Goal: Book appointment/travel/reservation

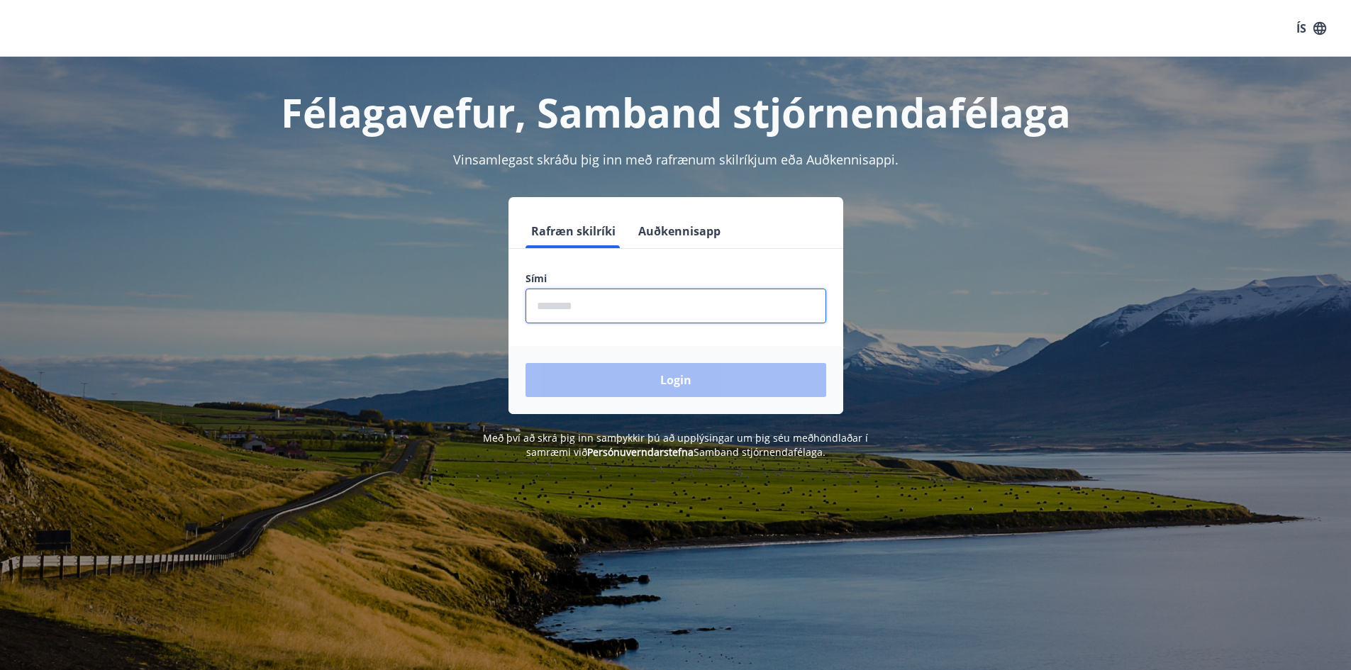
click at [699, 299] on input "phone" at bounding box center [675, 306] width 301 height 35
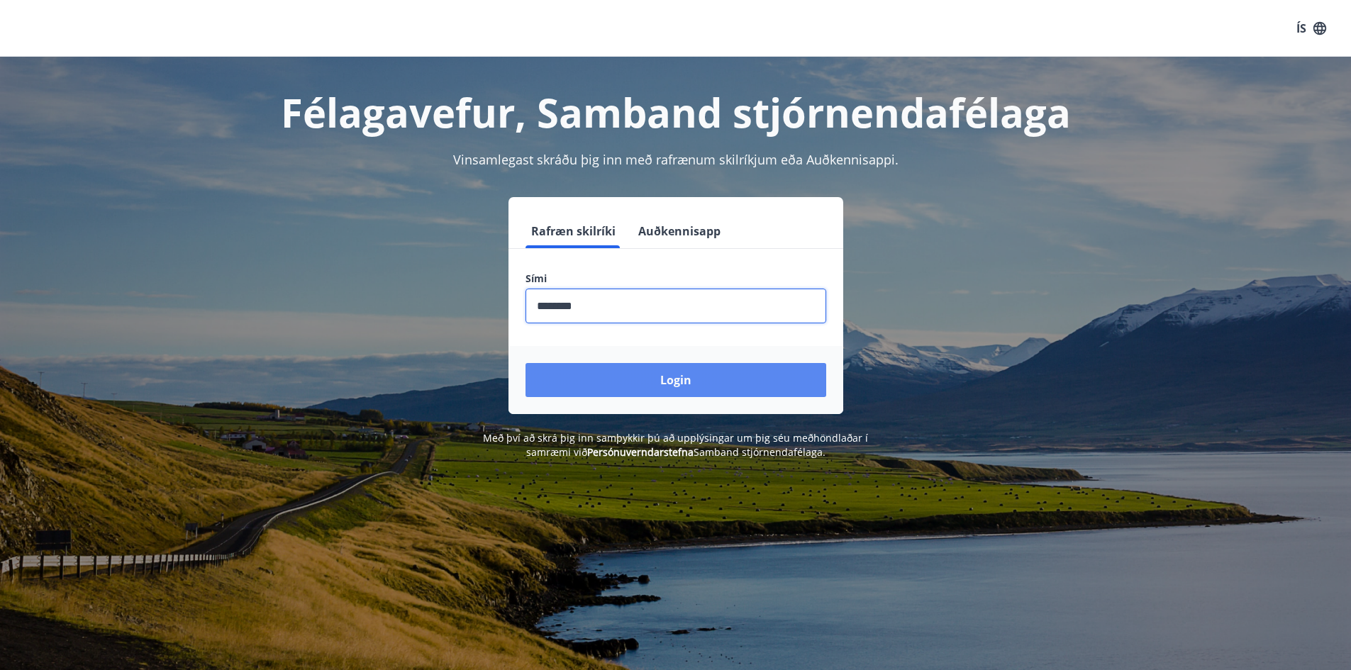
type input "********"
click at [766, 390] on button "Login" at bounding box center [675, 380] width 301 height 34
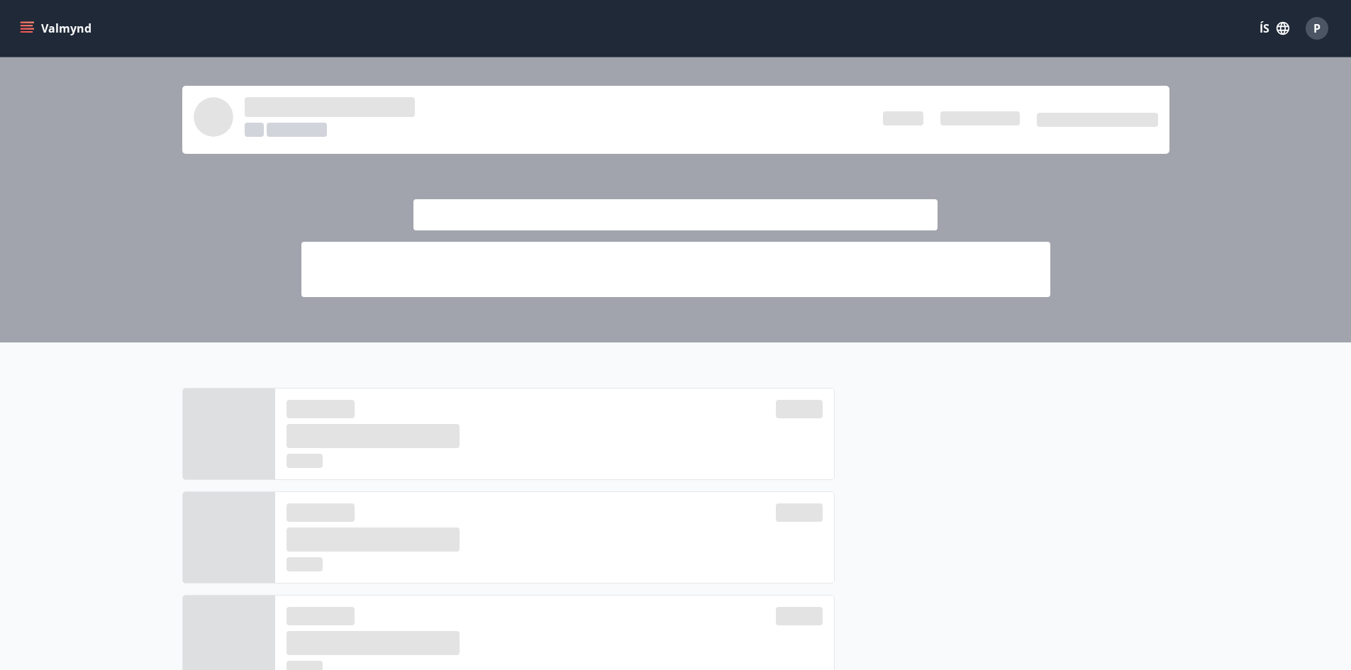
click at [1267, 30] on button "ÍS" at bounding box center [1273, 29] width 45 height 26
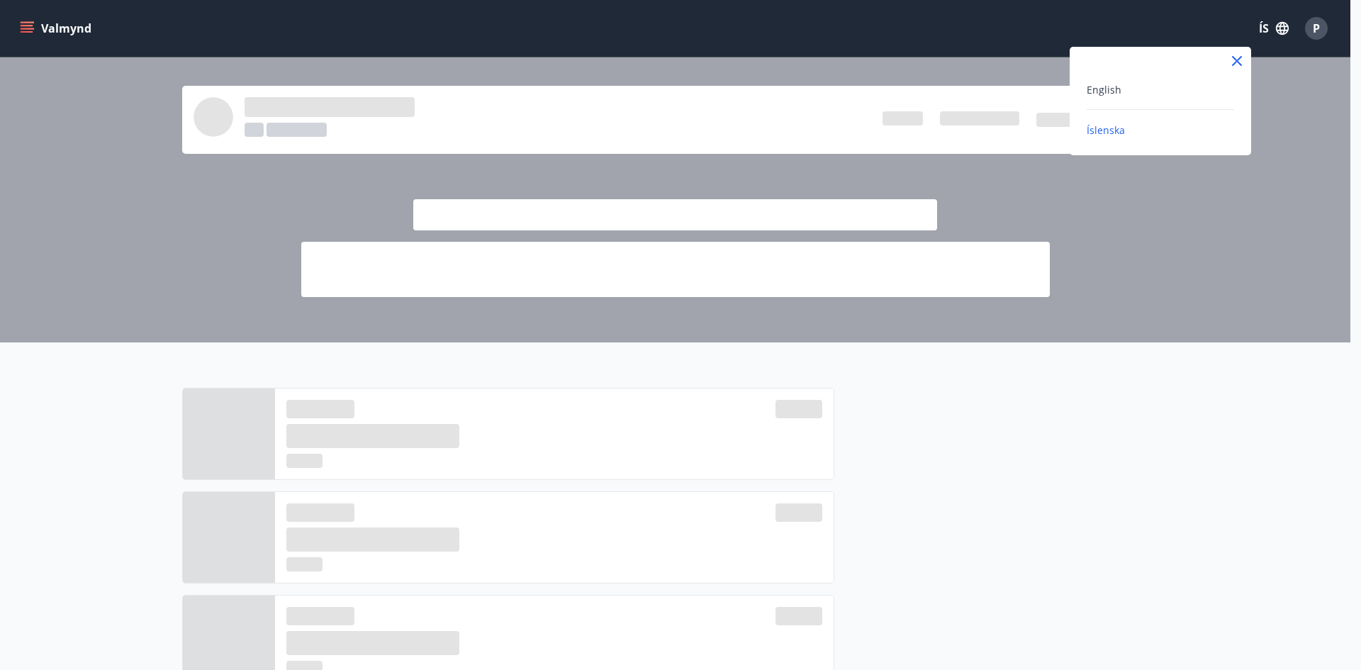
click at [1123, 82] on div "English" at bounding box center [1160, 89] width 147 height 17
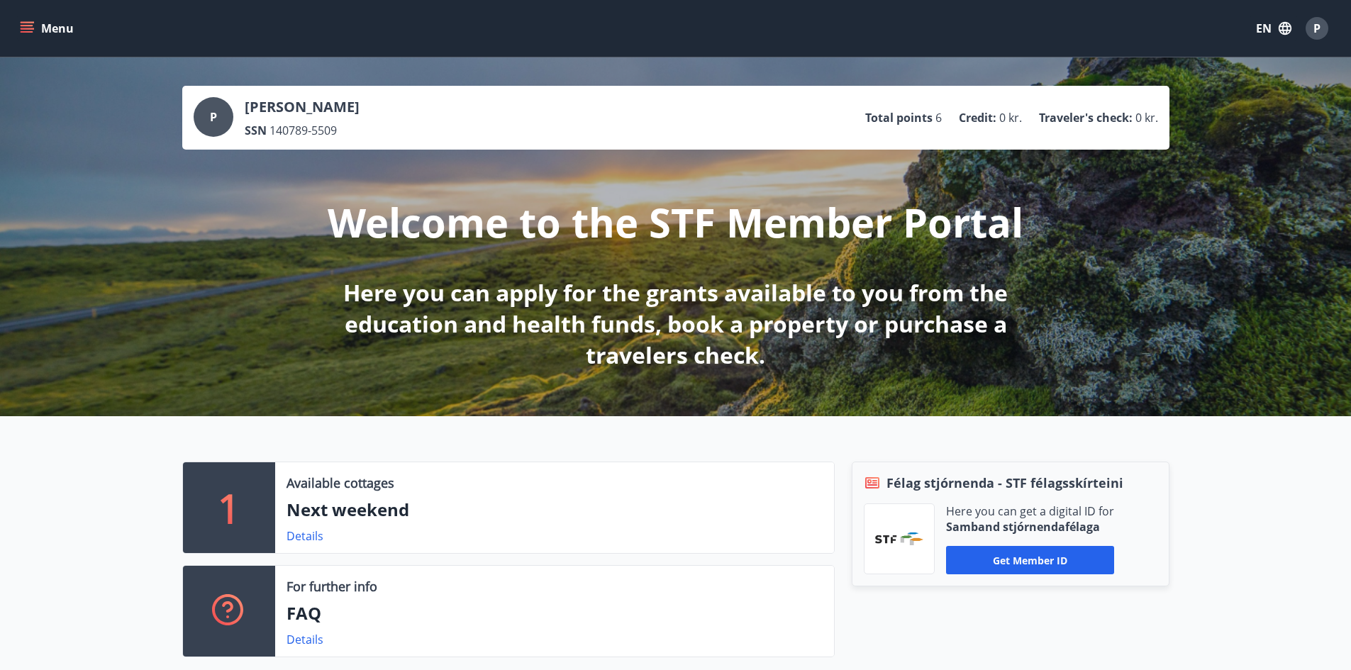
click at [50, 30] on button "Menu" at bounding box center [48, 29] width 62 height 26
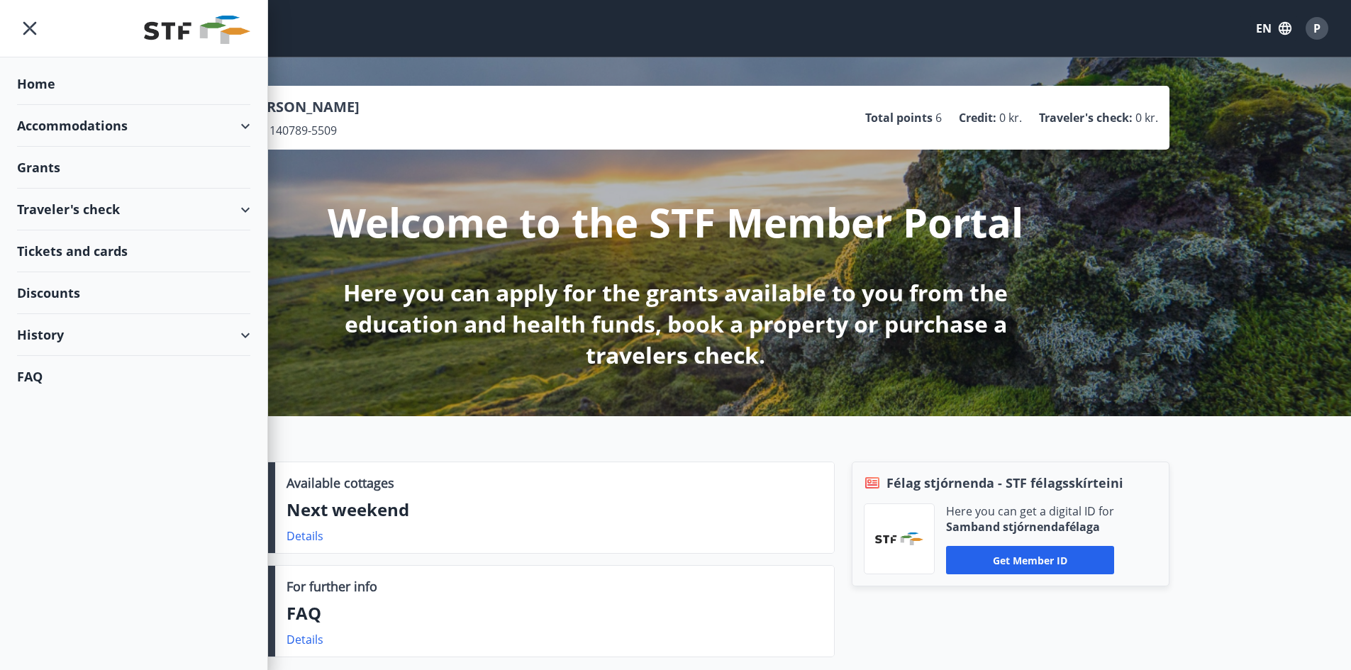
click at [74, 121] on div "Accommodations" at bounding box center [133, 126] width 233 height 42
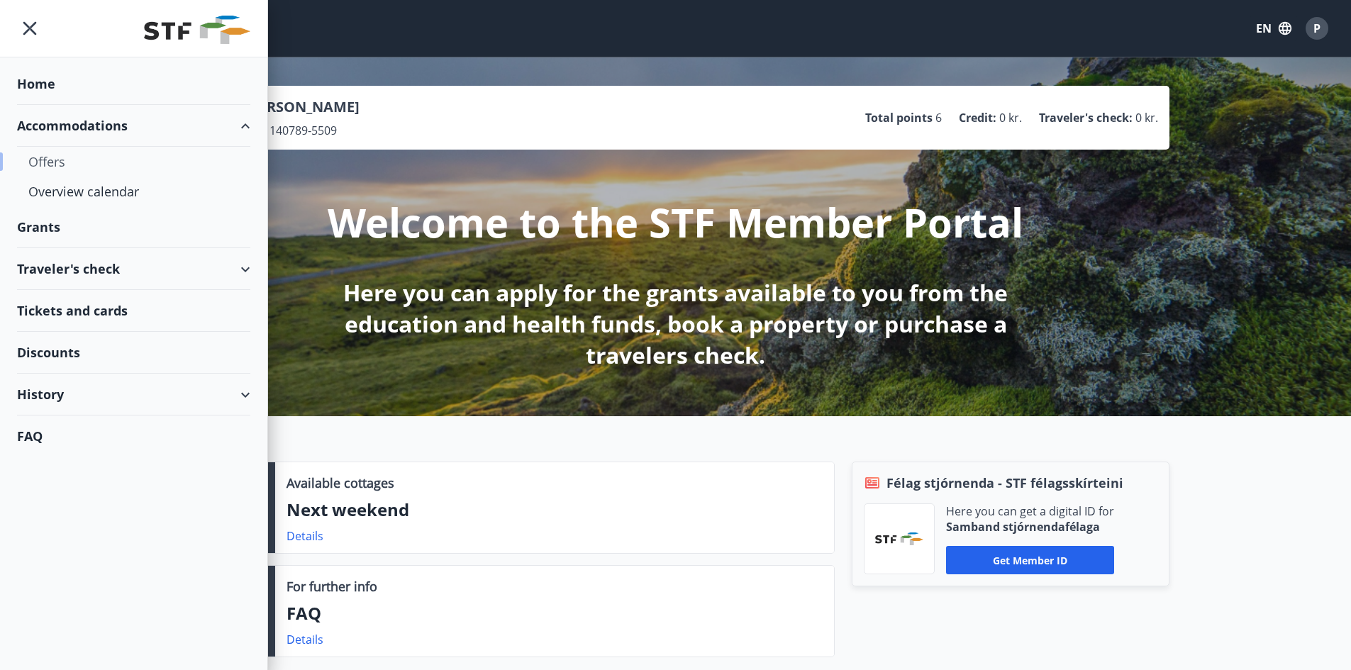
click at [61, 155] on div "Offers" at bounding box center [133, 162] width 211 height 30
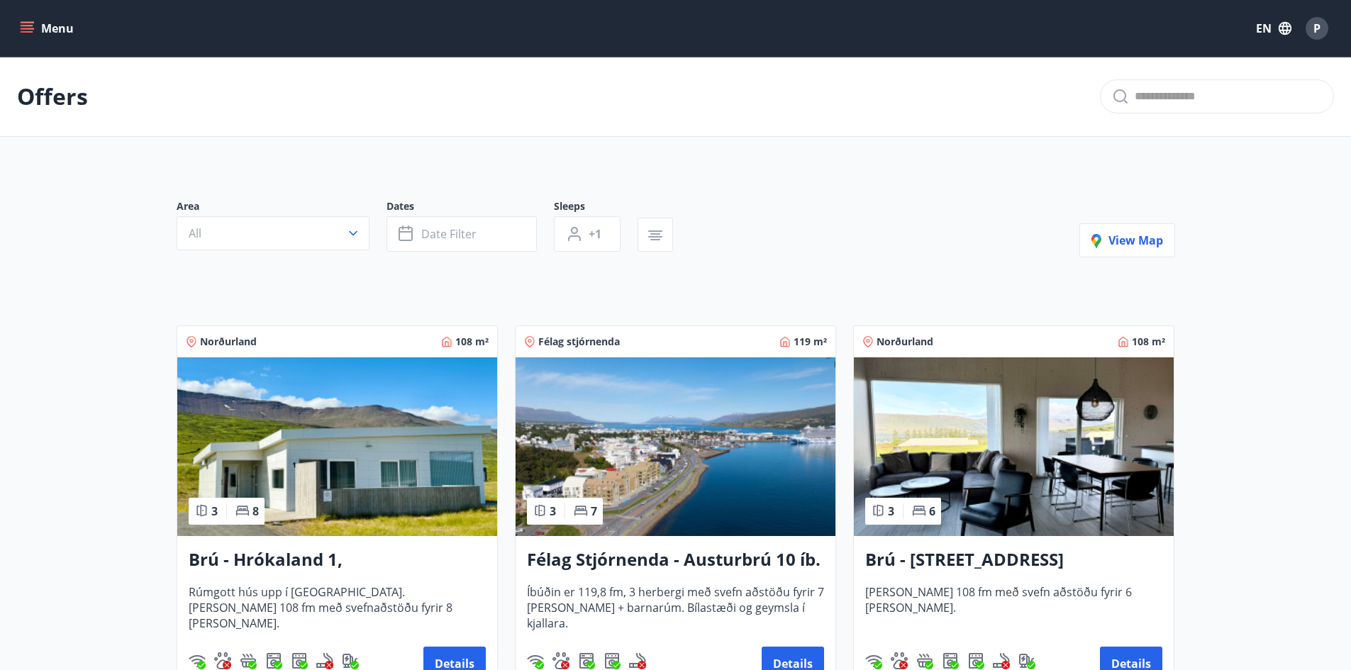
click at [354, 226] on button "All" at bounding box center [273, 233] width 193 height 34
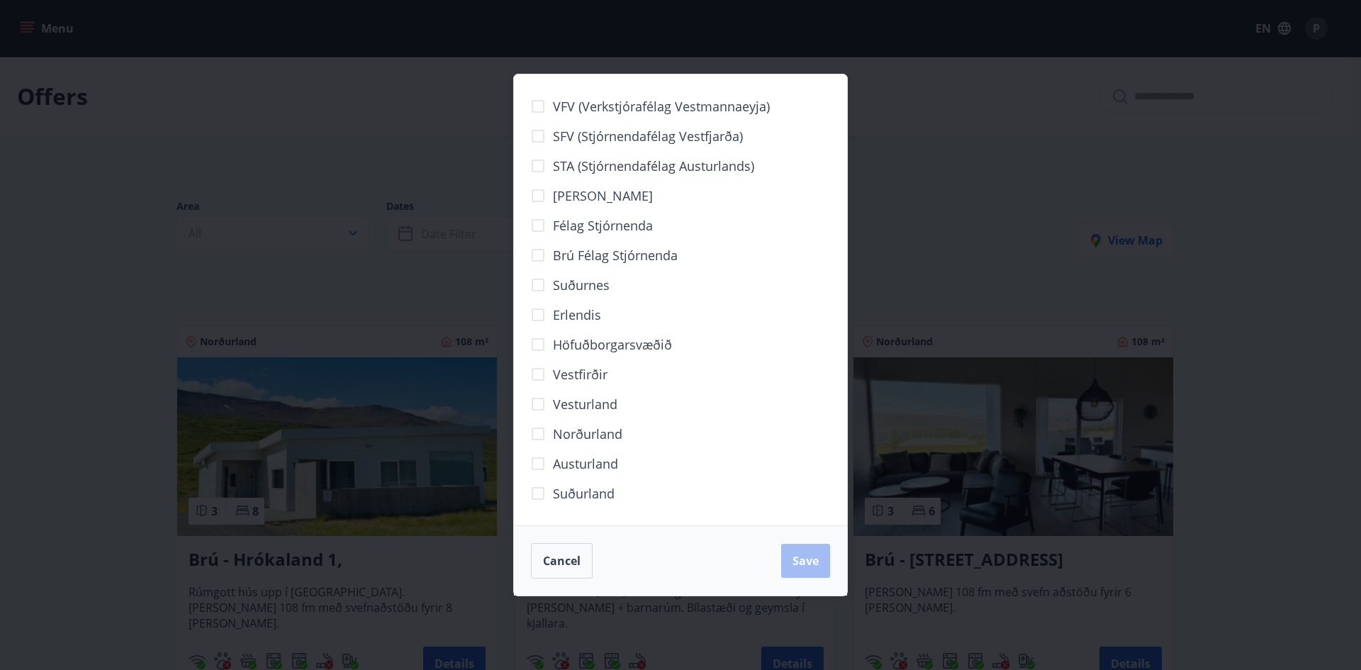
click at [562, 433] on span "Norðurland" at bounding box center [587, 434] width 69 height 18
click at [807, 563] on span "Save" at bounding box center [806, 561] width 26 height 16
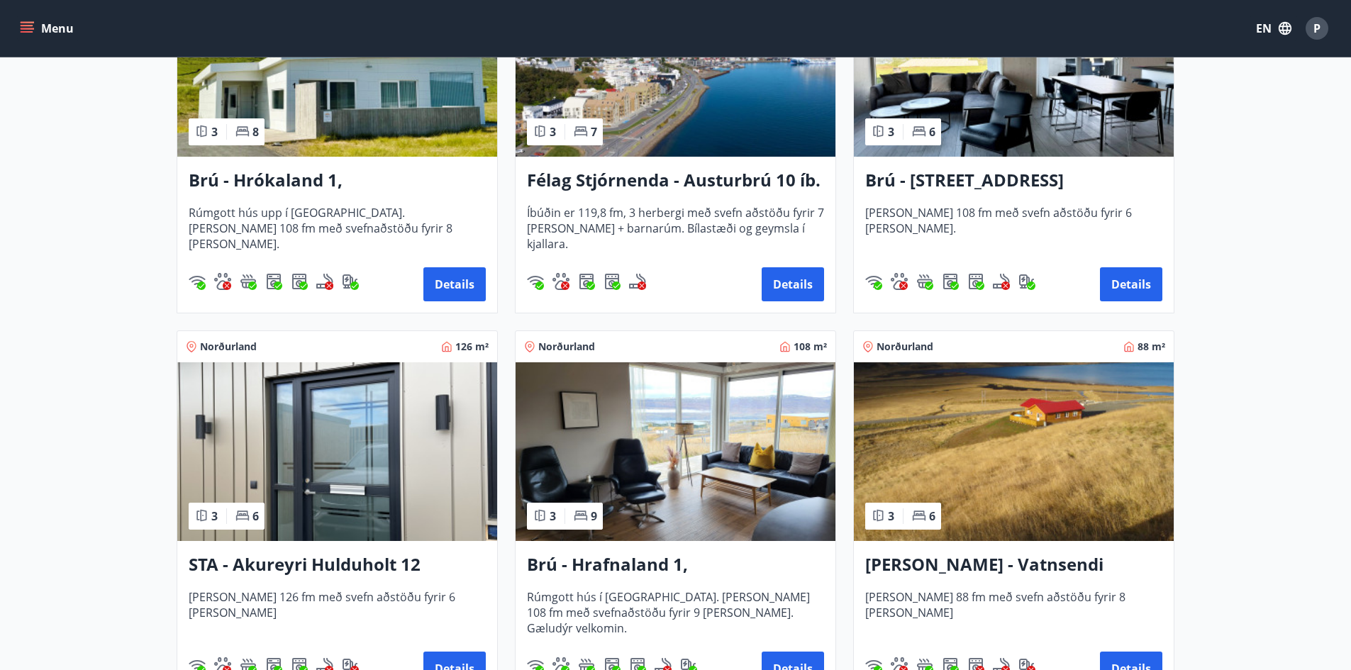
scroll to position [496, 0]
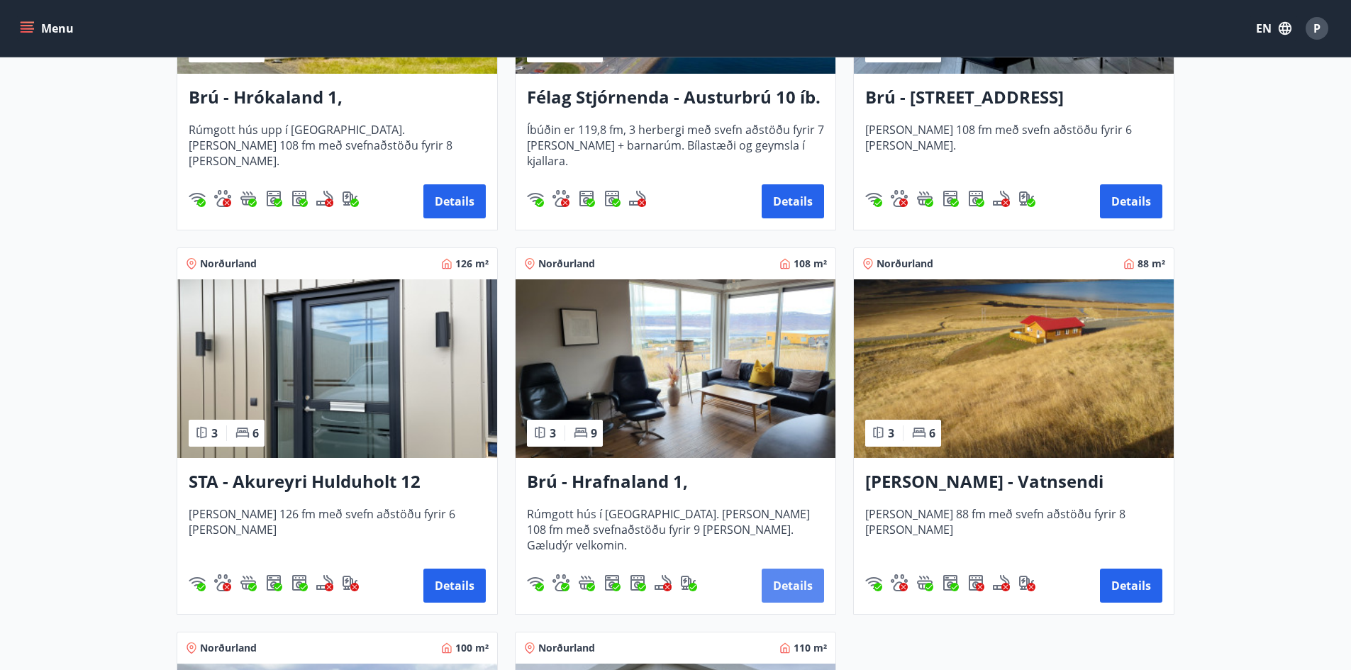
click at [800, 592] on button "Details" at bounding box center [792, 586] width 62 height 34
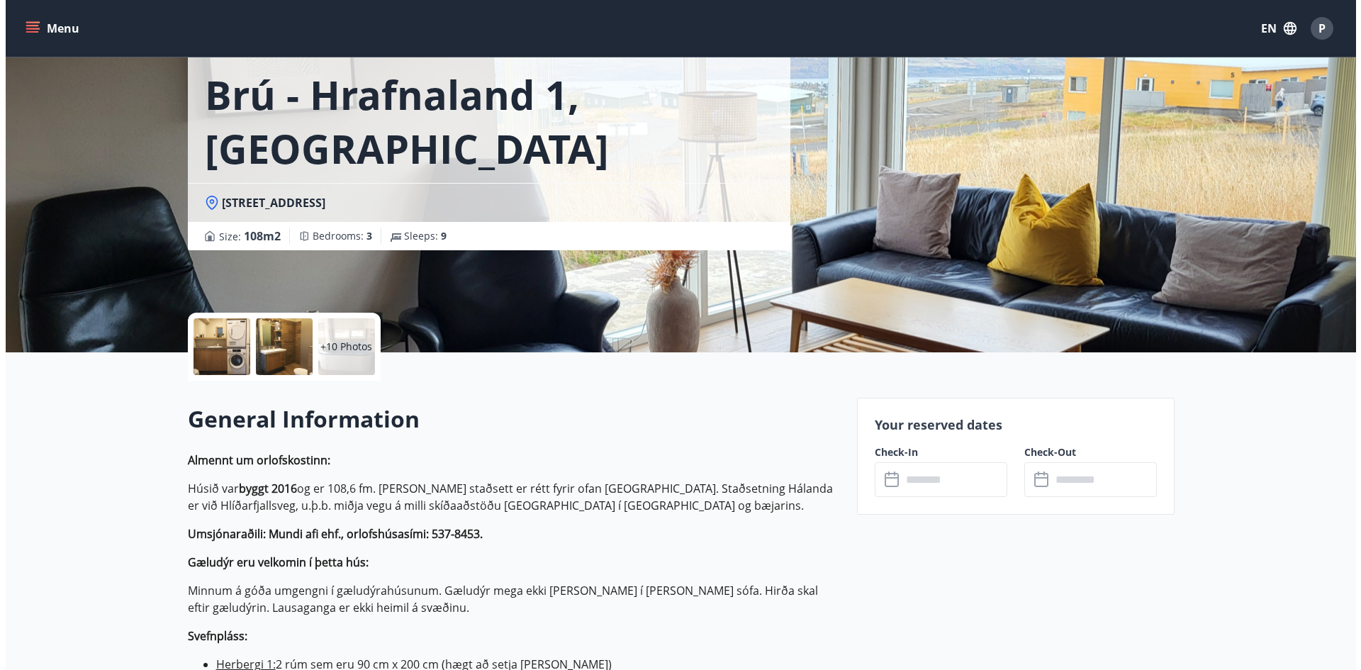
scroll to position [16, 0]
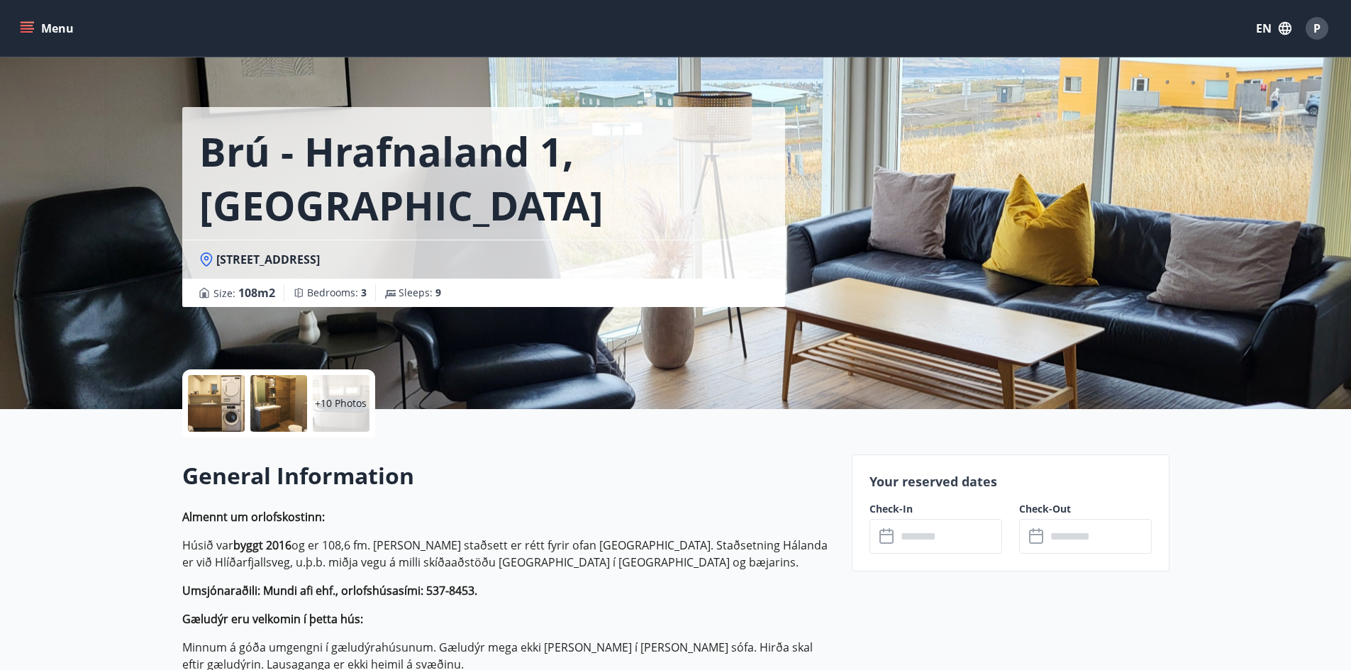
click at [217, 401] on div at bounding box center [216, 403] width 57 height 57
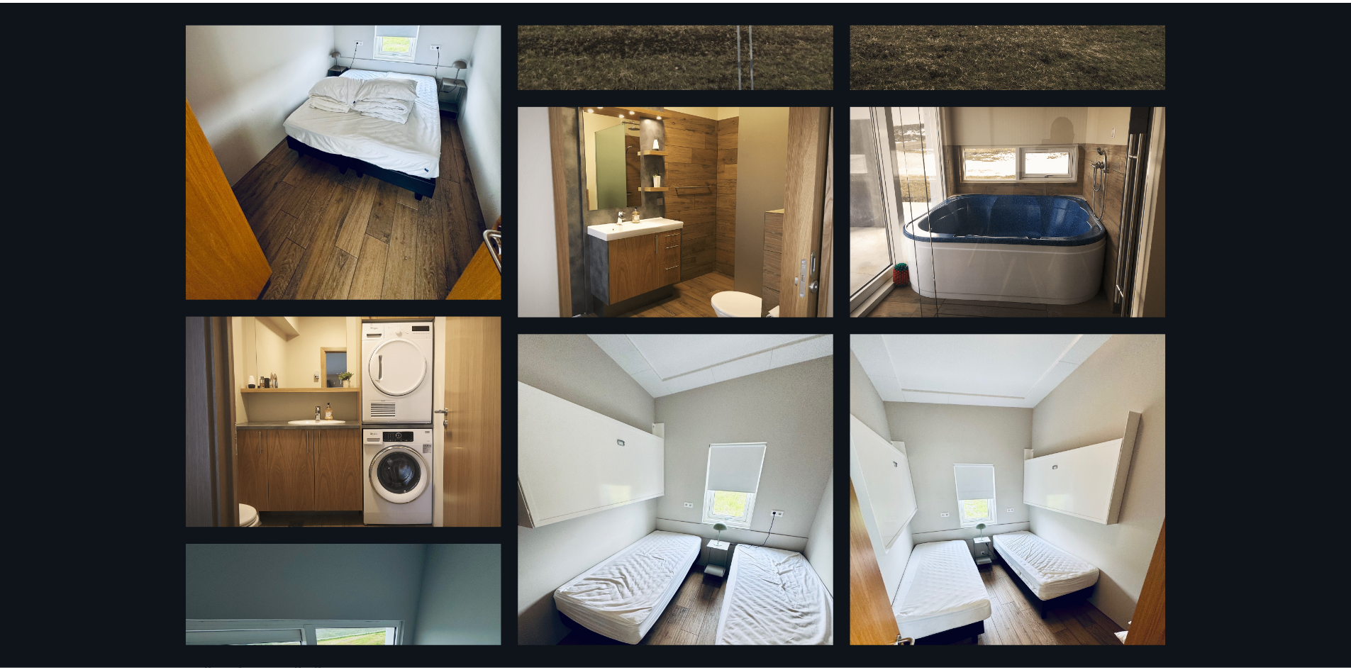
scroll to position [0, 0]
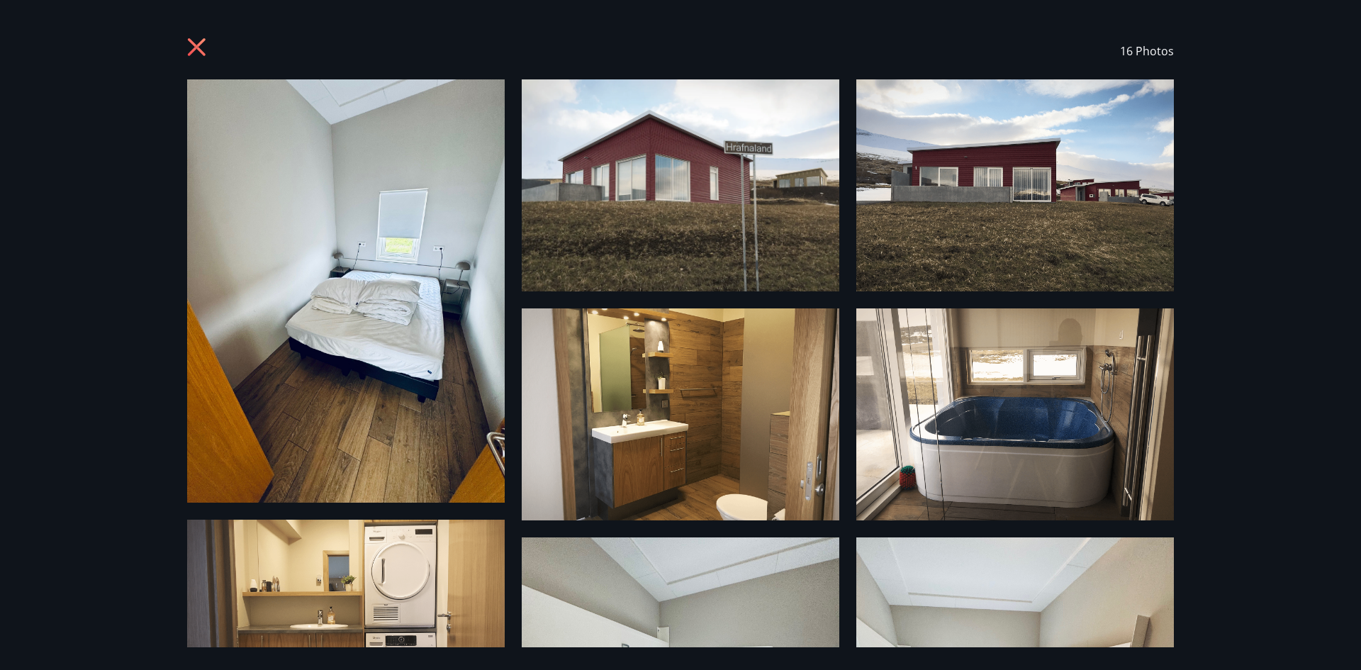
click at [199, 45] on icon at bounding box center [197, 47] width 18 height 18
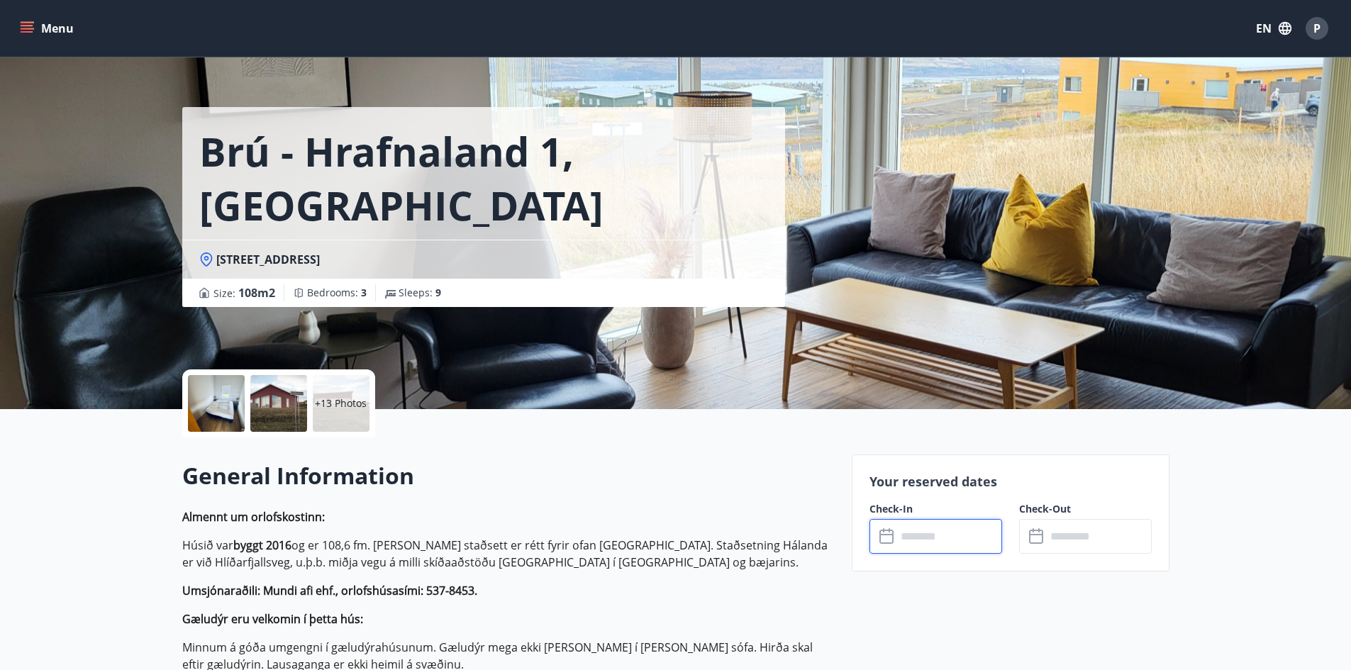
drag, startPoint x: 952, startPoint y: 530, endPoint x: 952, endPoint y: 523, distance: 7.8
click at [952, 523] on input "text" at bounding box center [949, 536] width 106 height 35
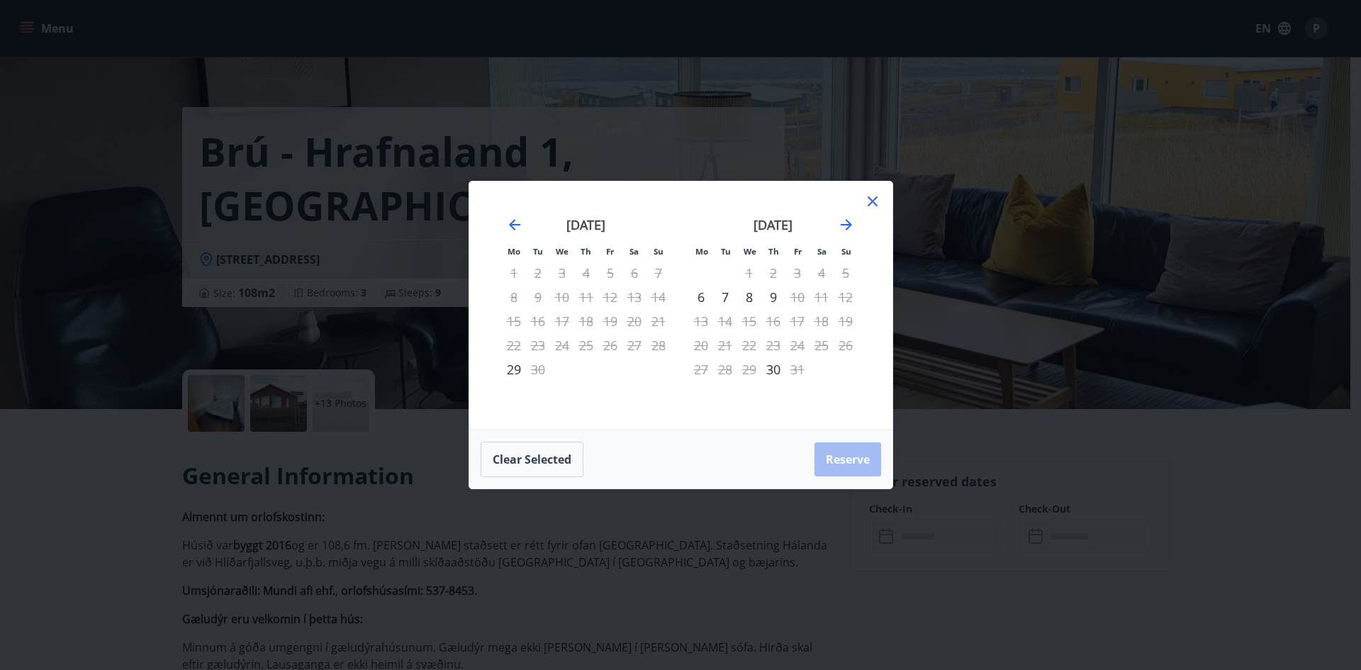
drag, startPoint x: 875, startPoint y: 203, endPoint x: 869, endPoint y: 194, distance: 11.4
click at [875, 202] on icon at bounding box center [872, 201] width 17 height 17
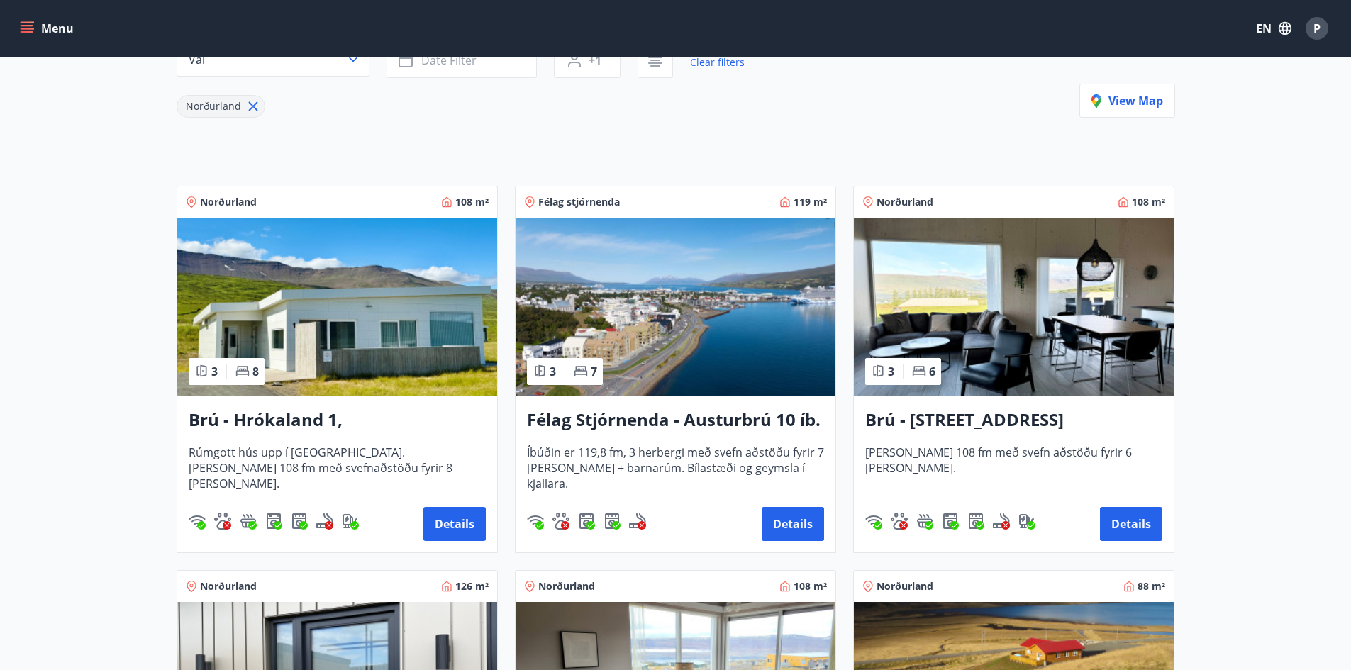
scroll to position [213, 0]
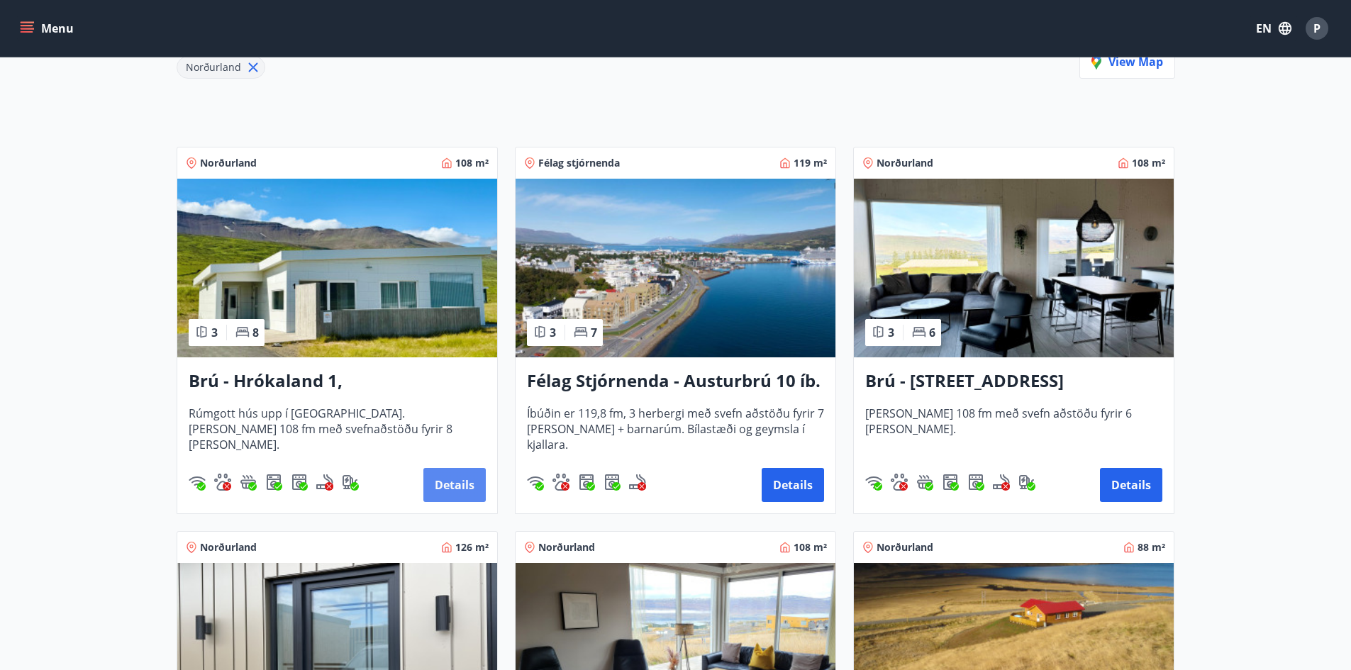
click at [455, 485] on button "Details" at bounding box center [454, 485] width 62 height 34
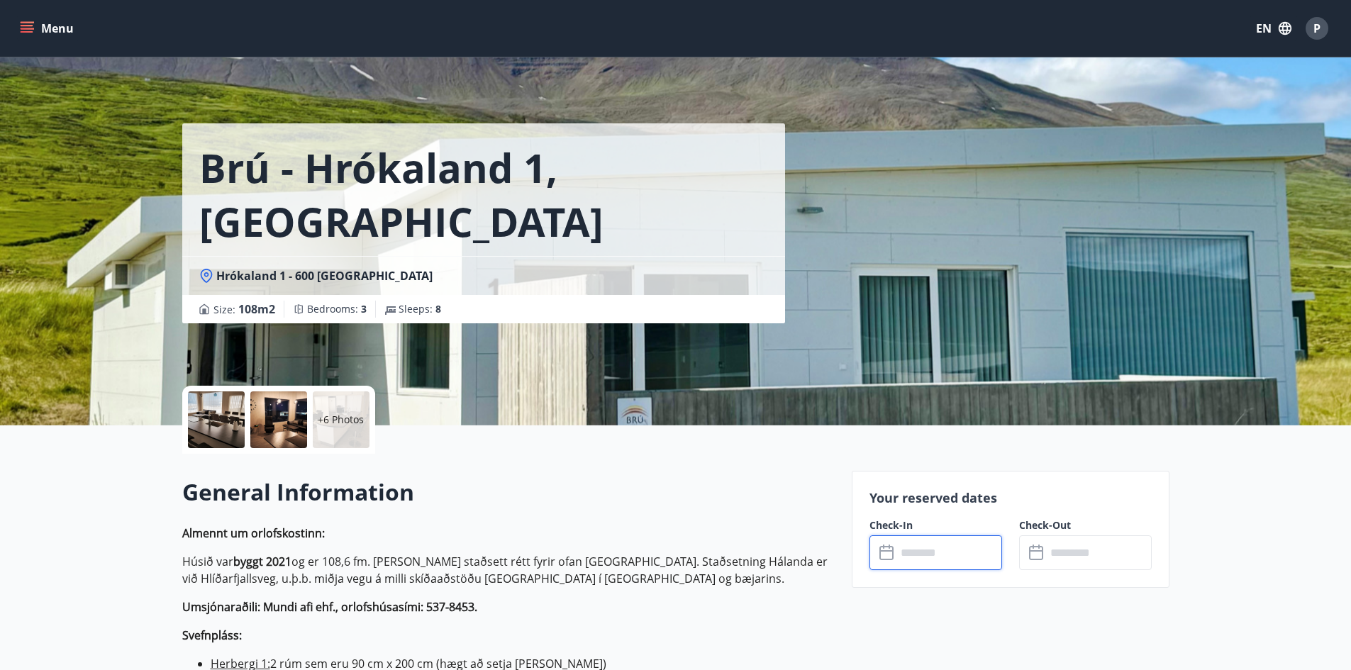
click at [932, 545] on input "text" at bounding box center [949, 552] width 106 height 35
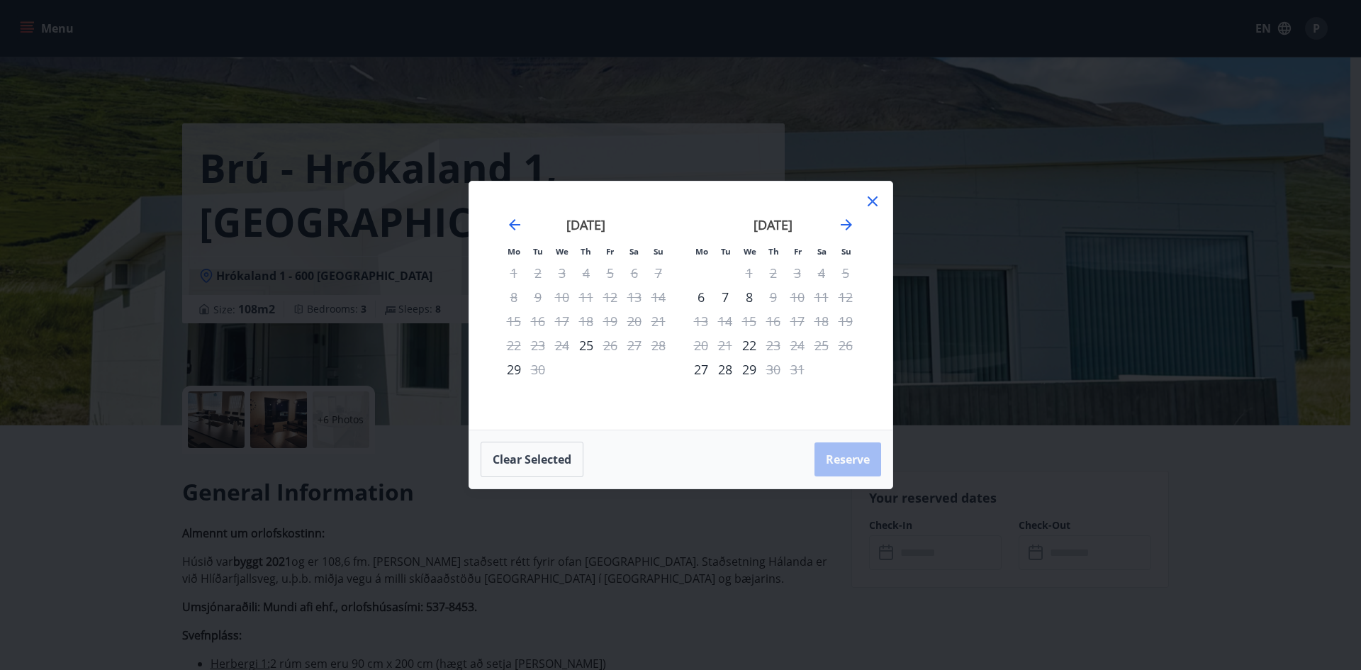
click at [869, 194] on icon at bounding box center [872, 201] width 17 height 17
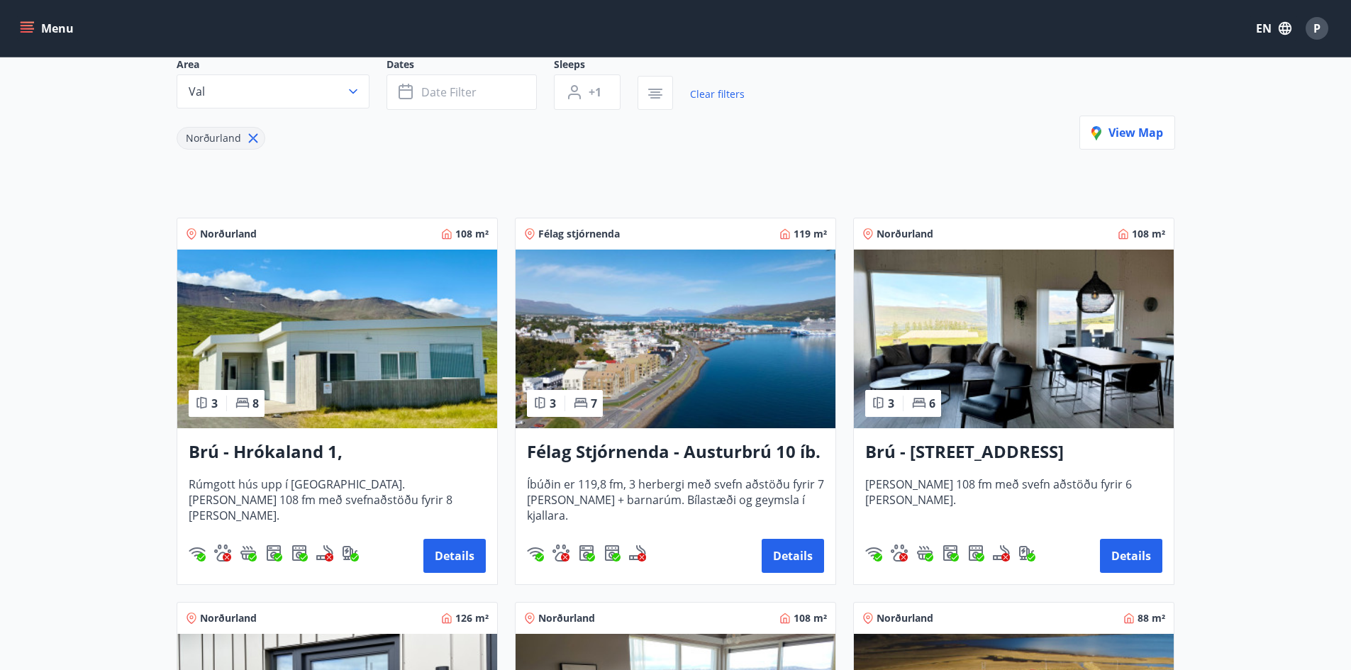
click at [702, 448] on h3 "Félag Stjórnenda - Austurbrú 10 íb. 201" at bounding box center [675, 453] width 297 height 26
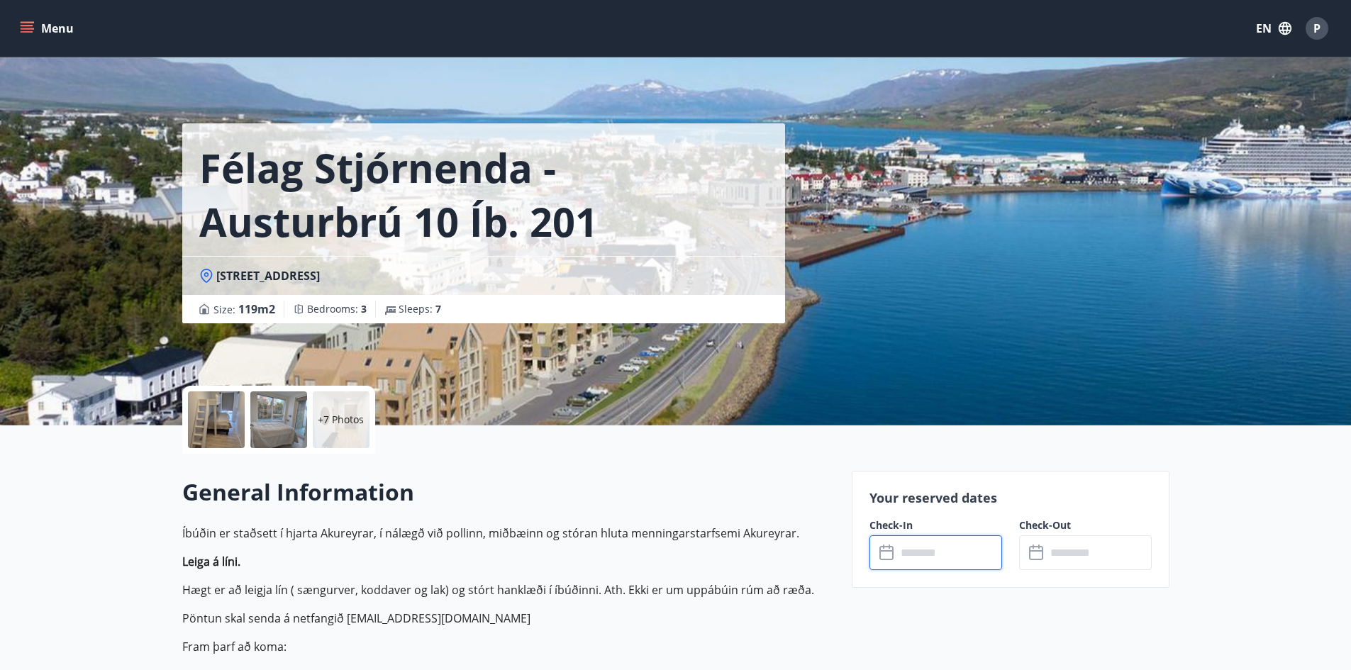
click at [923, 537] on input "text" at bounding box center [949, 552] width 106 height 35
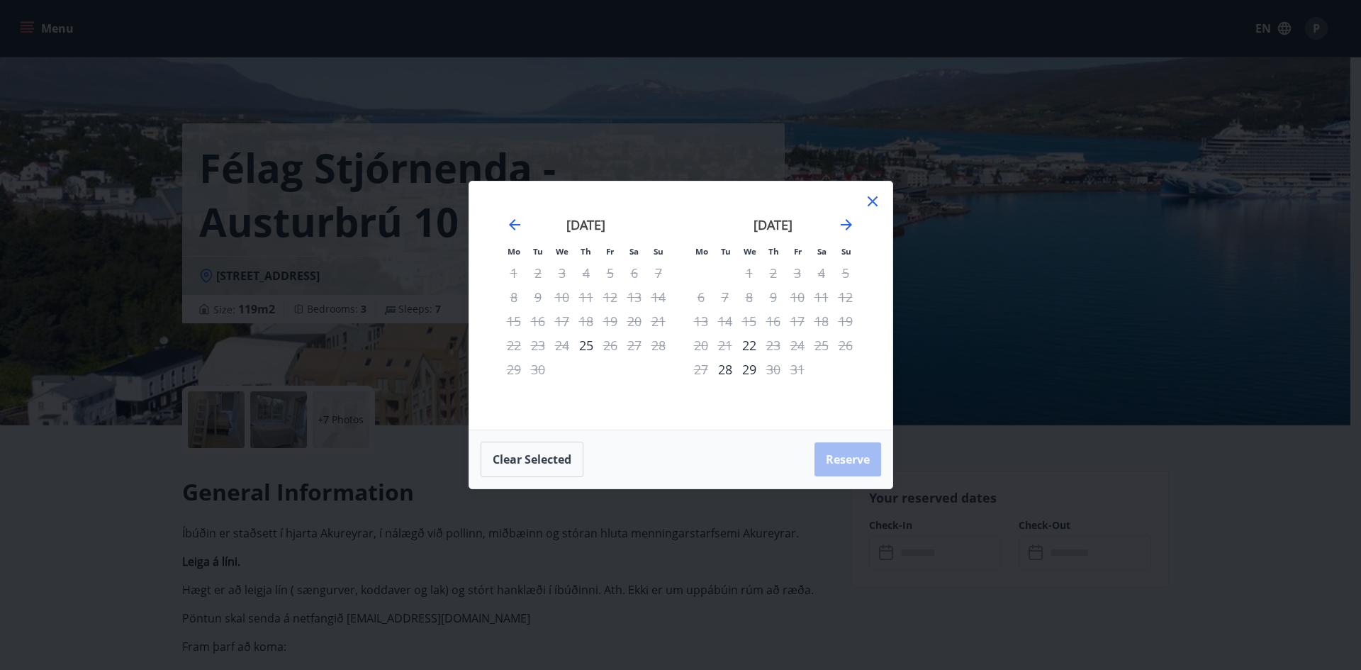
drag, startPoint x: 878, startPoint y: 199, endPoint x: 869, endPoint y: 194, distance: 10.5
click at [878, 197] on icon at bounding box center [872, 201] width 17 height 17
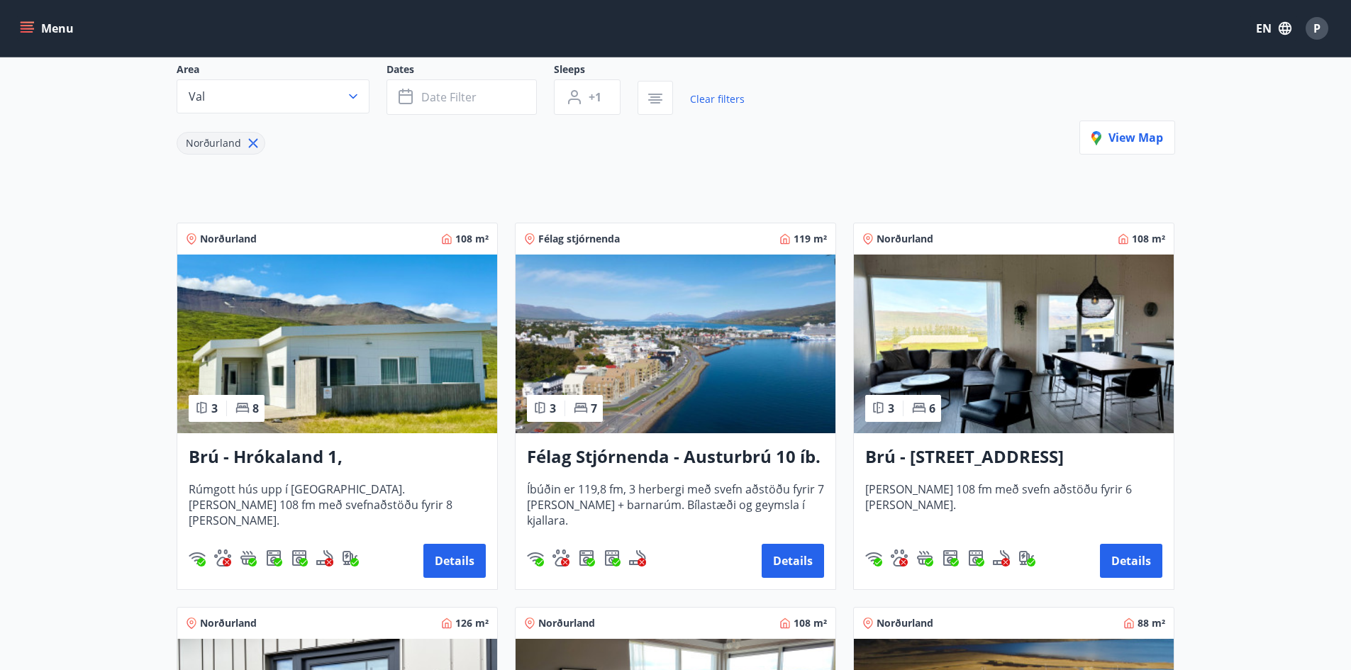
scroll to position [142, 0]
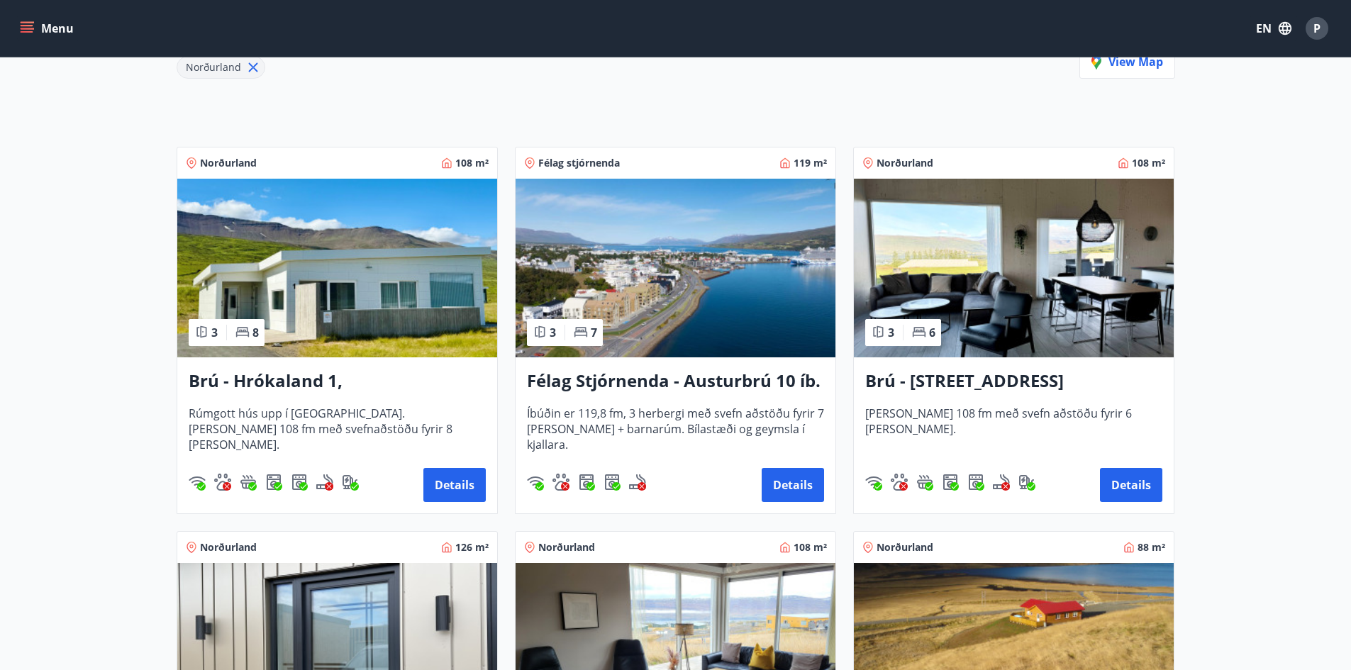
click at [1010, 379] on h3 "Brú - Hyrnuland 14, Akureyri" at bounding box center [1013, 382] width 297 height 26
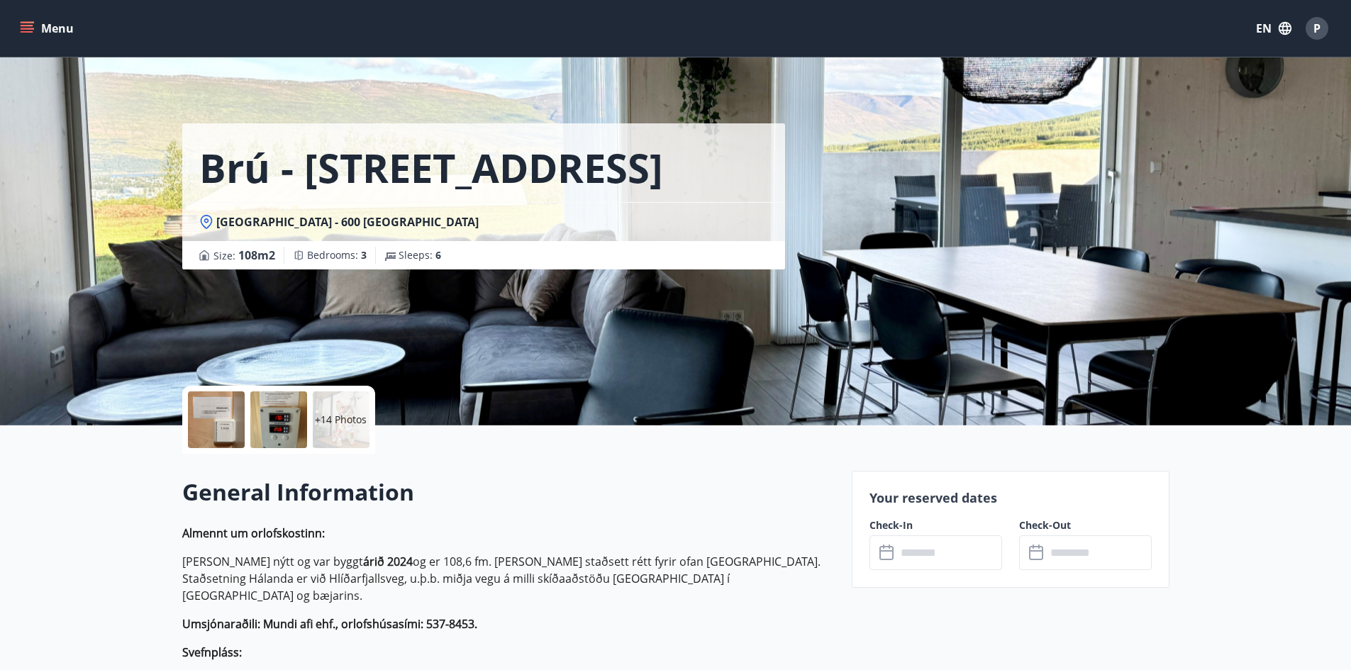
click at [954, 552] on input "text" at bounding box center [949, 552] width 106 height 35
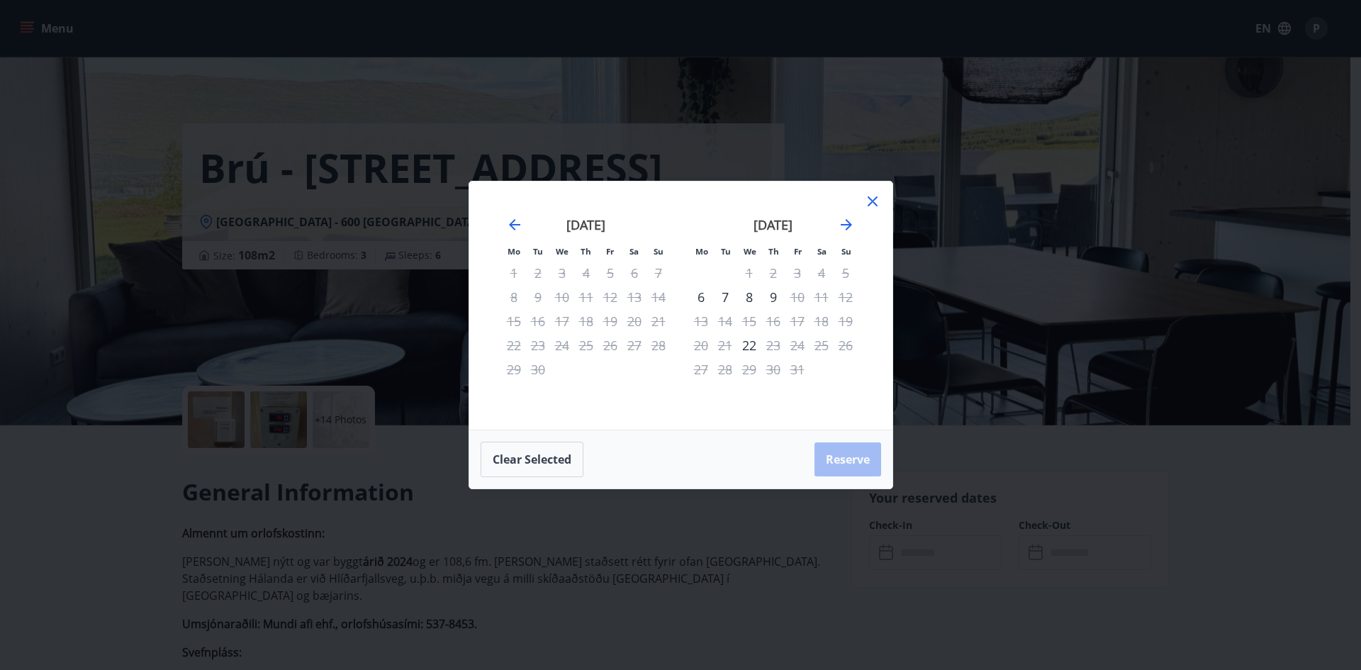
click at [870, 199] on icon at bounding box center [873, 201] width 10 height 10
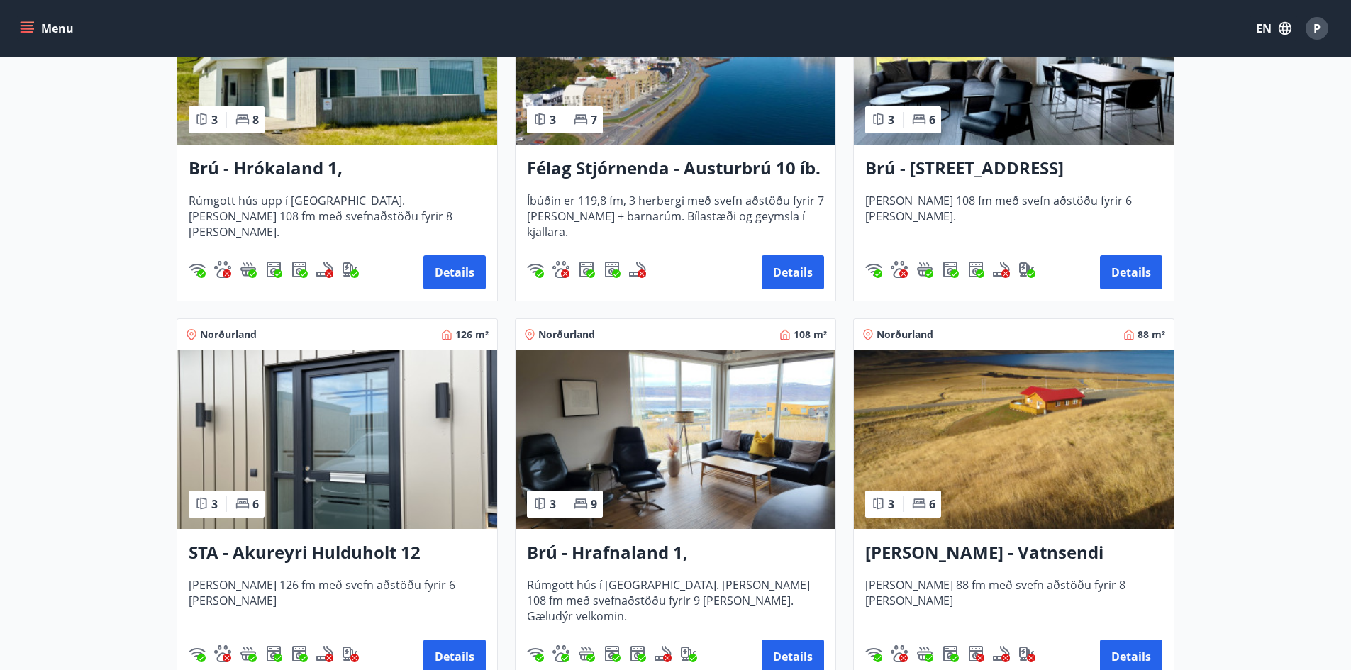
scroll to position [496, 0]
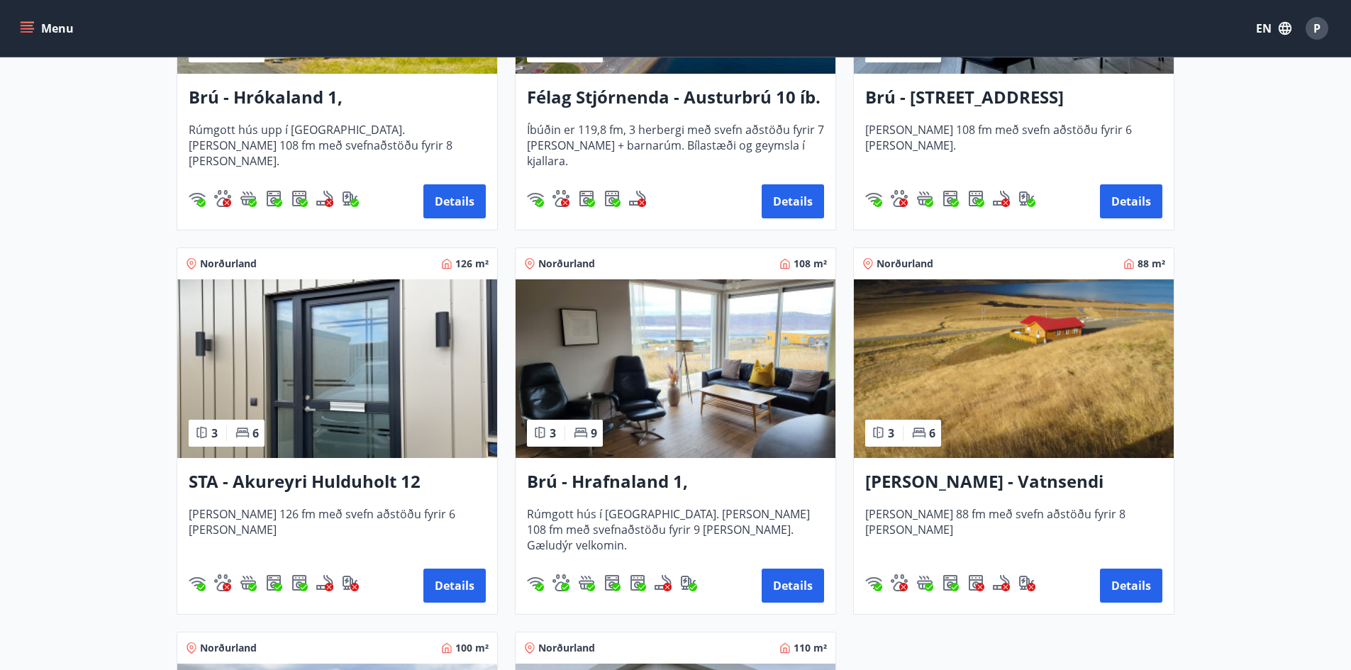
click at [329, 480] on h3 "STA - Akureyri Hulduholt 12" at bounding box center [337, 482] width 297 height 26
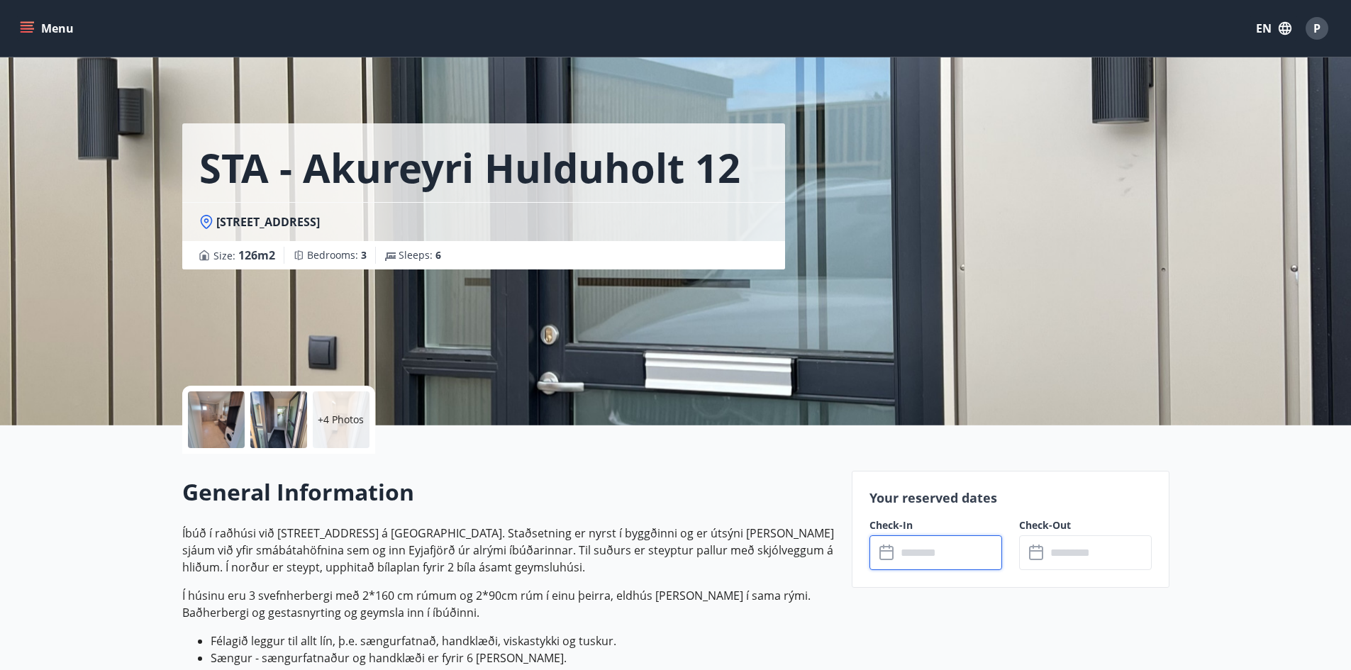
click at [908, 554] on input "text" at bounding box center [949, 552] width 106 height 35
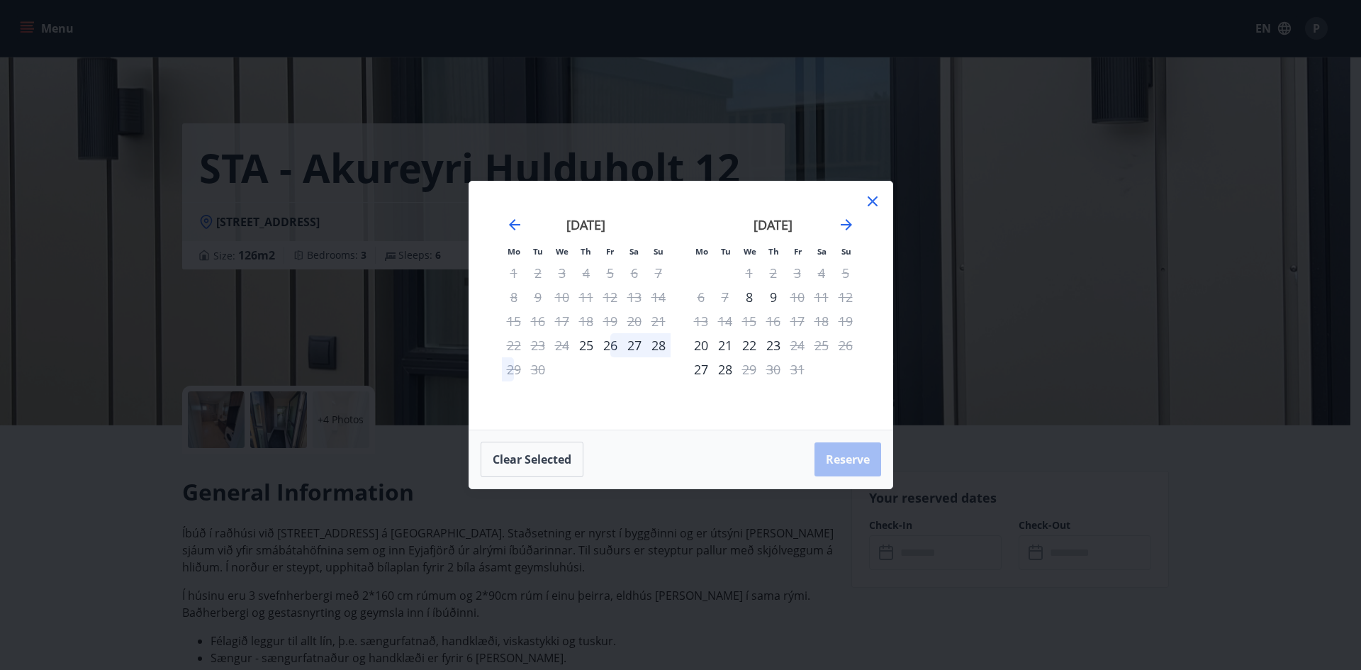
drag, startPoint x: 876, startPoint y: 201, endPoint x: 864, endPoint y: 190, distance: 16.1
click at [876, 200] on icon at bounding box center [872, 201] width 17 height 17
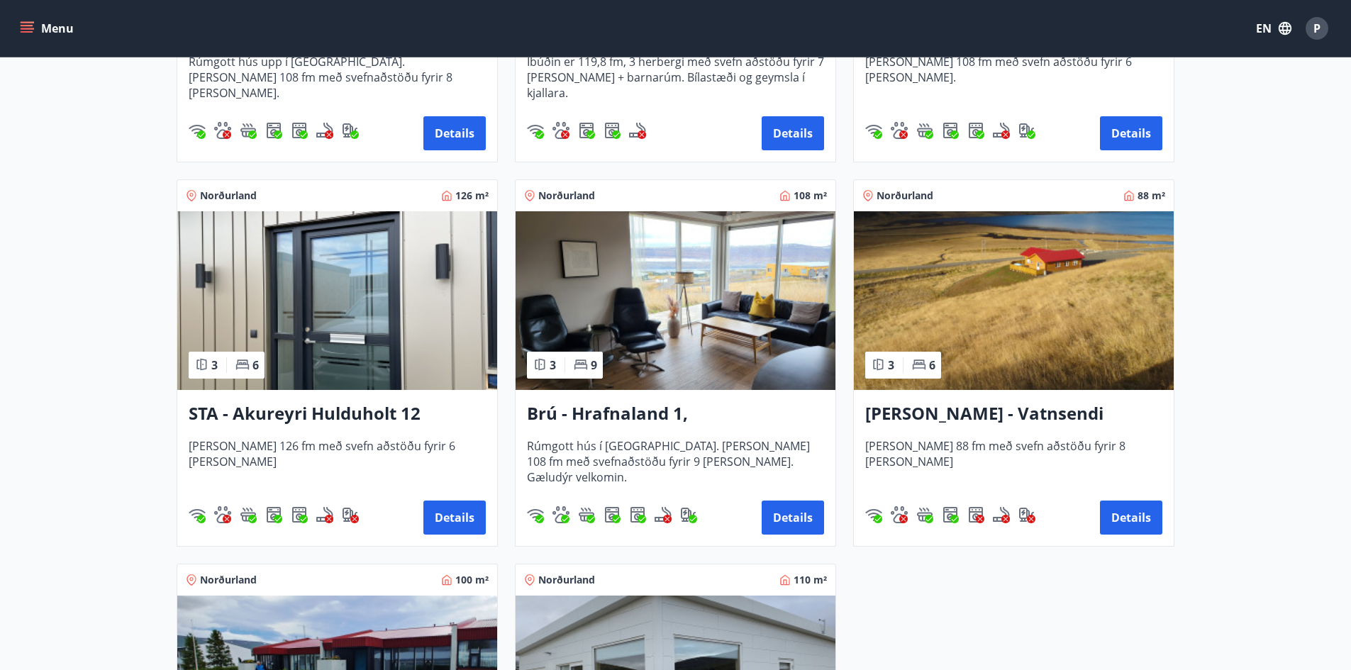
scroll to position [567, 0]
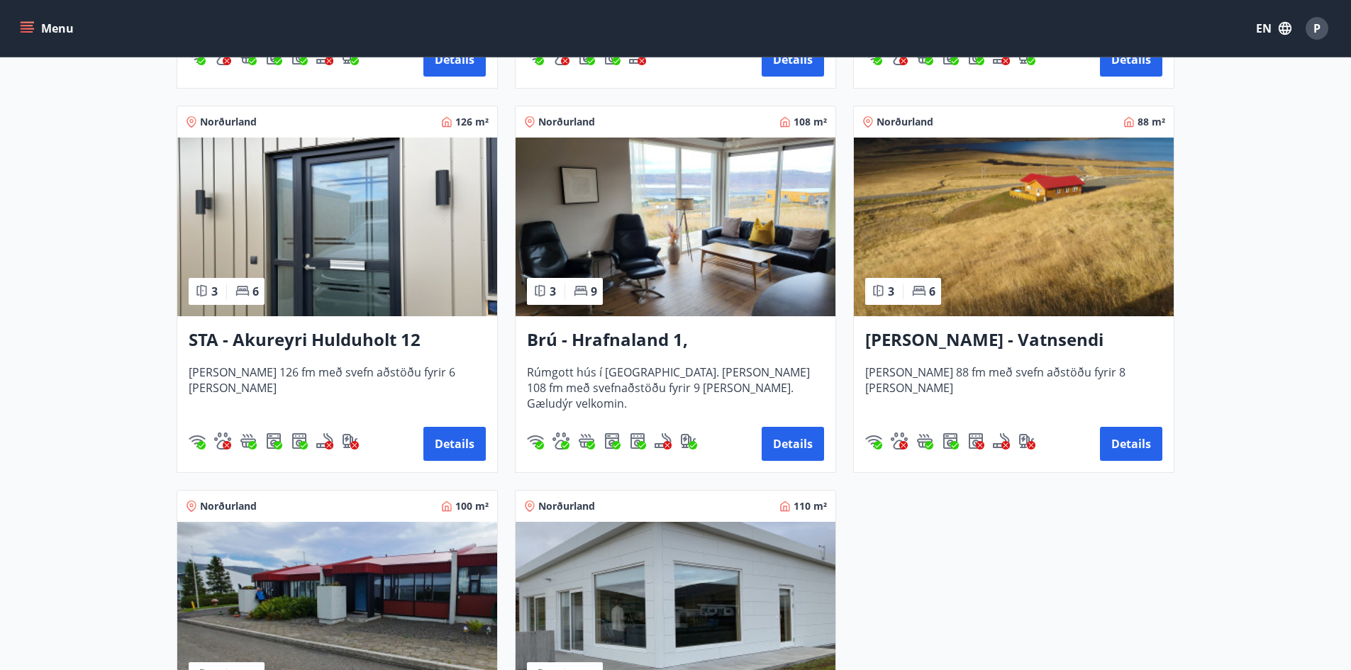
click at [990, 336] on h3 "Berg - Vatnsendi Ólafsfirði" at bounding box center [1013, 341] width 297 height 26
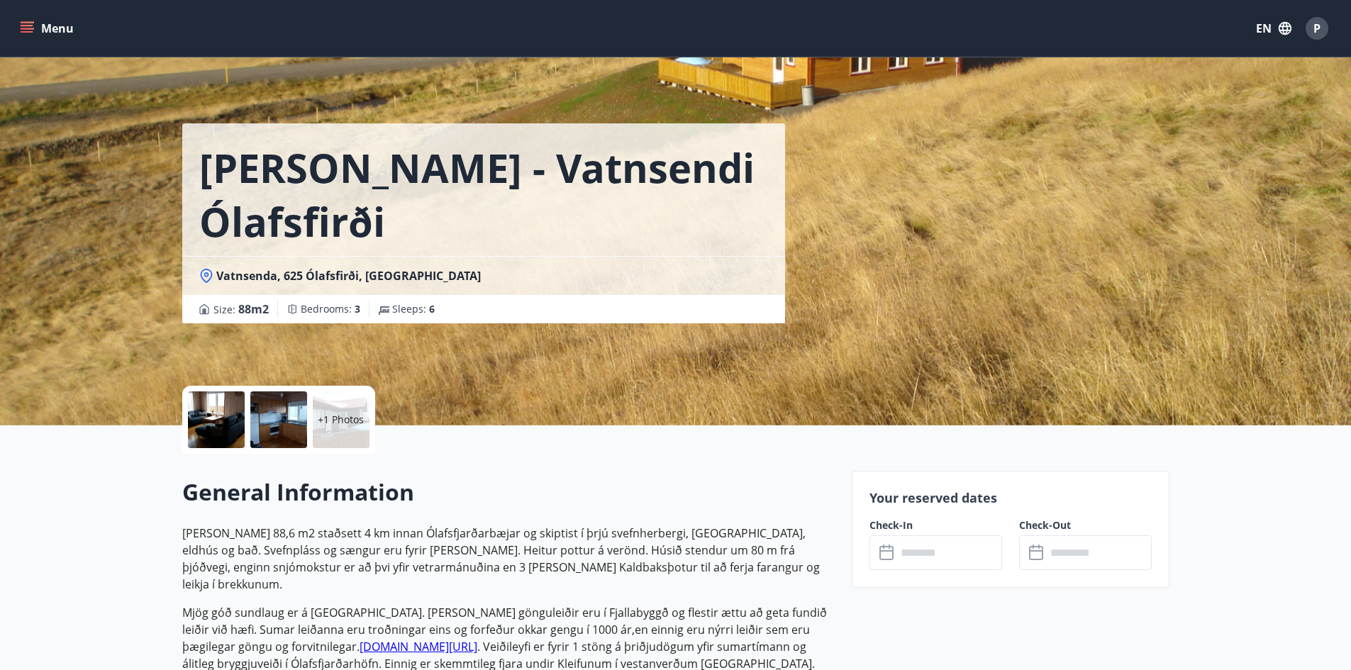
click at [934, 553] on input "text" at bounding box center [949, 552] width 106 height 35
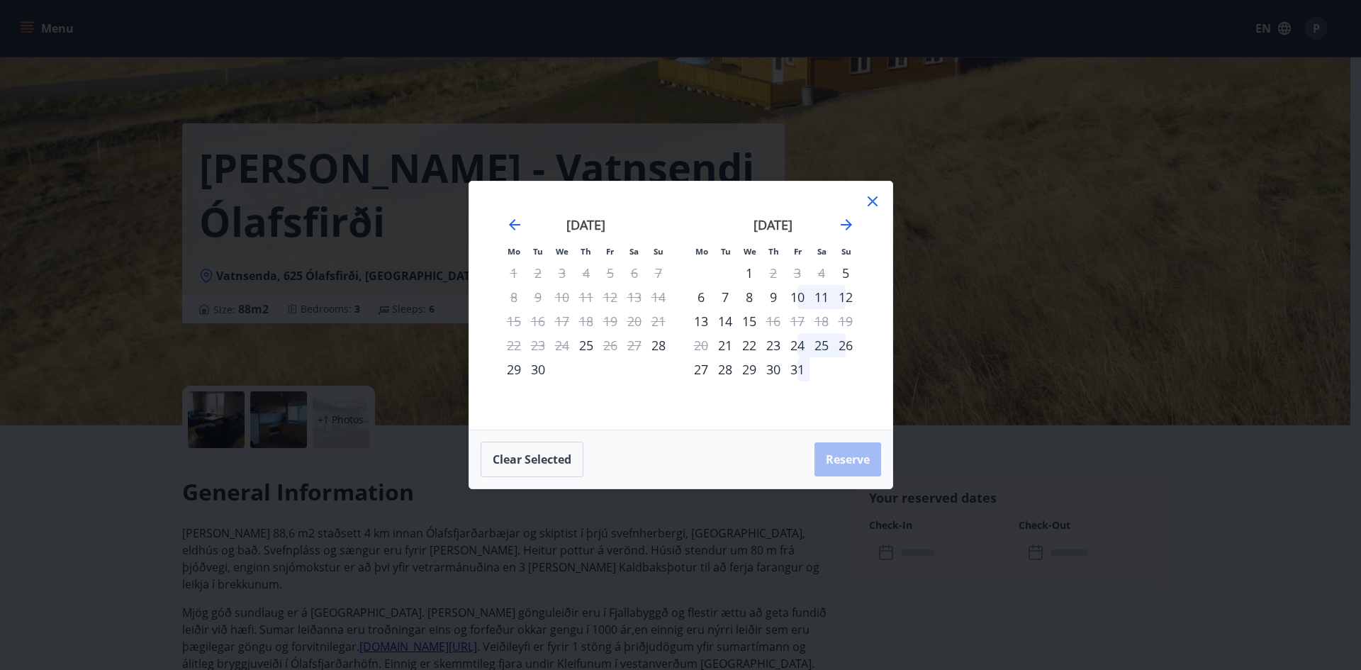
click at [874, 203] on icon at bounding box center [873, 201] width 10 height 10
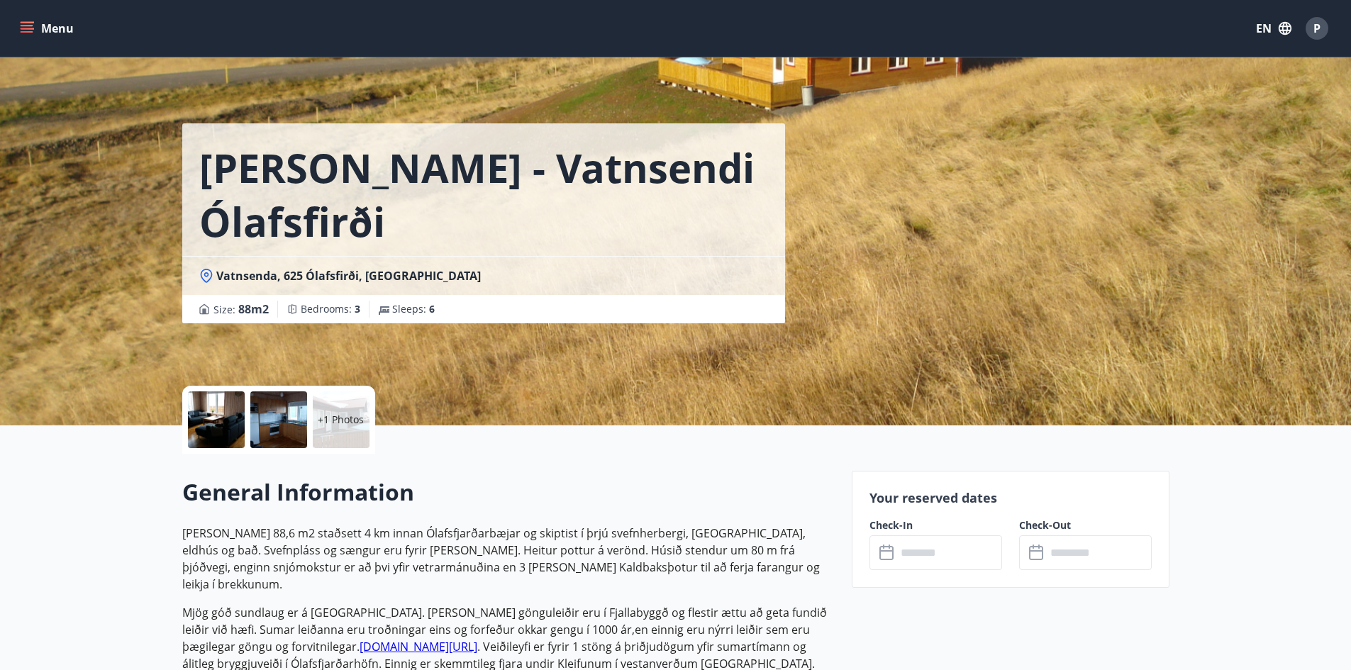
click at [213, 422] on div at bounding box center [216, 419] width 57 height 57
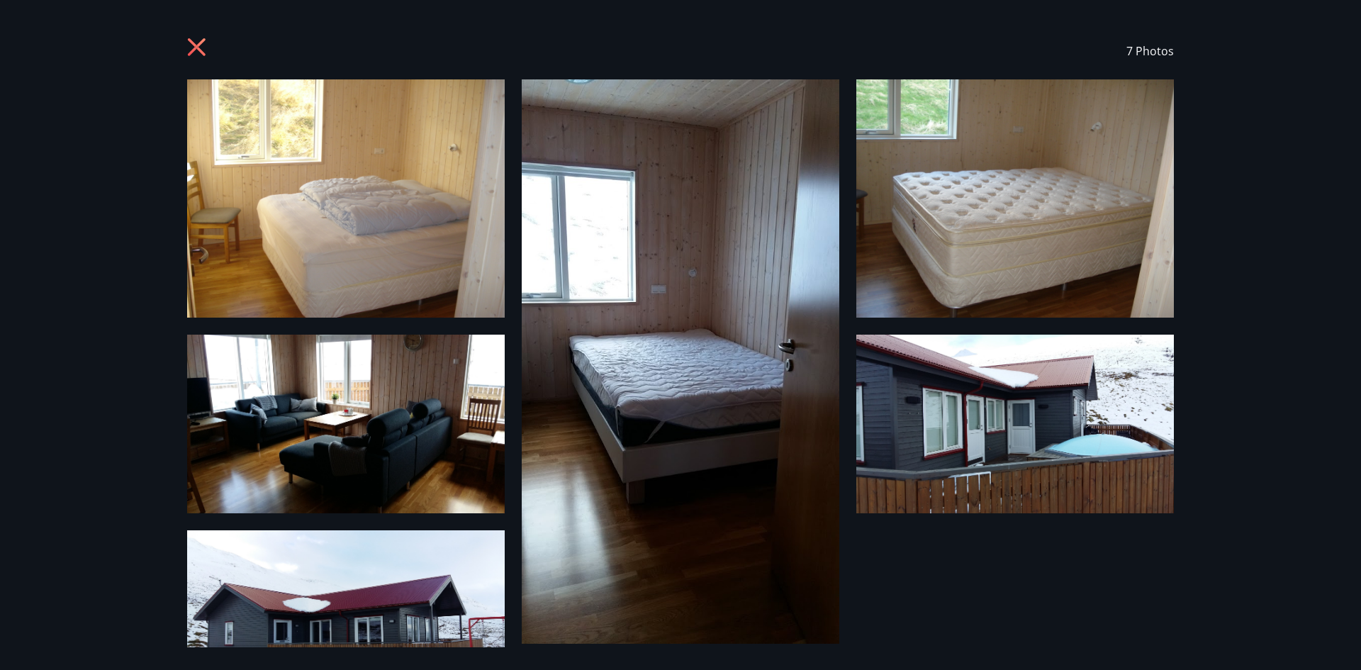
click at [191, 43] on icon at bounding box center [198, 49] width 23 height 23
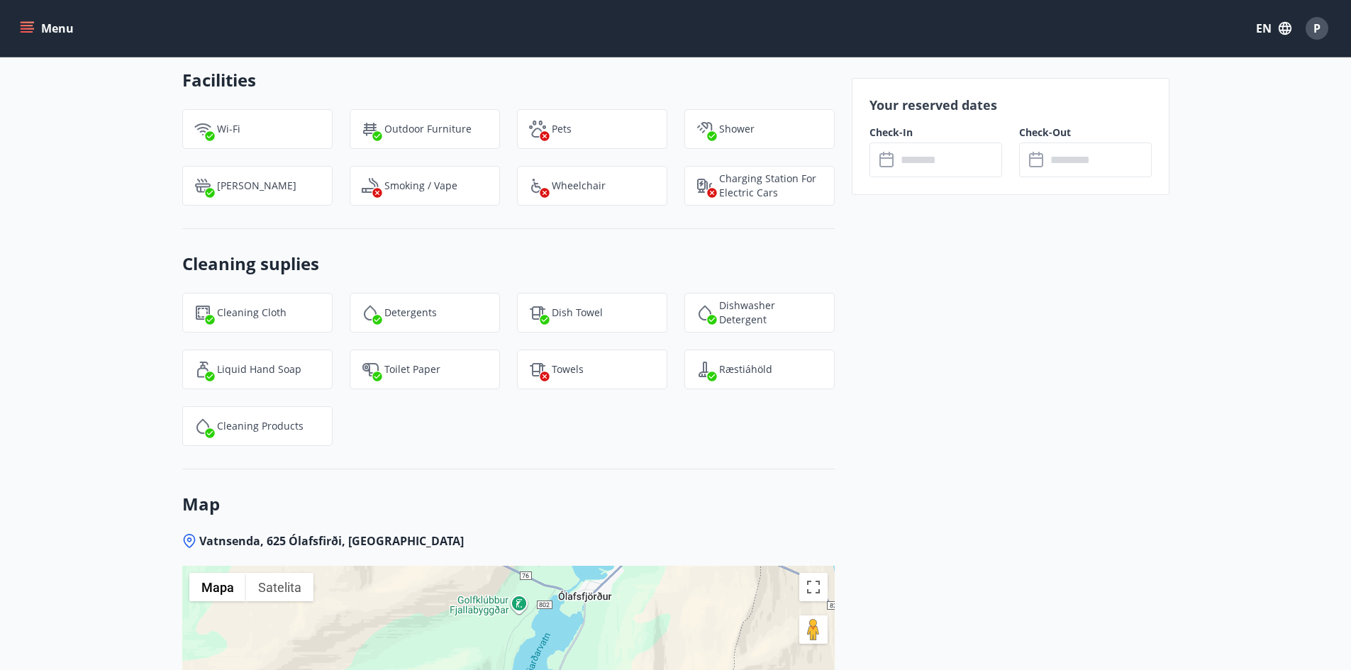
scroll to position [2056, 0]
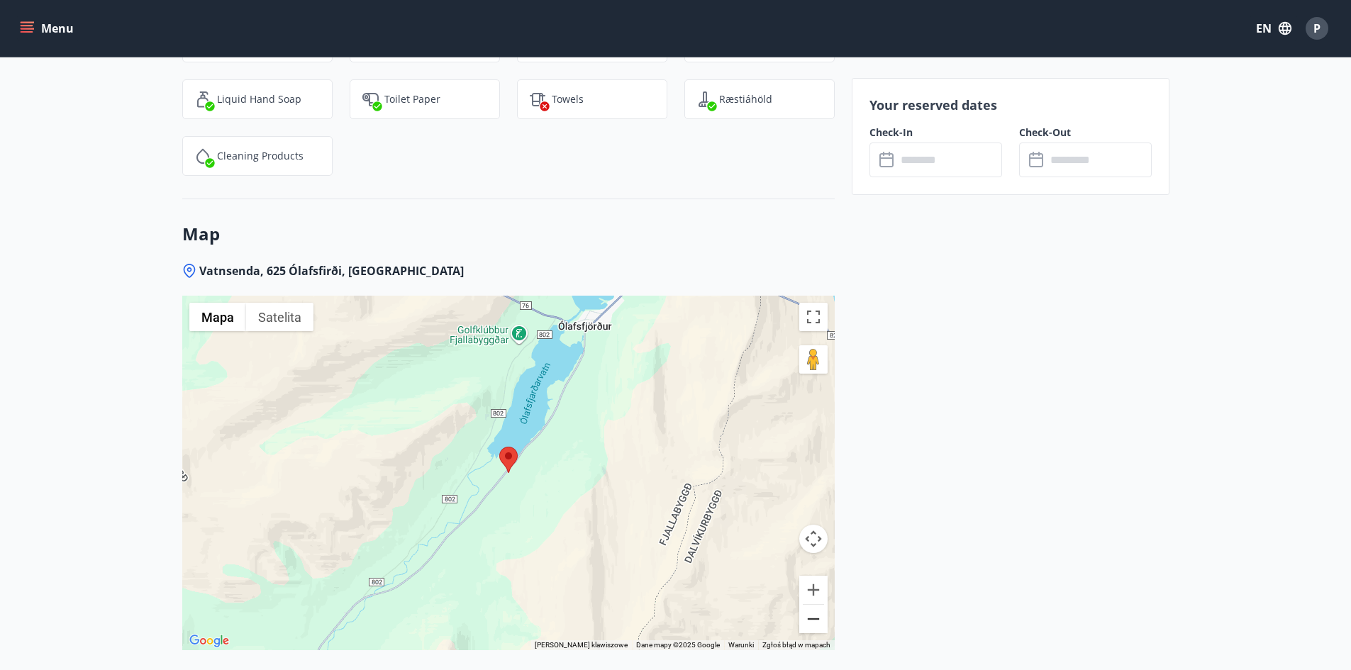
drag, startPoint x: 809, startPoint y: 593, endPoint x: 812, endPoint y: 605, distance: 12.4
click at [810, 605] on button "Pomniejsz" at bounding box center [813, 619] width 28 height 28
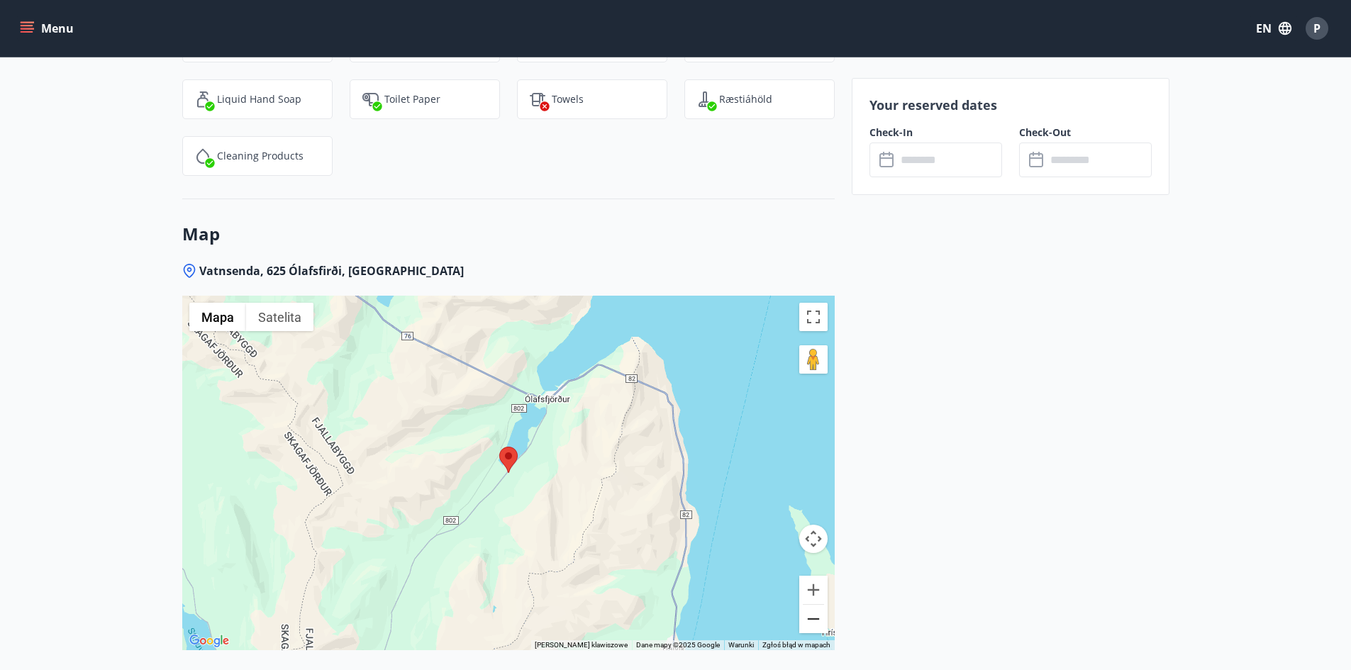
click at [812, 609] on button "Pomniejsz" at bounding box center [813, 619] width 28 height 28
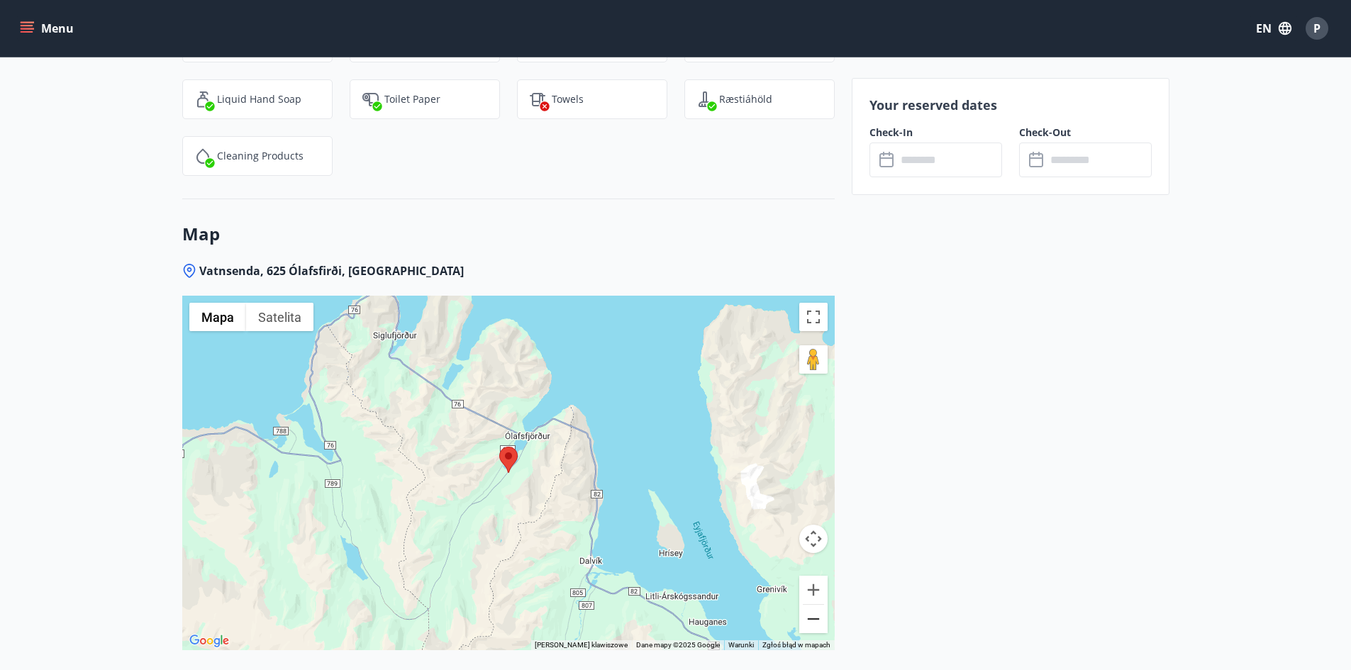
click at [812, 608] on button "Pomniejsz" at bounding box center [813, 619] width 28 height 28
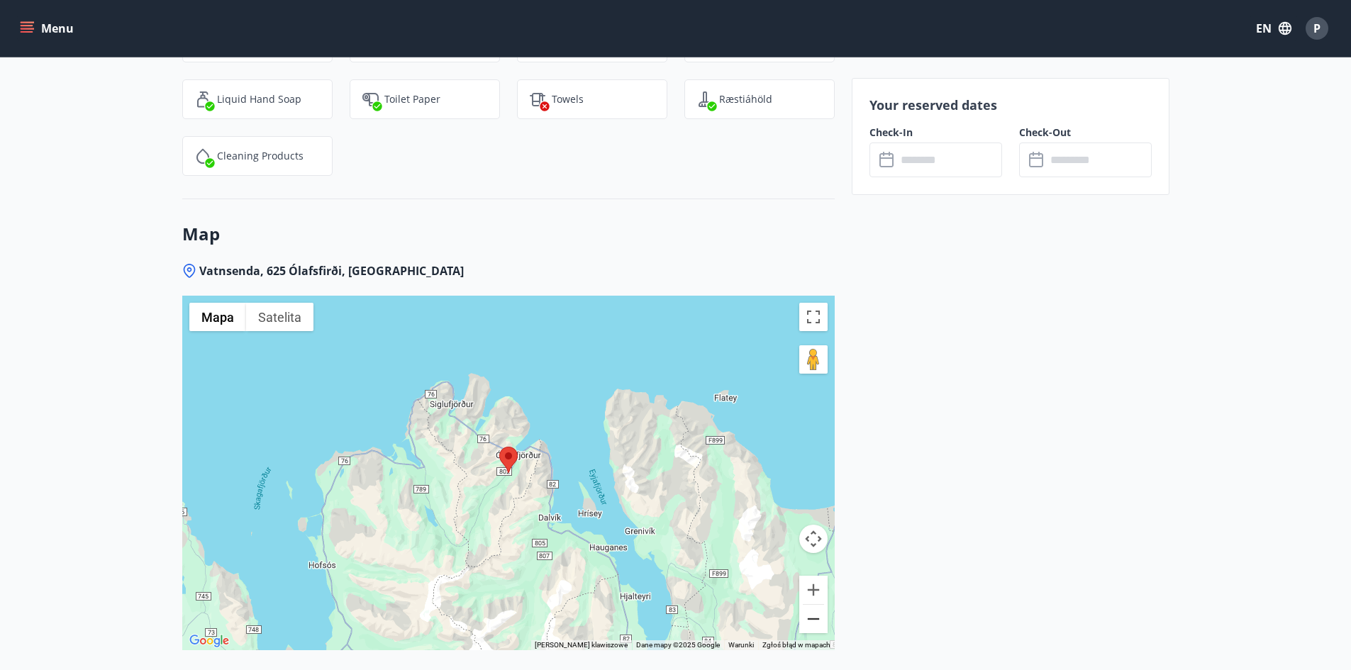
click at [812, 607] on button "Pomniejsz" at bounding box center [813, 619] width 28 height 28
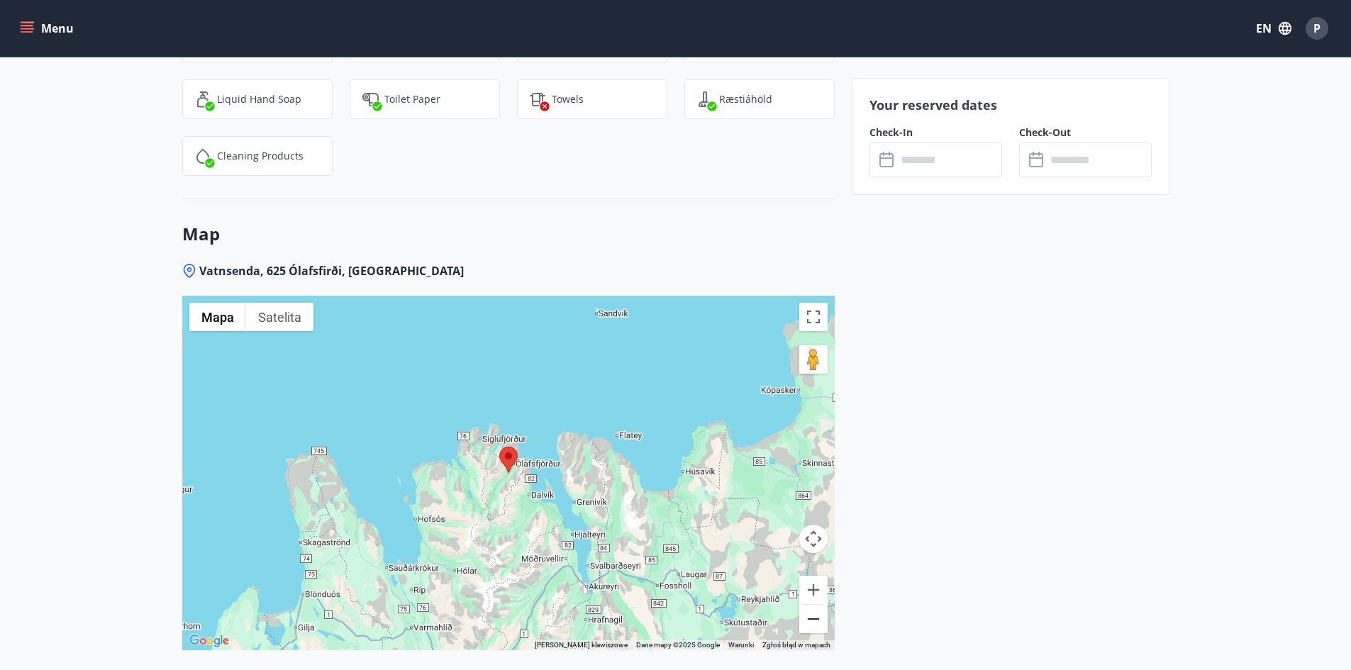
click at [812, 607] on button "Pomniejsz" at bounding box center [813, 619] width 28 height 28
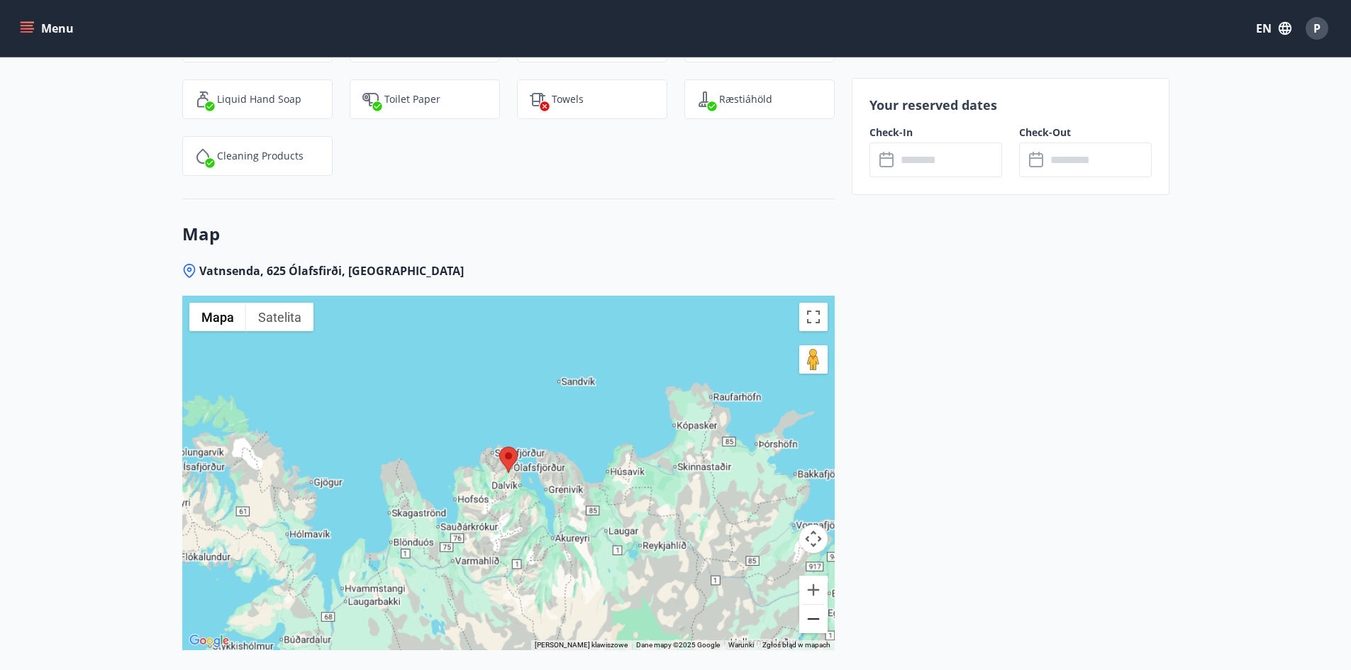
click at [810, 607] on button "Pomniejsz" at bounding box center [813, 619] width 28 height 28
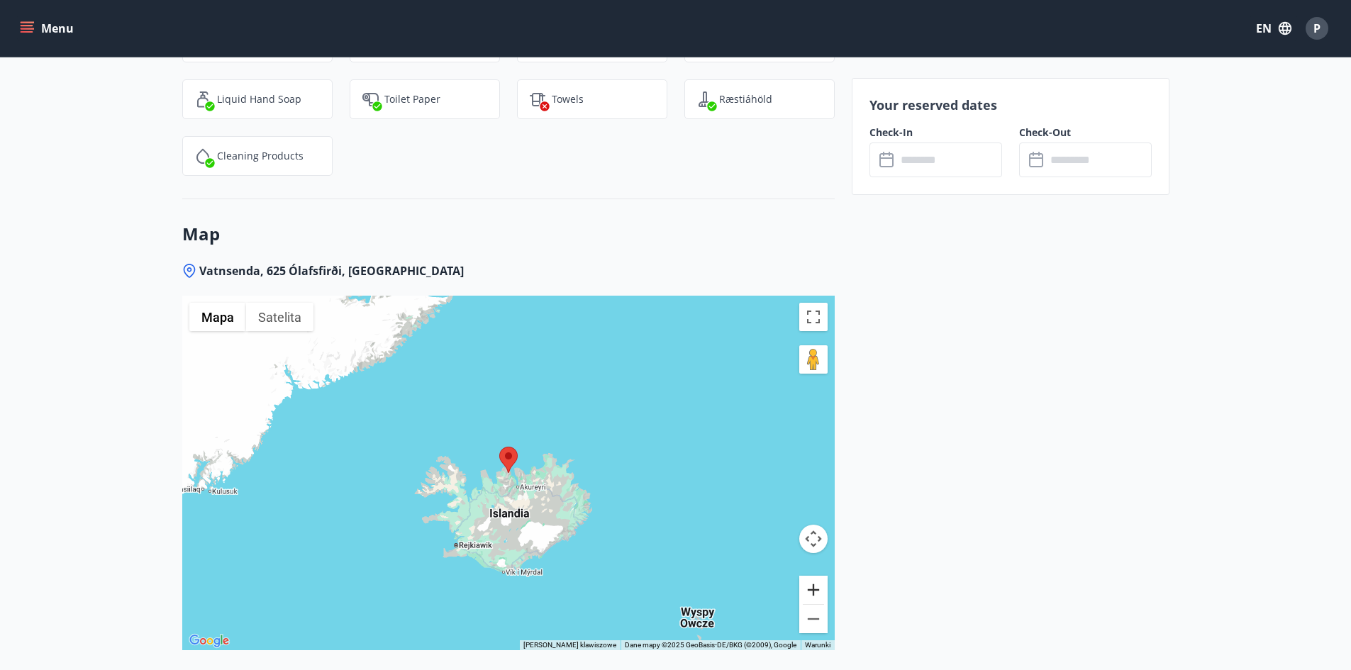
click at [820, 576] on button "Powiększ" at bounding box center [813, 590] width 28 height 28
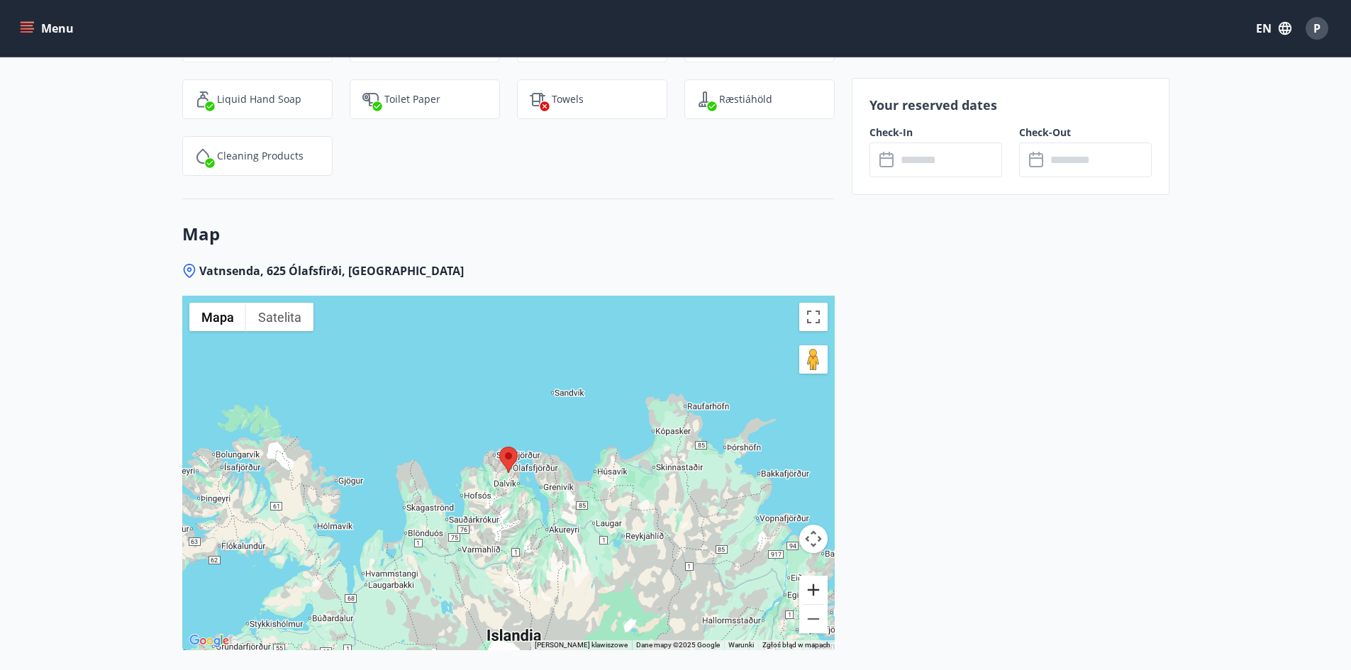
click at [820, 576] on button "Powiększ" at bounding box center [813, 590] width 28 height 28
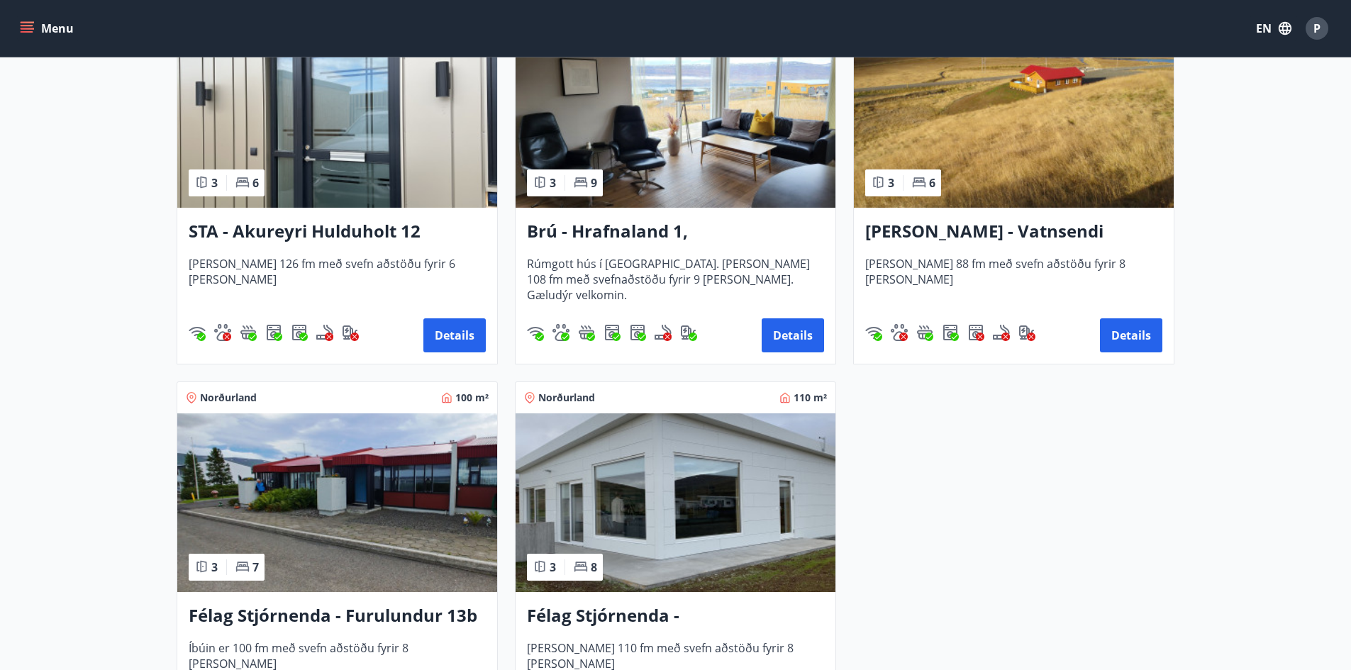
scroll to position [922, 0]
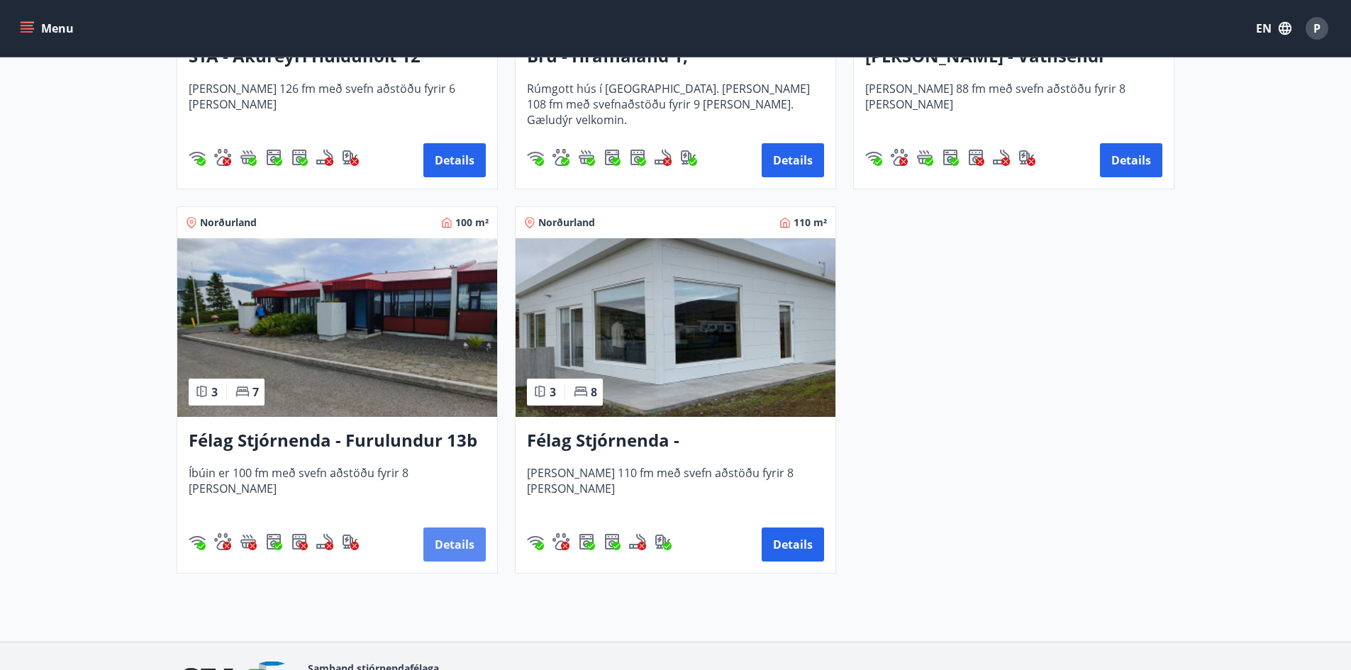
click at [449, 539] on button "Details" at bounding box center [454, 545] width 62 height 34
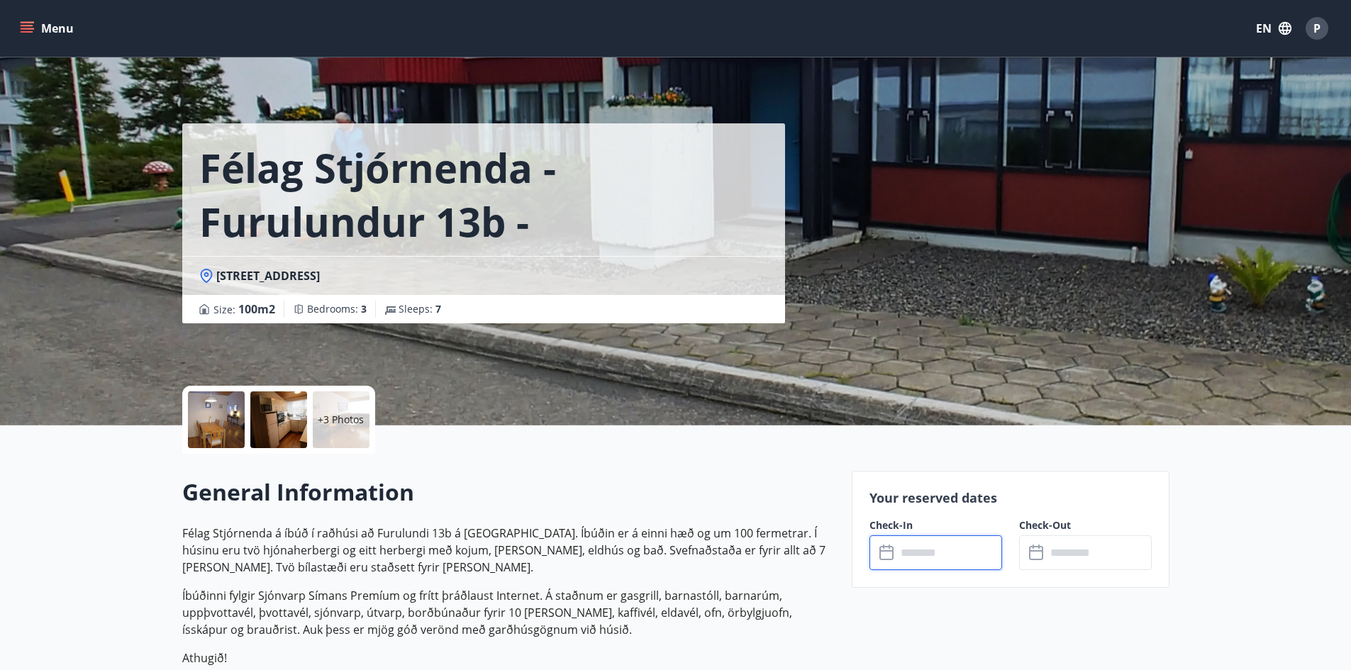
click at [952, 567] on input "text" at bounding box center [949, 552] width 106 height 35
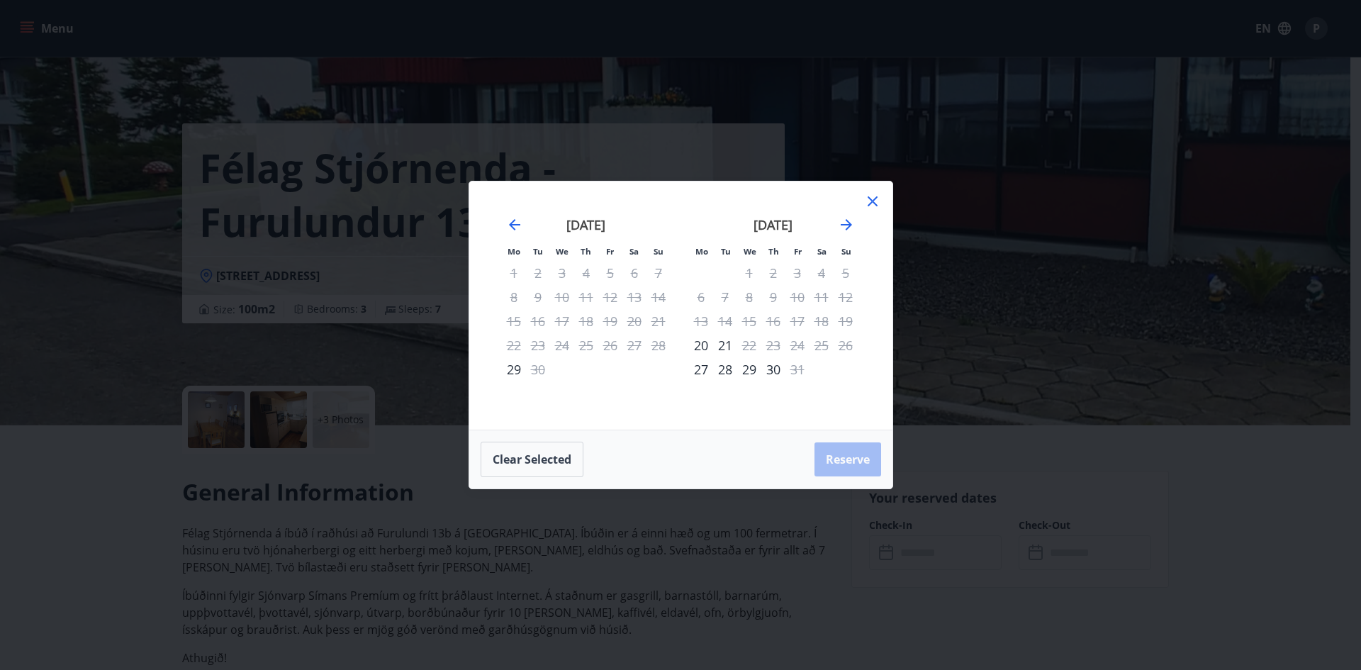
drag, startPoint x: 871, startPoint y: 203, endPoint x: 864, endPoint y: 196, distance: 10.1
click at [869, 199] on icon at bounding box center [872, 201] width 17 height 17
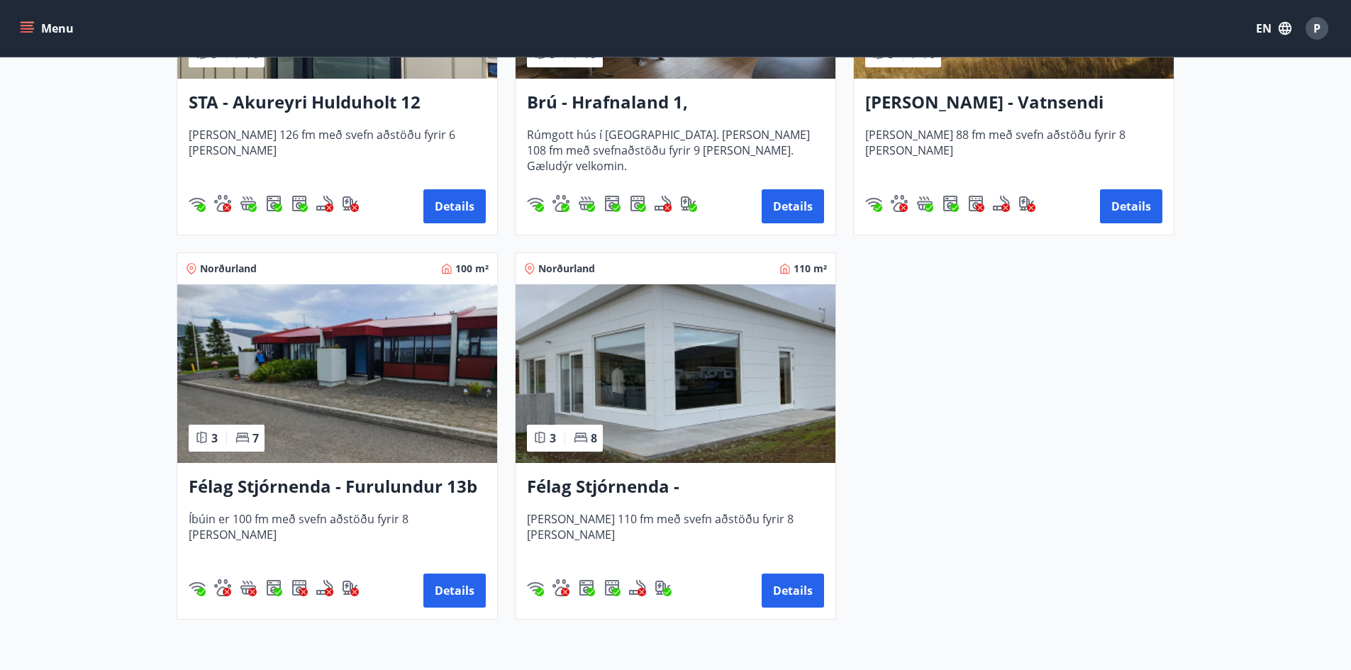
scroll to position [1012, 0]
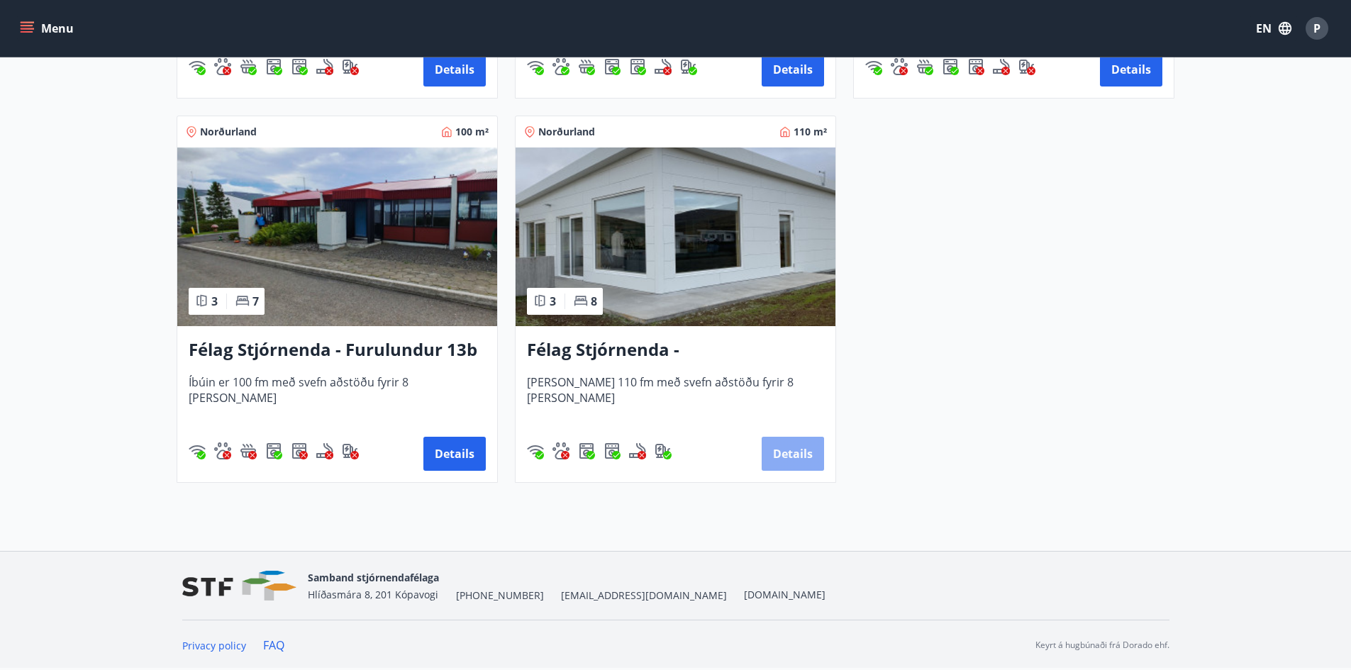
click at [792, 448] on button "Details" at bounding box center [792, 454] width 62 height 34
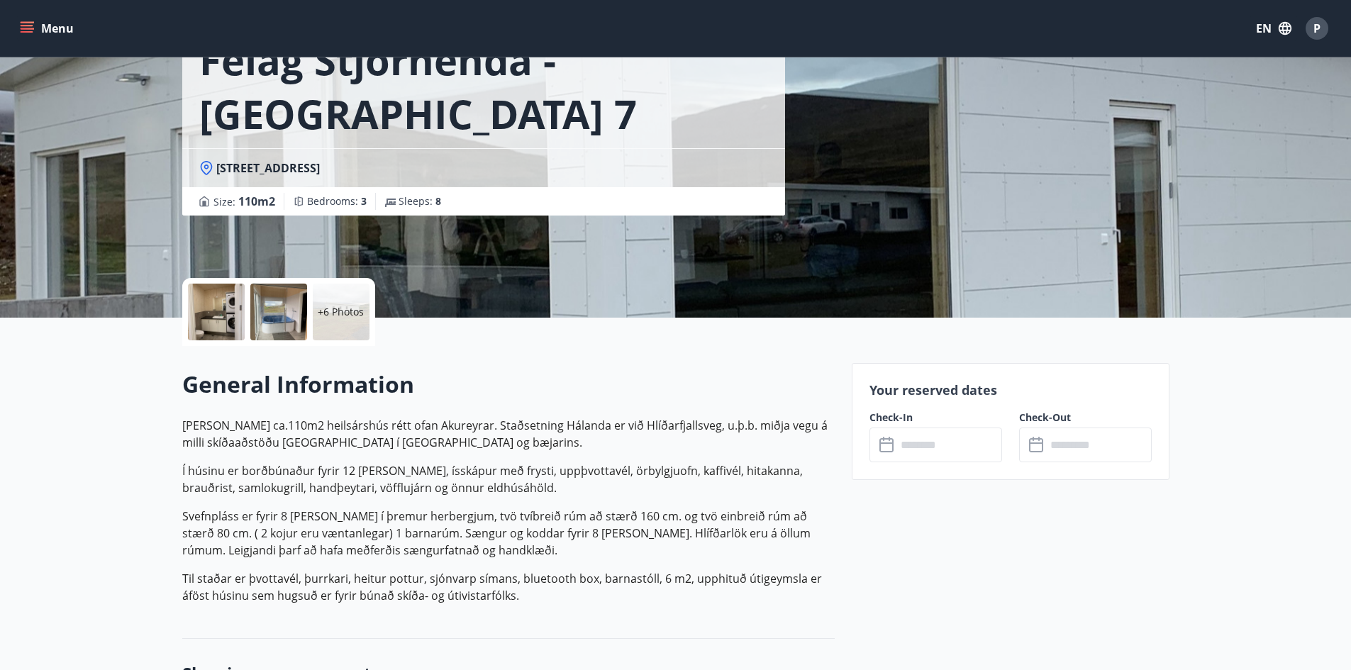
scroll to position [142, 0]
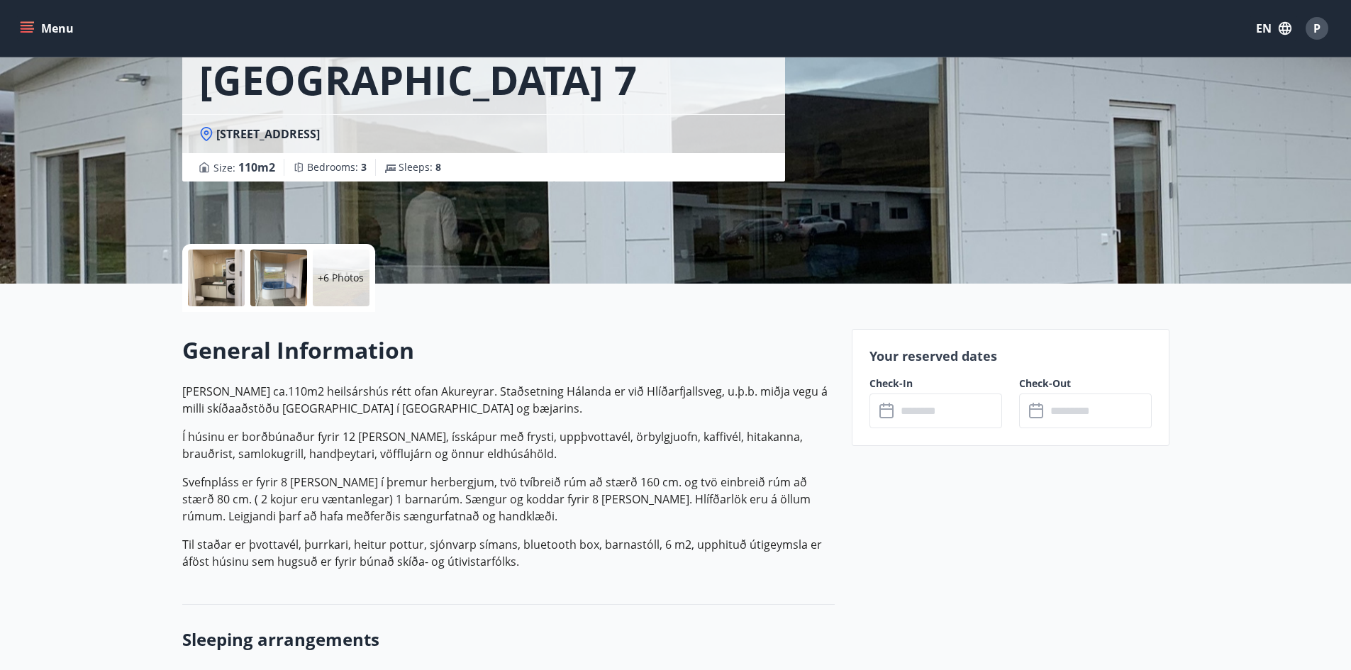
click at [913, 398] on input "text" at bounding box center [949, 411] width 106 height 35
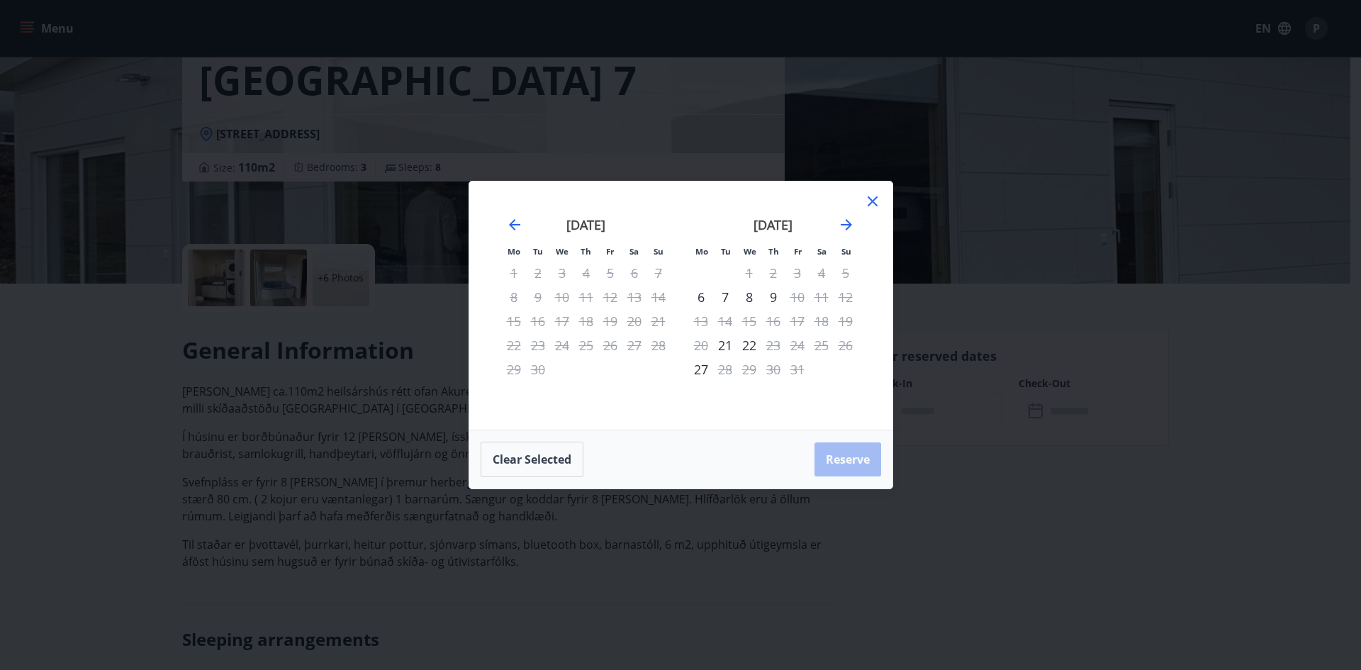
click at [874, 208] on icon at bounding box center [872, 201] width 17 height 17
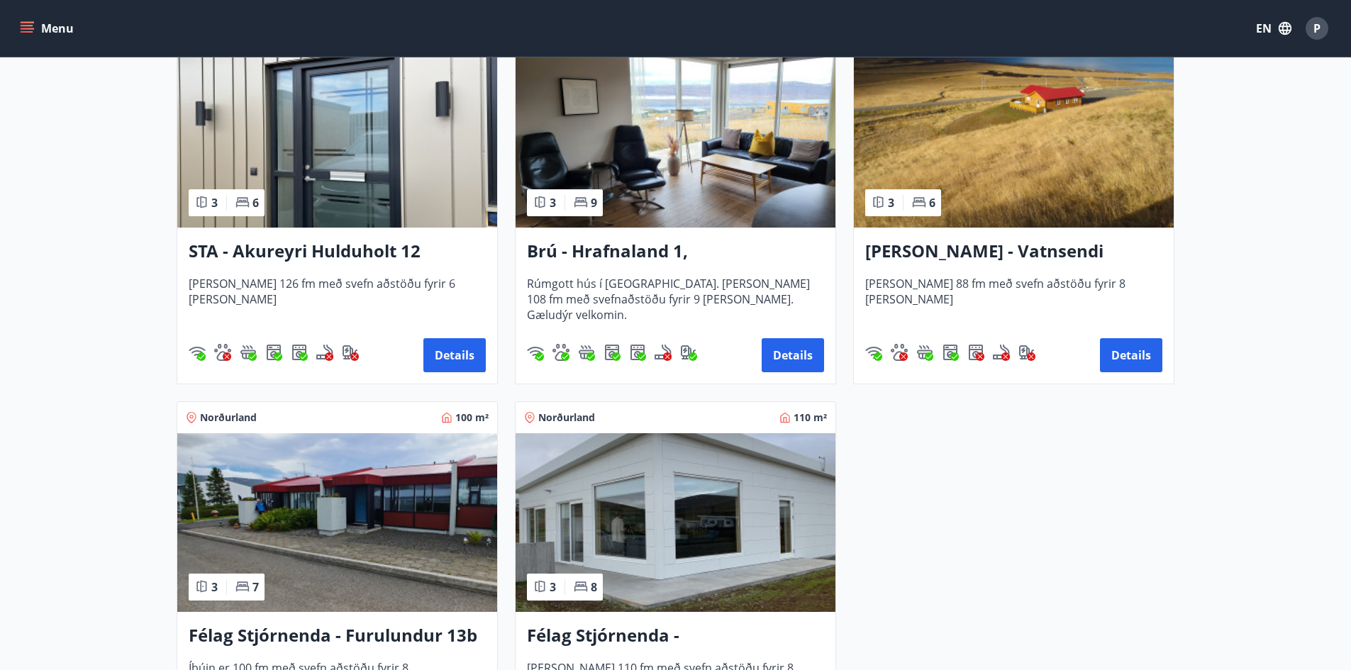
scroll to position [638, 0]
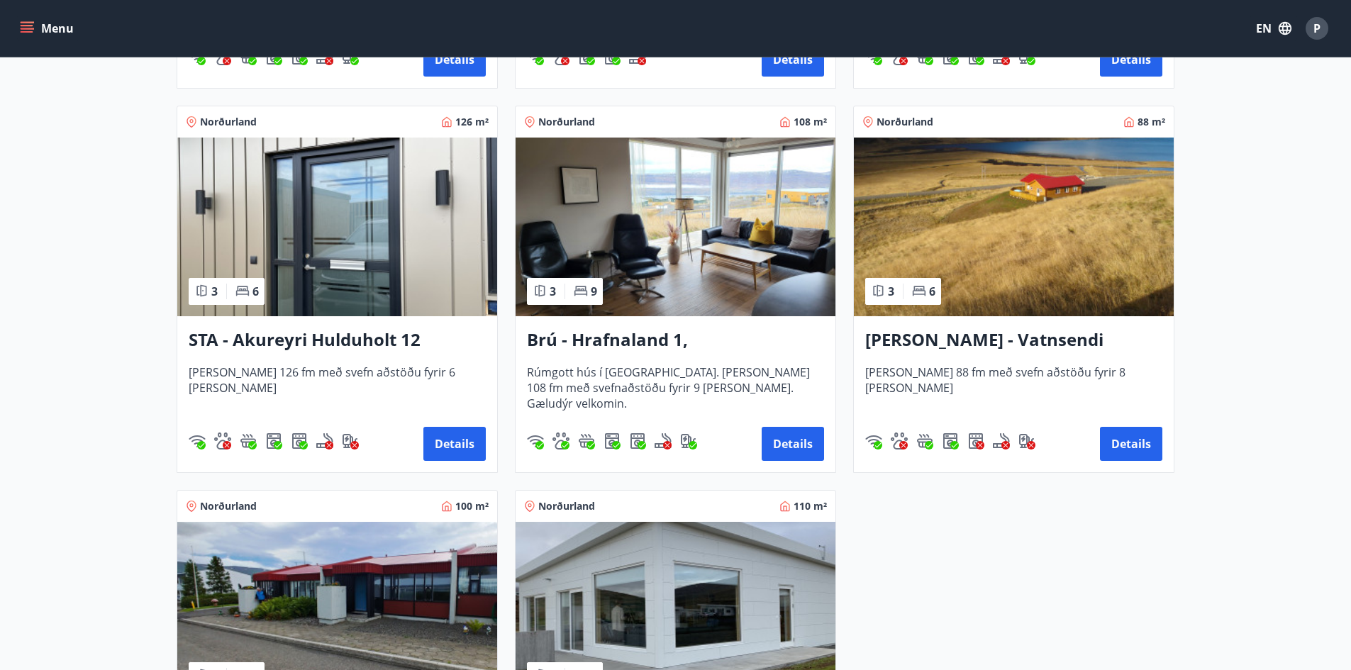
click at [1018, 340] on h3 "Berg - Vatnsendi Ólafsfirði" at bounding box center [1013, 341] width 297 height 26
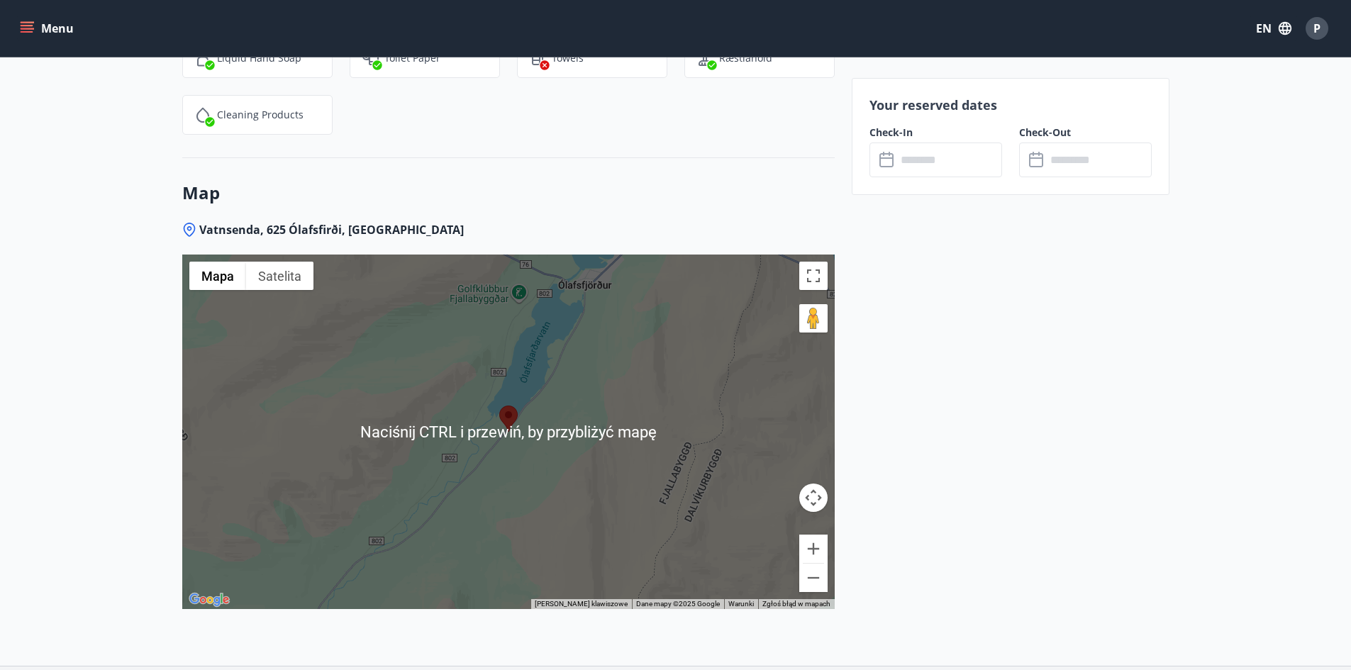
scroll to position [2195, 0]
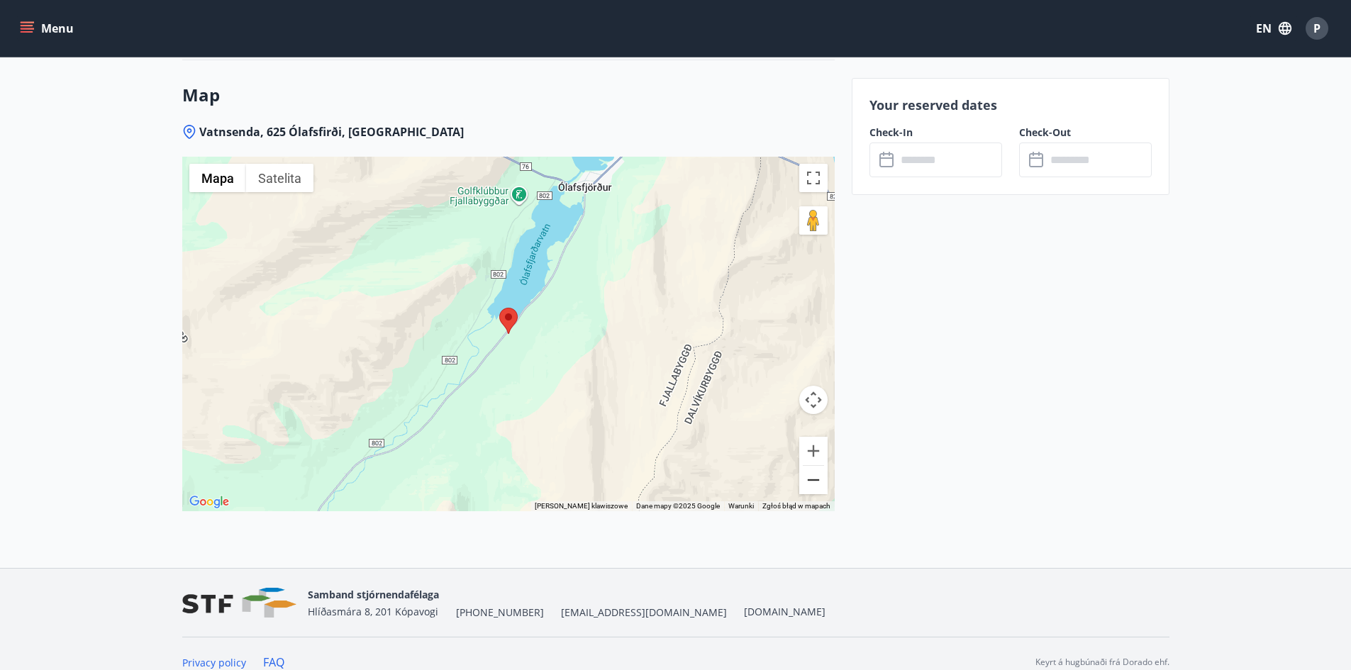
click at [808, 467] on button "Pomniejsz" at bounding box center [813, 480] width 28 height 28
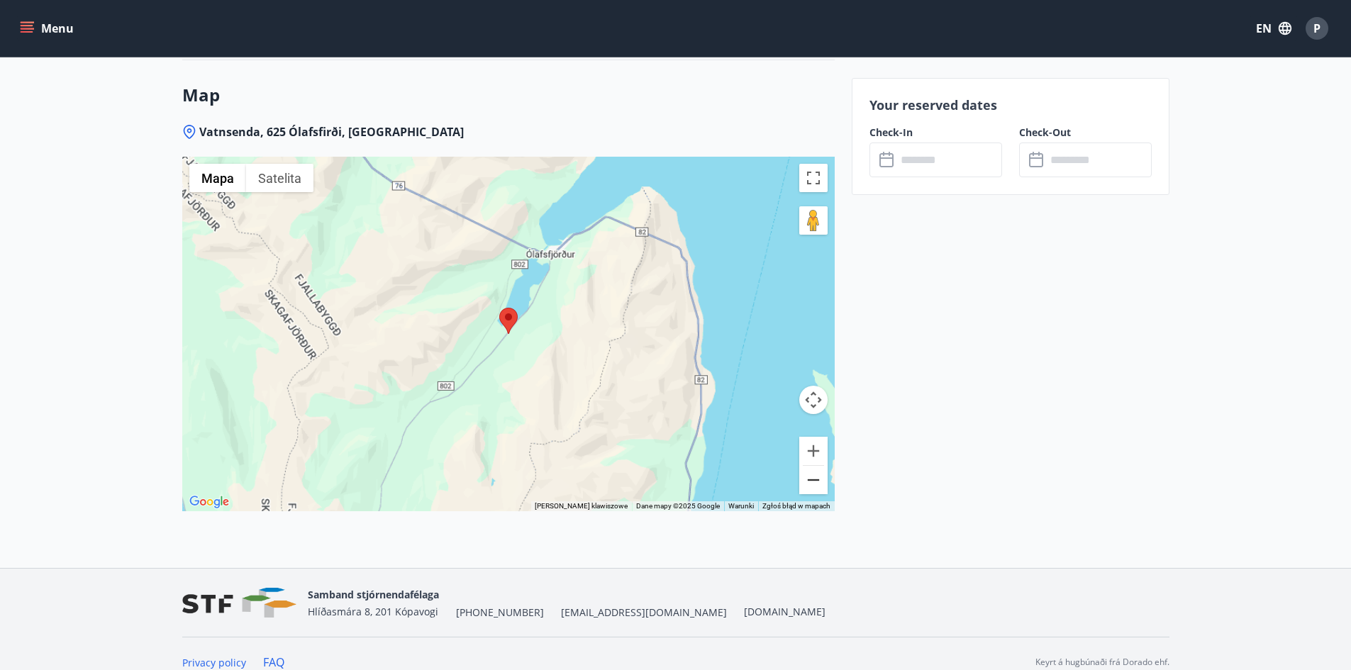
click at [808, 467] on button "Pomniejsz" at bounding box center [813, 480] width 28 height 28
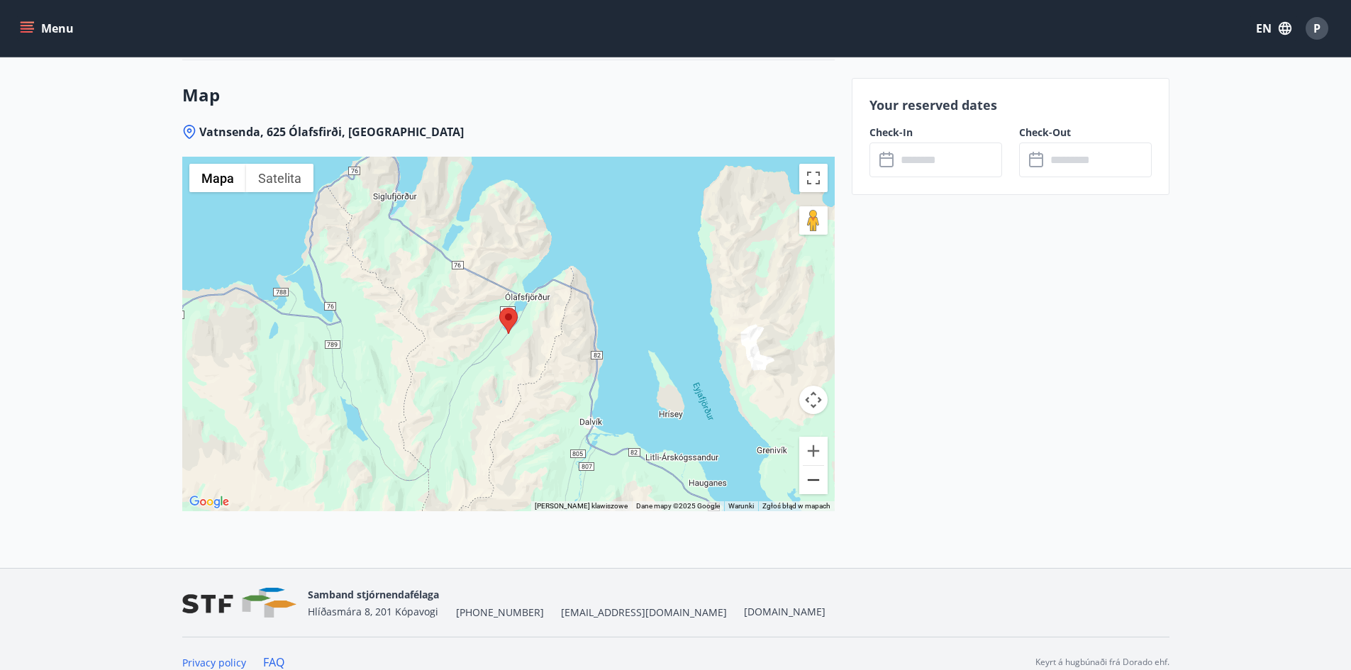
click at [808, 466] on button "Pomniejsz" at bounding box center [813, 480] width 28 height 28
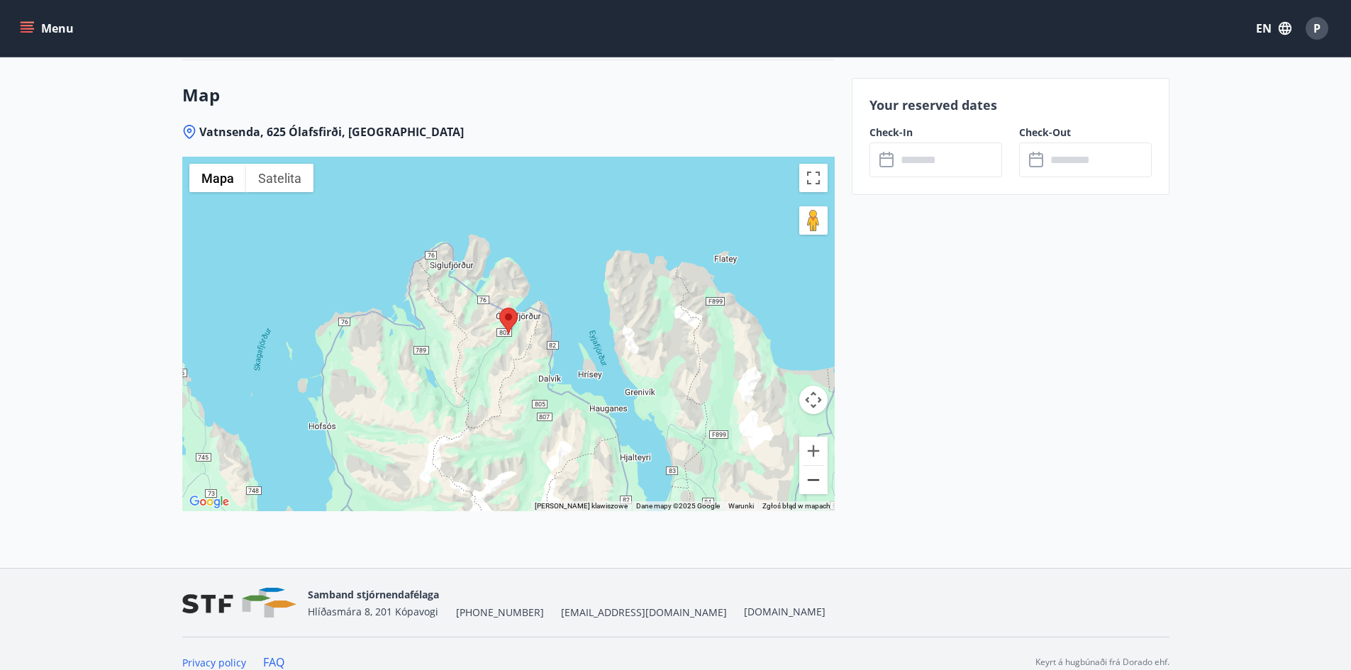
click at [810, 466] on button "Pomniejsz" at bounding box center [813, 480] width 28 height 28
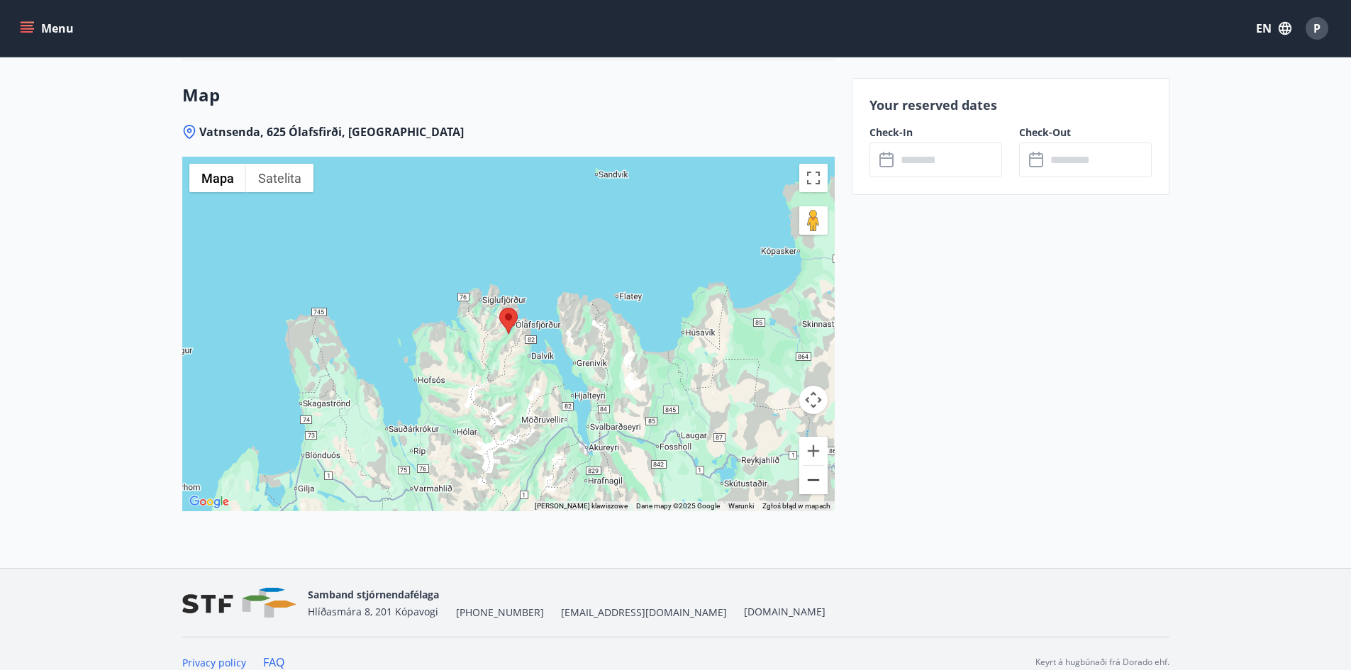
click at [813, 466] on button "Pomniejsz" at bounding box center [813, 480] width 28 height 28
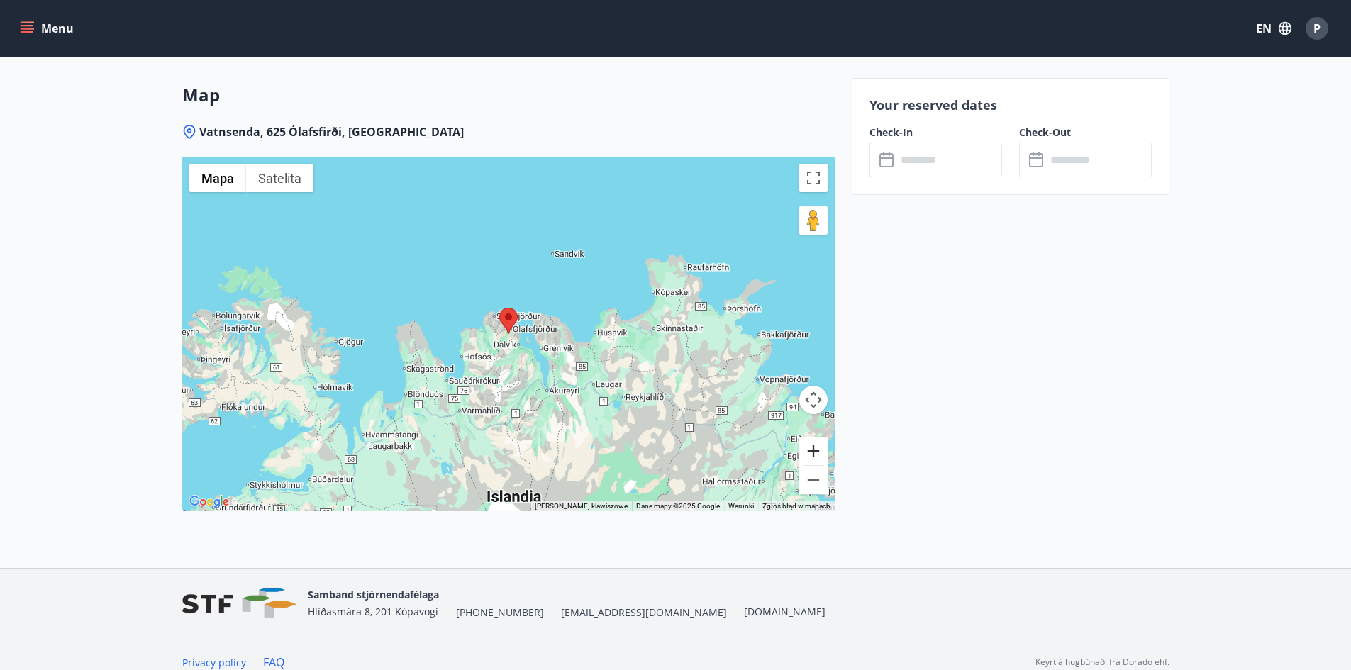
click at [813, 437] on button "Powiększ" at bounding box center [813, 451] width 28 height 28
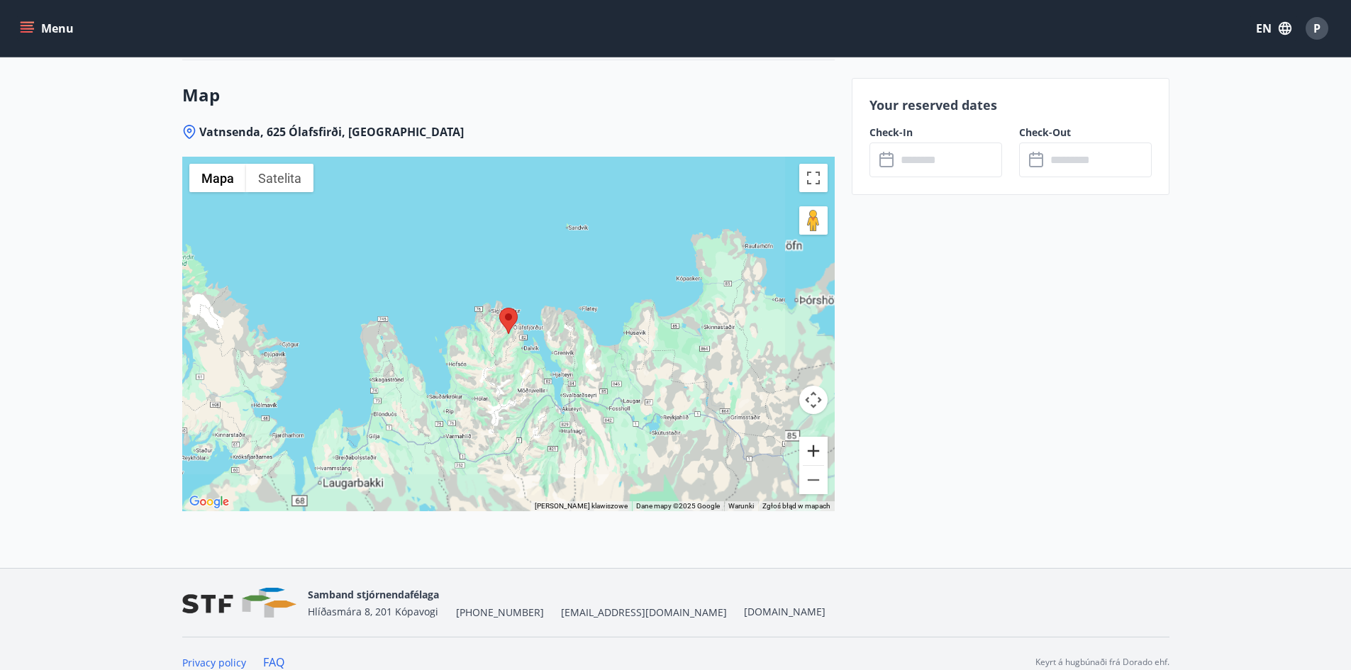
click at [813, 437] on button "Powiększ" at bounding box center [813, 451] width 28 height 28
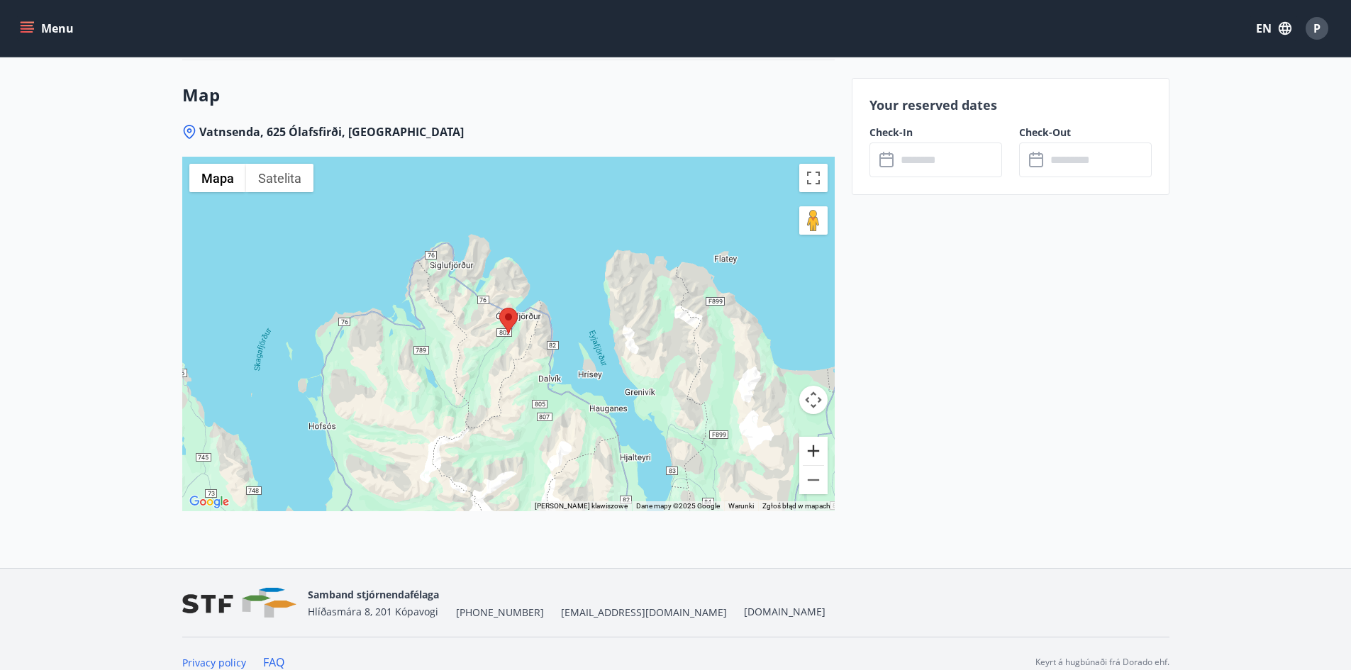
click at [813, 437] on button "Powiększ" at bounding box center [813, 451] width 28 height 28
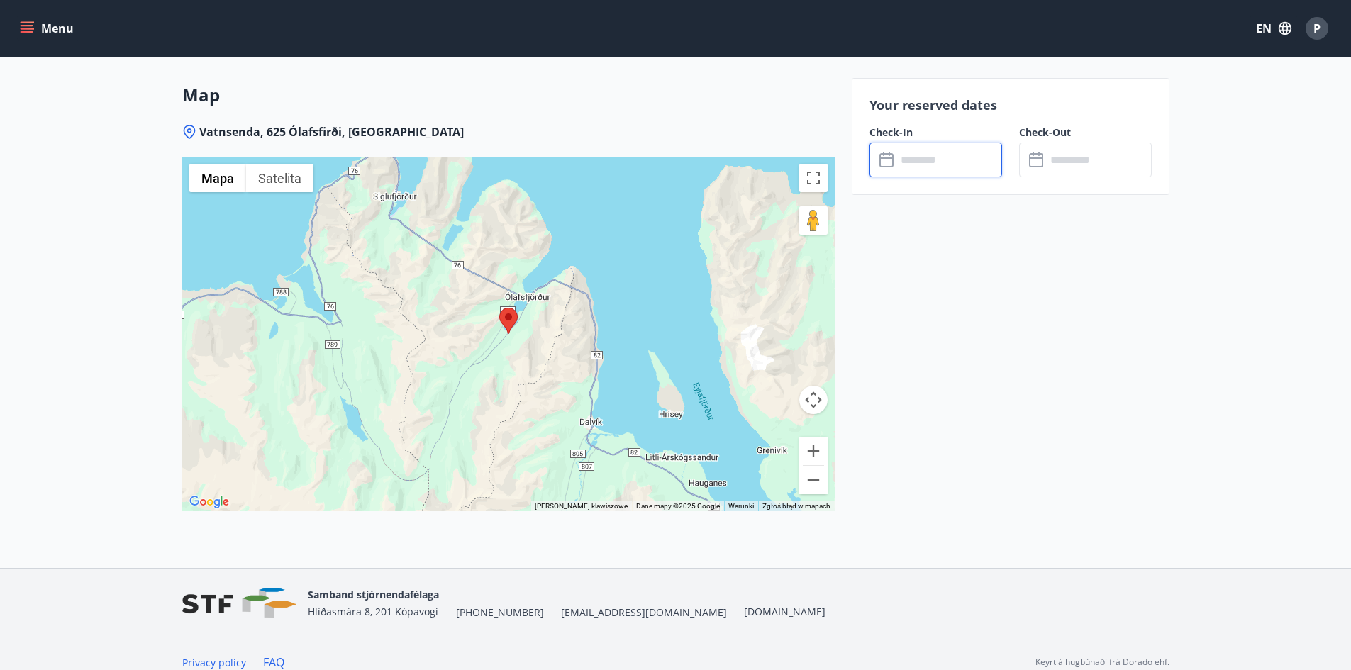
click at [908, 169] on input "text" at bounding box center [949, 160] width 106 height 35
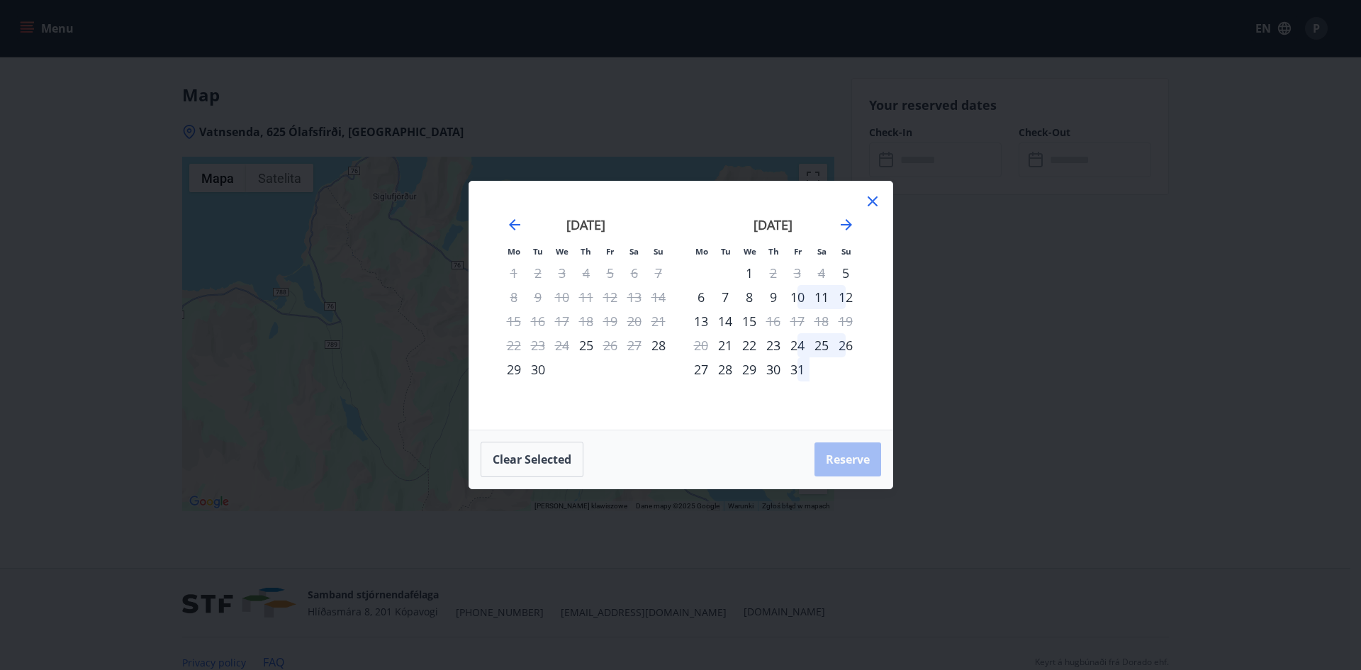
click at [989, 280] on div "Mo Tu We Th Fr Sa Su Mo Tu We Th Fr Sa Su August 2025 1 2 3 4 5 6 7 8 9 10 11 1…" at bounding box center [680, 335] width 1361 height 670
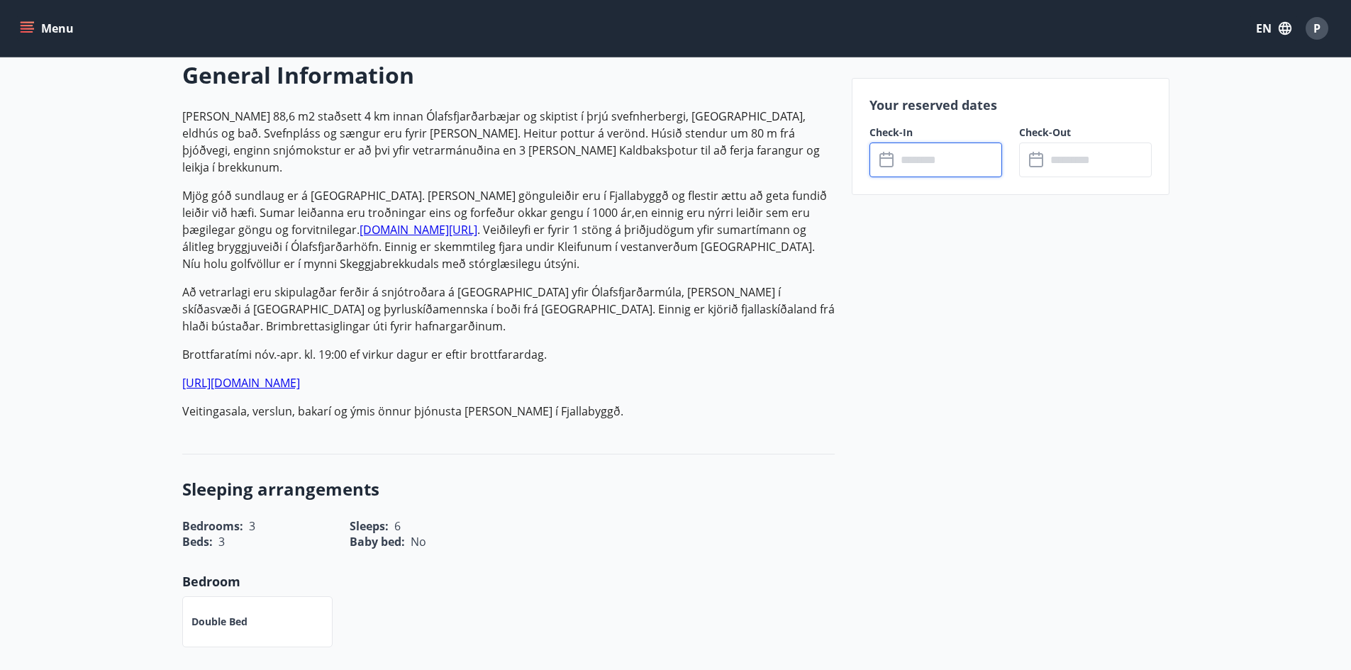
scroll to position [352, 0]
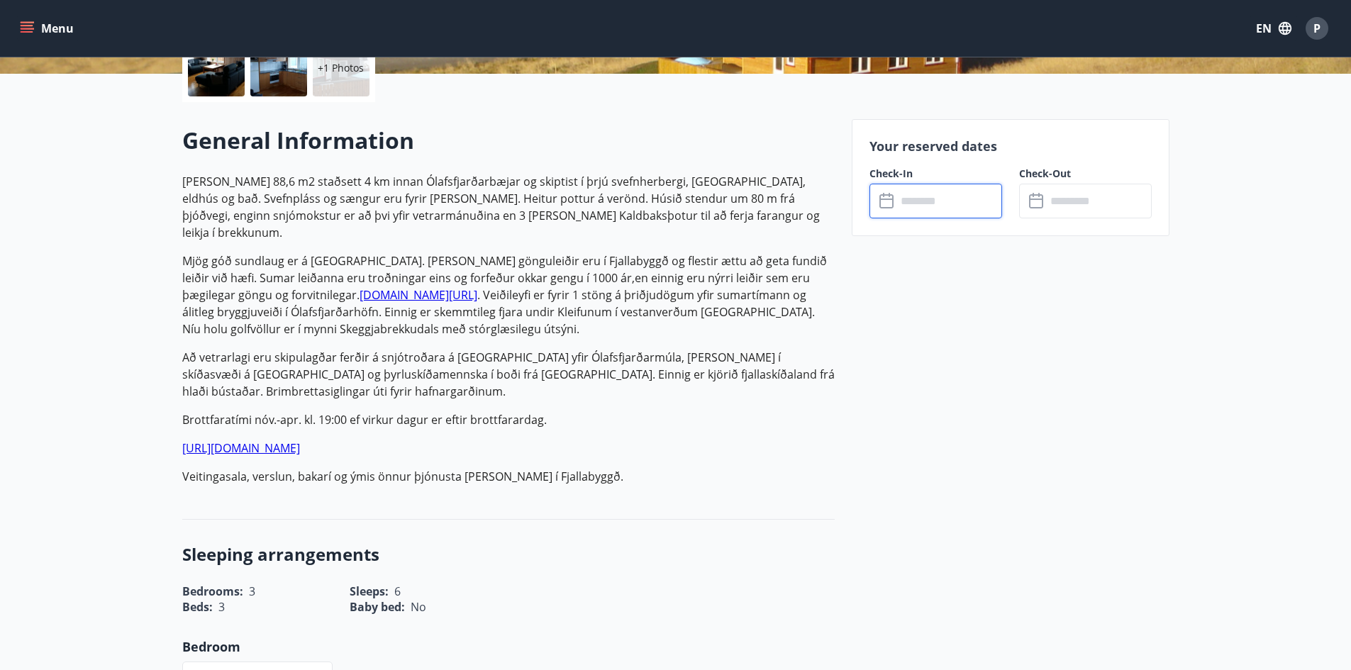
click at [923, 197] on input "text" at bounding box center [949, 201] width 106 height 35
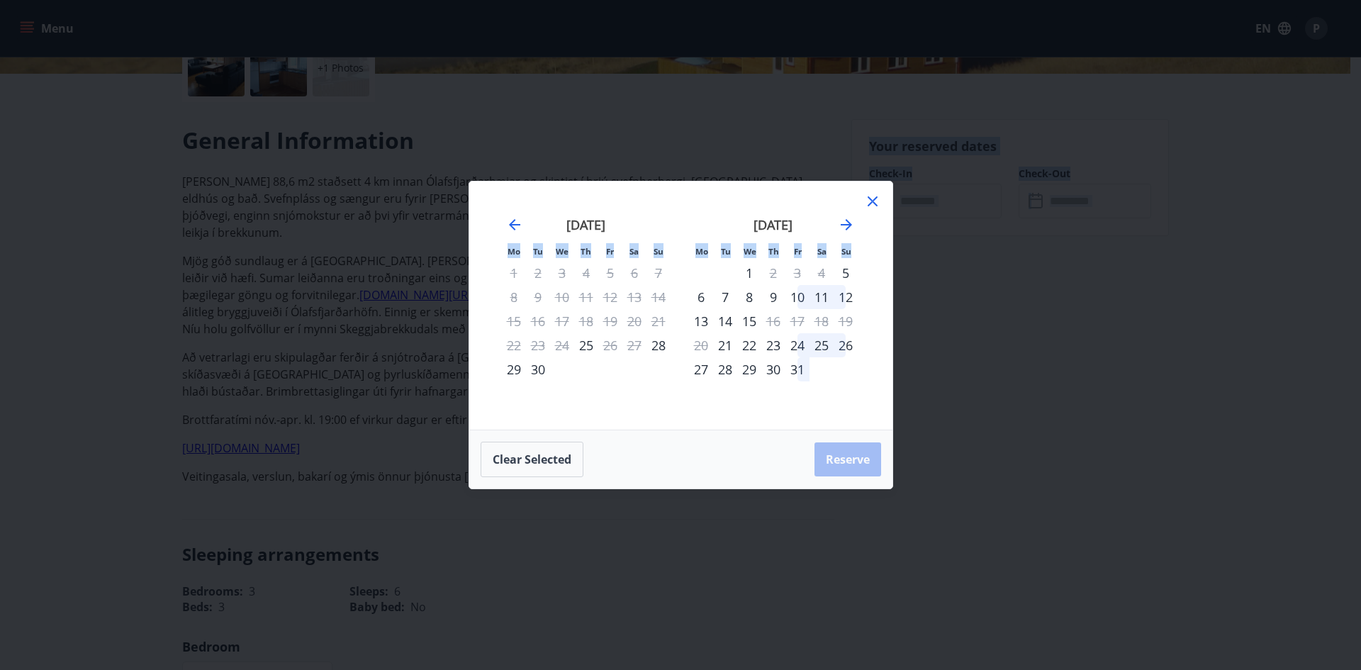
drag, startPoint x: 969, startPoint y: 376, endPoint x: 913, endPoint y: 281, distance: 110.9
click at [969, 373] on div "Mo Tu We Th Fr Sa Su Mo Tu We Th Fr Sa Su August 2025 1 2 3 4 5 6 7 8 9 10 11 1…" at bounding box center [680, 335] width 1361 height 670
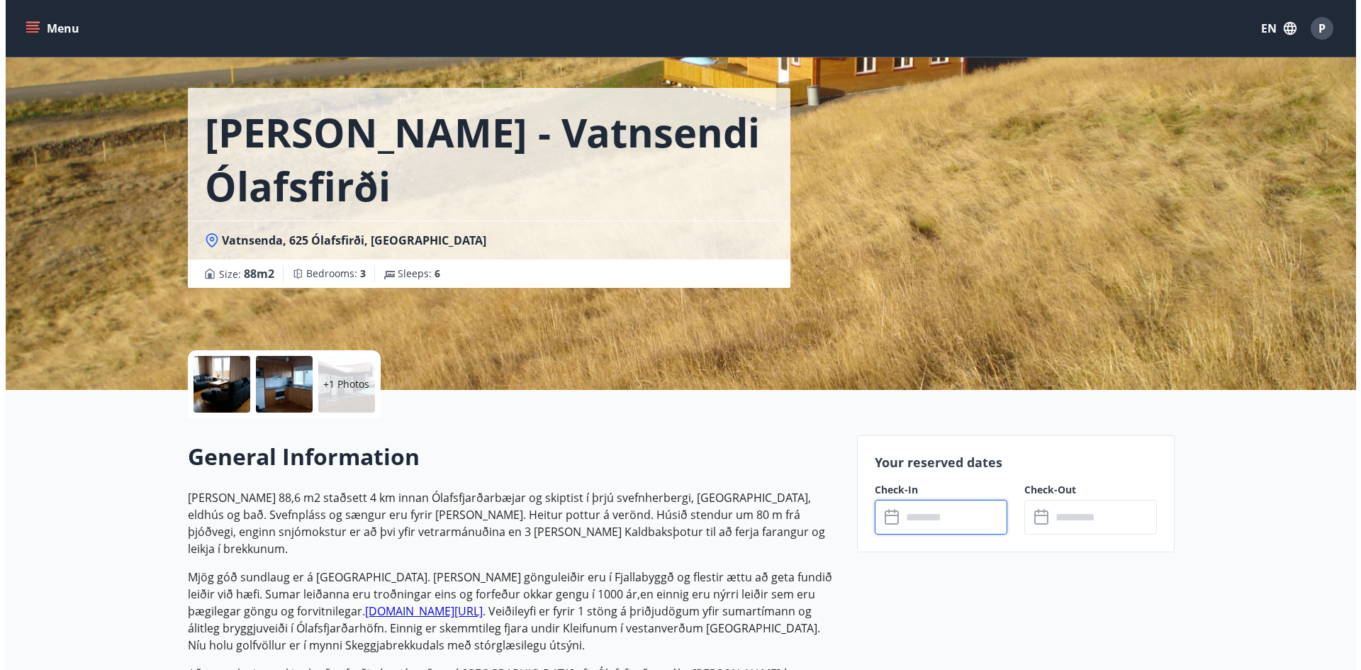
scroll to position [0, 0]
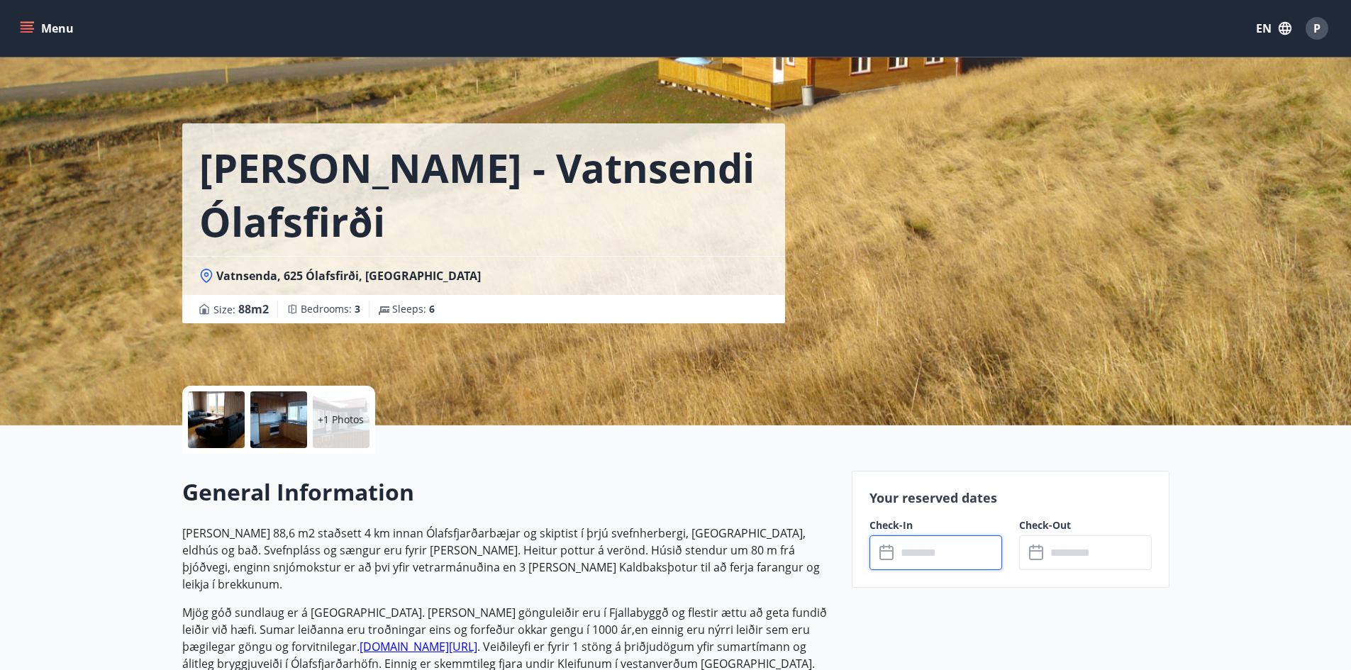
click at [217, 423] on div at bounding box center [216, 419] width 57 height 57
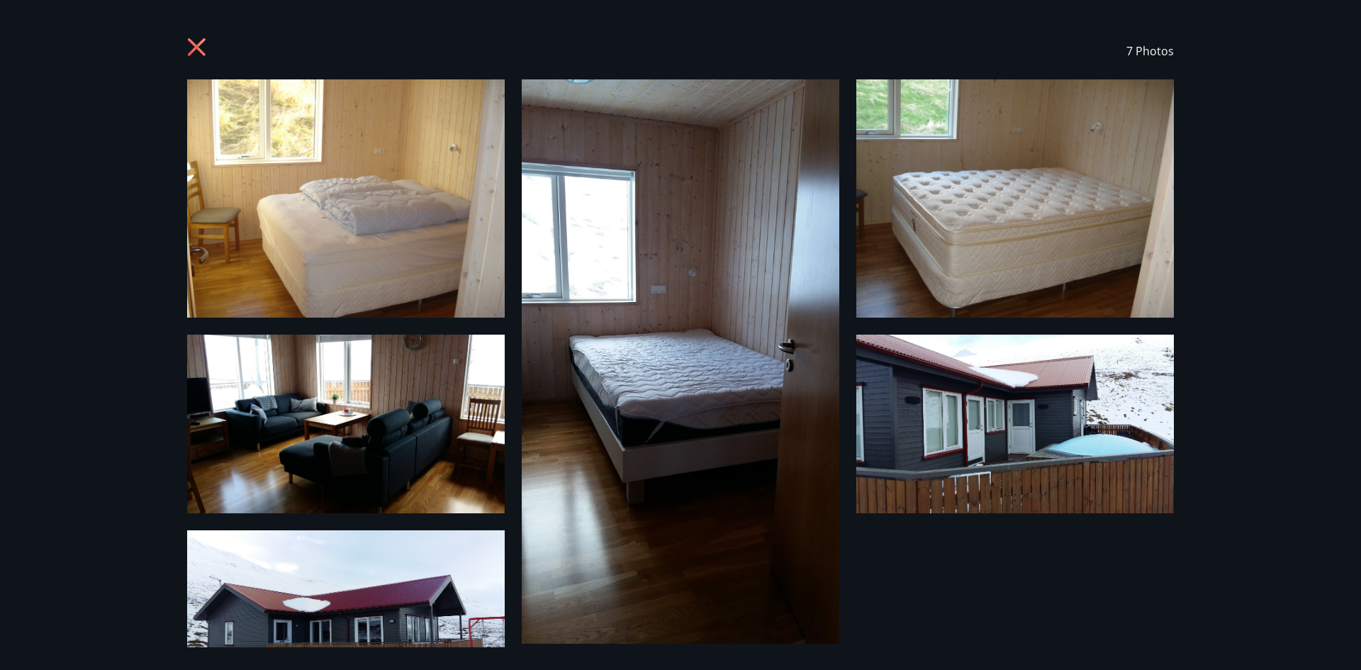
click at [202, 43] on icon at bounding box center [197, 47] width 18 height 18
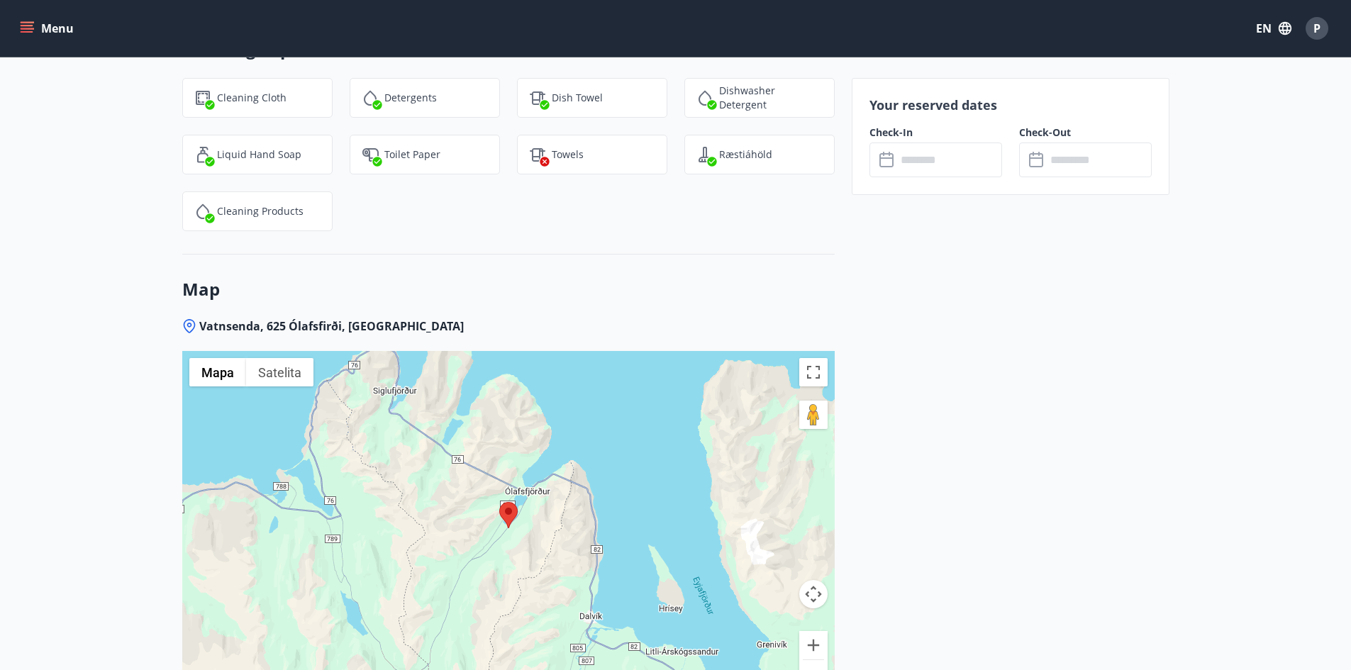
scroll to position [2195, 0]
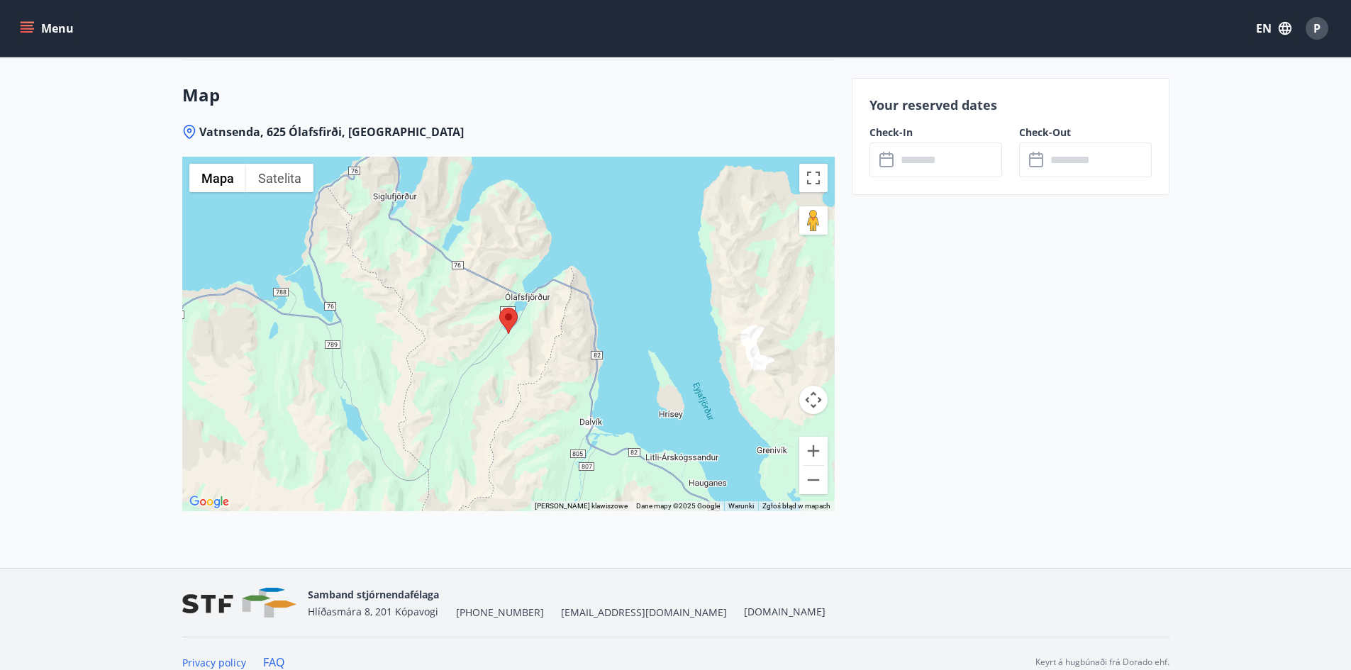
click at [390, 372] on div at bounding box center [508, 334] width 652 height 355
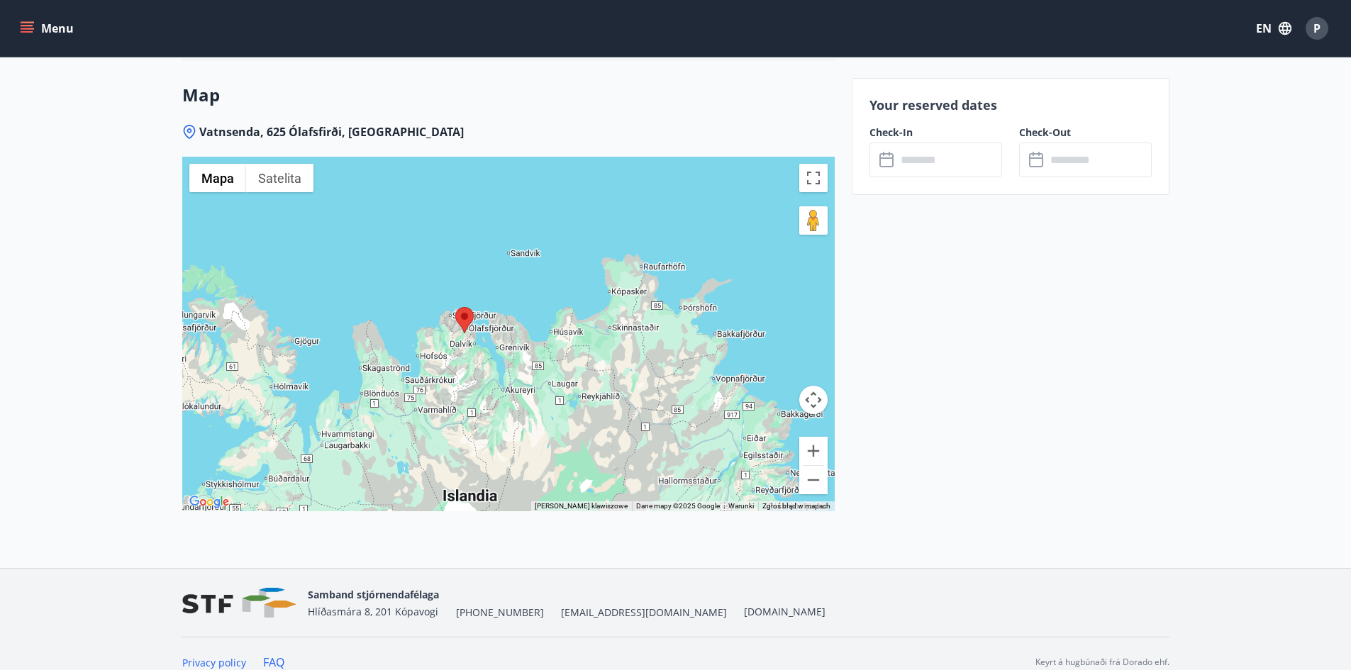
drag, startPoint x: 472, startPoint y: 425, endPoint x: 462, endPoint y: 384, distance: 42.5
click at [462, 391] on div at bounding box center [508, 334] width 652 height 355
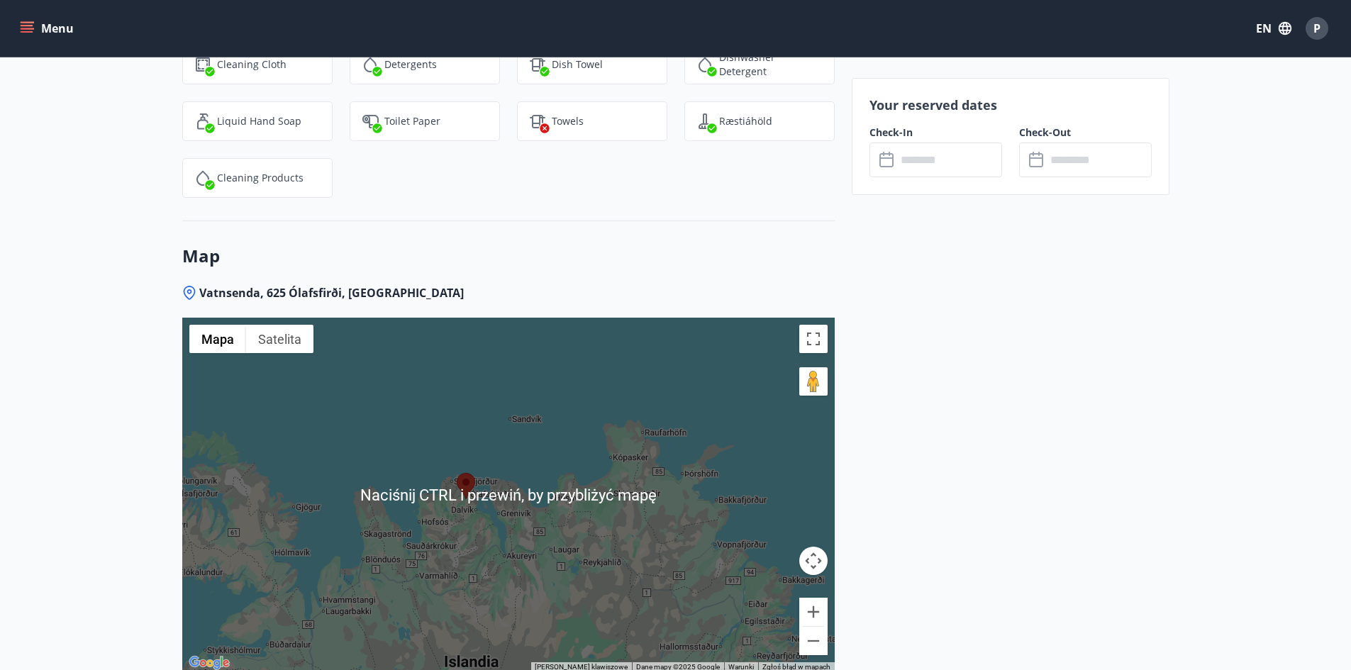
scroll to position [2053, 0]
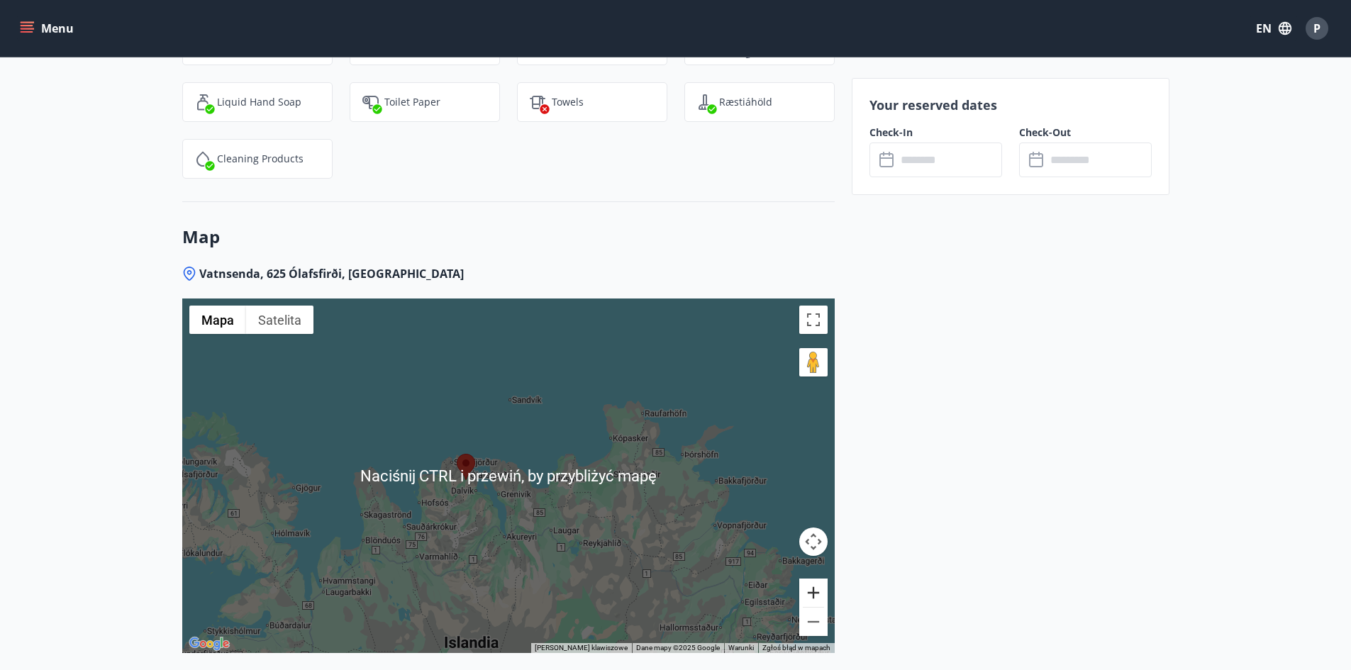
click at [821, 579] on button "Powiększ" at bounding box center [813, 593] width 28 height 28
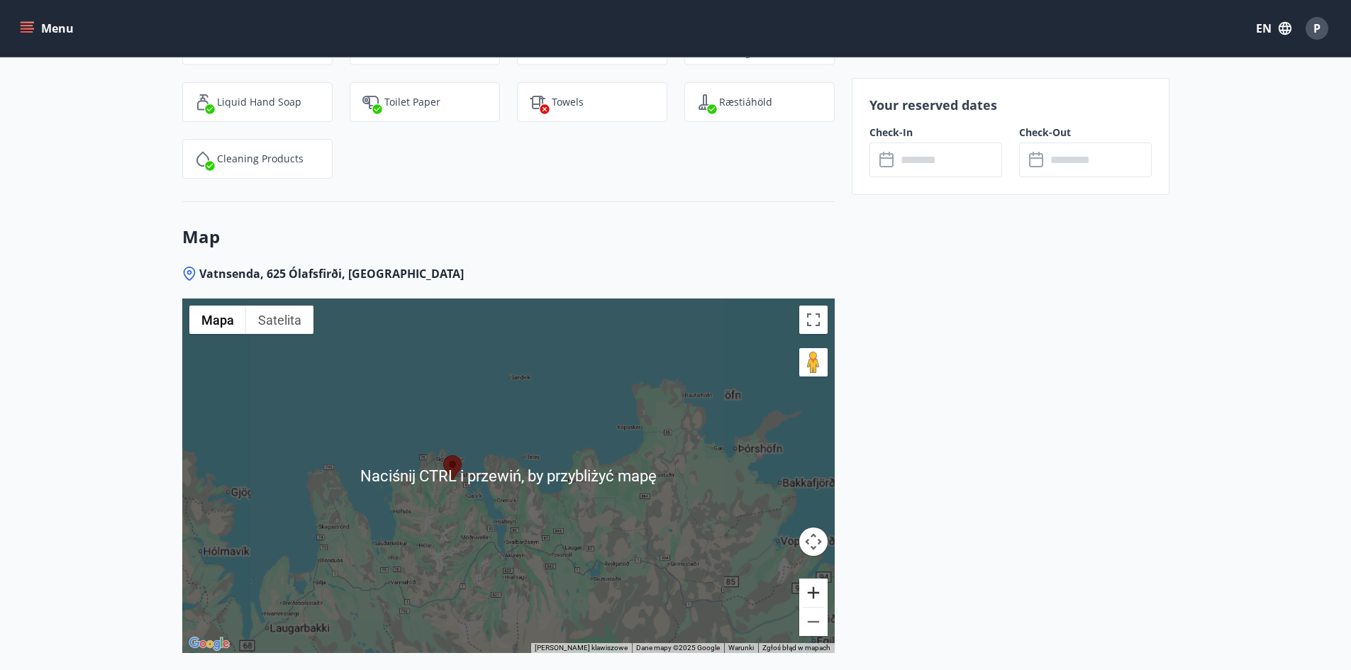
click at [821, 579] on button "Powiększ" at bounding box center [813, 593] width 28 height 28
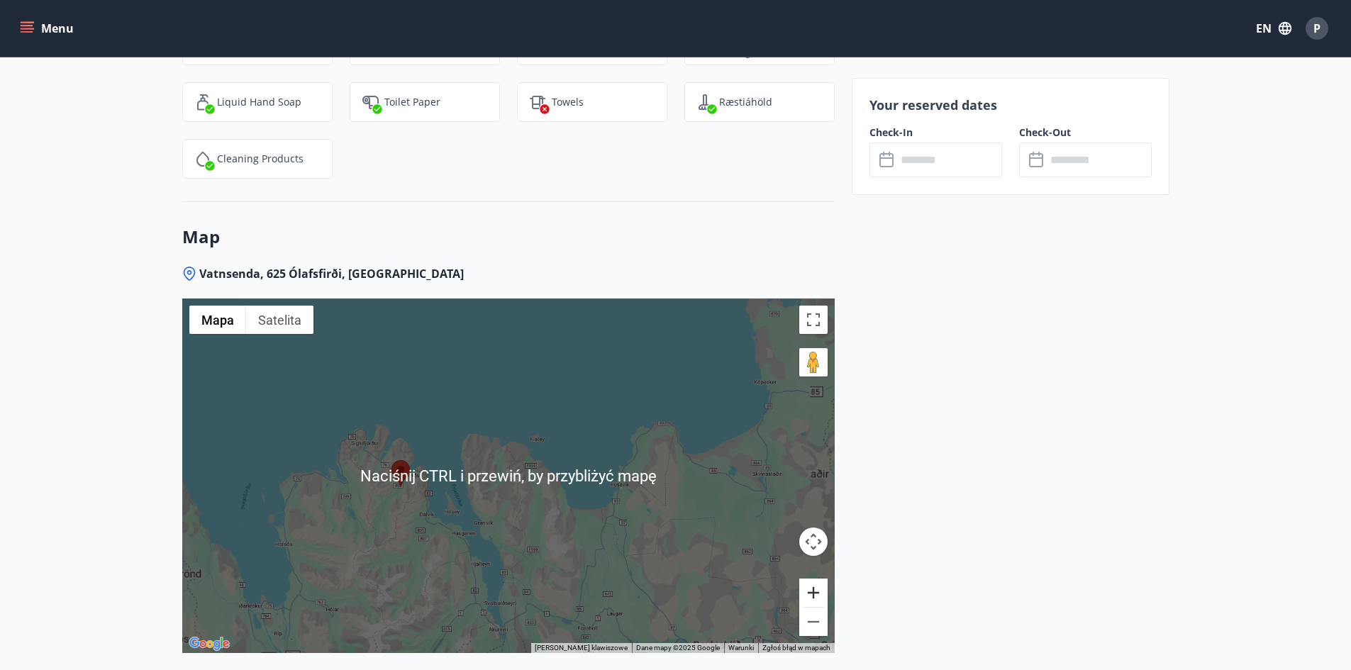
click at [821, 579] on button "Powiększ" at bounding box center [813, 593] width 28 height 28
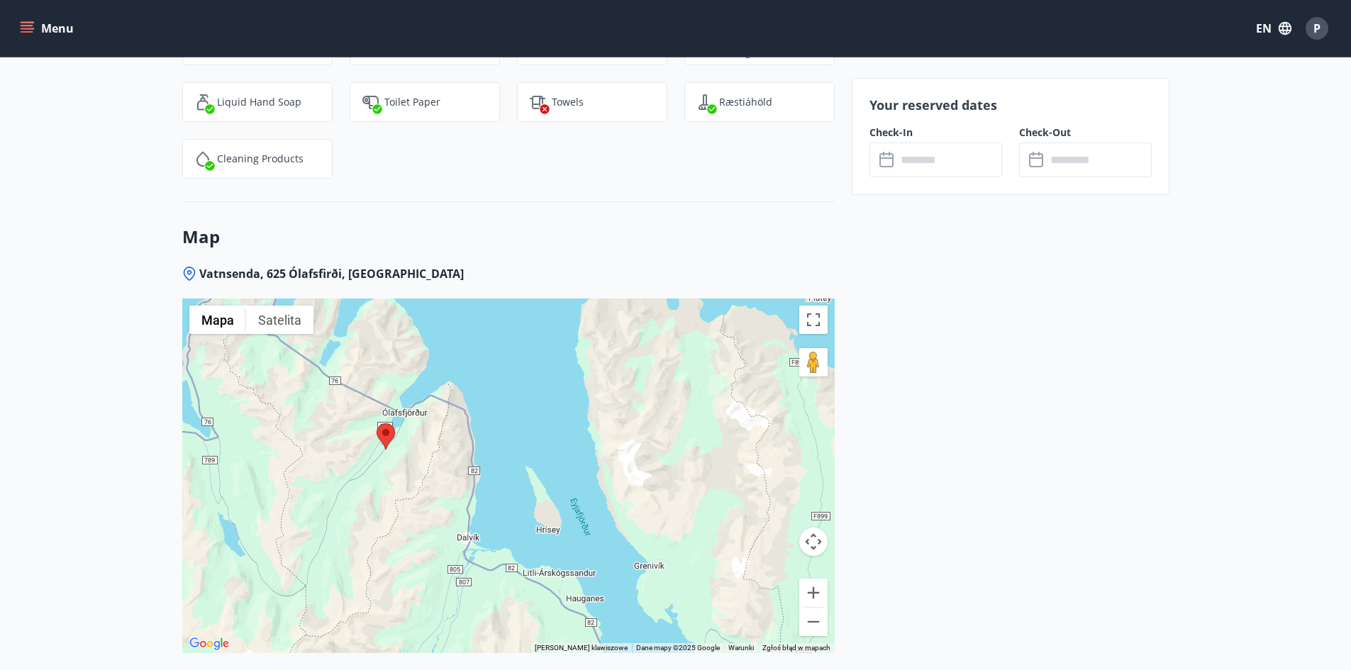
drag, startPoint x: 565, startPoint y: 537, endPoint x: 591, endPoint y: 459, distance: 82.3
click at [785, 476] on div at bounding box center [508, 475] width 652 height 355
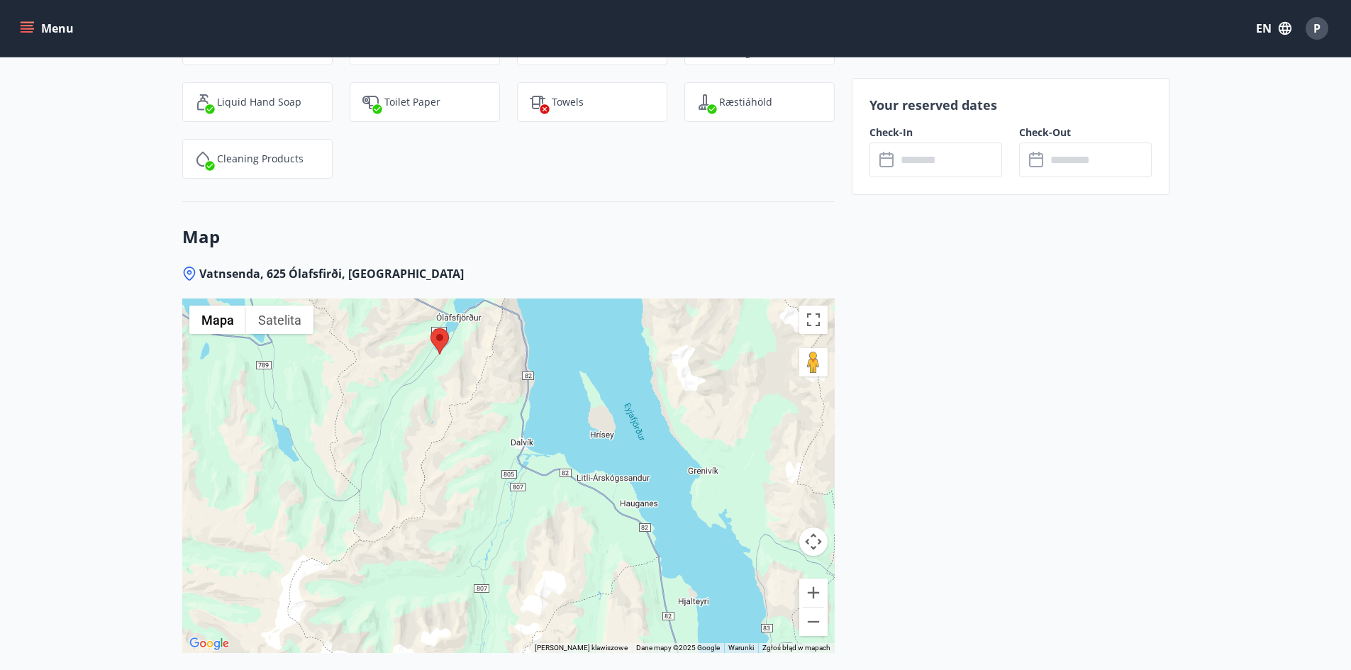
drag, startPoint x: 504, startPoint y: 430, endPoint x: 492, endPoint y: 330, distance: 100.0
click at [492, 330] on div at bounding box center [508, 475] width 652 height 355
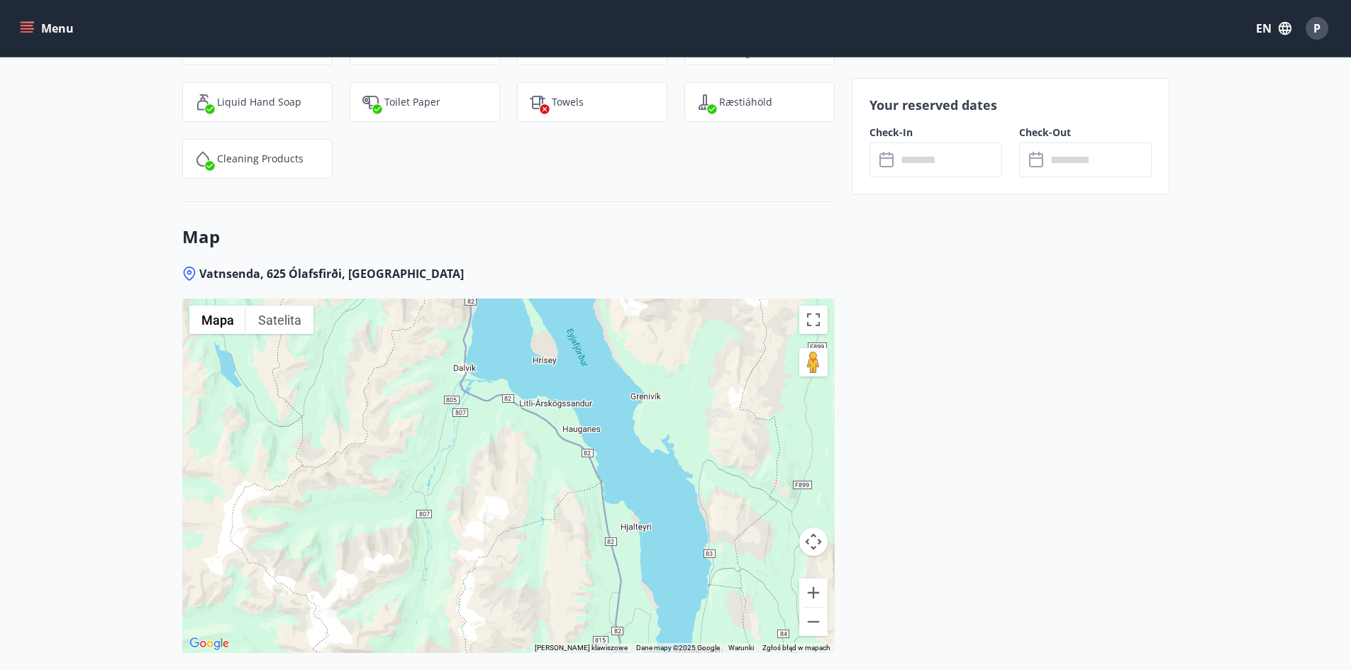
drag, startPoint x: 608, startPoint y: 446, endPoint x: 557, endPoint y: 396, distance: 71.7
click at [557, 396] on div at bounding box center [508, 475] width 652 height 355
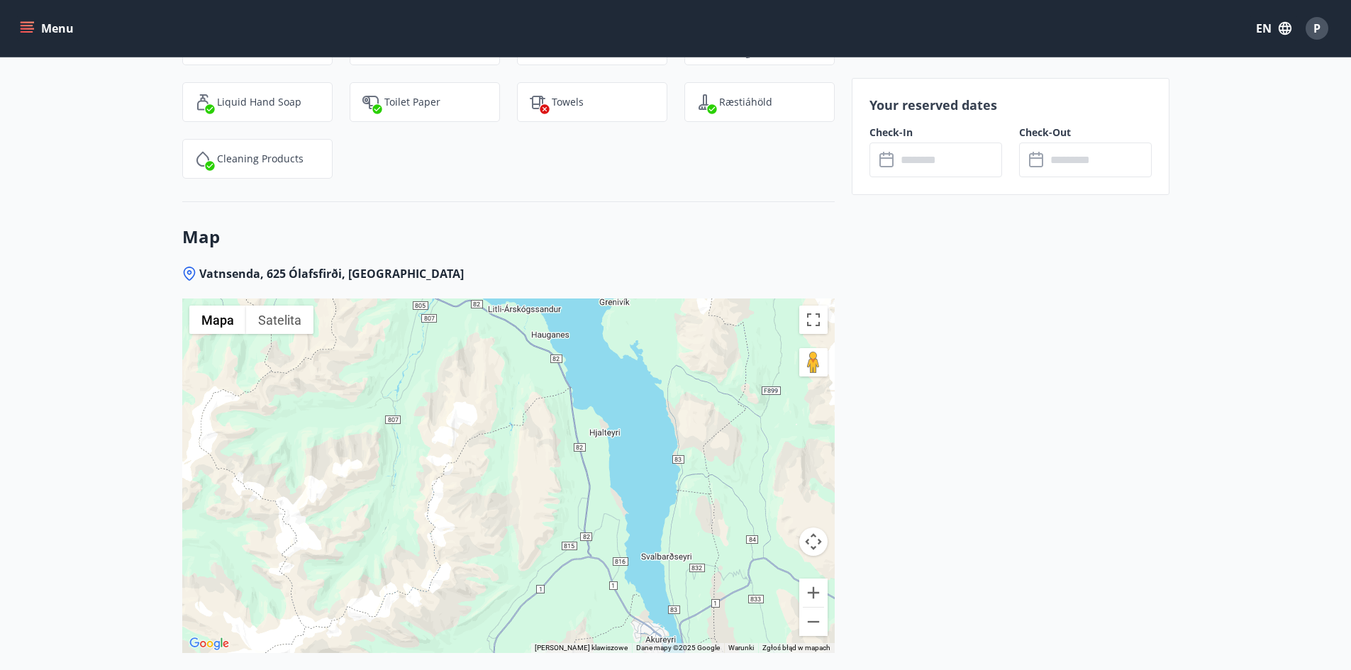
drag, startPoint x: 604, startPoint y: 461, endPoint x: 560, endPoint y: 334, distance: 134.3
click at [545, 304] on div at bounding box center [508, 475] width 652 height 355
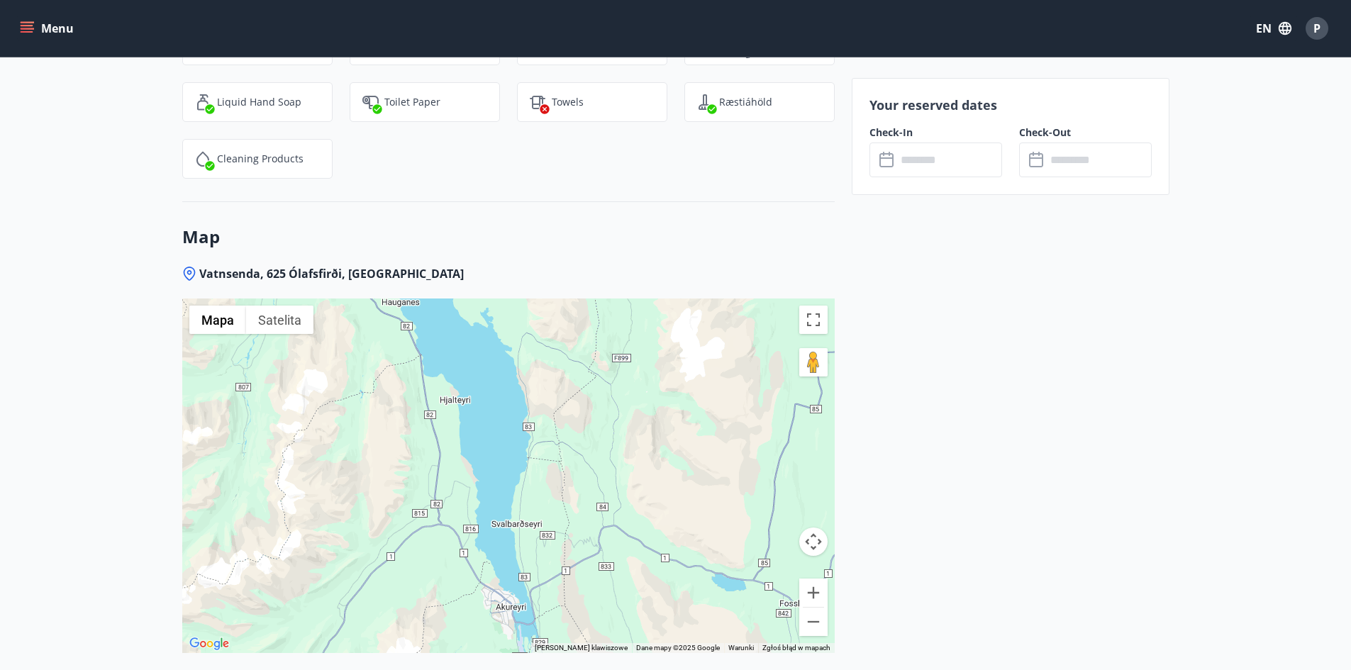
drag, startPoint x: 640, startPoint y: 456, endPoint x: 496, endPoint y: 508, distance: 152.5
click at [496, 513] on div at bounding box center [508, 475] width 652 height 355
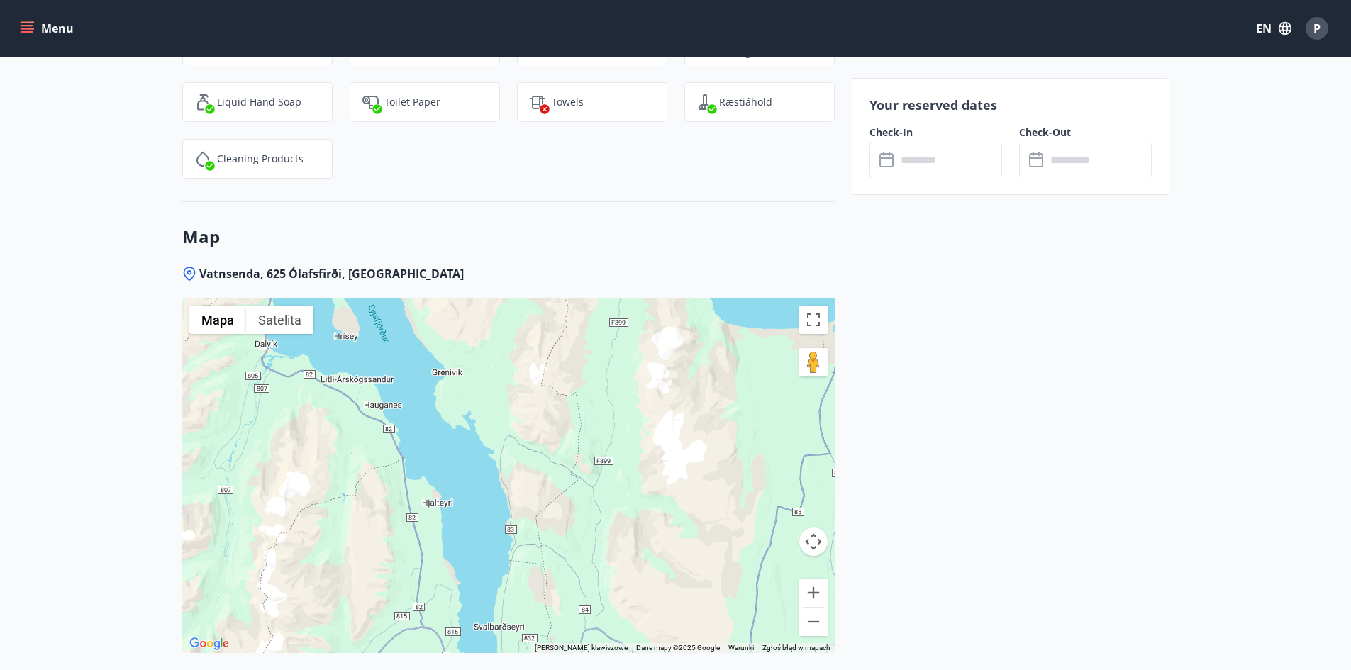
drag, startPoint x: 515, startPoint y: 490, endPoint x: 508, endPoint y: 510, distance: 21.5
click at [517, 529] on div at bounding box center [508, 475] width 652 height 355
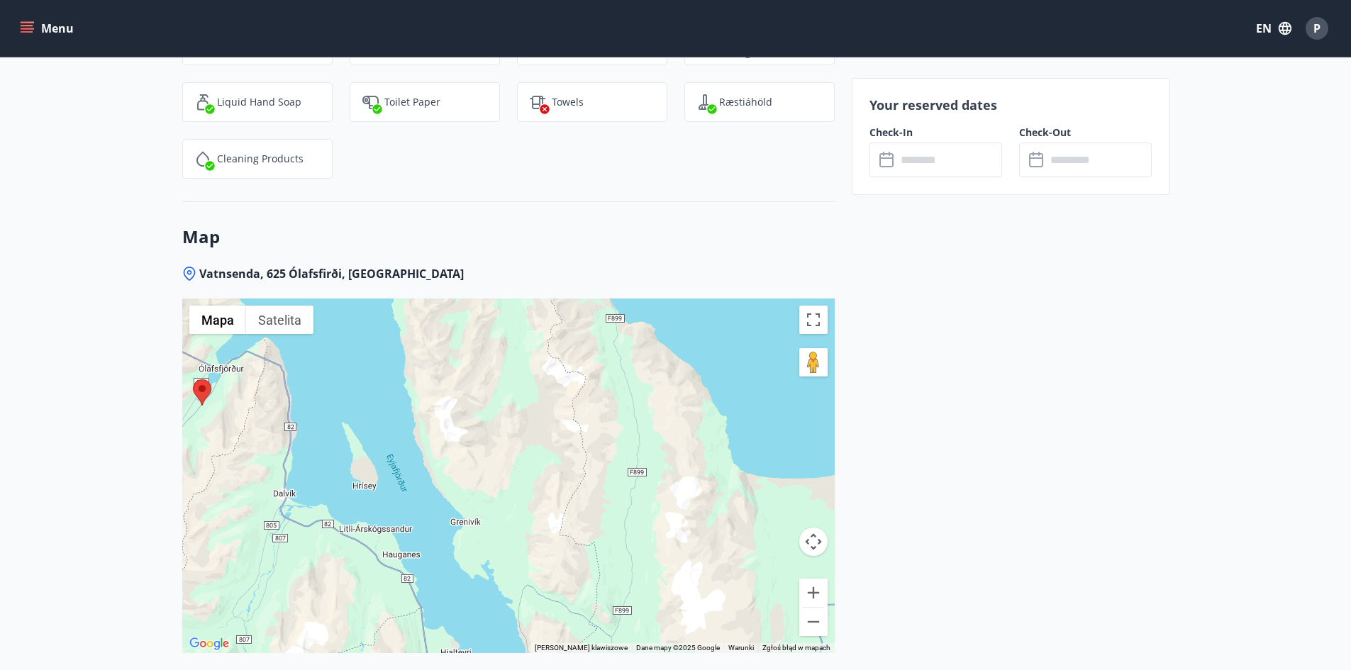
drag, startPoint x: 538, startPoint y: 395, endPoint x: 559, endPoint y: 549, distance: 155.2
click at [559, 550] on div at bounding box center [508, 475] width 652 height 355
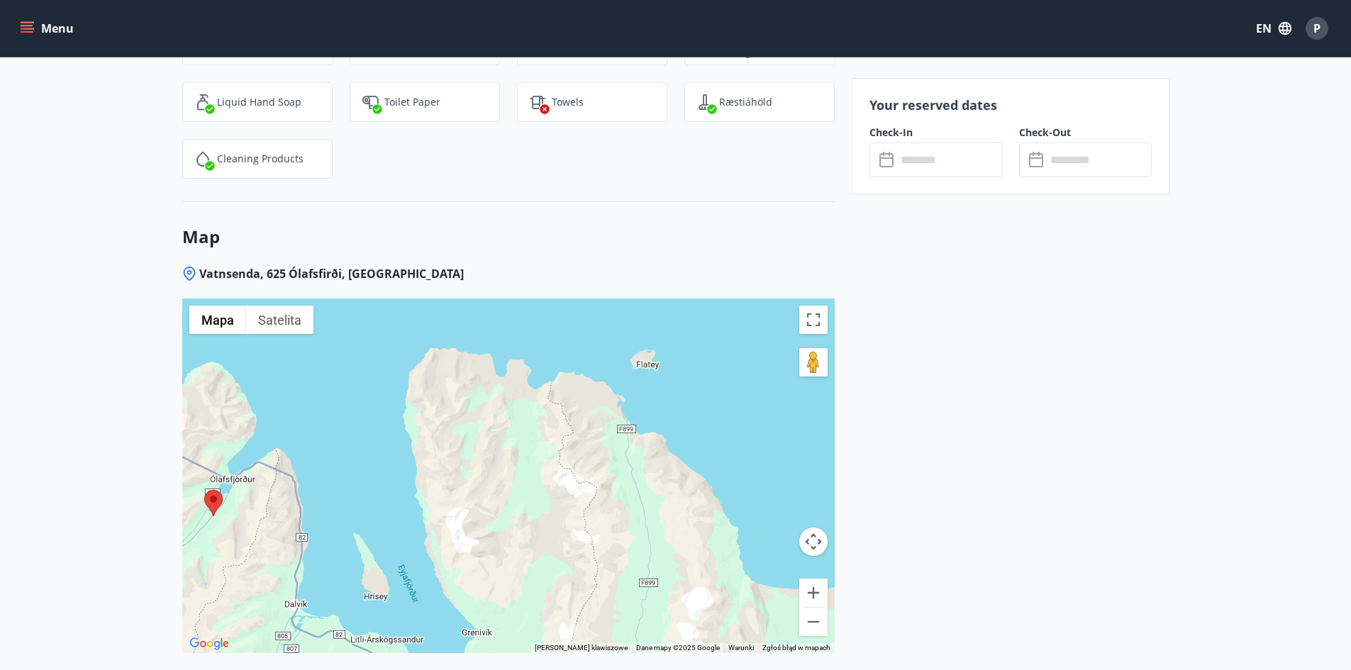
drag, startPoint x: 527, startPoint y: 444, endPoint x: 480, endPoint y: 397, distance: 66.2
click at [488, 399] on div at bounding box center [508, 475] width 652 height 355
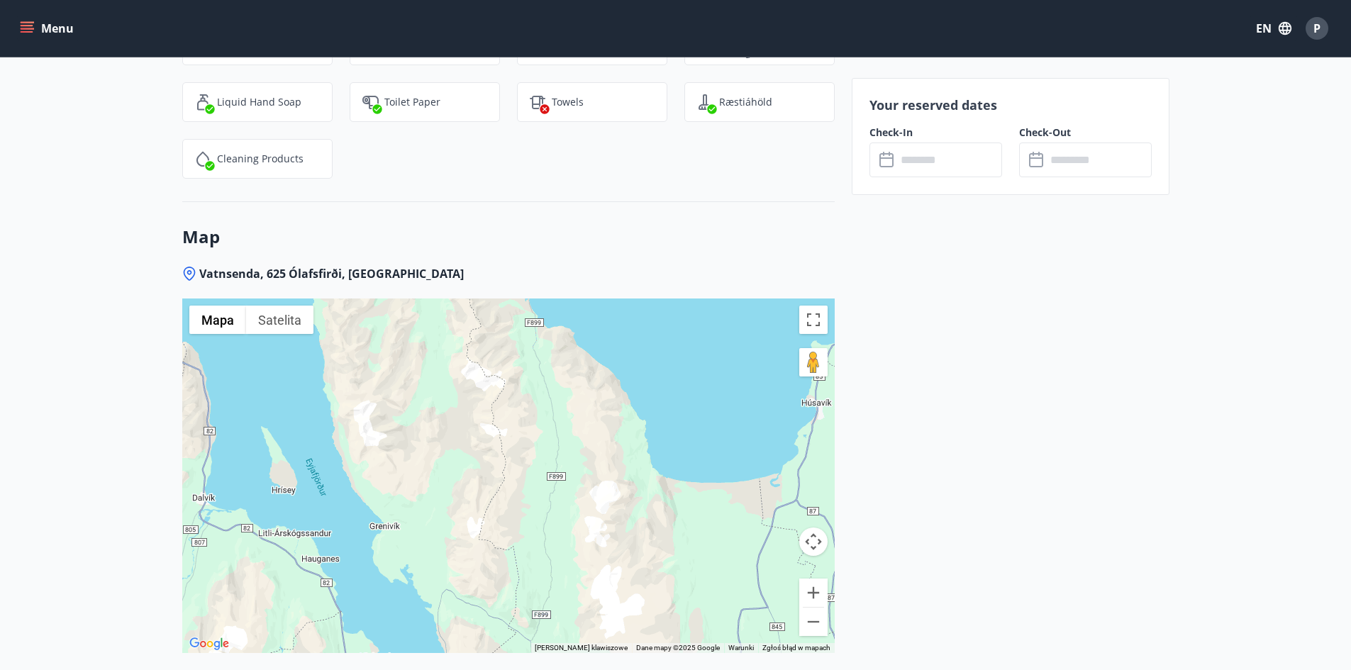
drag, startPoint x: 479, startPoint y: 466, endPoint x: 430, endPoint y: 467, distance: 49.7
click at [430, 467] on div at bounding box center [508, 475] width 652 height 355
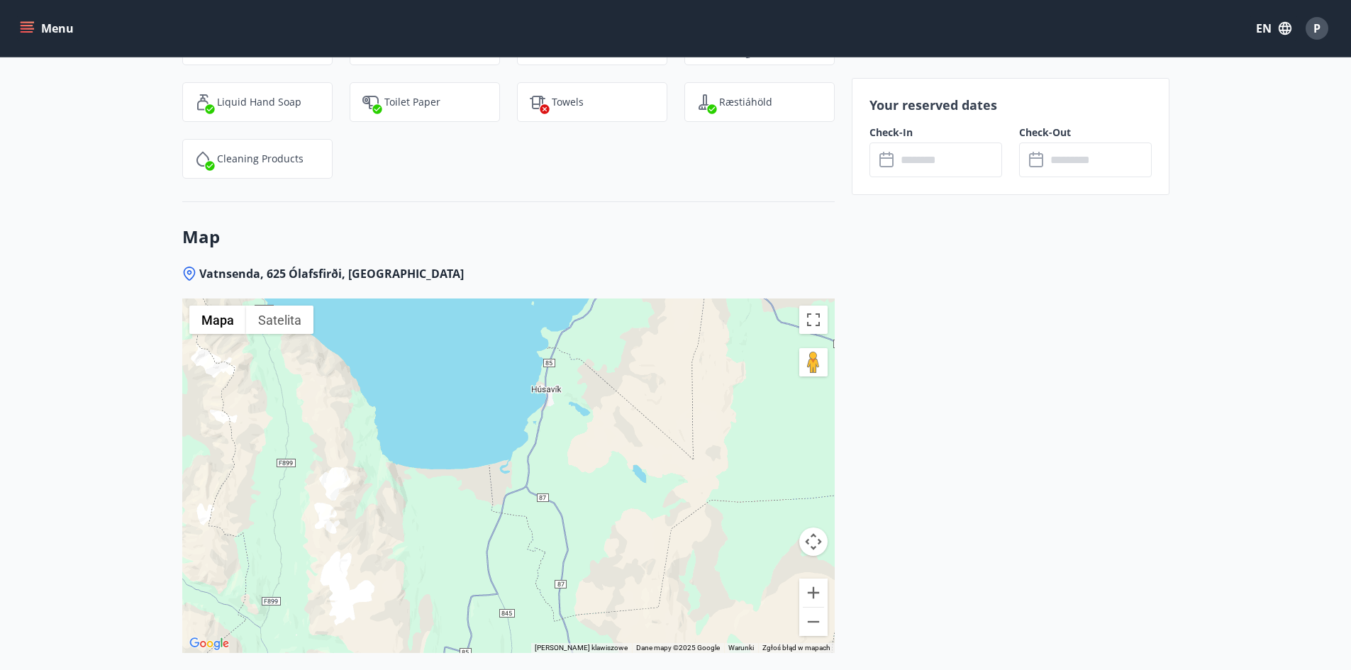
drag, startPoint x: 537, startPoint y: 486, endPoint x: 520, endPoint y: 518, distance: 35.5
click at [520, 518] on div at bounding box center [508, 475] width 652 height 355
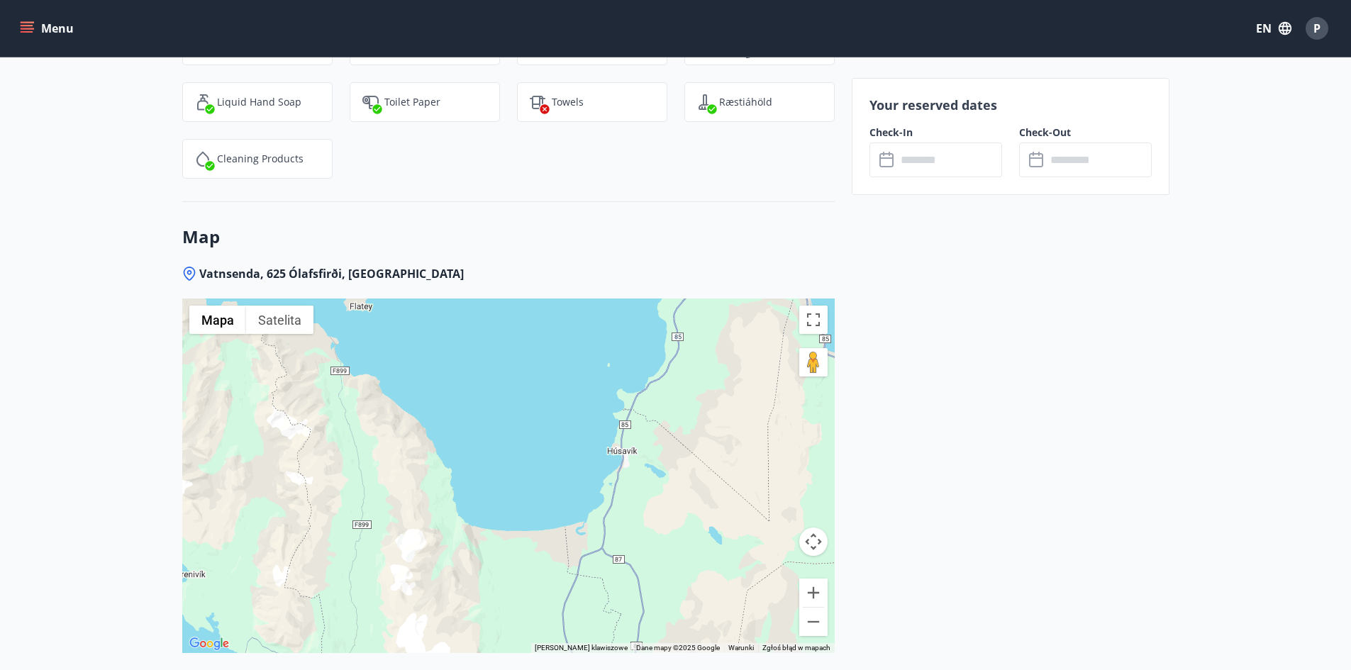
drag, startPoint x: 542, startPoint y: 457, endPoint x: 625, endPoint y: 464, distance: 82.6
click at [646, 466] on div at bounding box center [508, 475] width 652 height 355
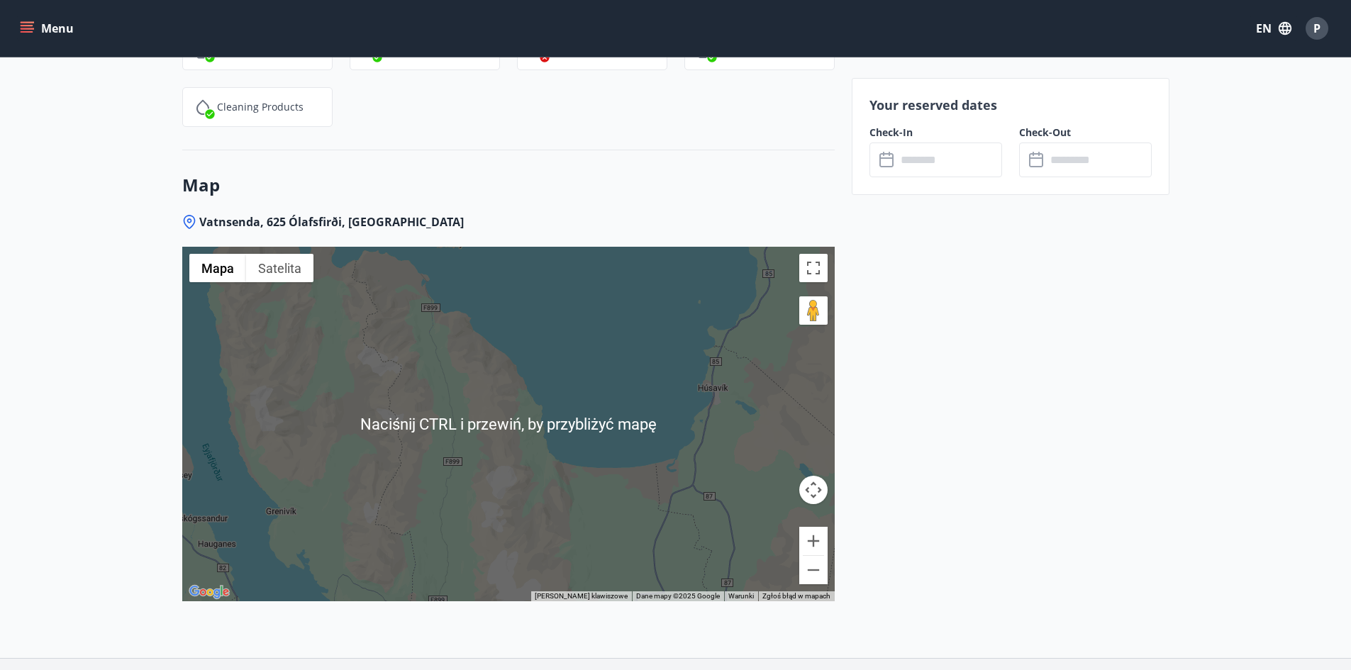
scroll to position [2124, 0]
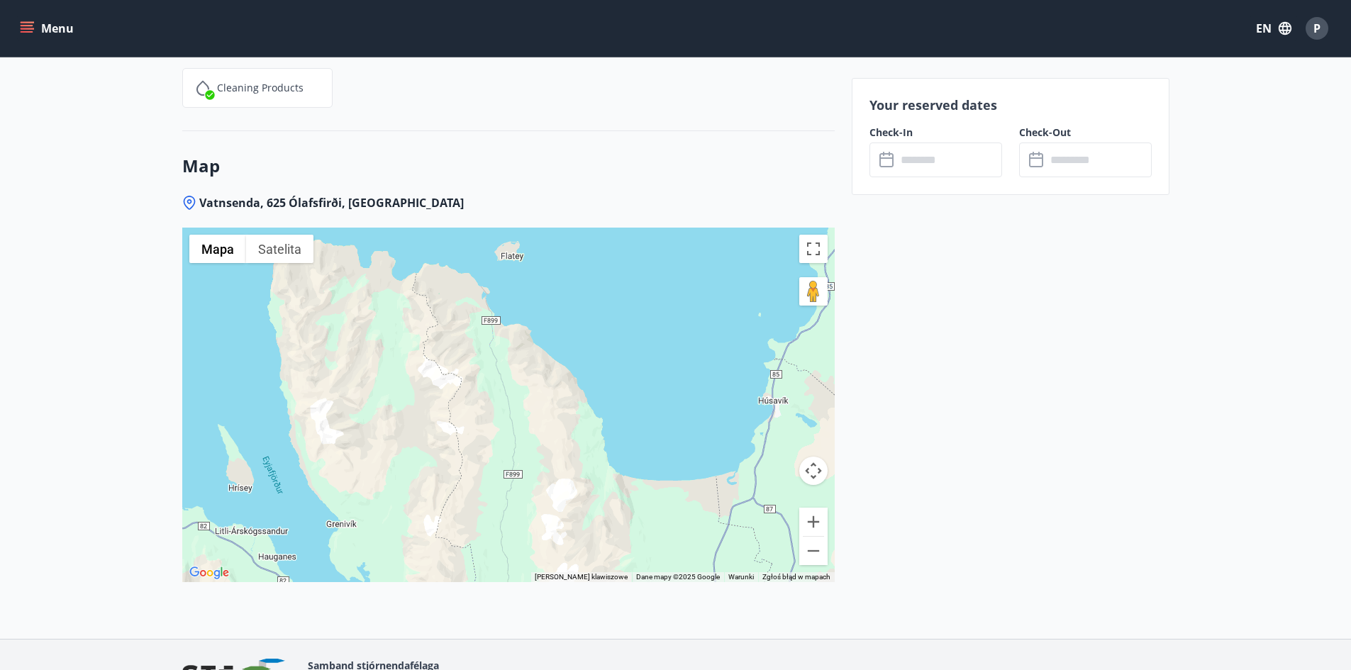
drag, startPoint x: 639, startPoint y: 420, endPoint x: 640, endPoint y: 407, distance: 13.5
click at [693, 440] on div at bounding box center [508, 405] width 652 height 355
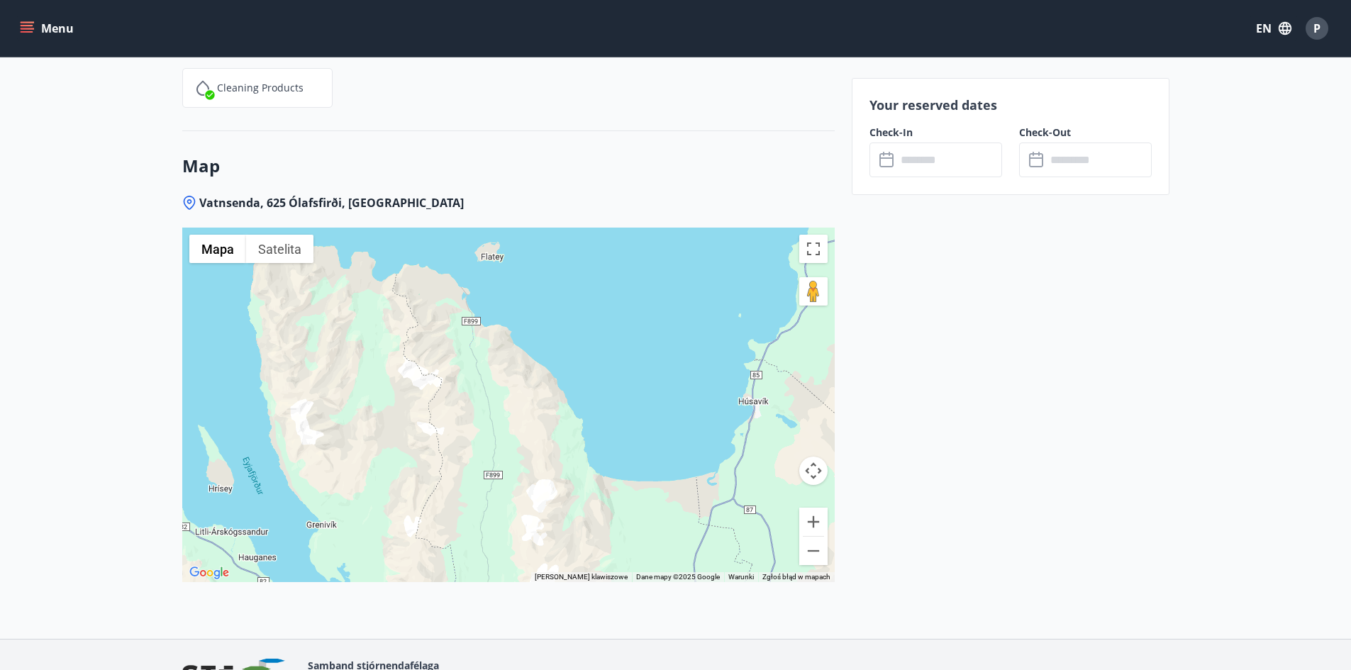
drag, startPoint x: 702, startPoint y: 437, endPoint x: 676, endPoint y: 393, distance: 51.4
click at [591, 398] on div at bounding box center [508, 405] width 652 height 355
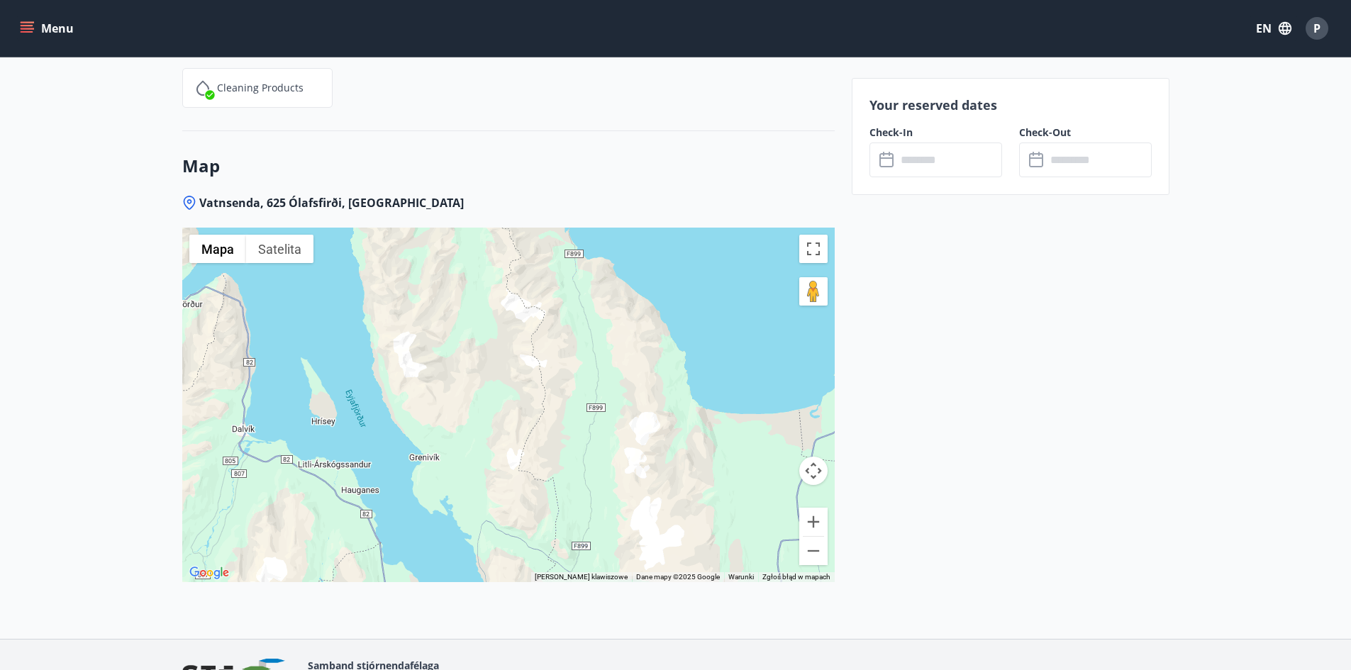
drag, startPoint x: 598, startPoint y: 386, endPoint x: 713, endPoint y: 386, distance: 115.6
click at [715, 384] on div at bounding box center [508, 405] width 652 height 355
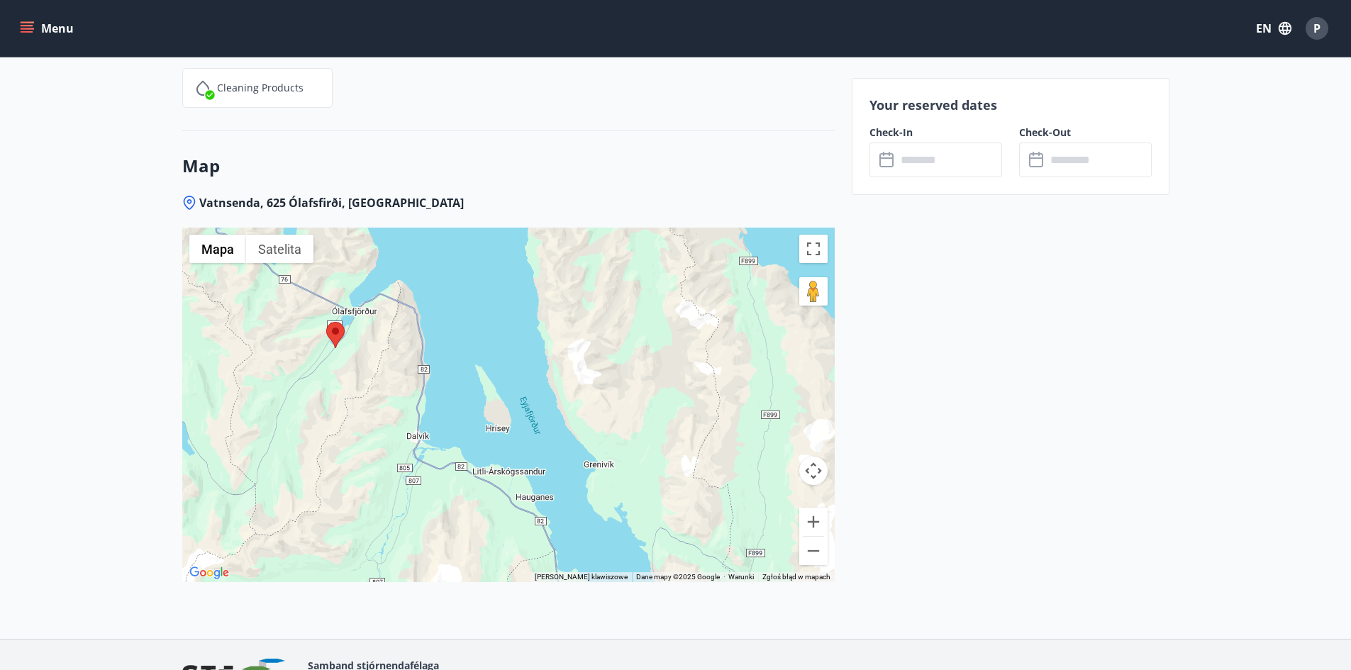
drag, startPoint x: 671, startPoint y: 433, endPoint x: 642, endPoint y: 425, distance: 30.1
click at [728, 430] on div at bounding box center [508, 405] width 652 height 355
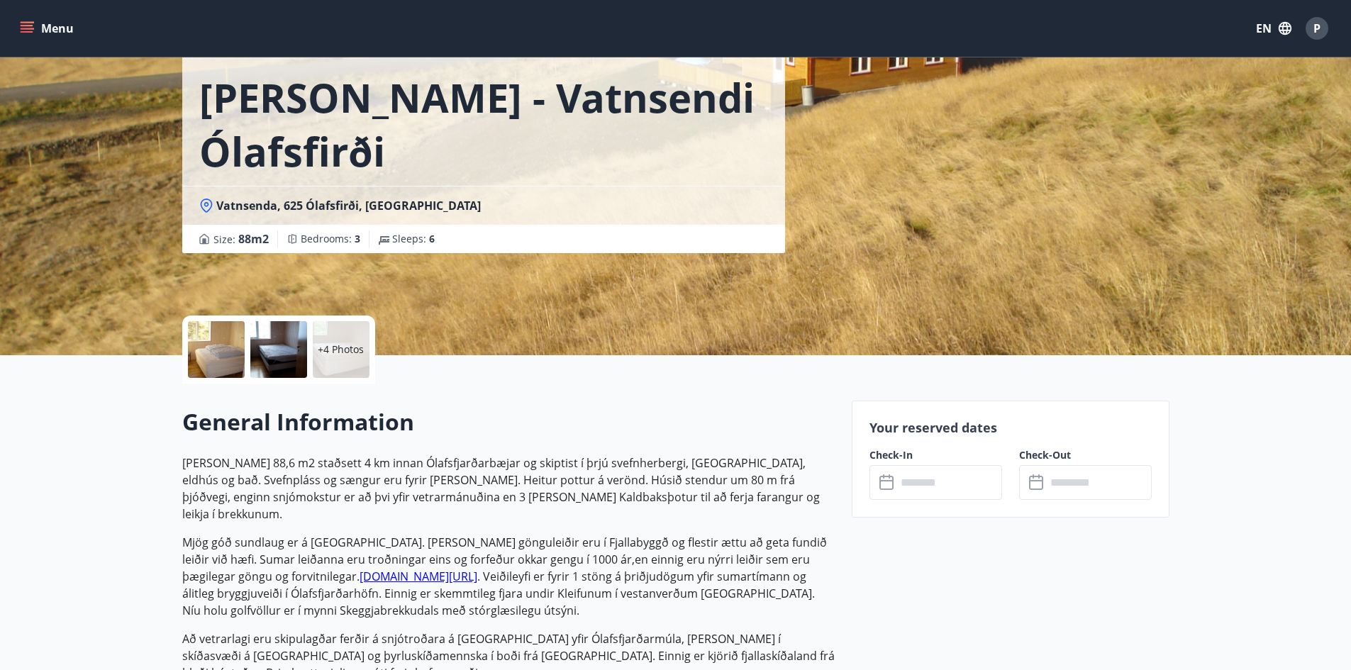
scroll to position [68, 0]
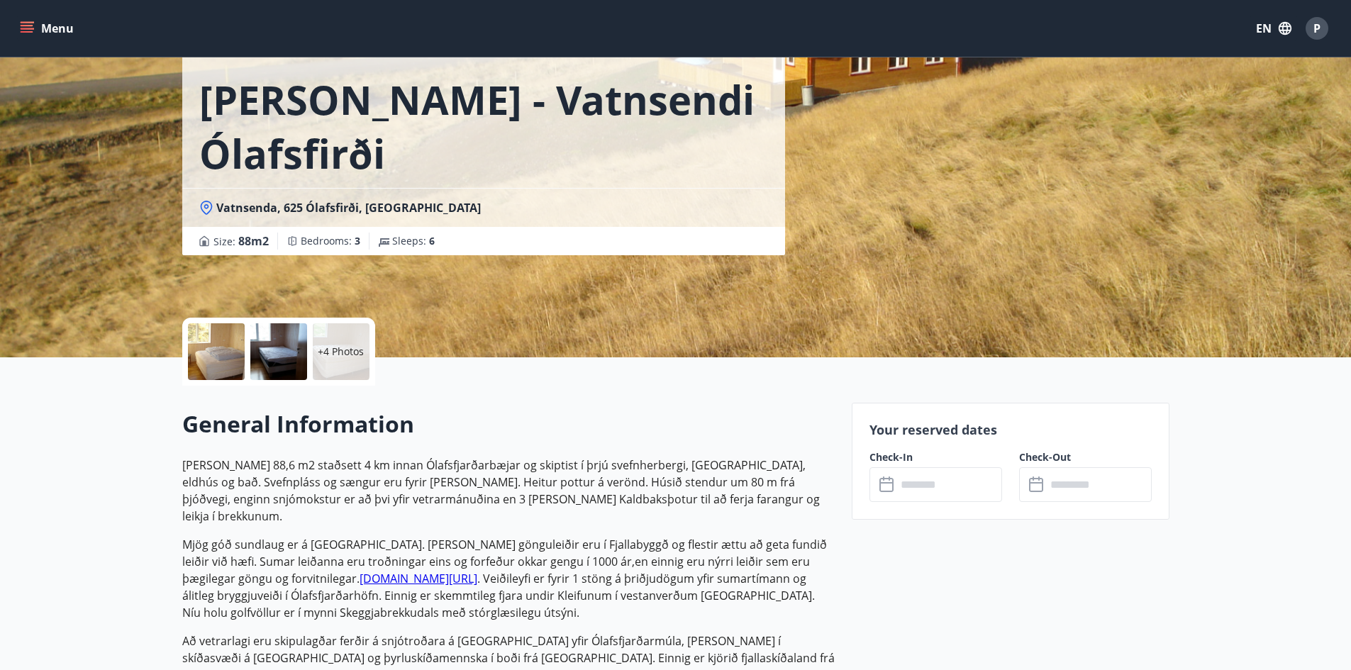
click at [922, 488] on input "text" at bounding box center [949, 484] width 106 height 35
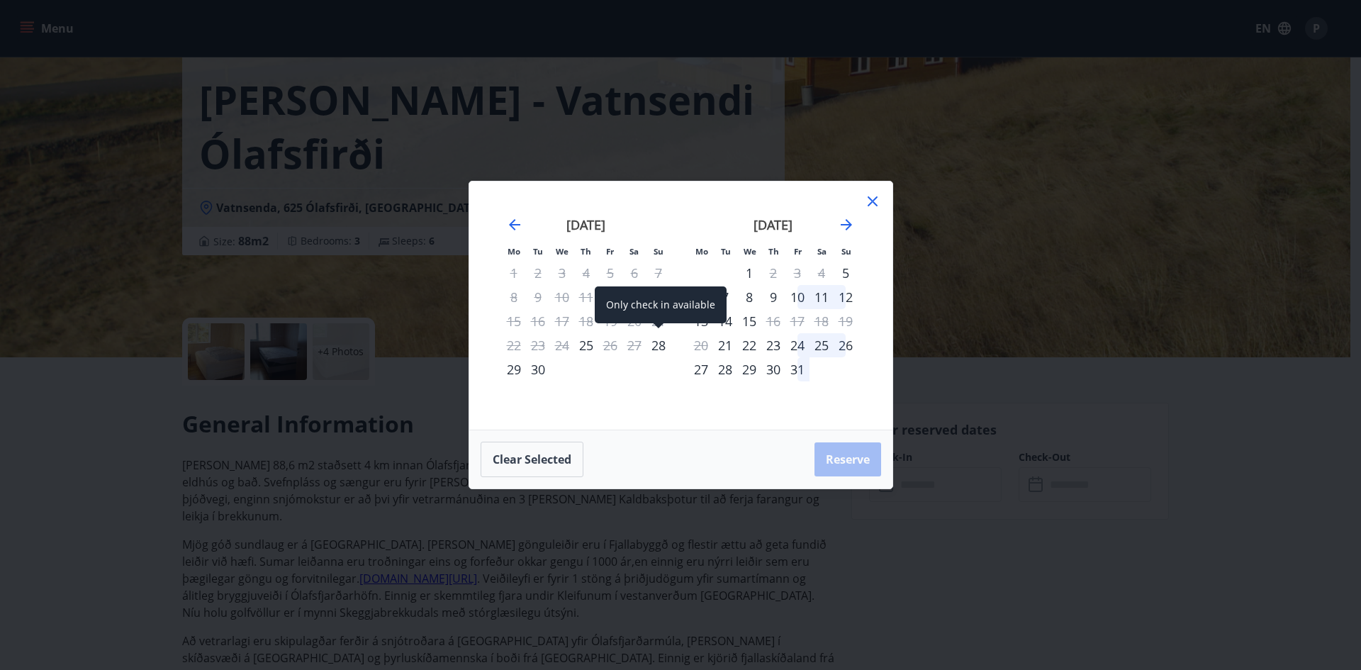
click at [653, 342] on div "28" at bounding box center [659, 345] width 24 height 24
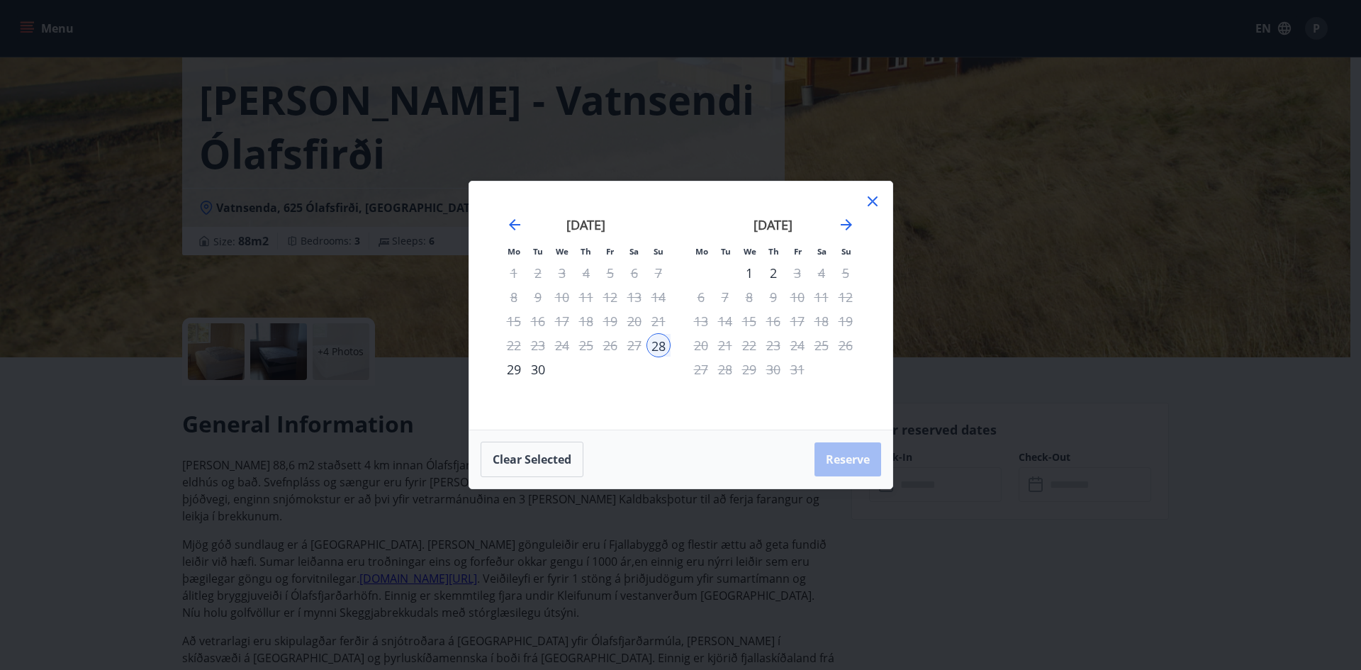
click at [747, 269] on div "1" at bounding box center [749, 273] width 24 height 24
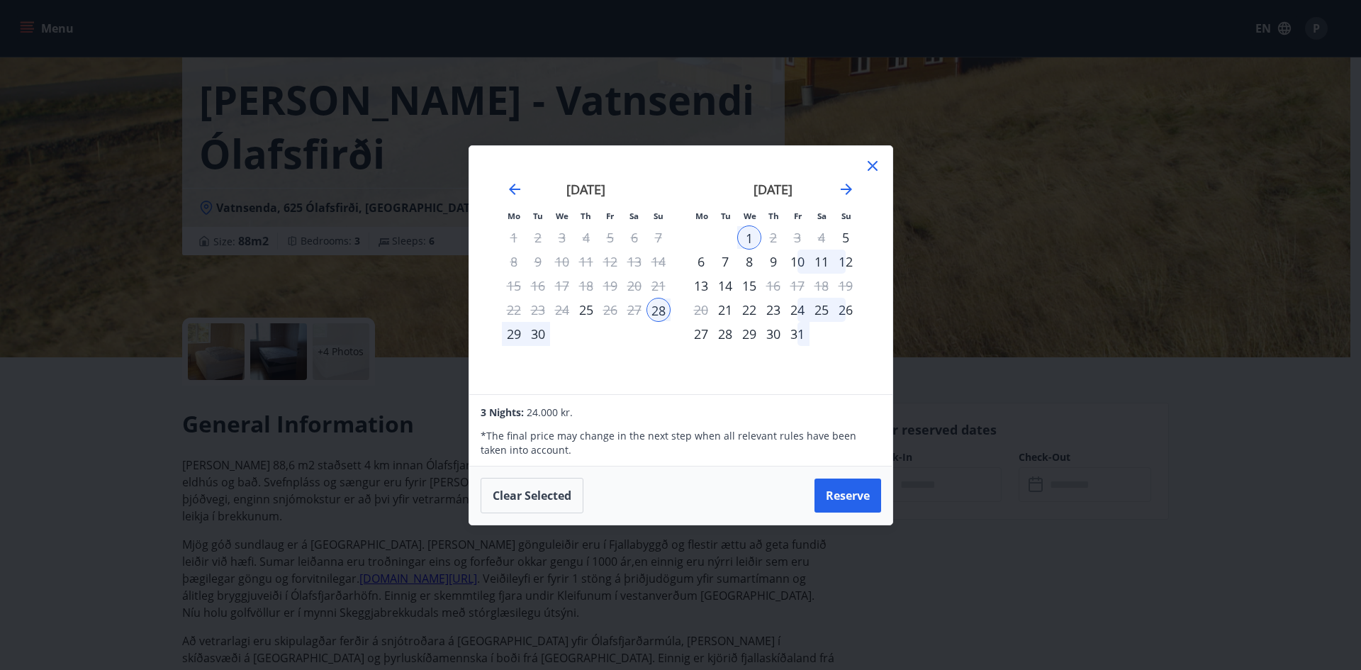
click at [602, 332] on td "Calendar" at bounding box center [610, 334] width 24 height 24
click at [513, 333] on div "29" at bounding box center [514, 334] width 24 height 24
click at [874, 165] on icon at bounding box center [872, 165] width 17 height 17
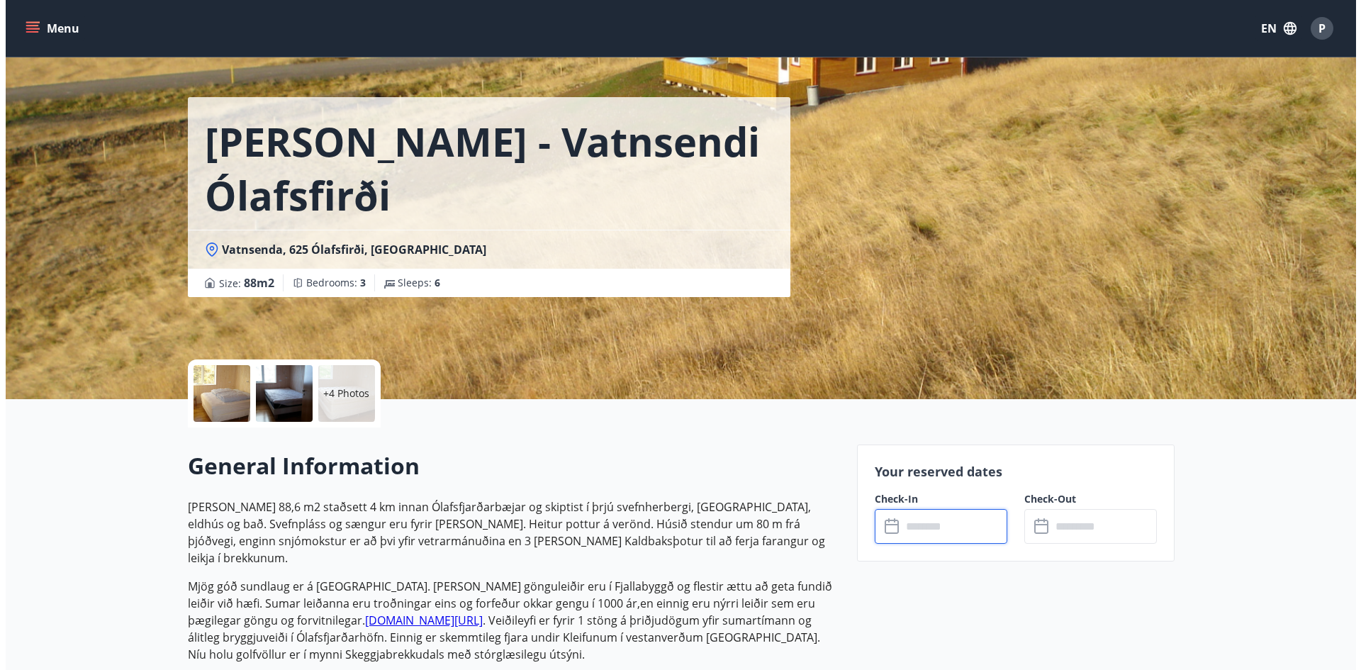
scroll to position [0, 0]
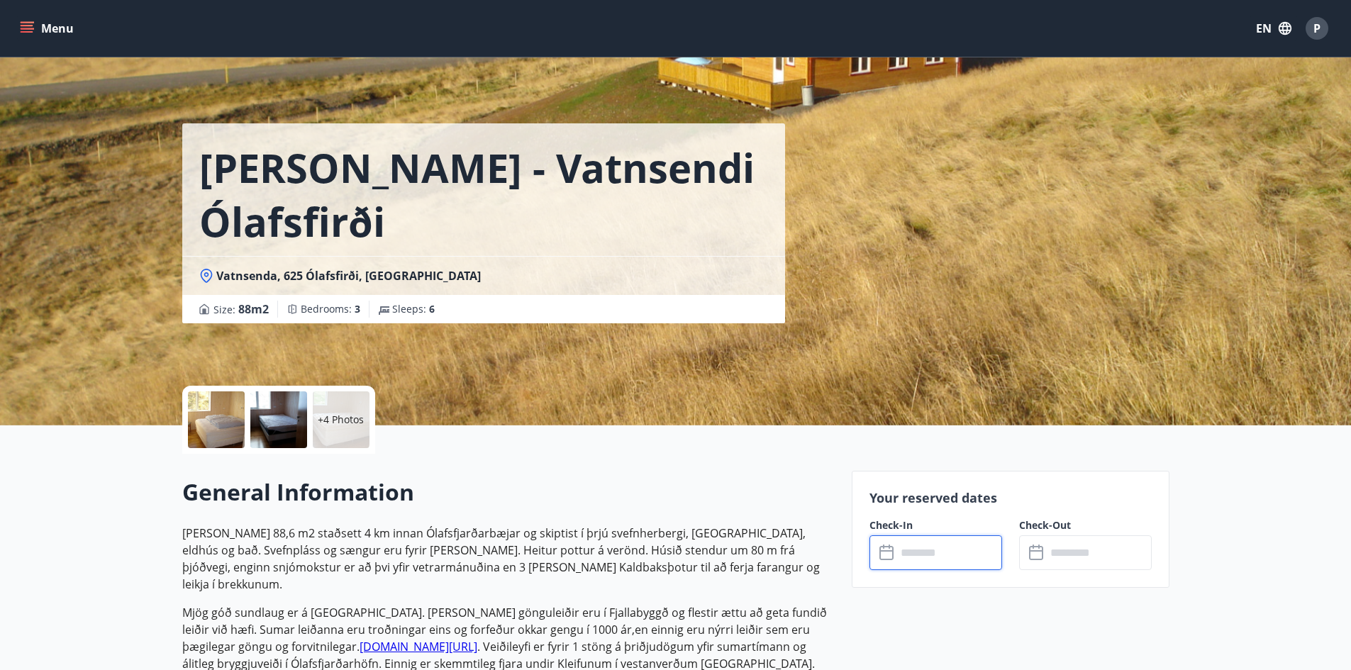
click at [210, 412] on div at bounding box center [216, 419] width 57 height 57
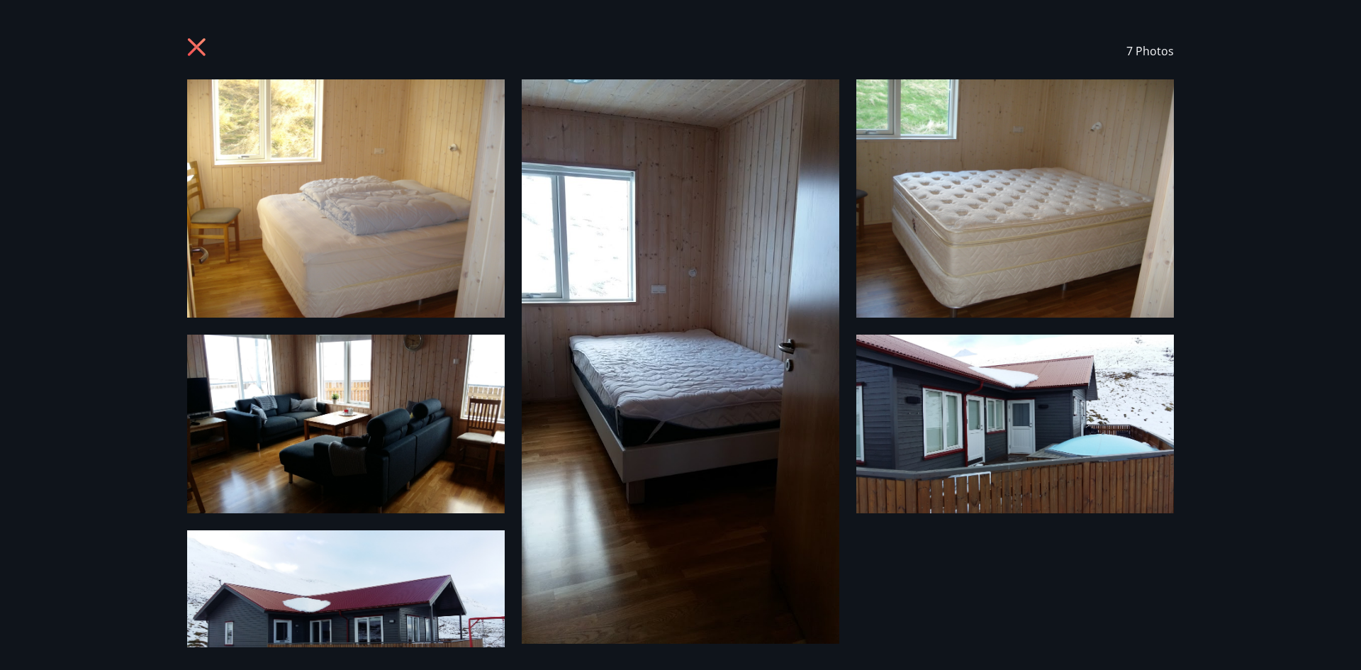
click at [206, 47] on icon at bounding box center [198, 49] width 23 height 23
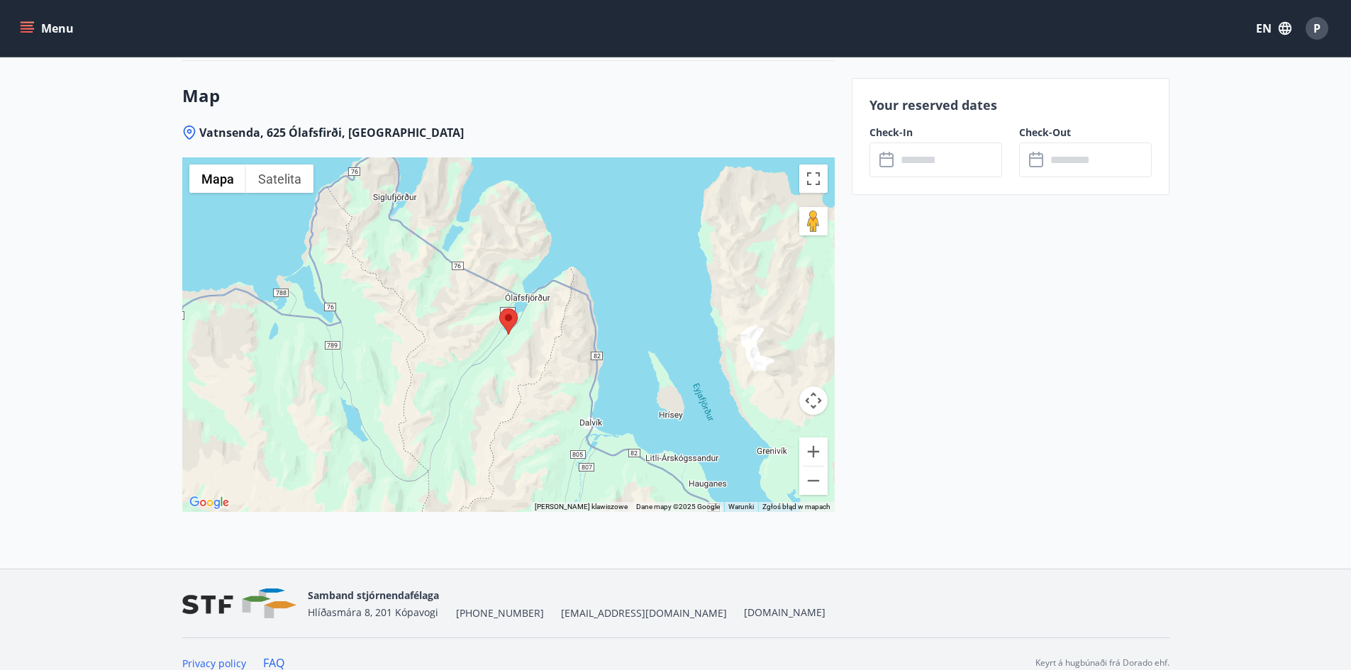
scroll to position [2195, 0]
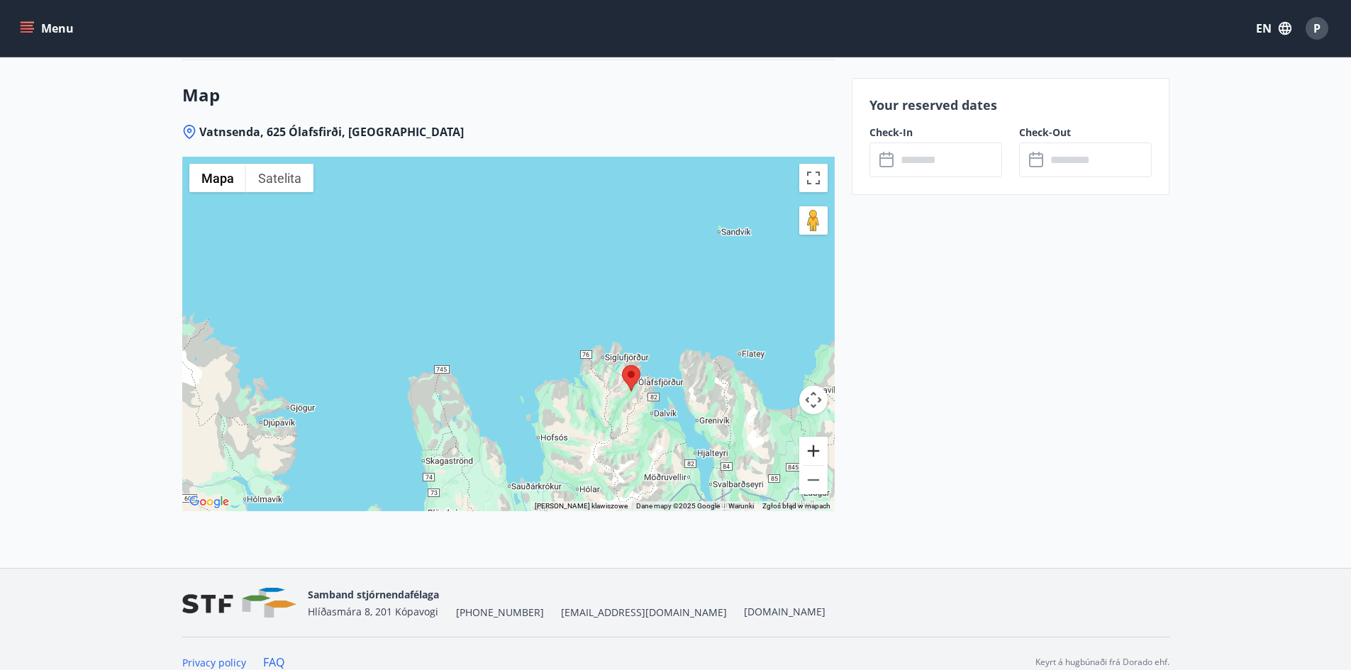
click at [820, 437] on button "Powiększ" at bounding box center [813, 451] width 28 height 28
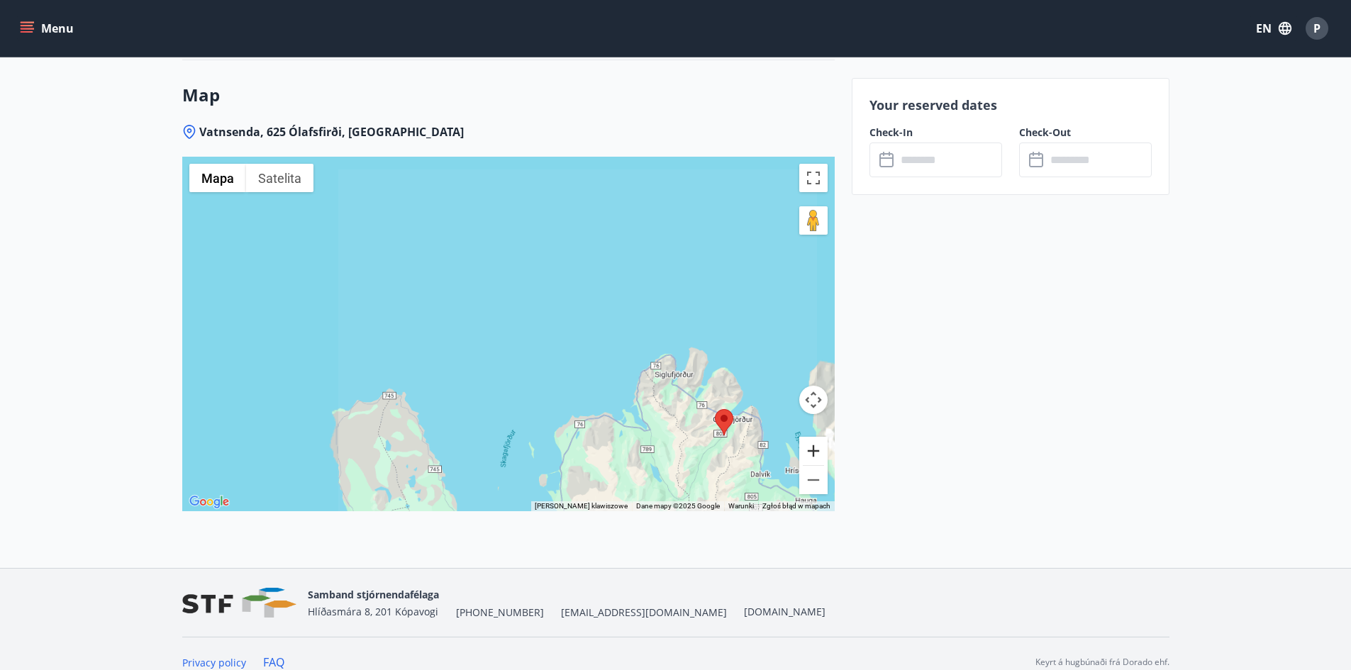
click at [805, 437] on button "Powiększ" at bounding box center [813, 451] width 28 height 28
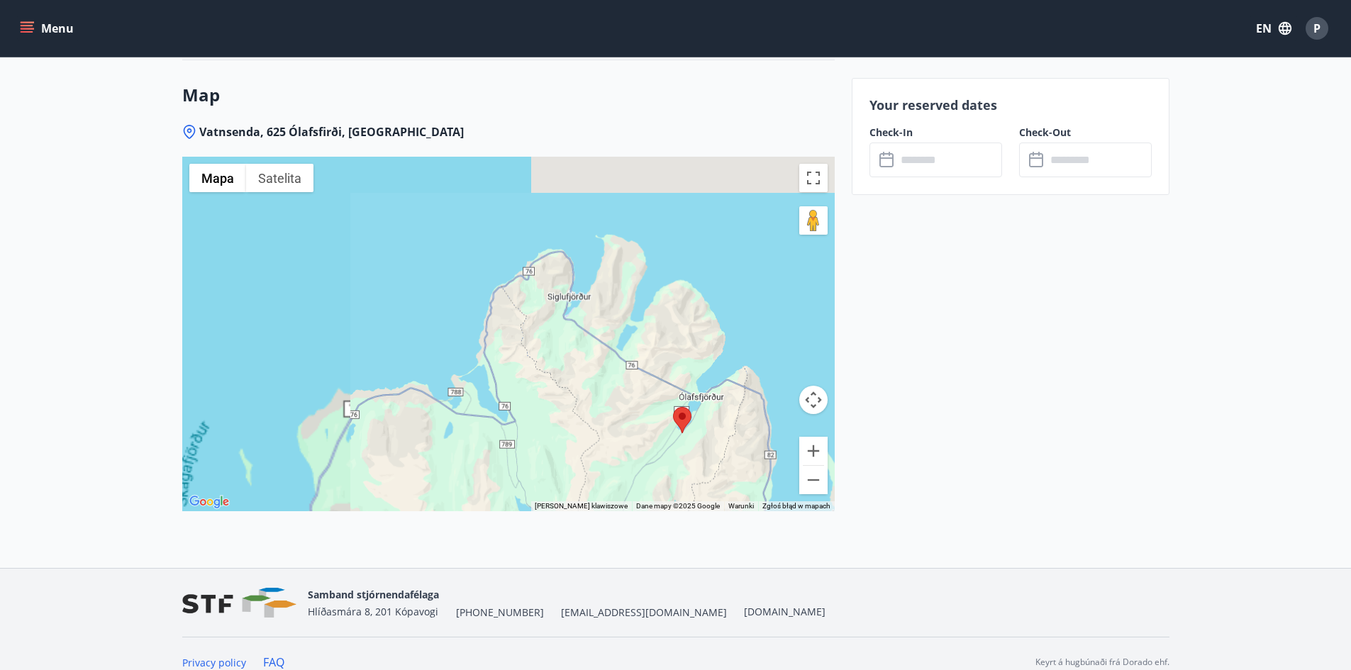
drag, startPoint x: 730, startPoint y: 431, endPoint x: 414, endPoint y: 275, distance: 352.6
click at [386, 272] on div at bounding box center [508, 334] width 652 height 355
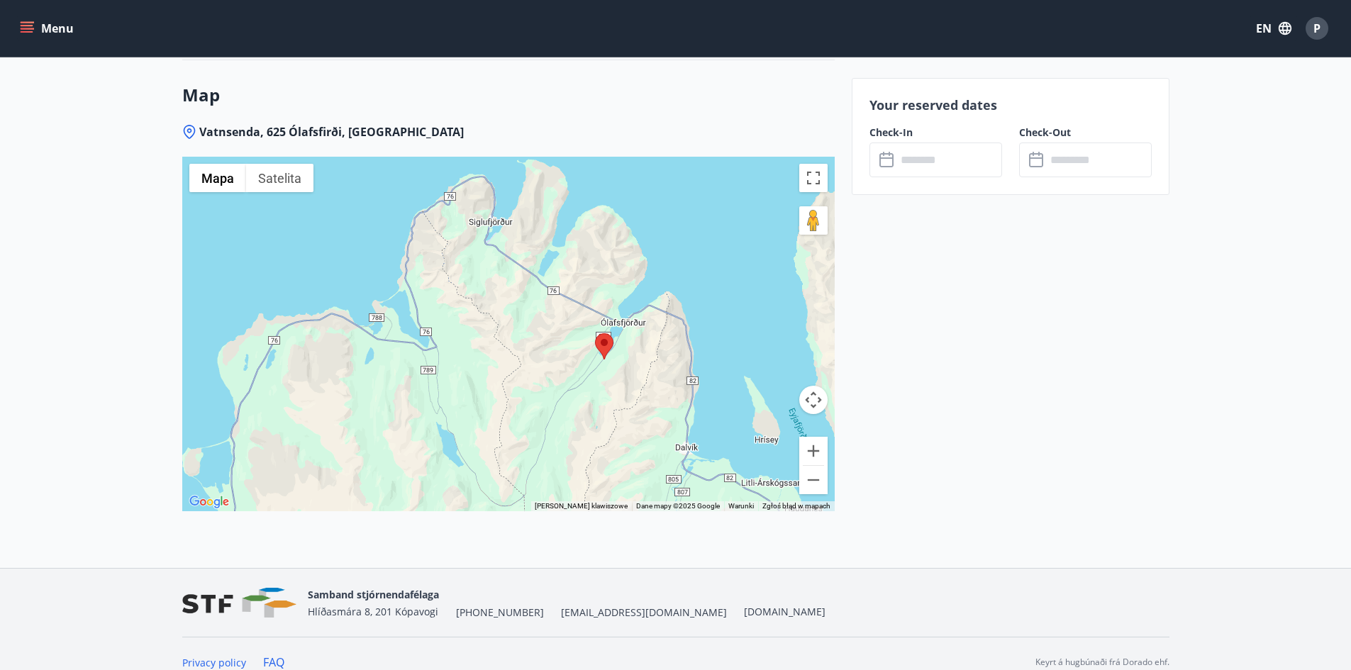
drag, startPoint x: 598, startPoint y: 301, endPoint x: 500, endPoint y: 210, distance: 133.9
click at [500, 210] on div at bounding box center [508, 334] width 652 height 355
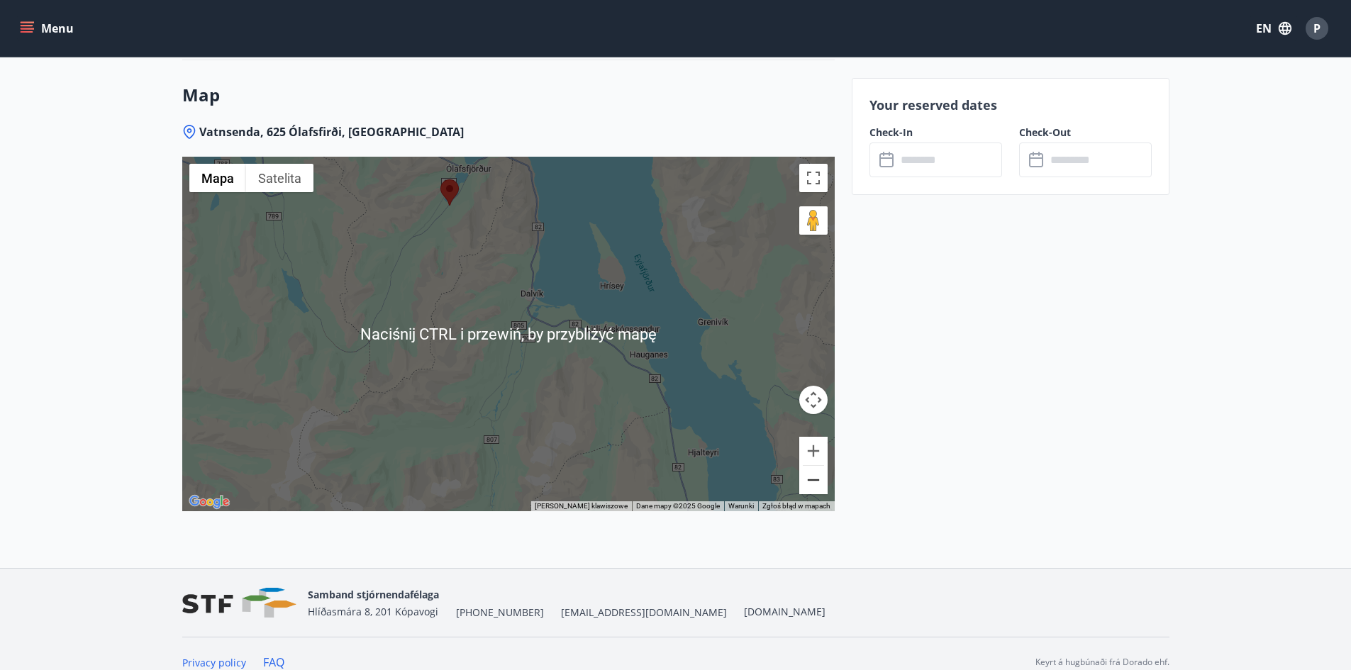
click at [818, 470] on button "Pomniejsz" at bounding box center [813, 480] width 28 height 28
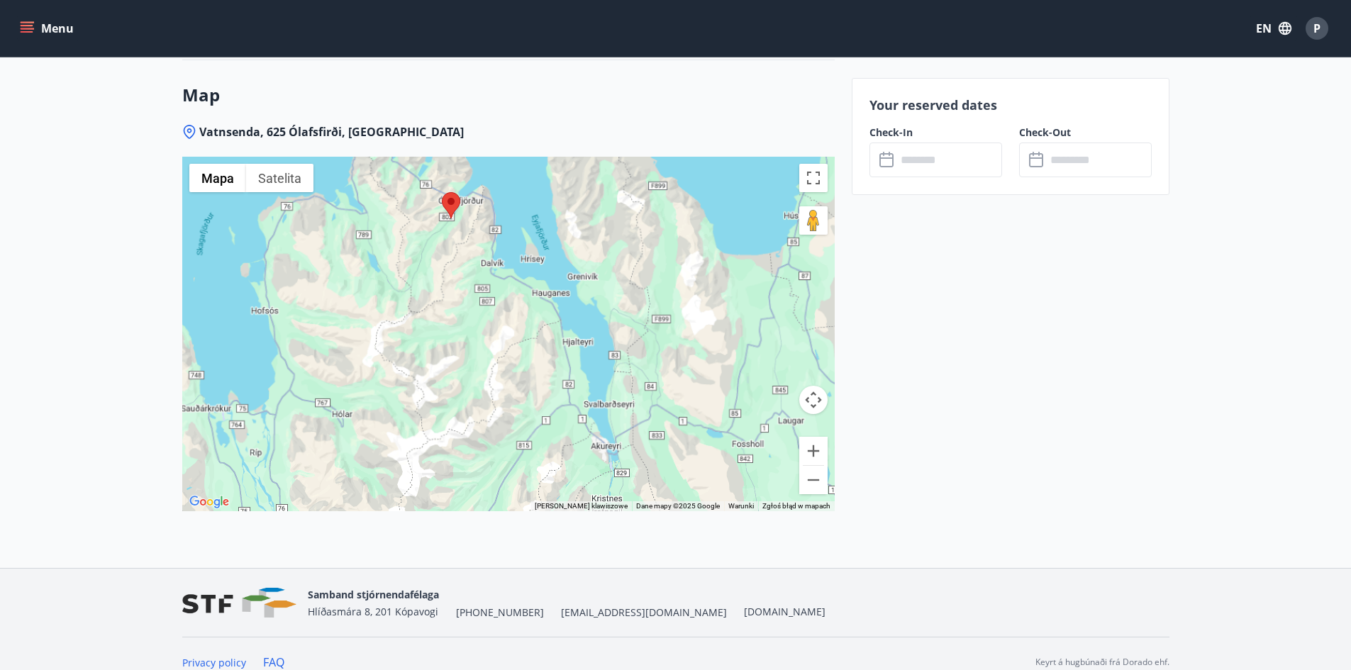
drag, startPoint x: 688, startPoint y: 393, endPoint x: 663, endPoint y: 352, distance: 48.0
click at [663, 352] on div at bounding box center [508, 334] width 652 height 355
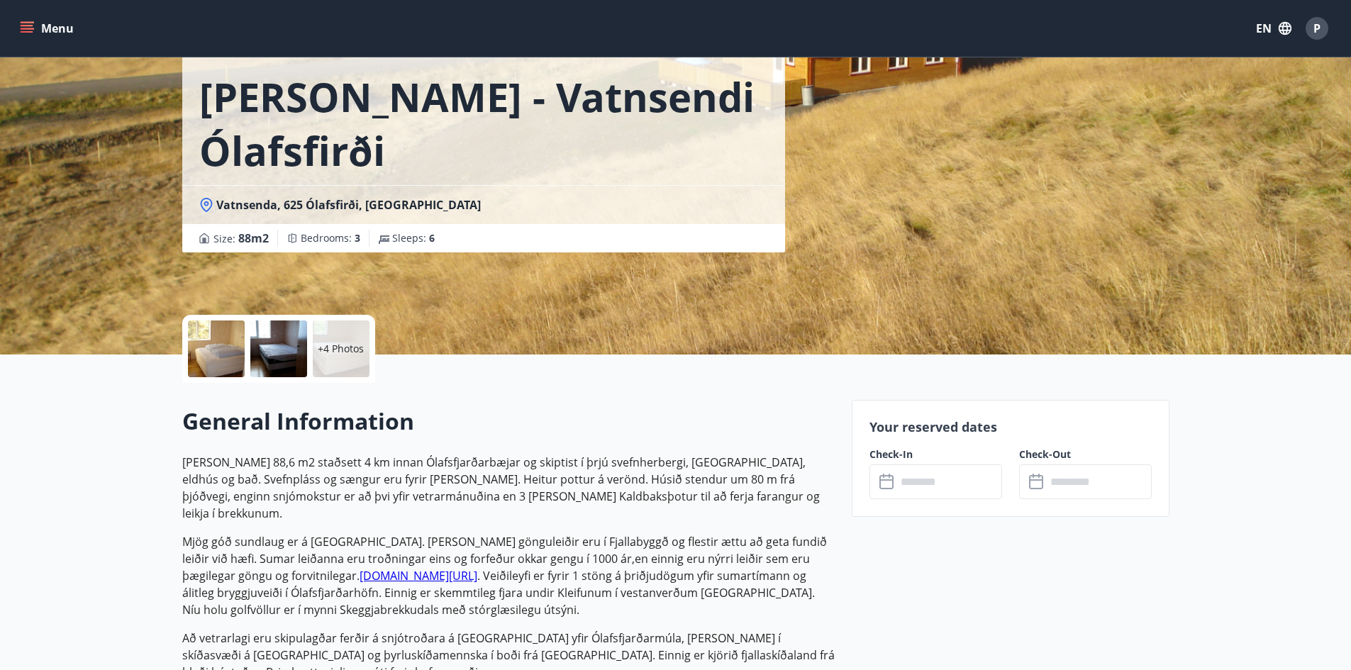
scroll to position [142, 0]
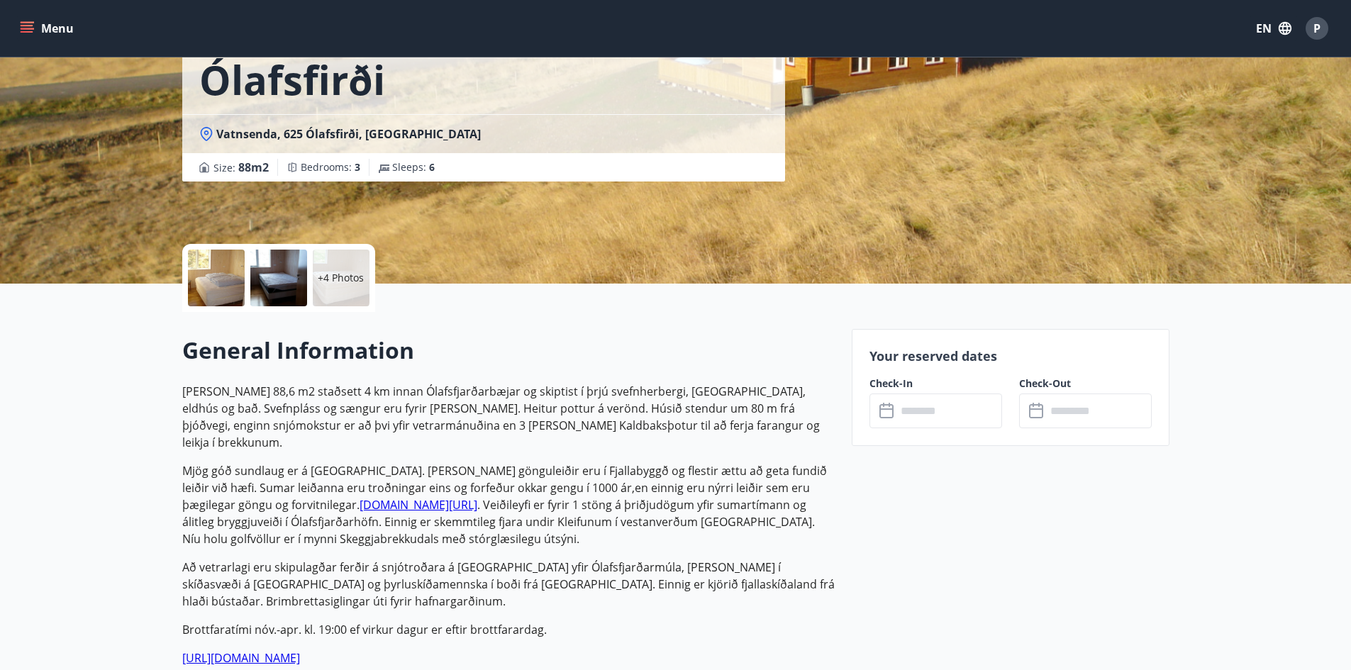
click at [962, 422] on input "text" at bounding box center [949, 411] width 106 height 35
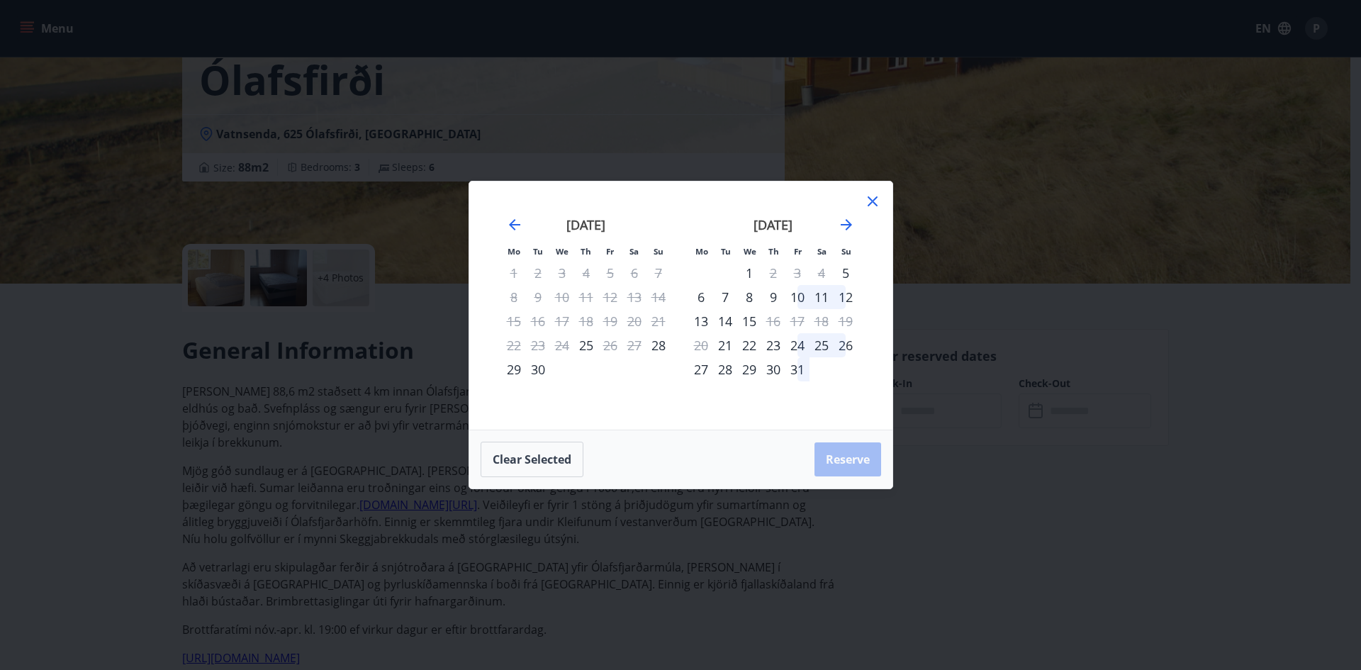
click at [877, 201] on icon at bounding box center [872, 201] width 17 height 17
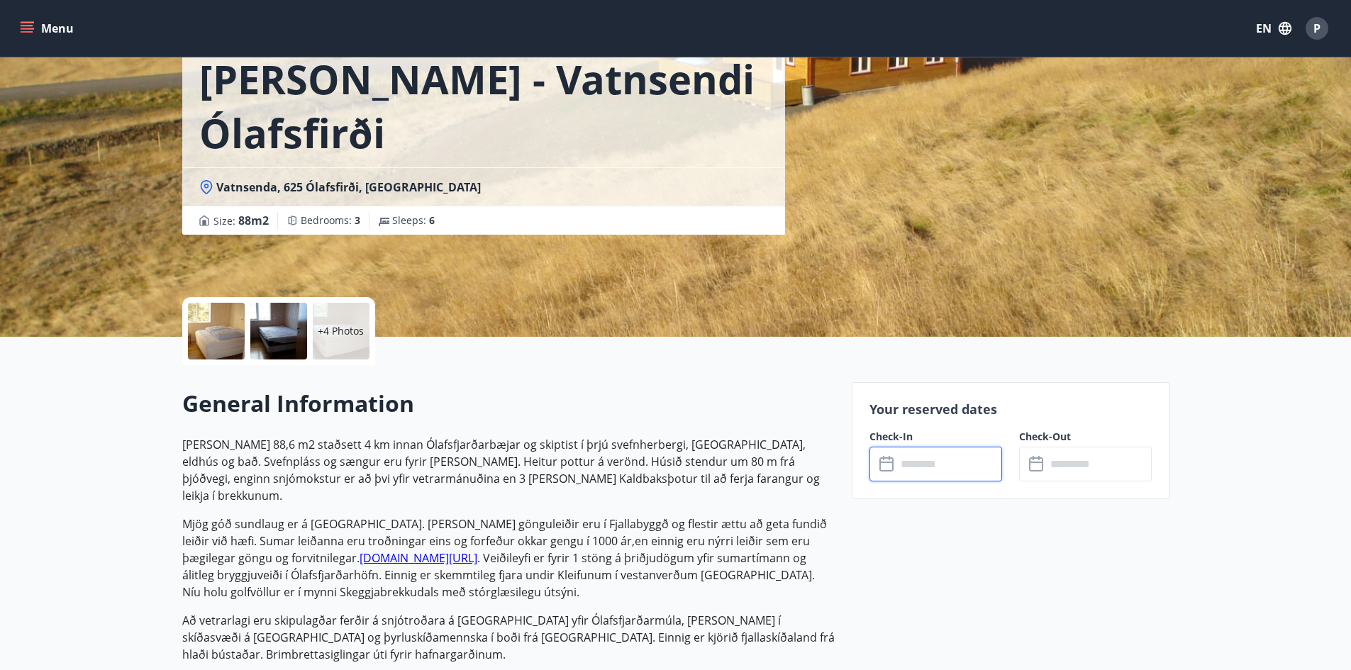
scroll to position [0, 0]
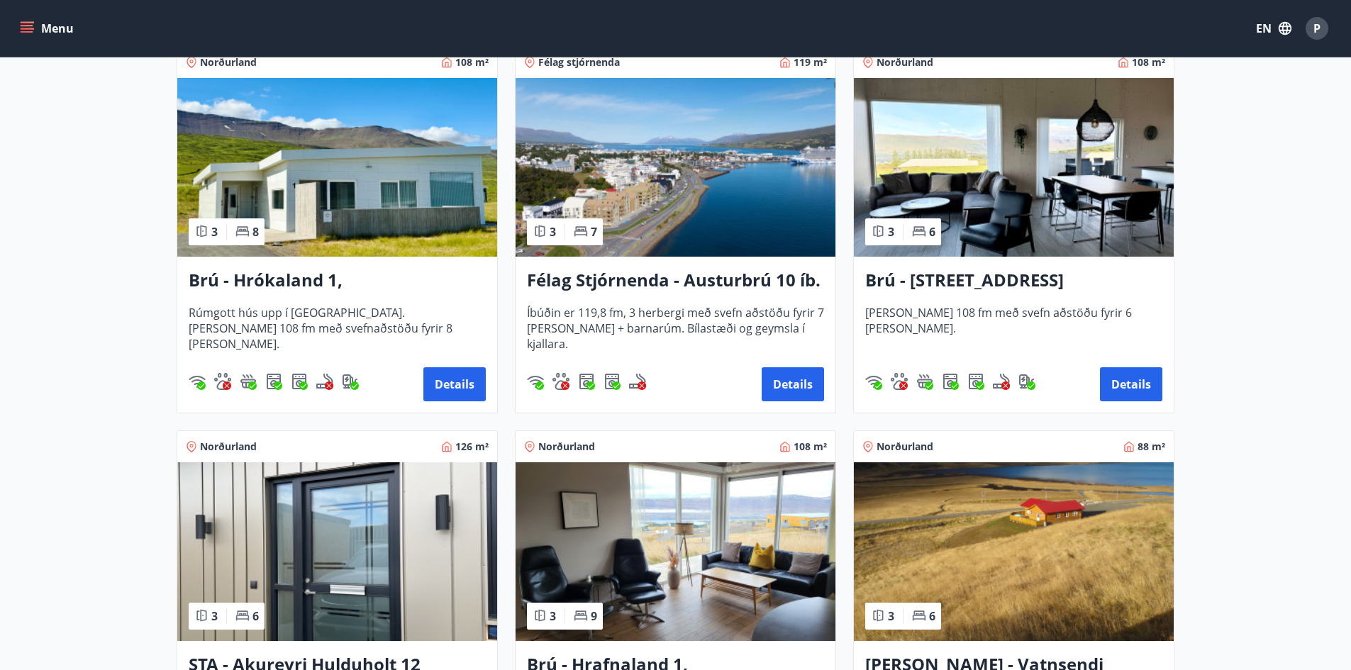
scroll to position [355, 0]
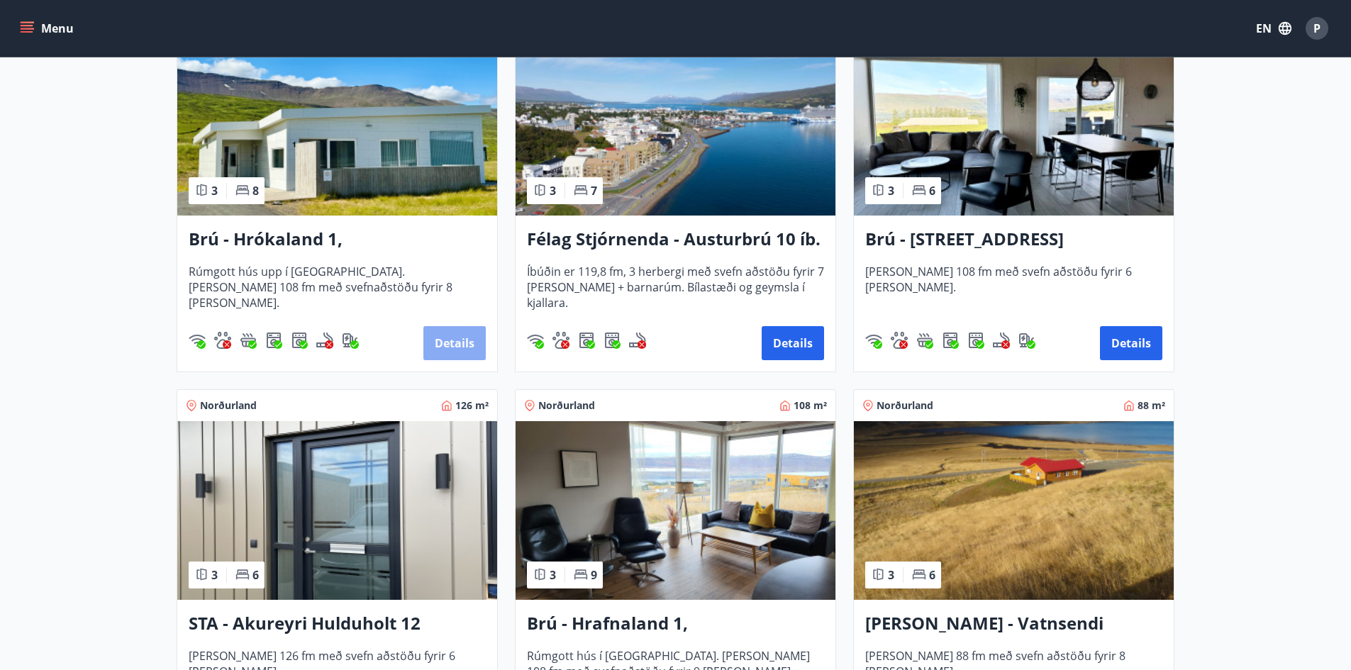
click at [445, 341] on button "Details" at bounding box center [454, 343] width 62 height 34
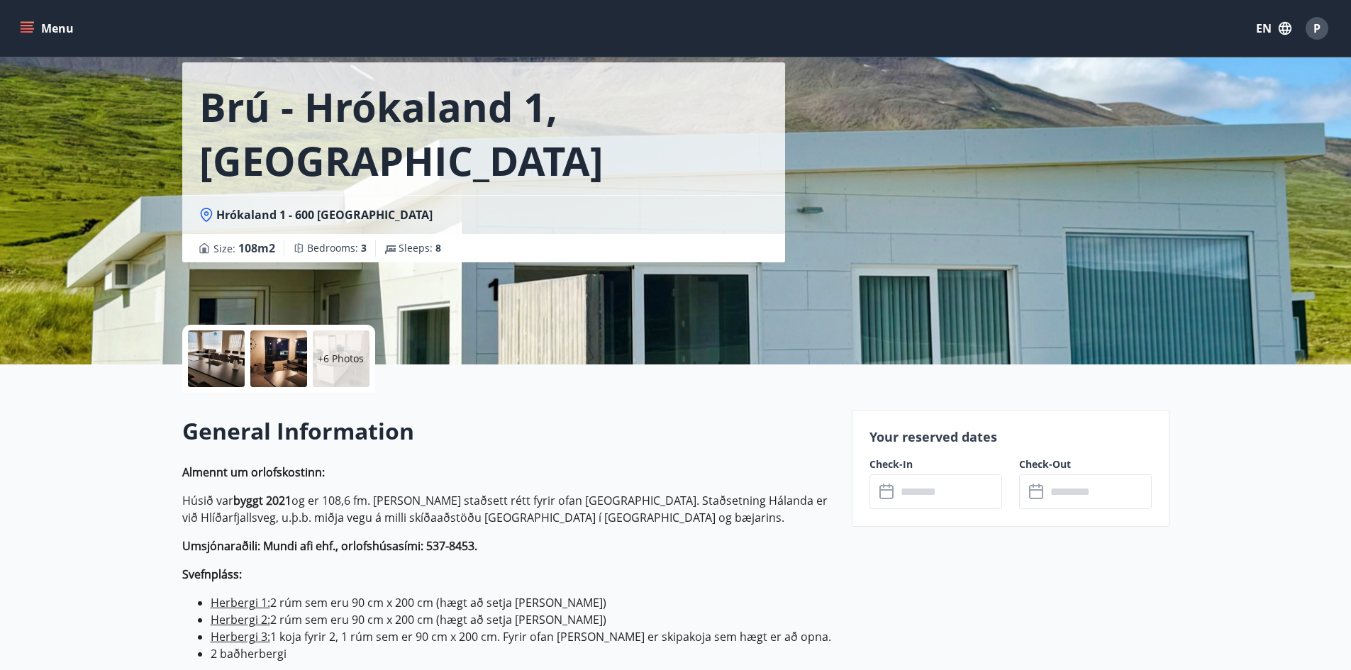
scroll to position [142, 0]
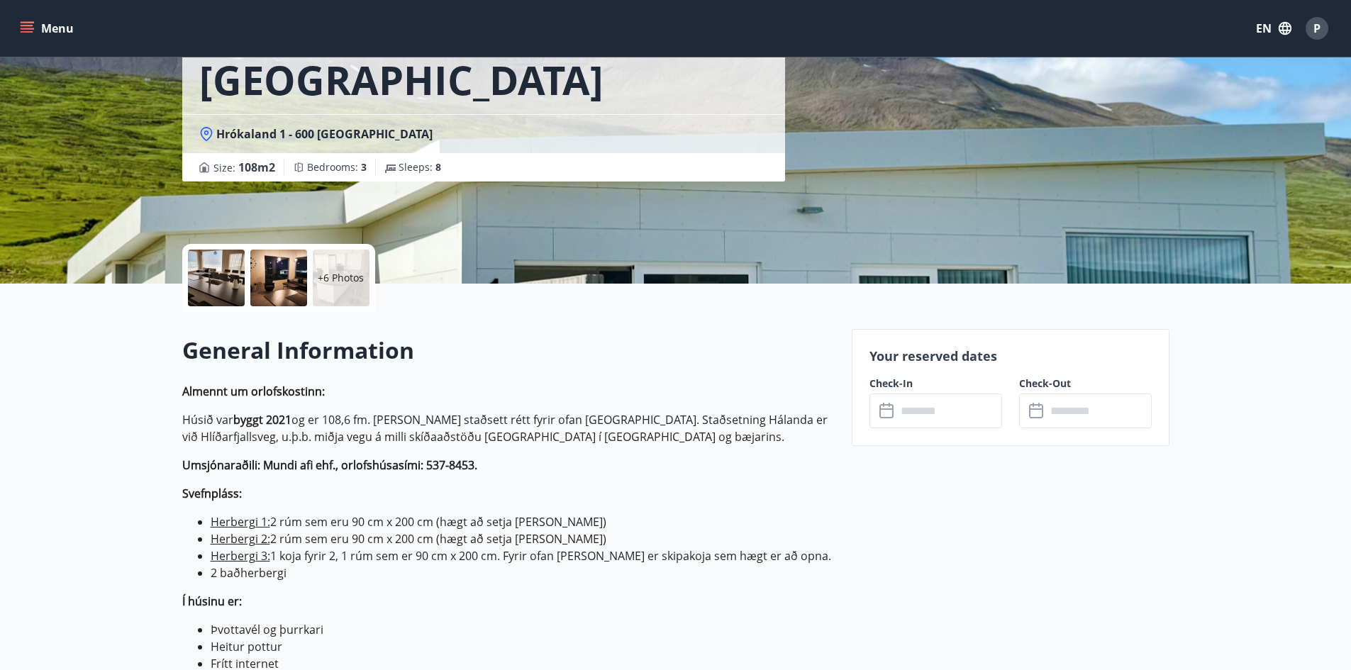
click at [913, 420] on input "text" at bounding box center [949, 411] width 106 height 35
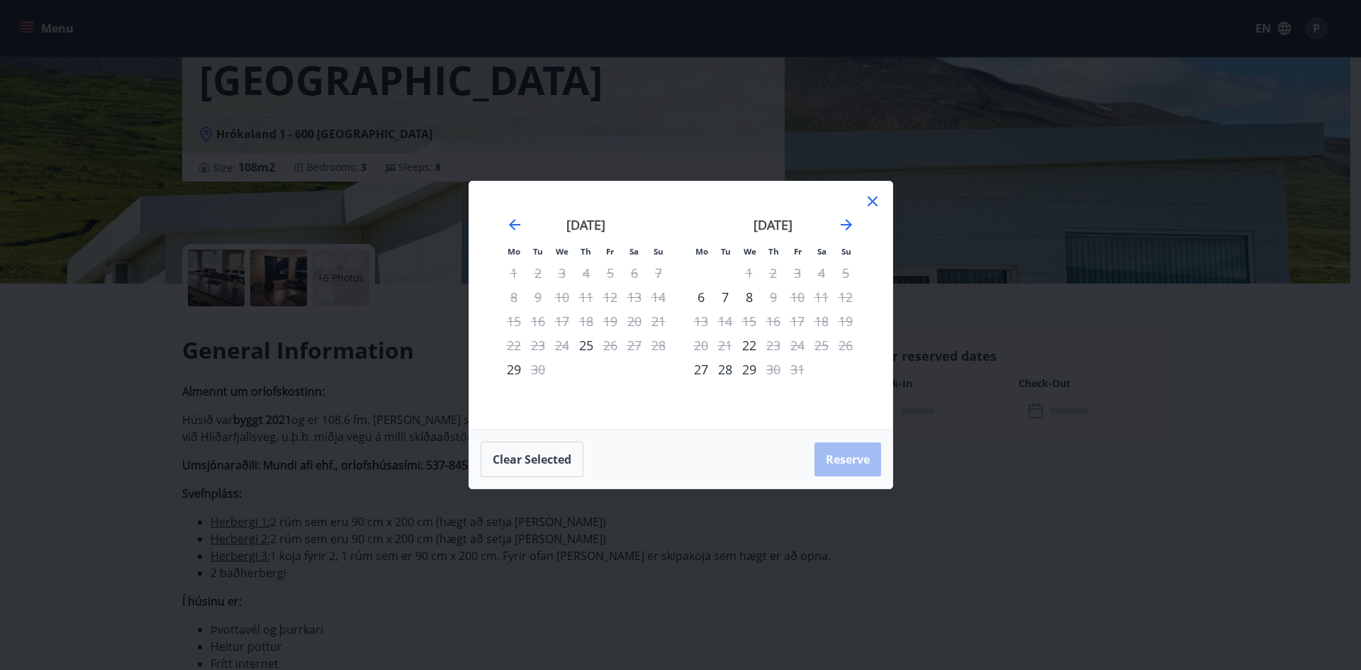
click at [872, 196] on icon at bounding box center [872, 201] width 17 height 17
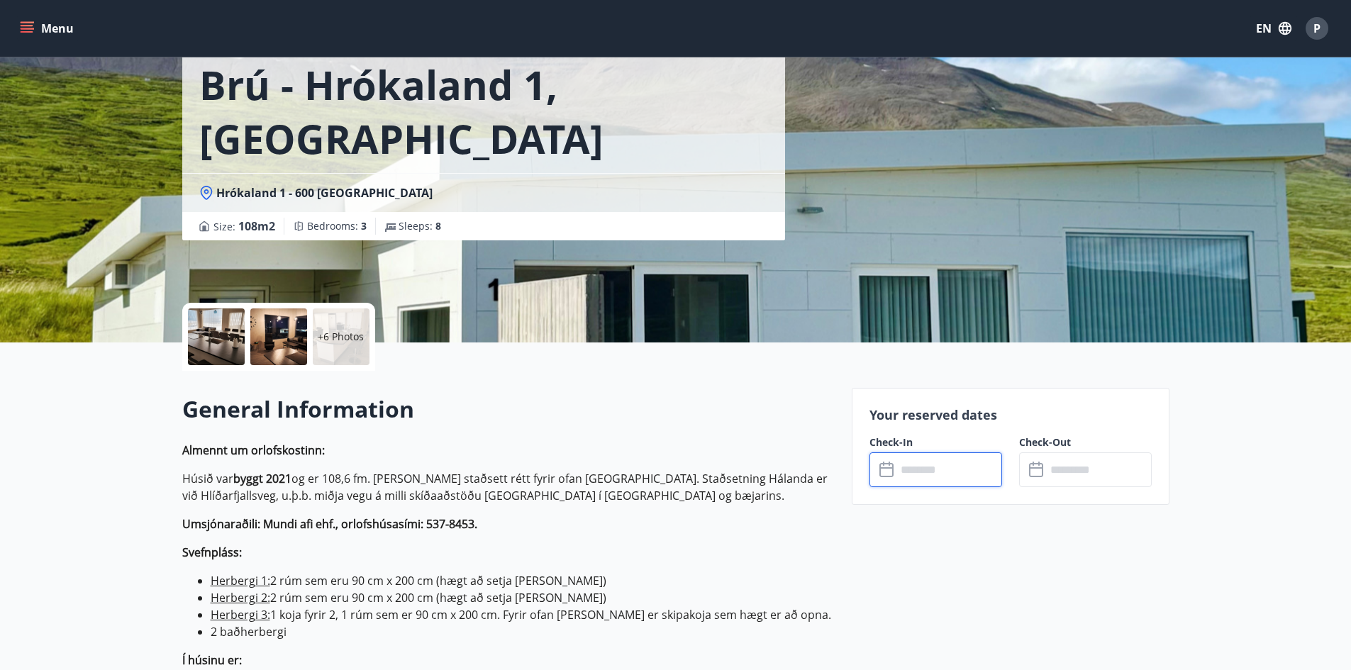
scroll to position [0, 0]
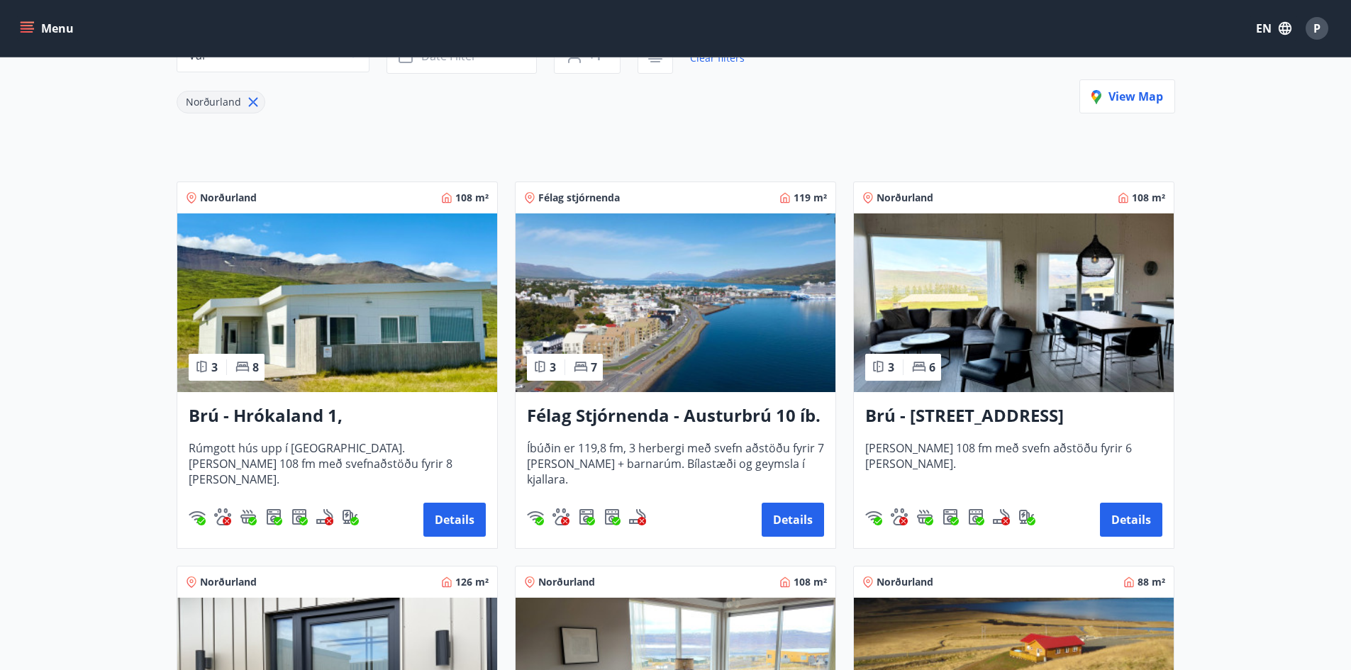
scroll to position [213, 0]
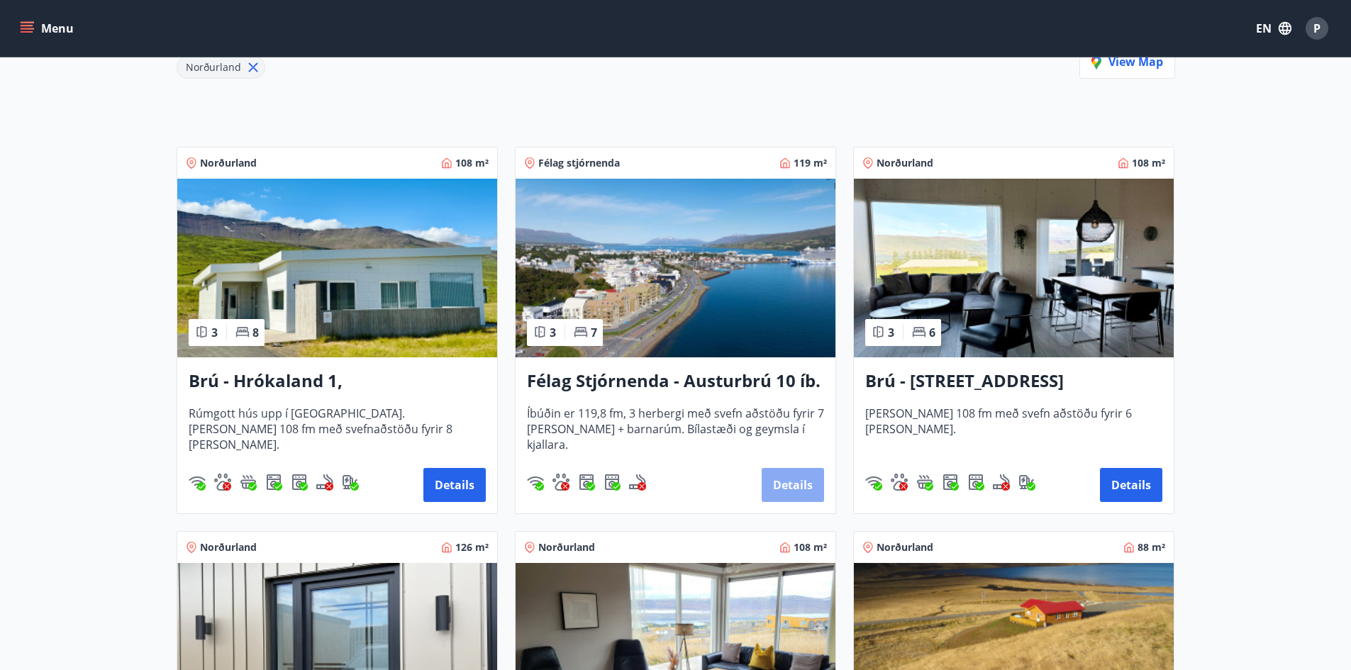
click at [774, 491] on button "Details" at bounding box center [792, 485] width 62 height 34
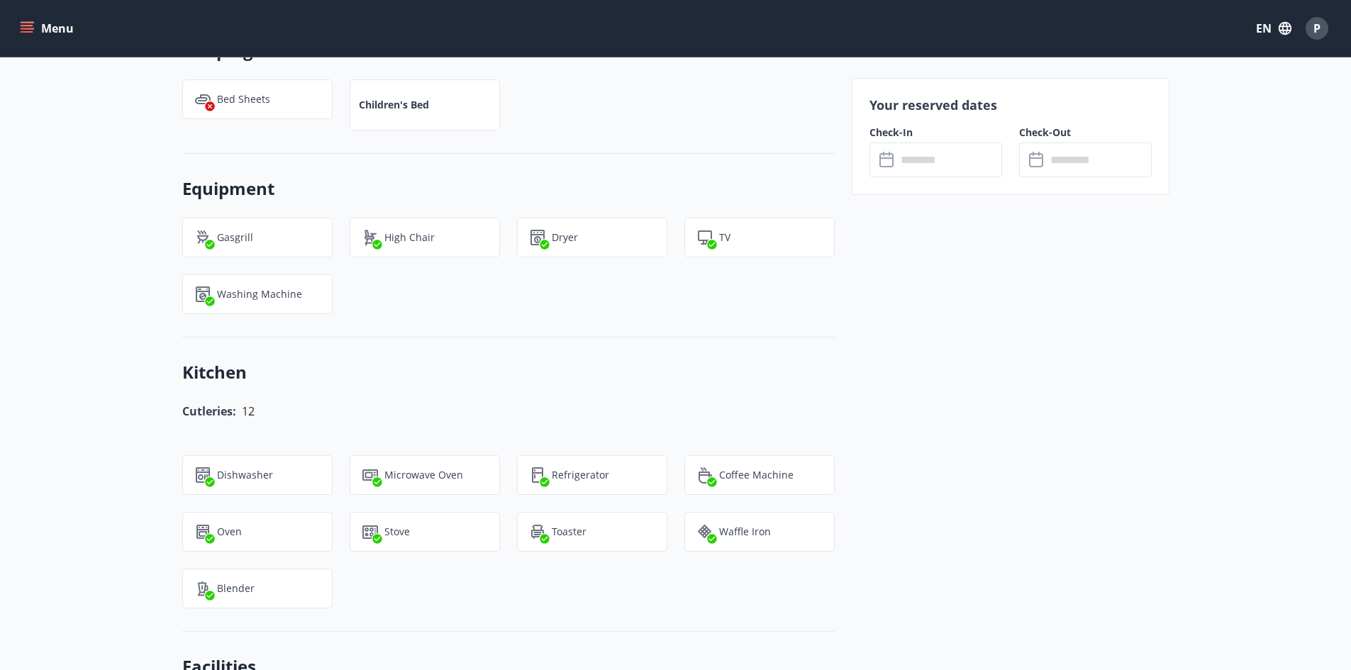
scroll to position [1631, 0]
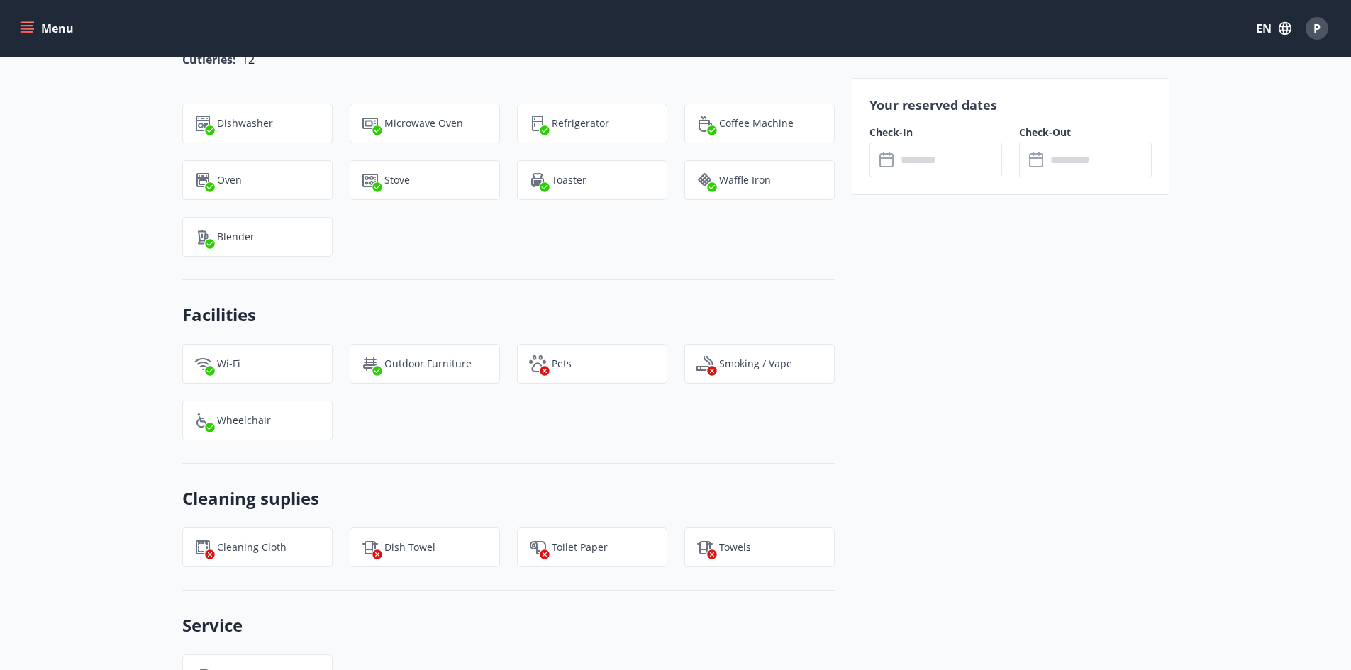
click at [977, 440] on div "Your reserved dates Check-In ​ ​ Check-Out ​ ​" at bounding box center [1011, 55] width 318 height 2431
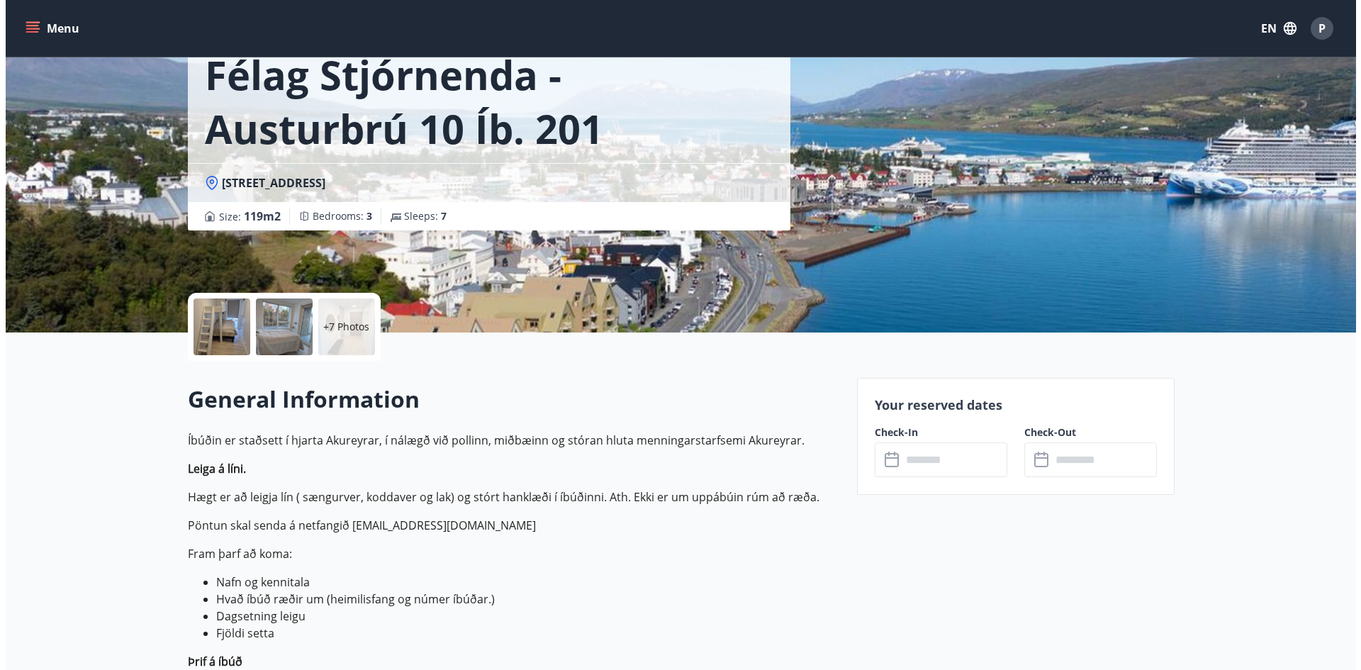
scroll to position [0, 0]
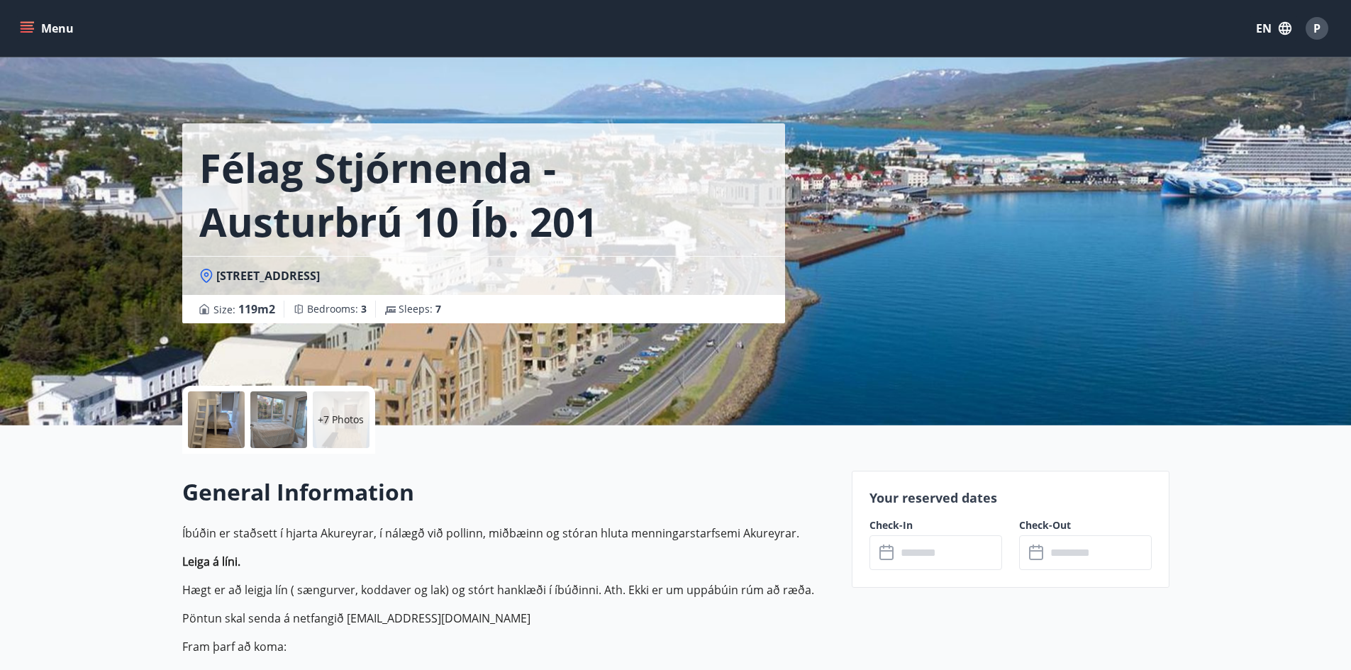
click at [226, 420] on div at bounding box center [216, 419] width 57 height 57
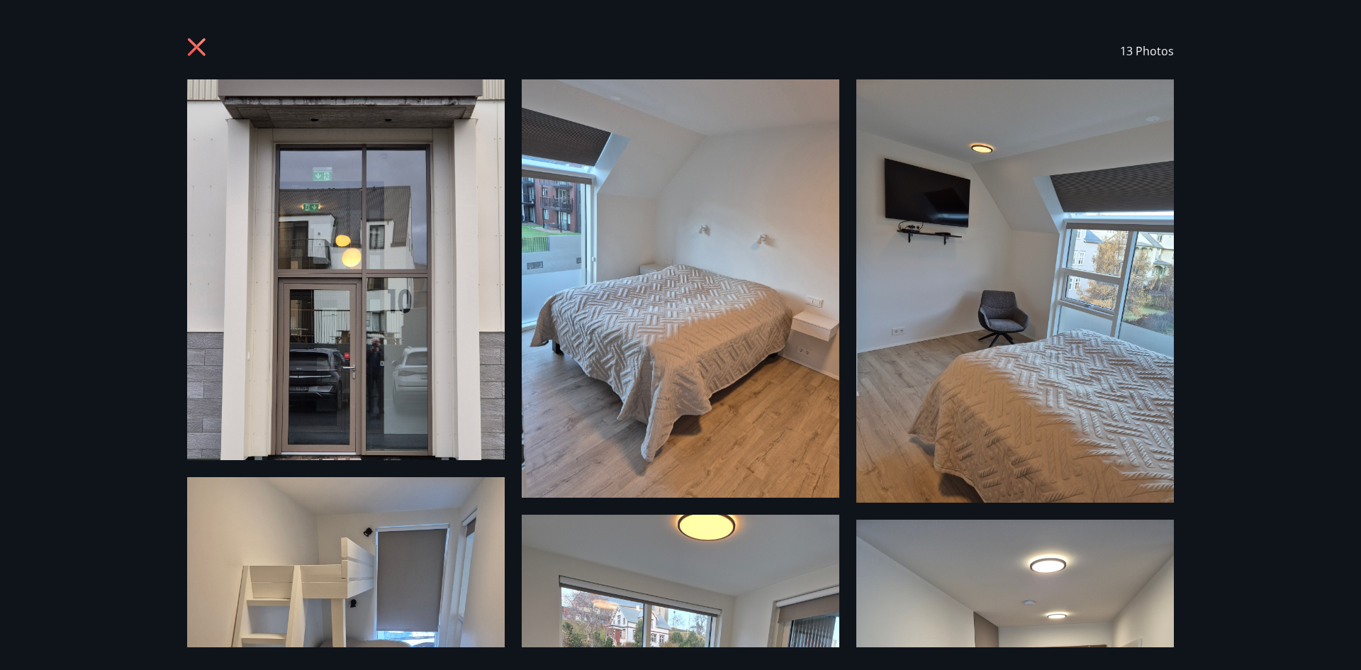
click at [198, 42] on icon at bounding box center [198, 49] width 23 height 23
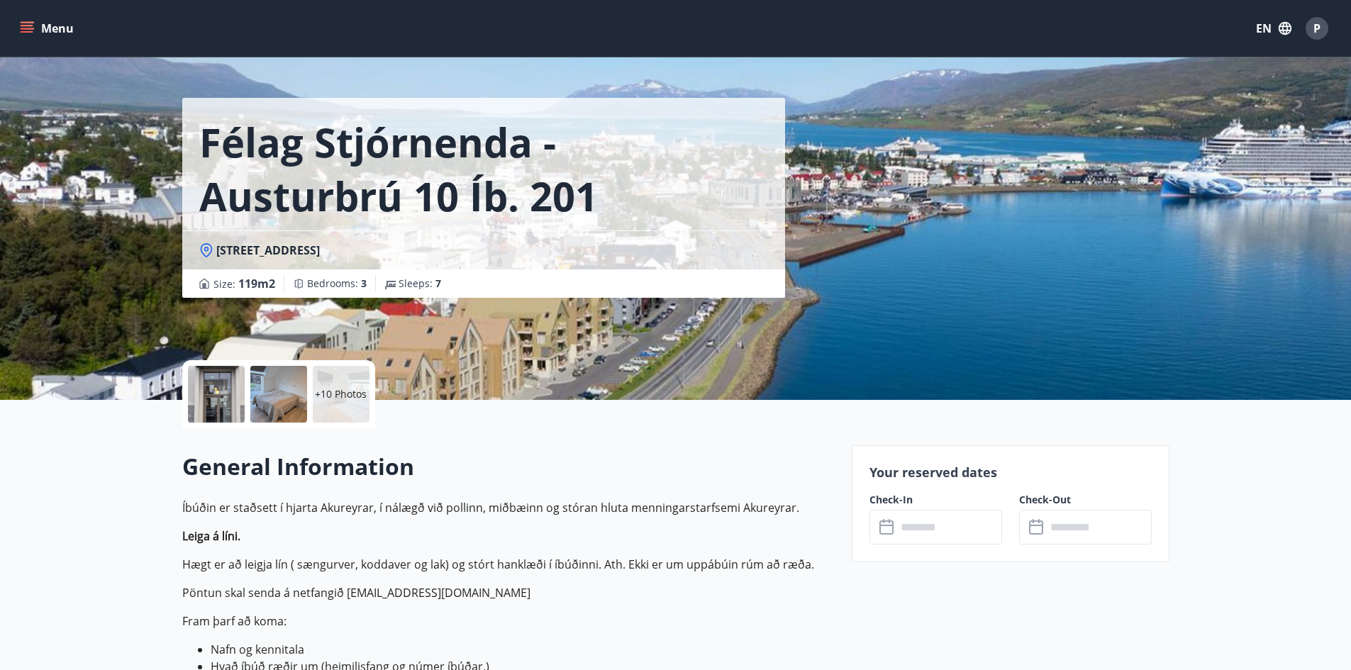
scroll to position [142, 0]
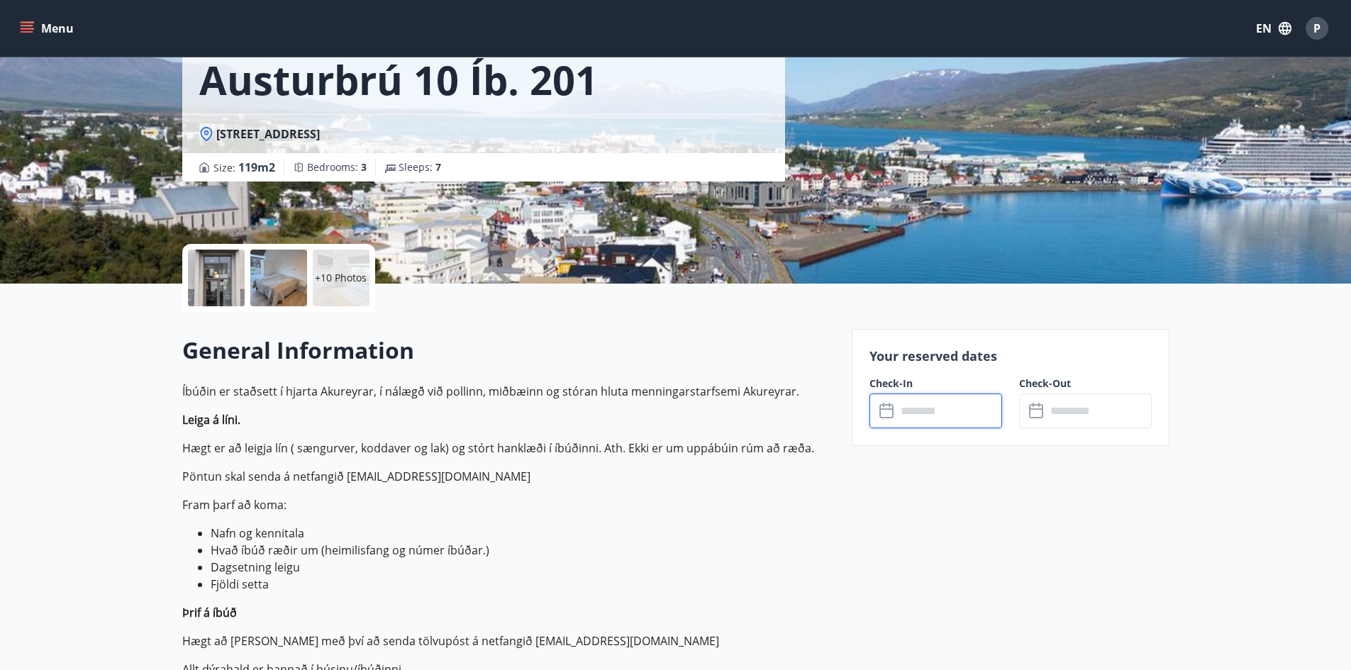
click at [926, 408] on input "text" at bounding box center [949, 411] width 106 height 35
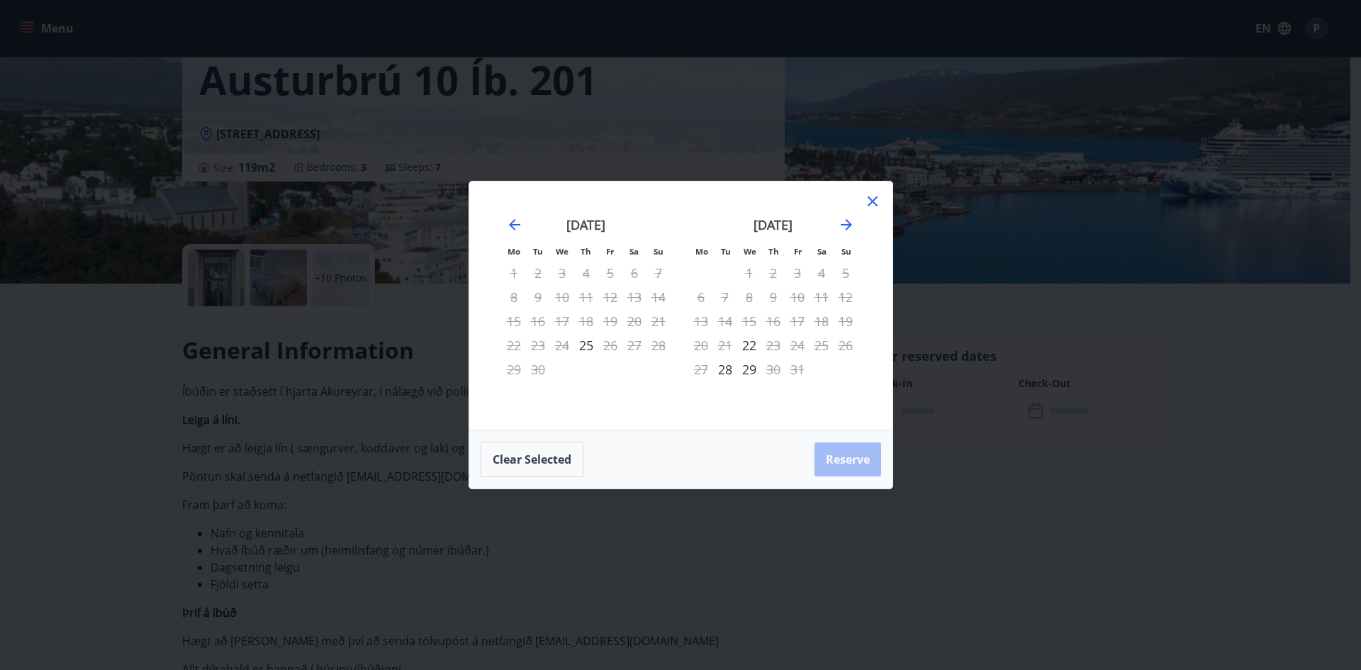
click at [876, 191] on div "Mo Tu We Th Fr Sa Su Mo Tu We Th Fr Sa Su August 2025 1 2 3 4 5 6 7 8 9 10 11 1…" at bounding box center [680, 306] width 423 height 248
click at [876, 196] on icon at bounding box center [872, 201] width 17 height 17
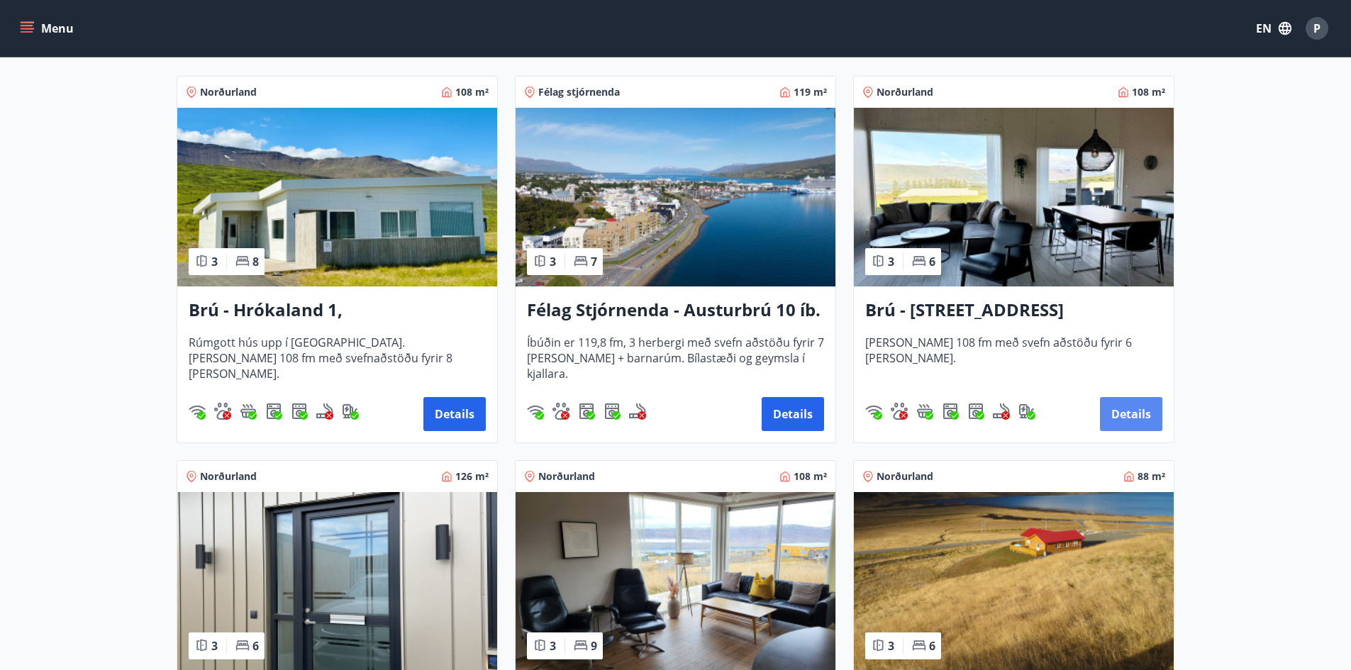
click at [1120, 406] on button "Details" at bounding box center [1131, 414] width 62 height 34
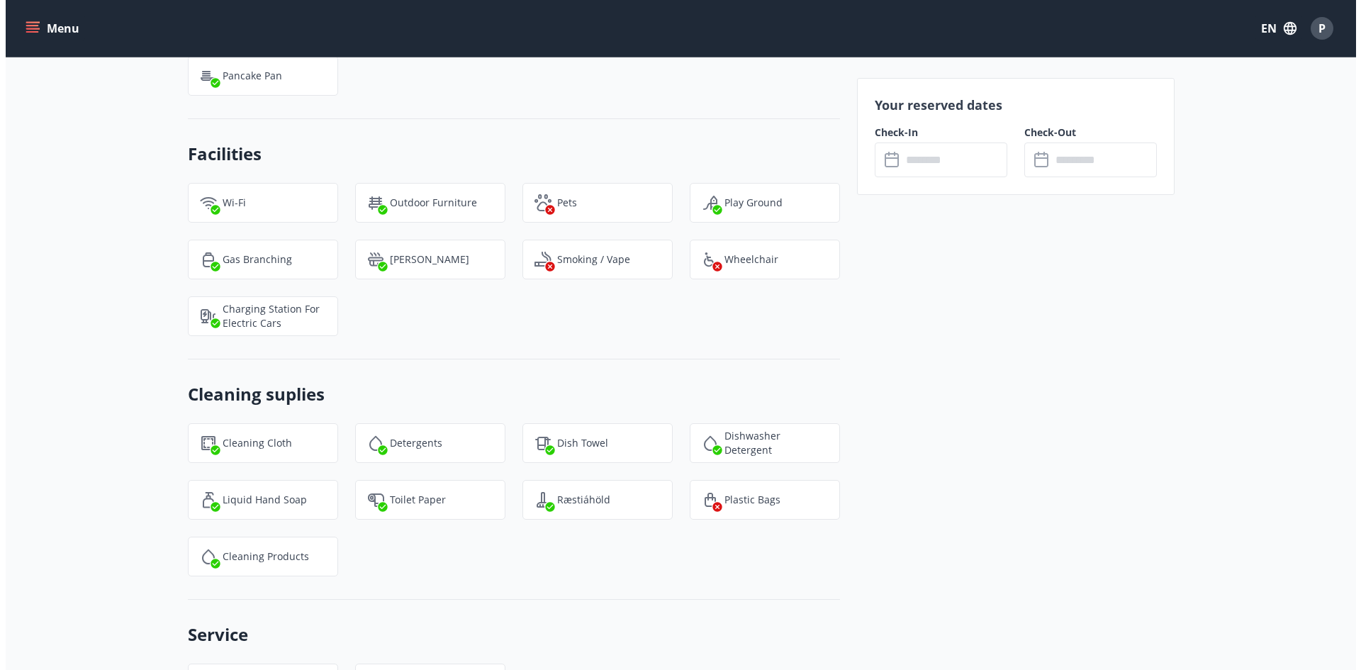
scroll to position [1773, 0]
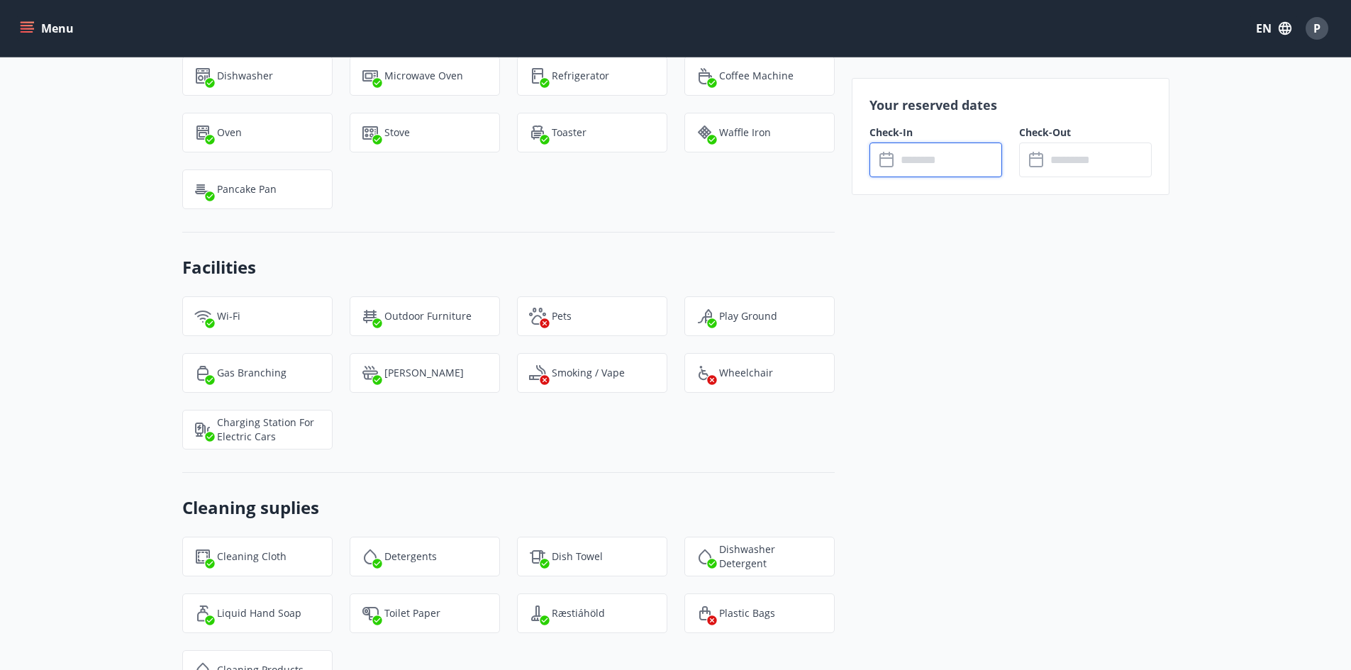
click at [927, 164] on input "text" at bounding box center [949, 160] width 106 height 35
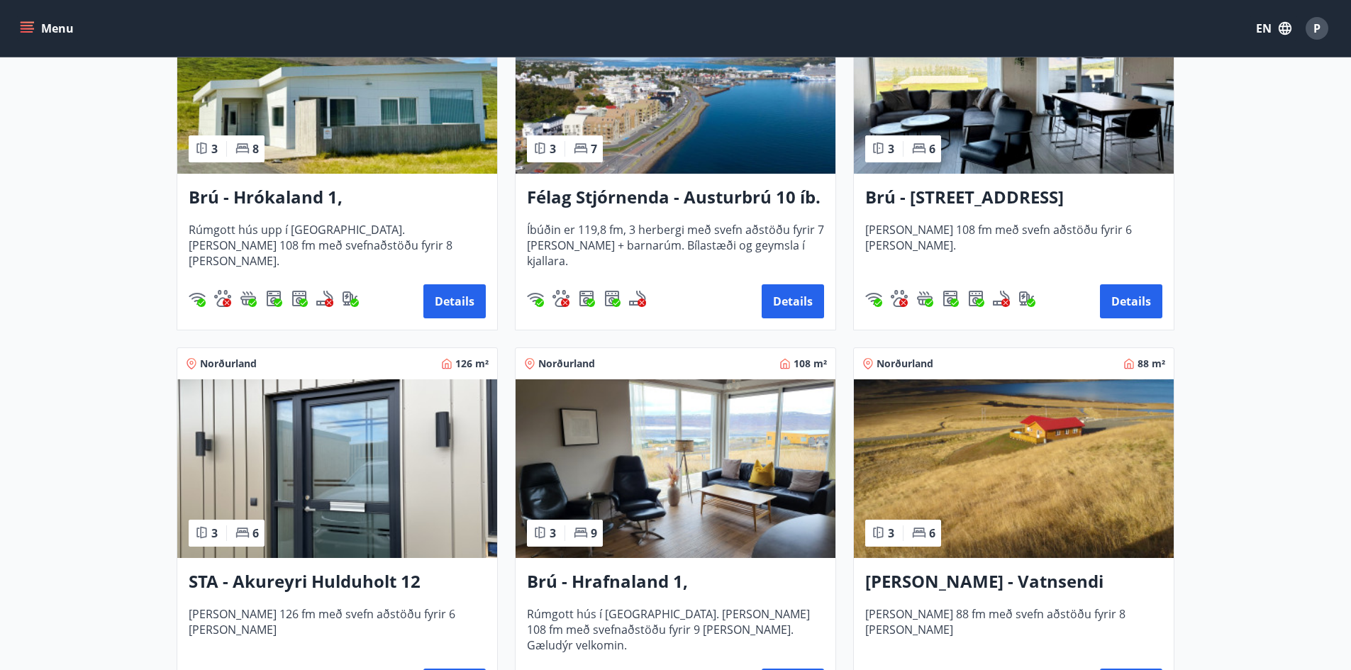
scroll to position [567, 0]
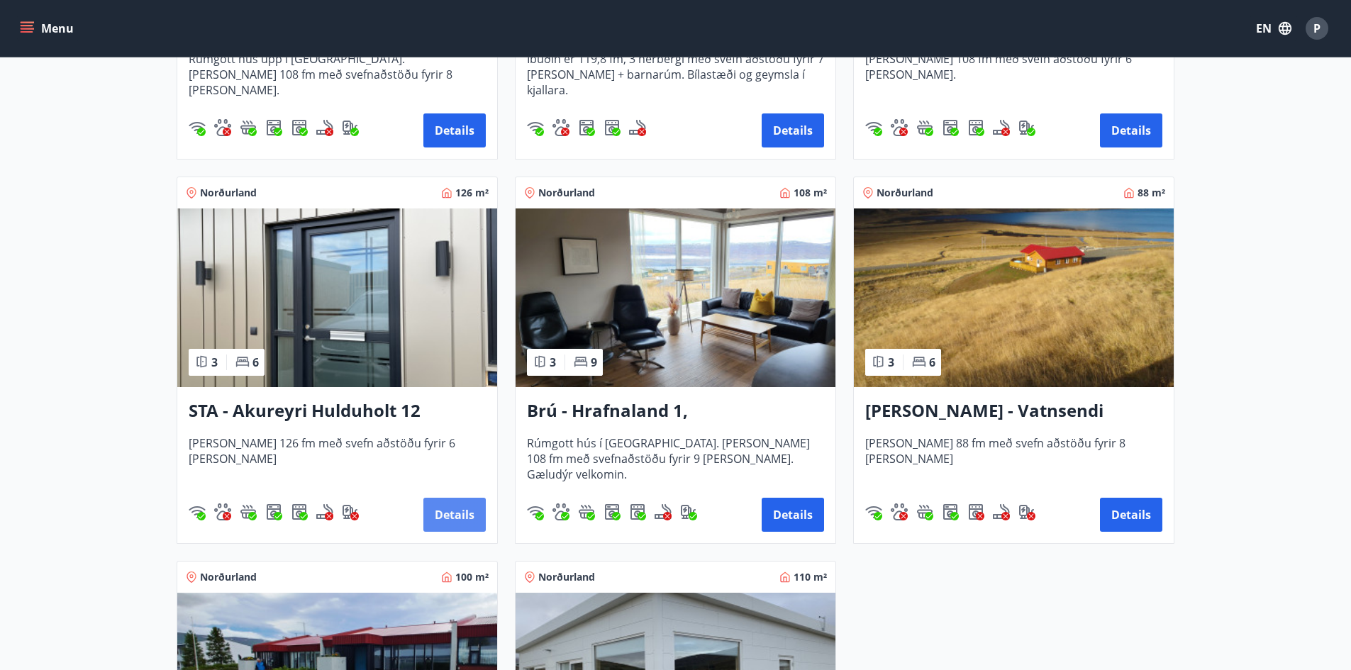
click at [444, 508] on button "Details" at bounding box center [454, 515] width 62 height 34
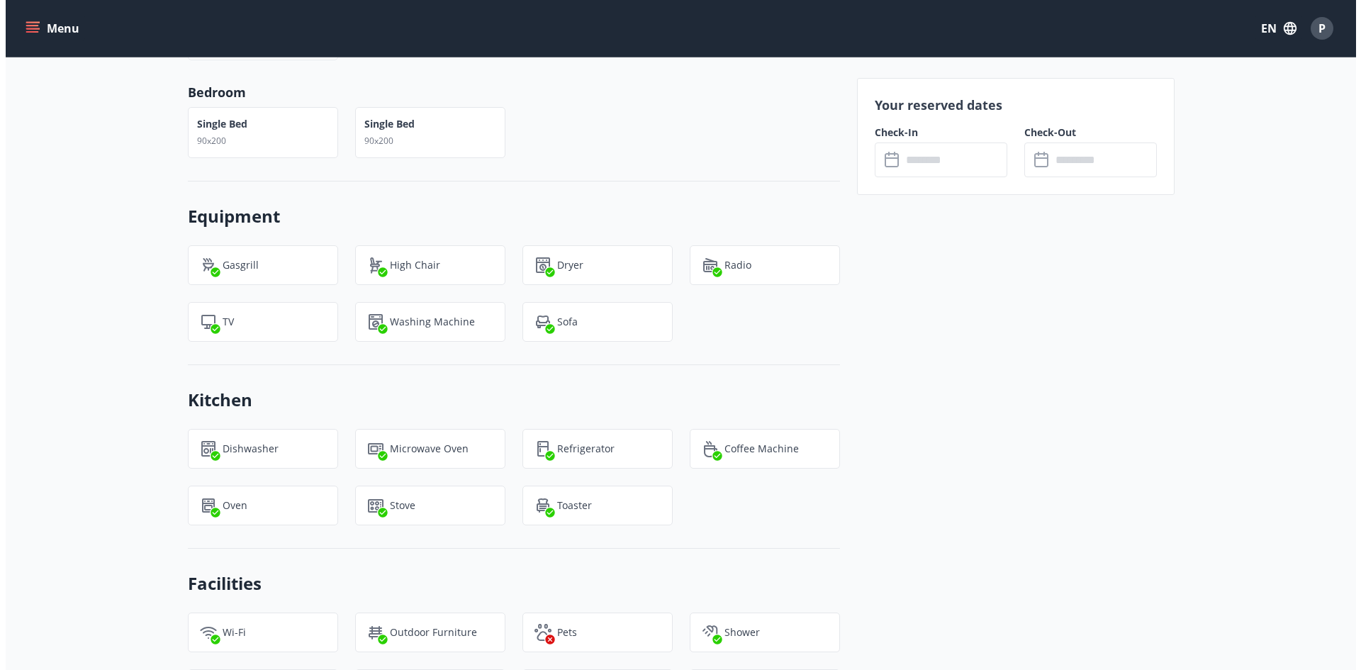
scroll to position [1134, 0]
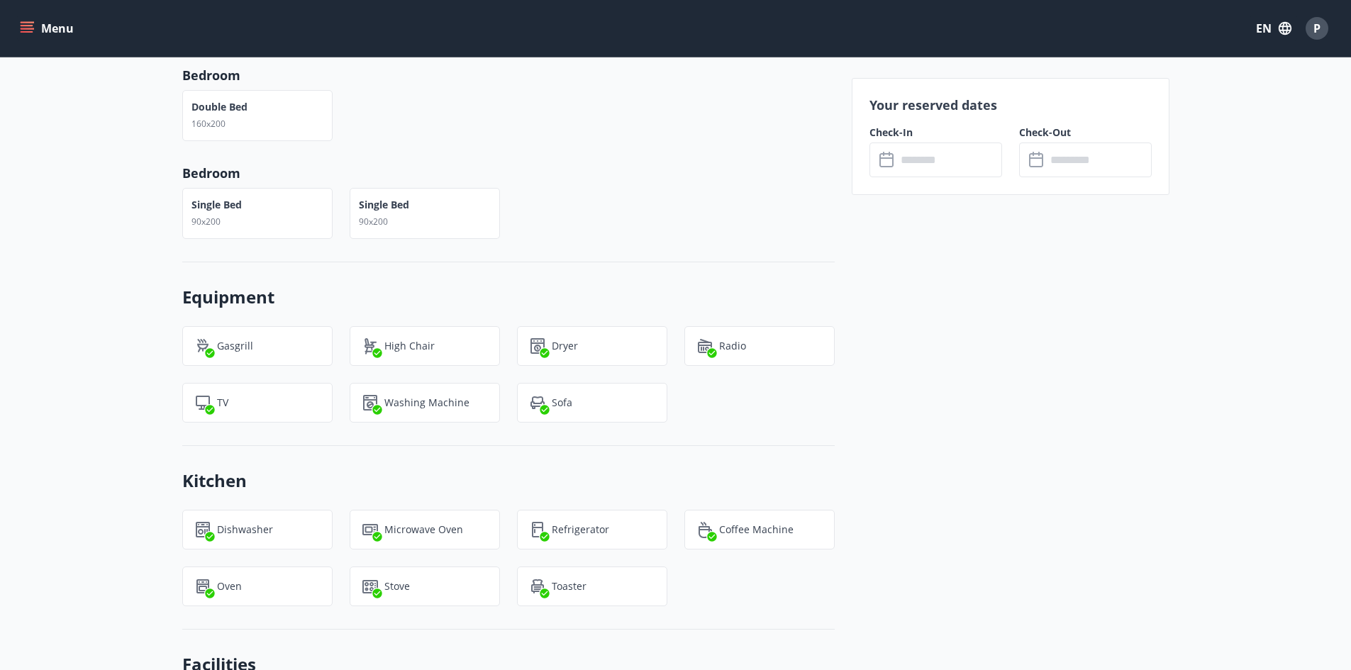
click at [959, 158] on input "text" at bounding box center [949, 160] width 106 height 35
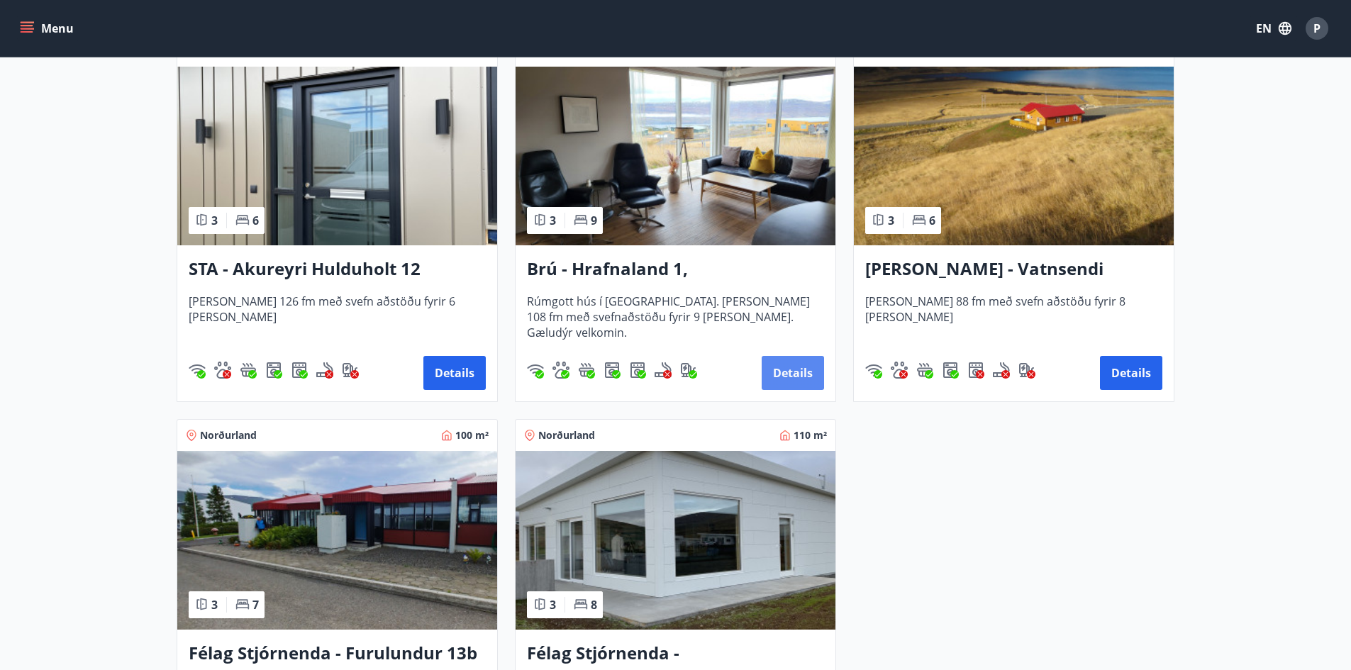
click at [782, 372] on button "Details" at bounding box center [792, 373] width 62 height 34
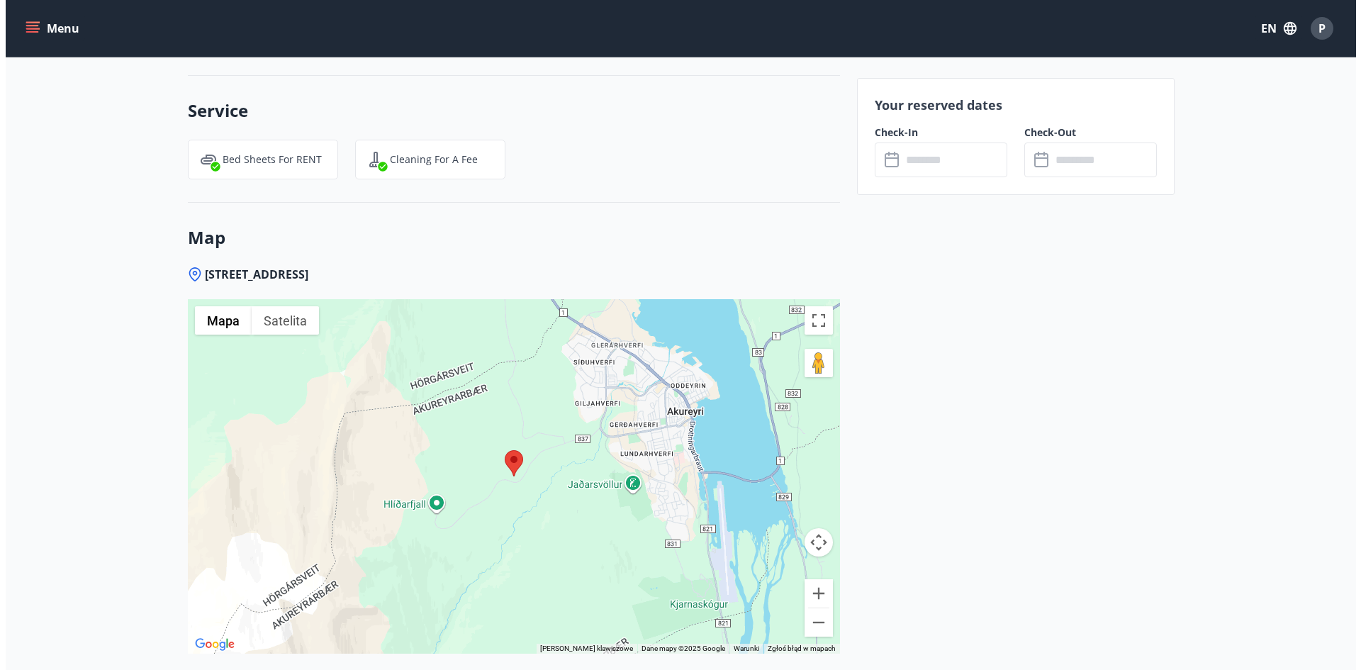
scroll to position [2623, 0]
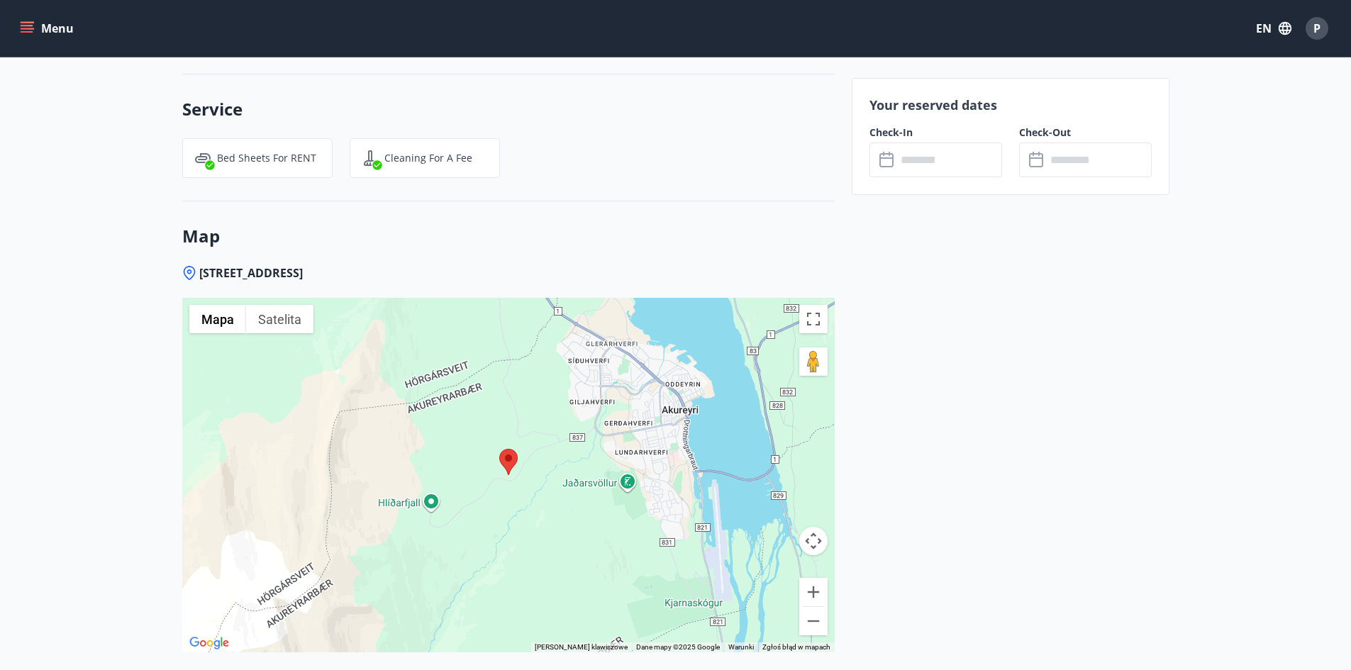
click at [919, 154] on input "text" at bounding box center [949, 160] width 106 height 35
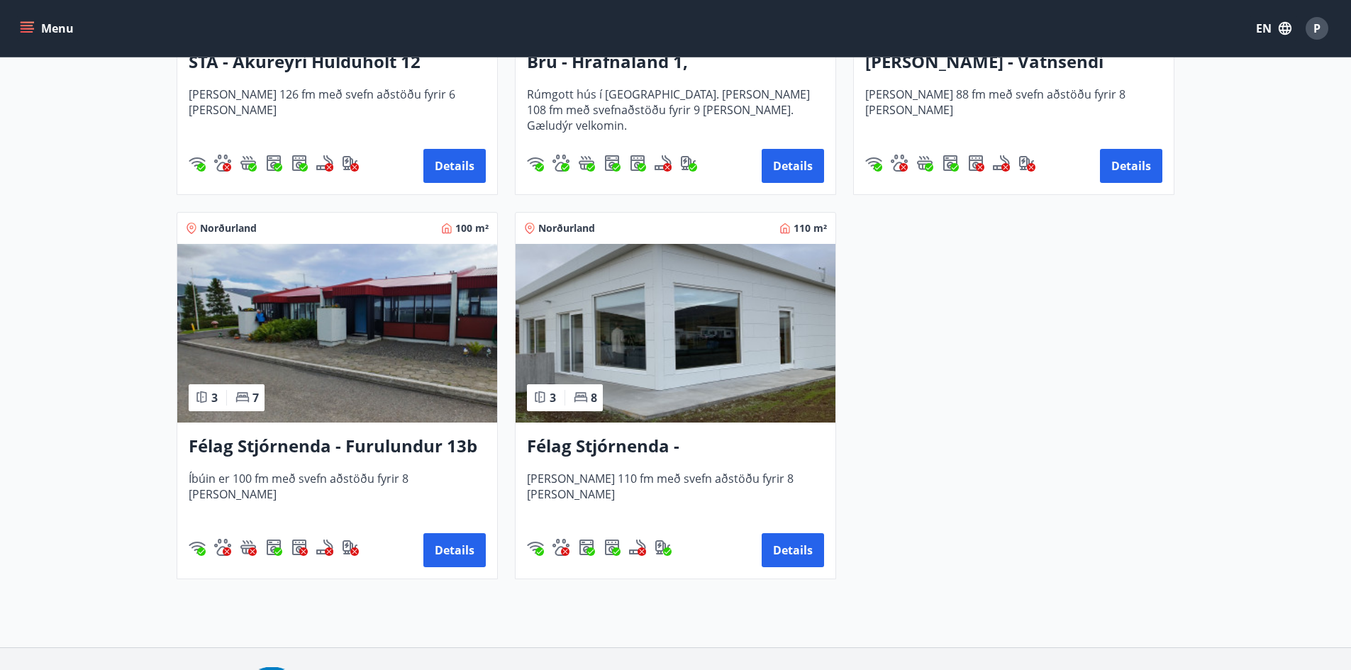
scroll to position [922, 0]
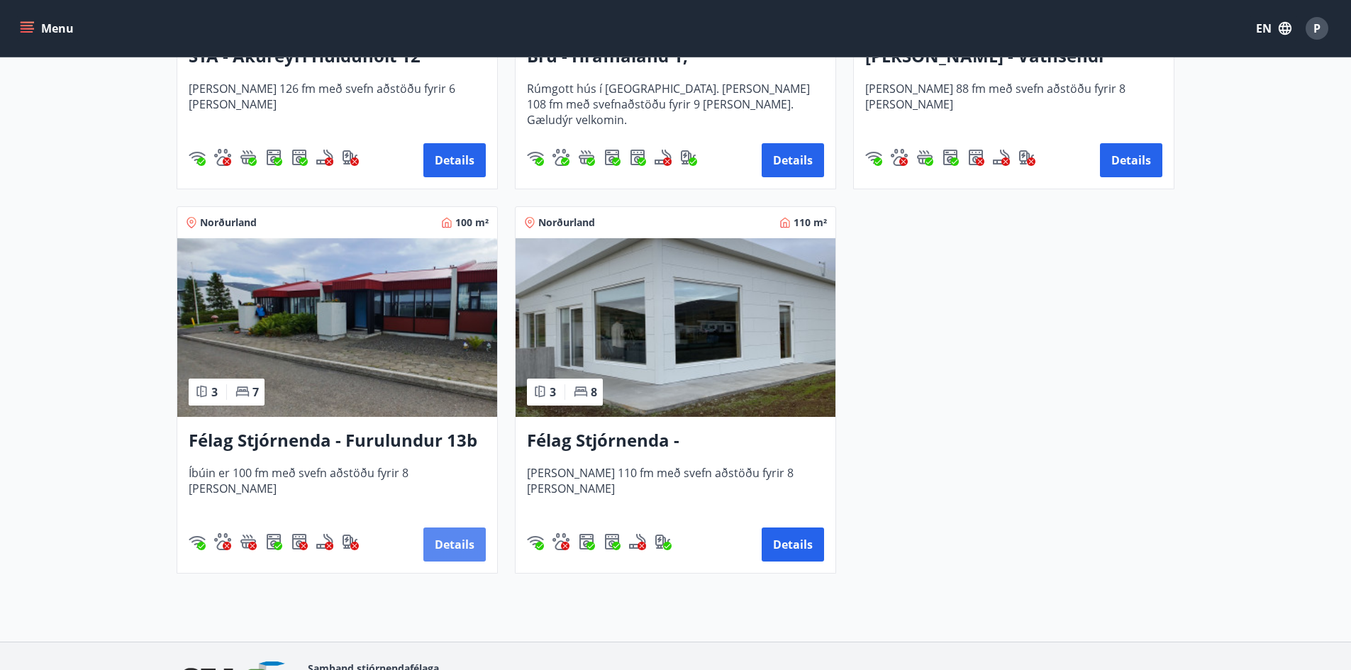
click at [442, 536] on button "Details" at bounding box center [454, 545] width 62 height 34
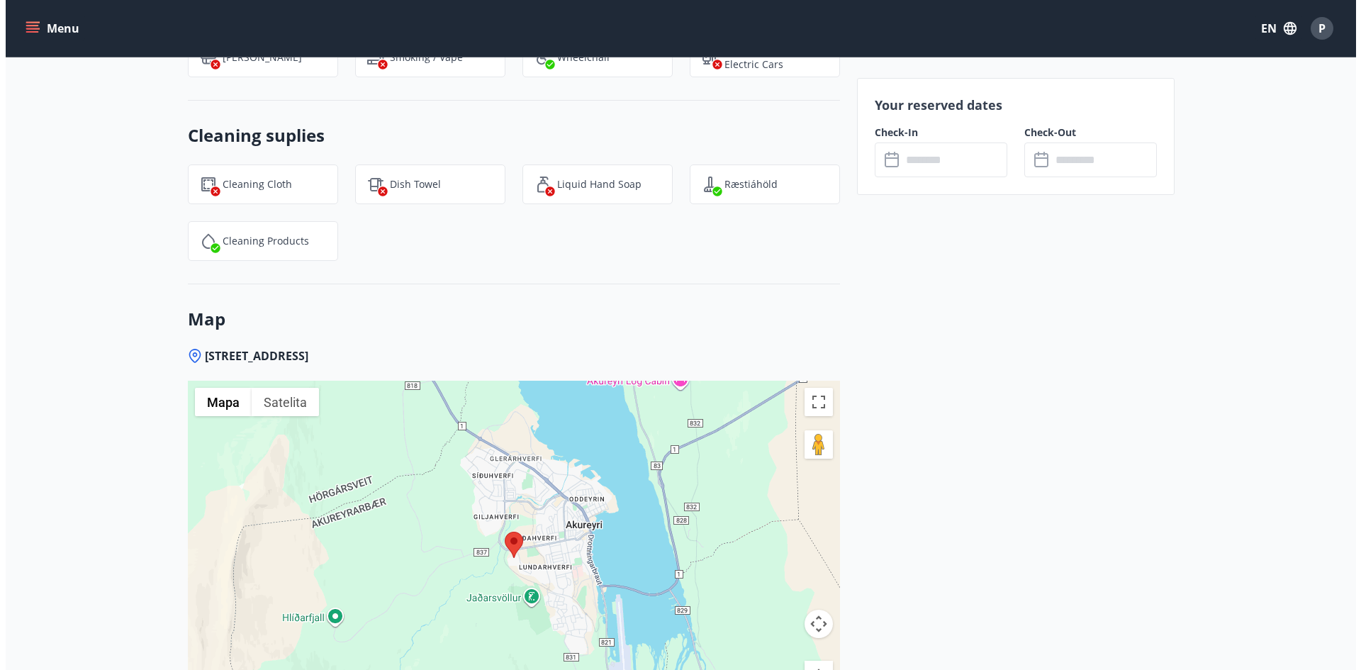
scroll to position [1631, 0]
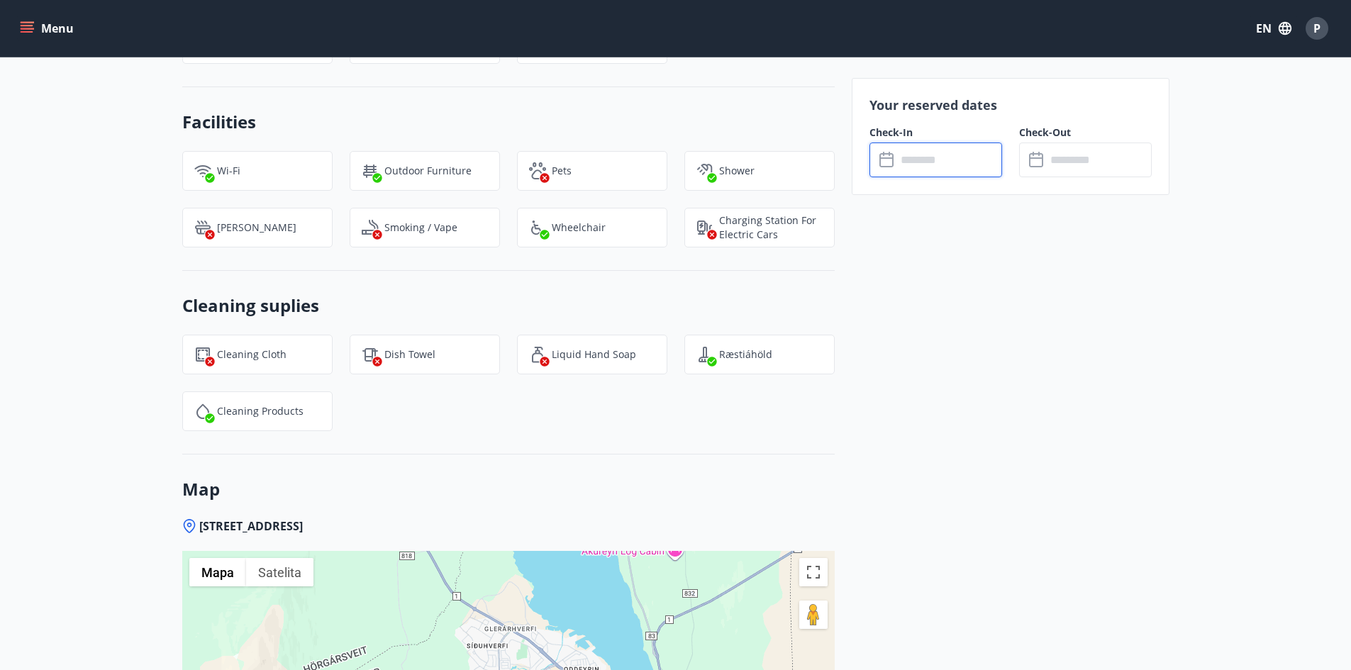
click at [904, 155] on input "text" at bounding box center [949, 160] width 106 height 35
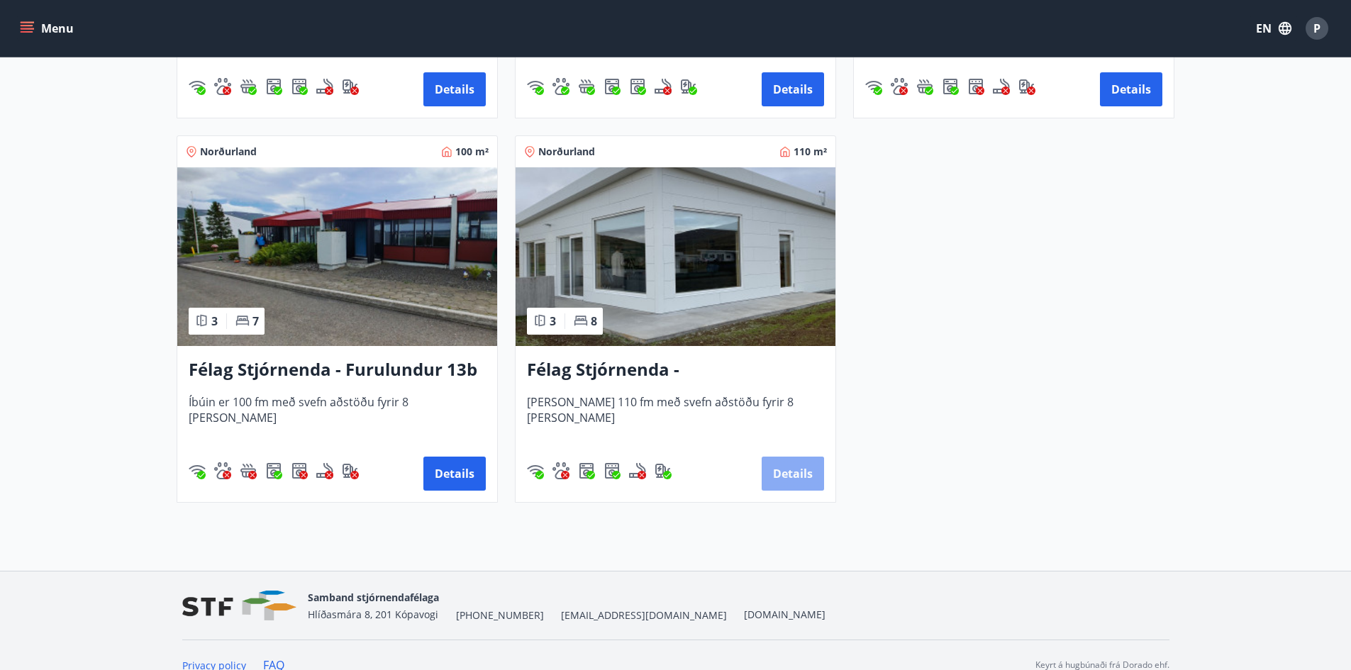
click at [796, 473] on button "Details" at bounding box center [792, 474] width 62 height 34
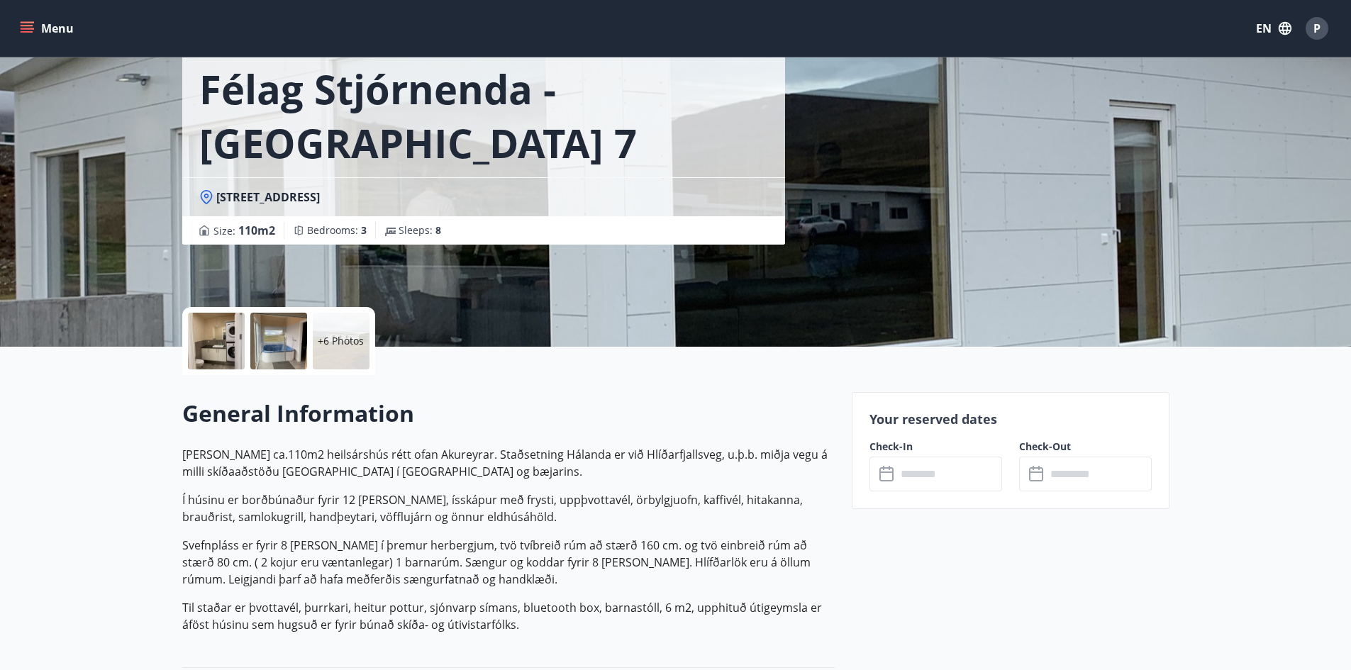
scroll to position [284, 0]
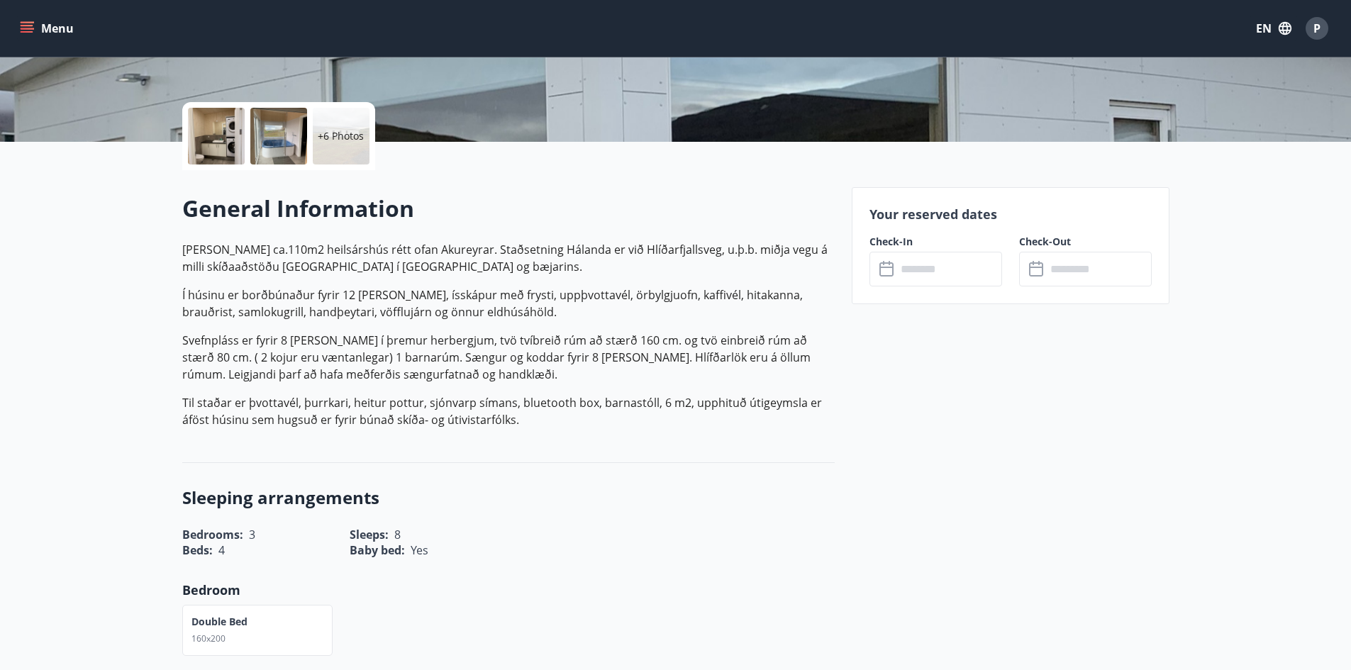
click at [930, 269] on input "text" at bounding box center [949, 269] width 106 height 35
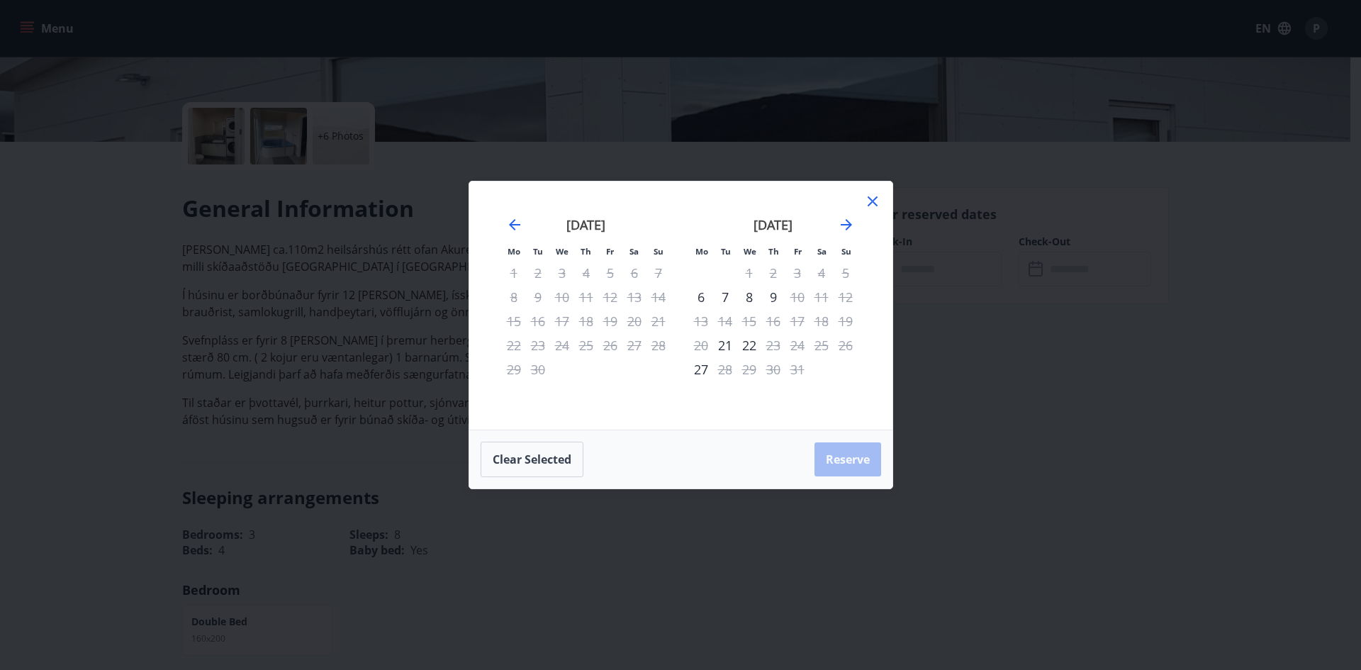
click at [876, 195] on icon at bounding box center [872, 201] width 17 height 17
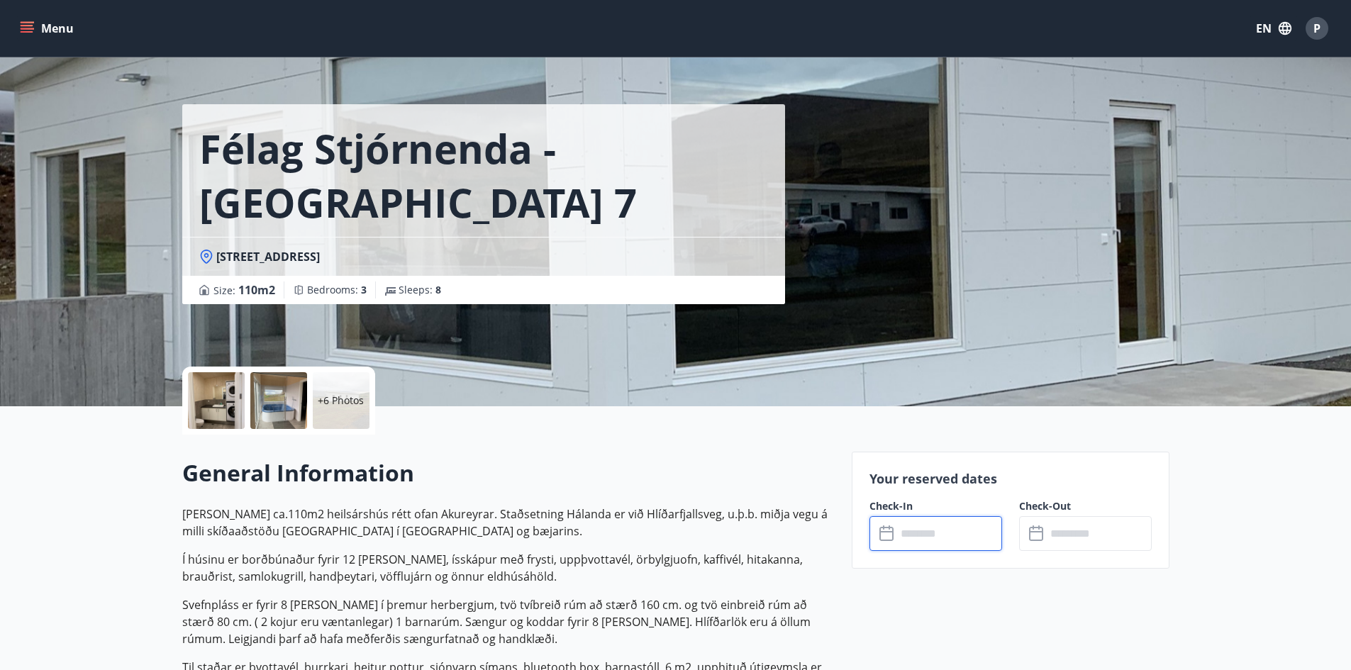
scroll to position [0, 0]
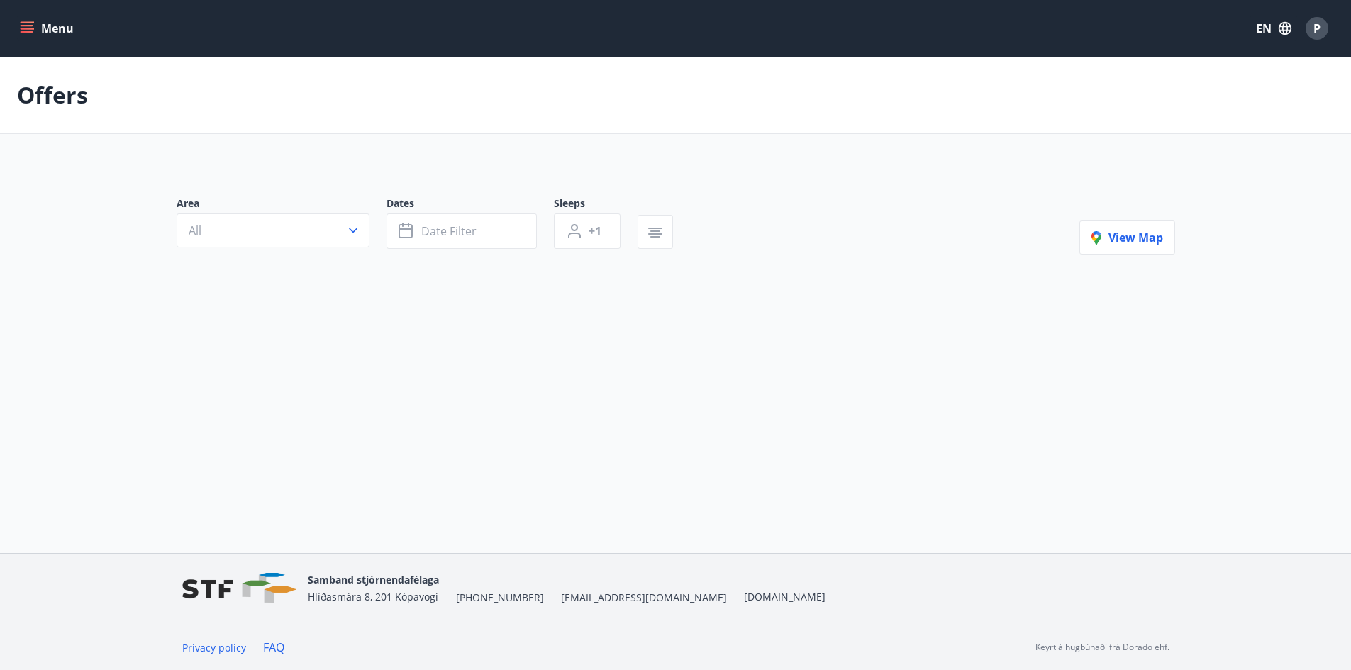
scroll to position [2, 0]
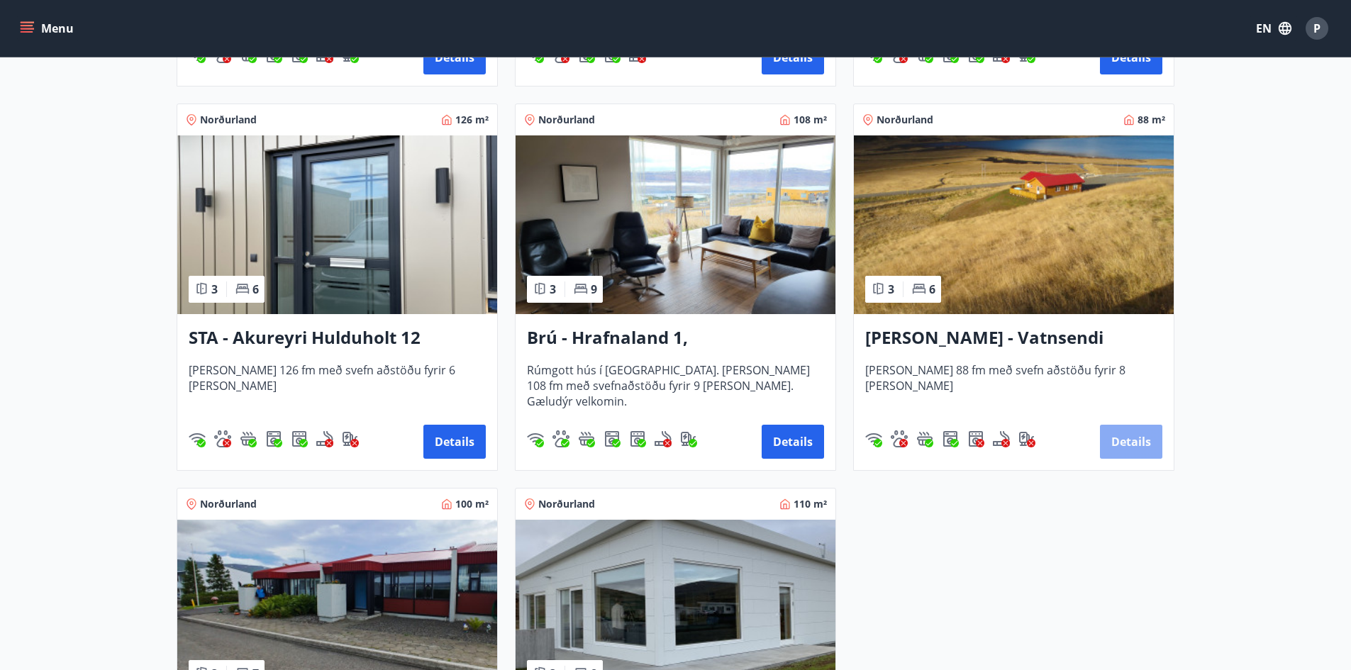
click at [1132, 444] on button "Details" at bounding box center [1131, 442] width 62 height 34
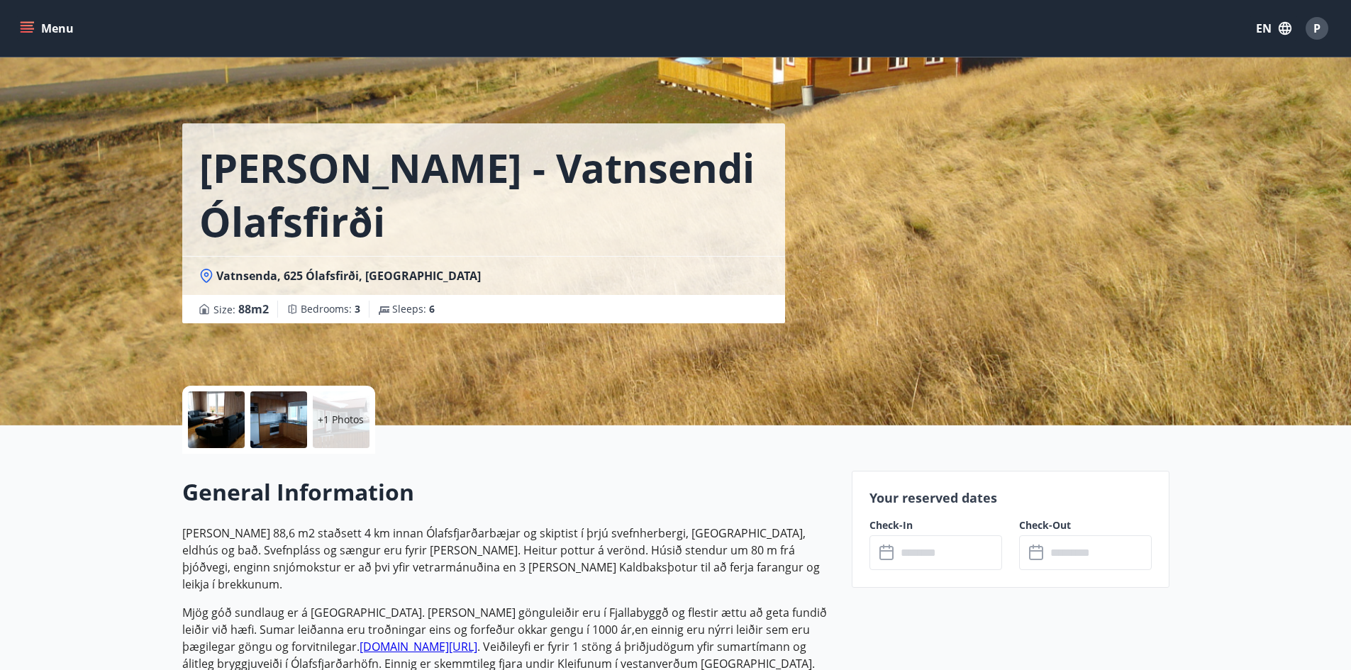
scroll to position [71, 0]
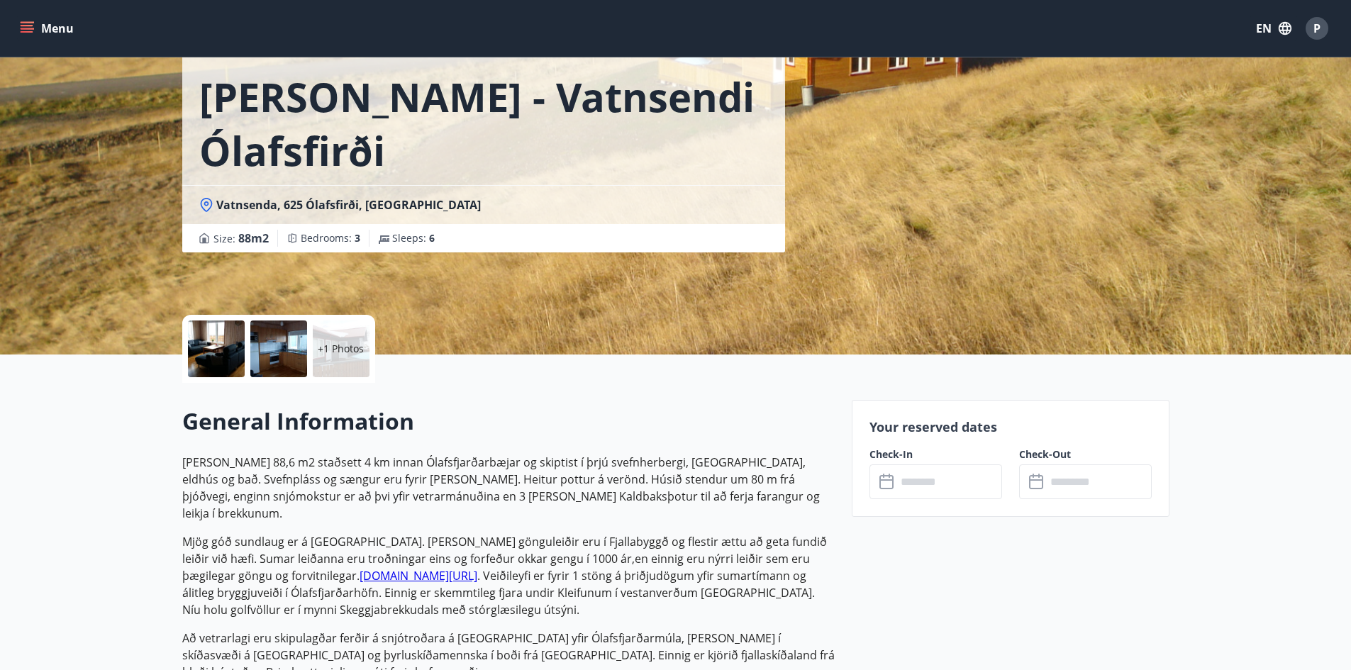
click at [196, 342] on div at bounding box center [216, 348] width 57 height 57
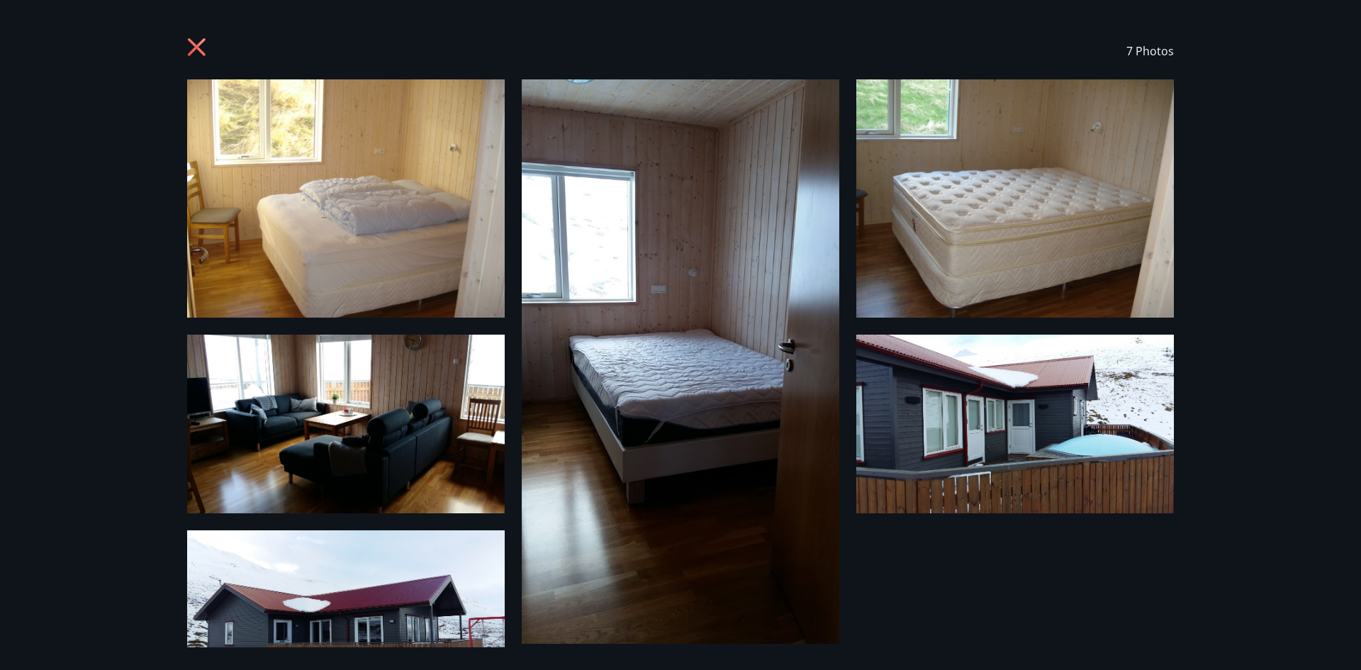
click at [194, 45] on icon at bounding box center [197, 47] width 18 height 18
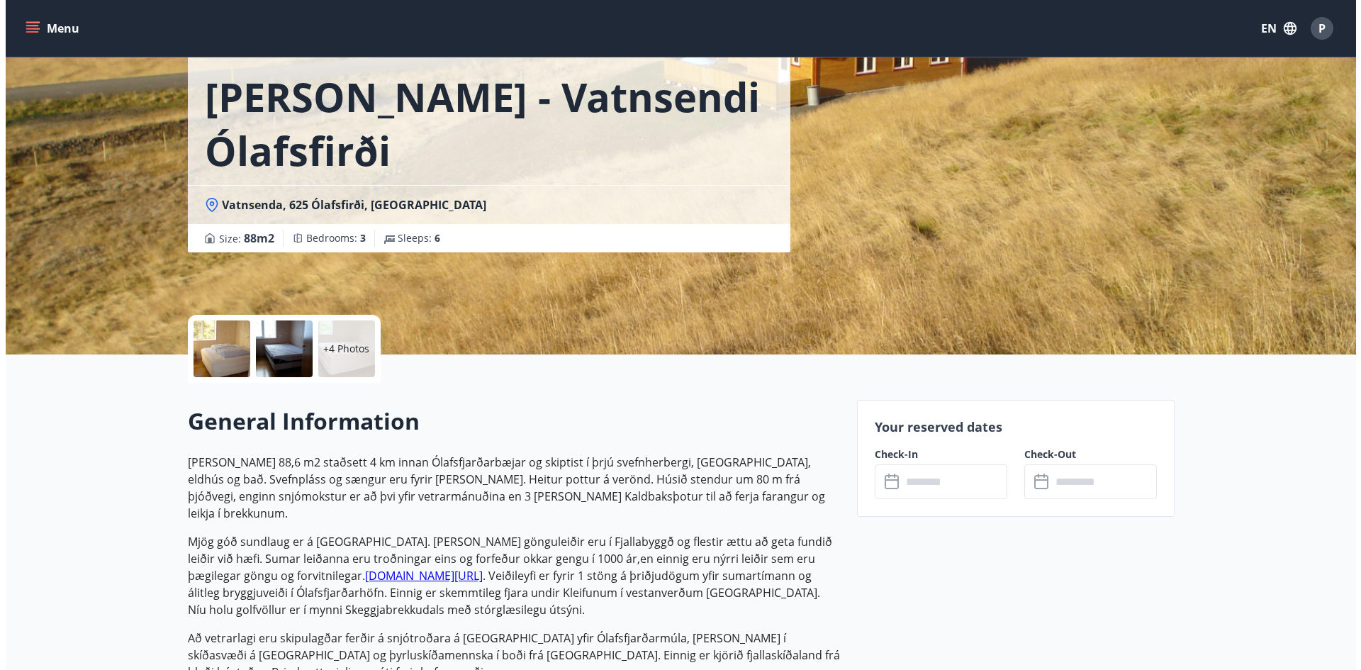
scroll to position [0, 0]
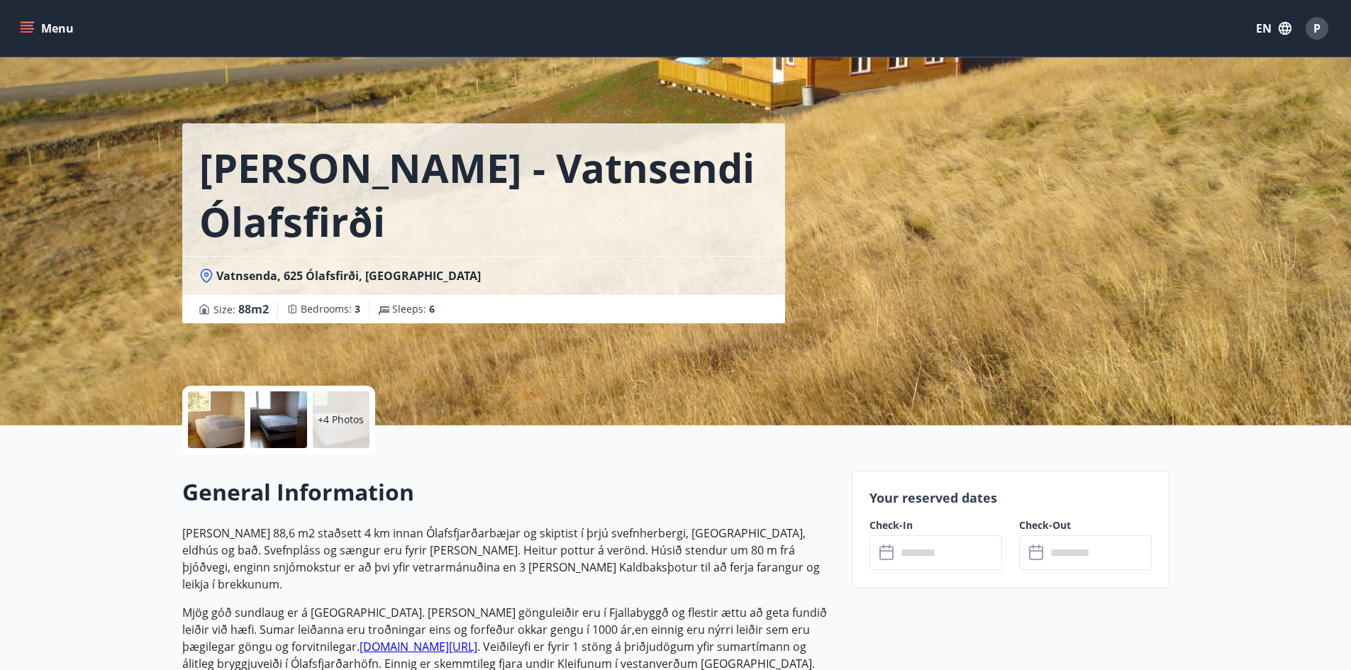
click at [218, 415] on div at bounding box center [216, 419] width 57 height 57
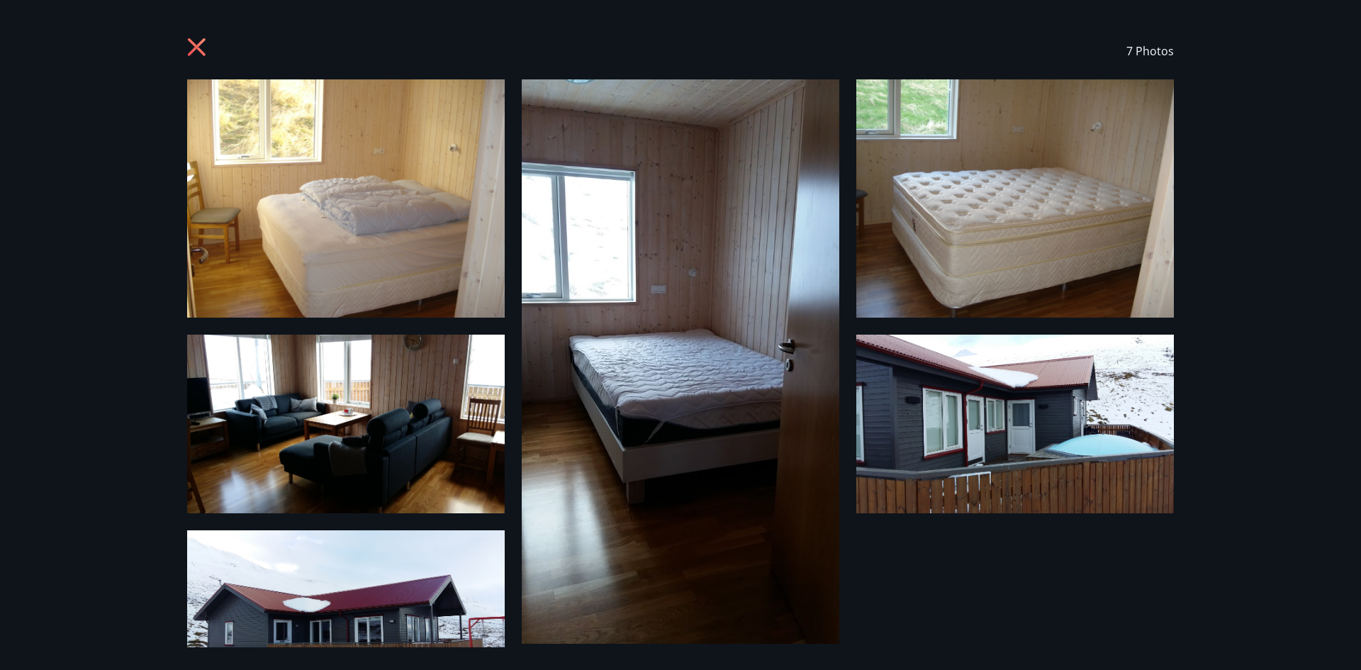
click at [312, 227] on img at bounding box center [346, 198] width 318 height 238
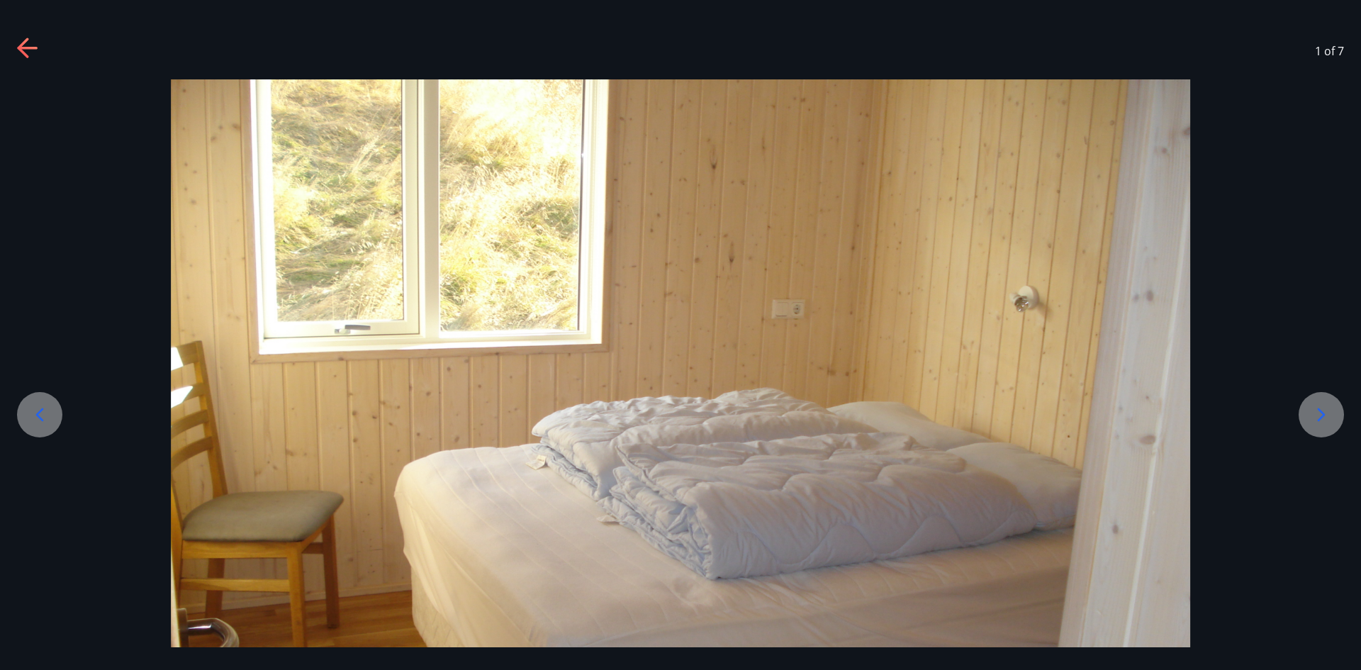
click at [1303, 412] on div at bounding box center [1321, 414] width 45 height 45
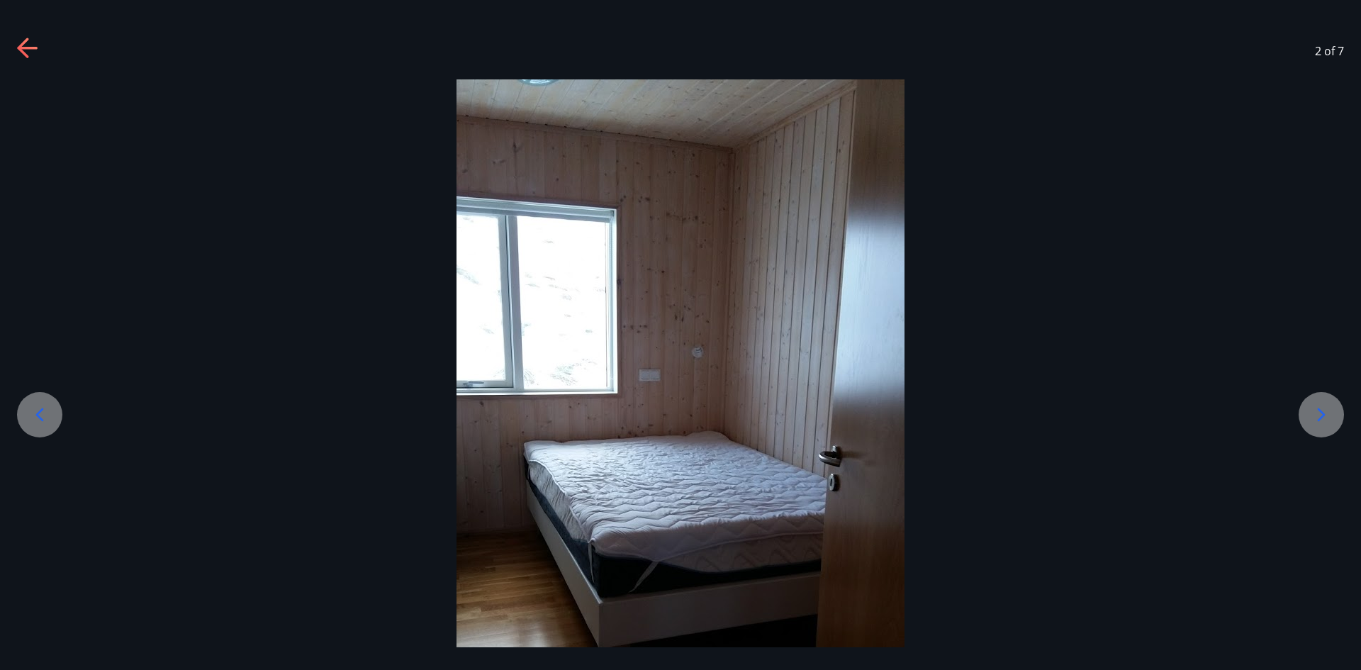
click at [1303, 412] on div at bounding box center [1321, 414] width 45 height 45
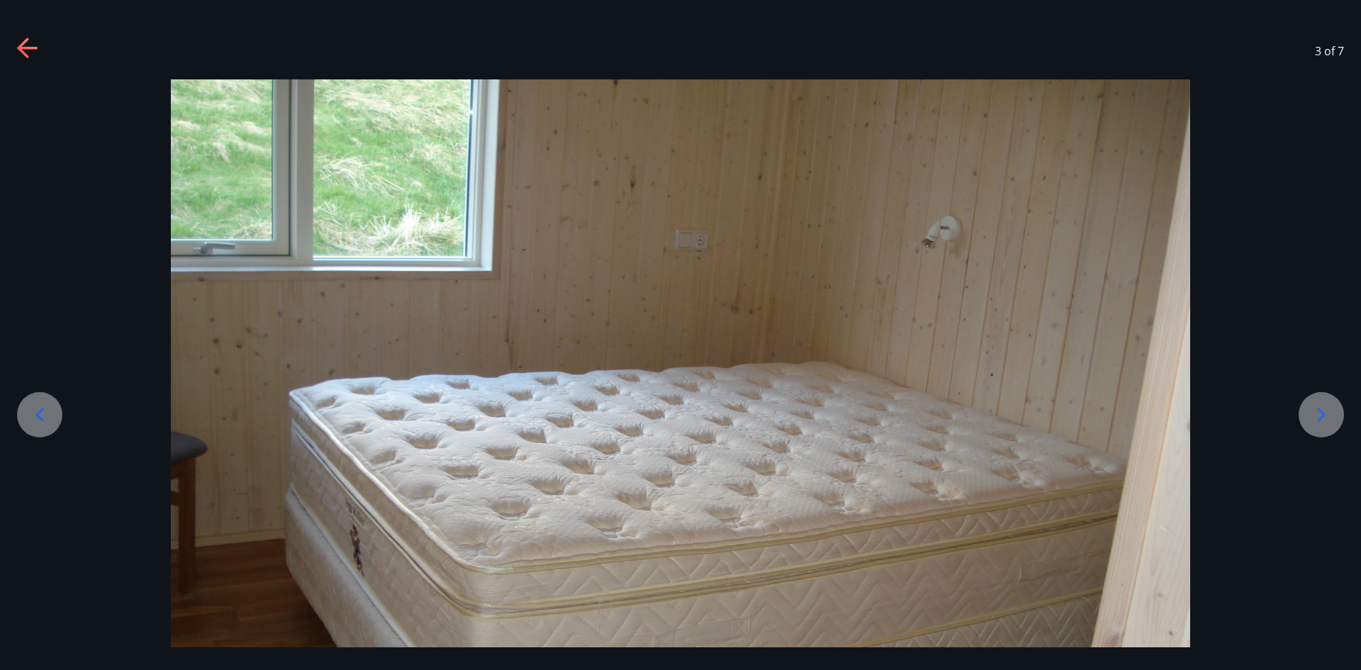
click at [1024, 451] on img at bounding box center [681, 461] width 1020 height 765
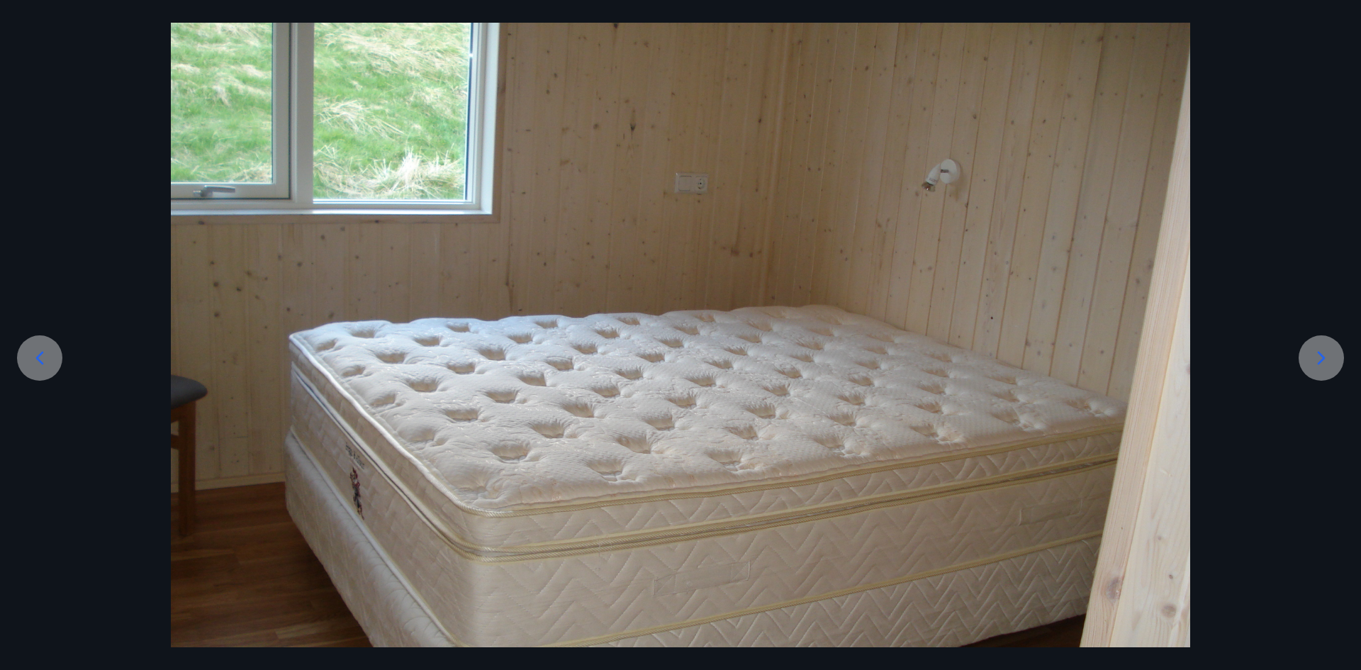
click at [1321, 376] on div at bounding box center [1321, 357] width 45 height 45
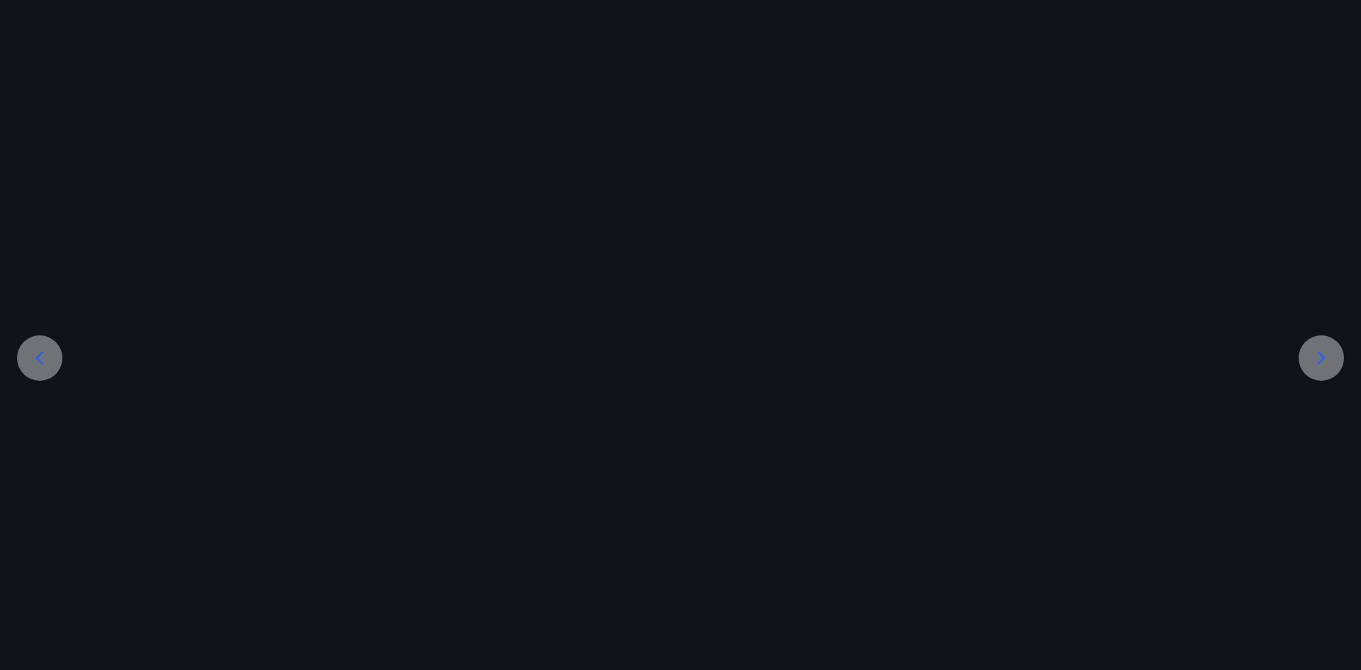
scroll to position [6, 0]
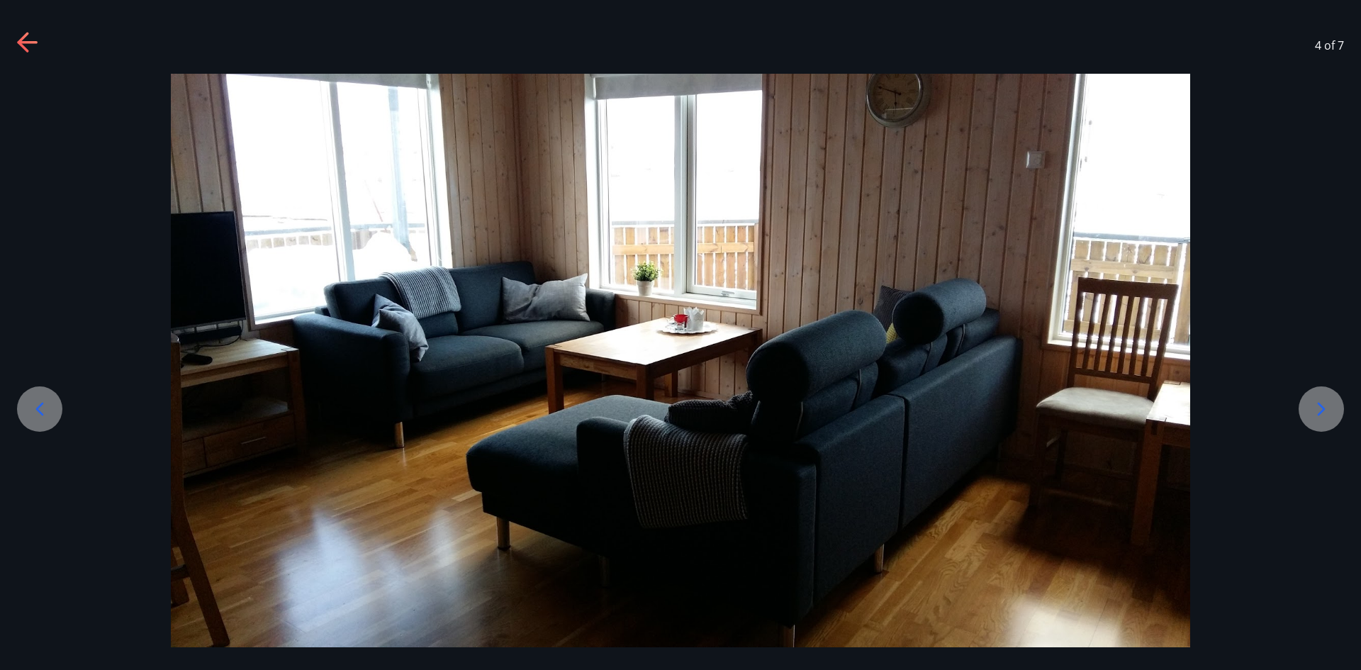
click at [43, 417] on icon at bounding box center [39, 409] width 23 height 23
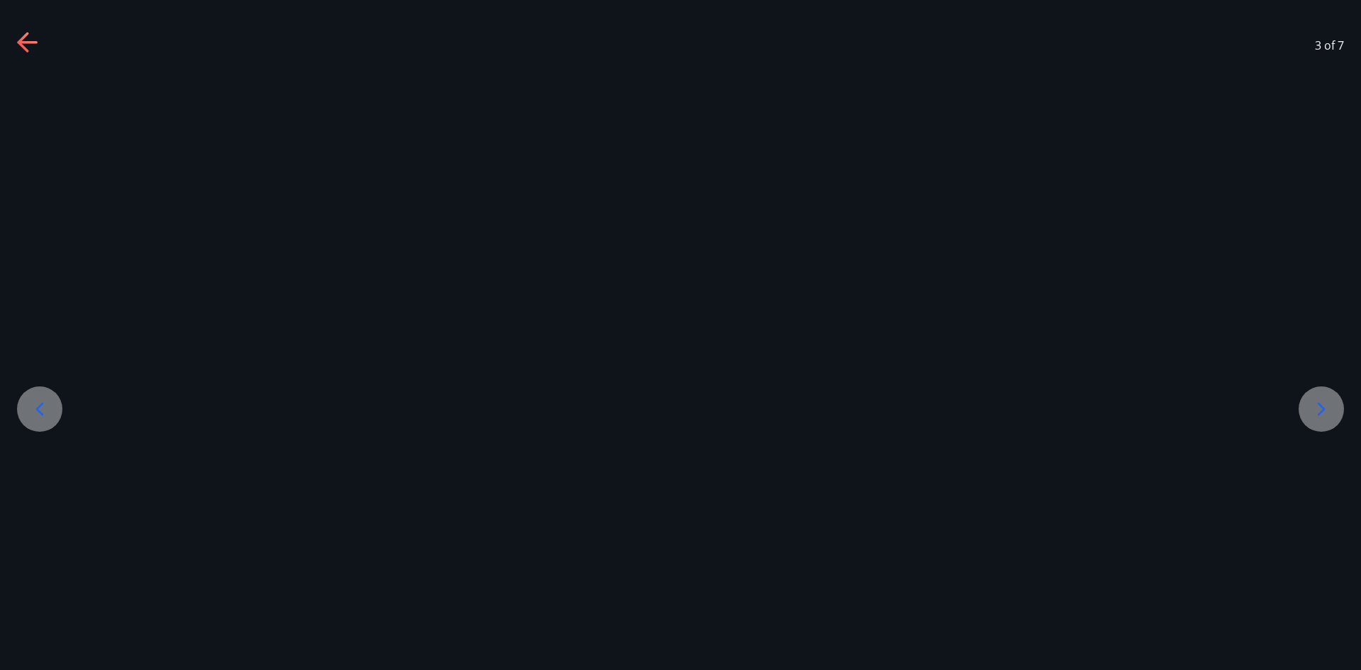
scroll to position [57, 0]
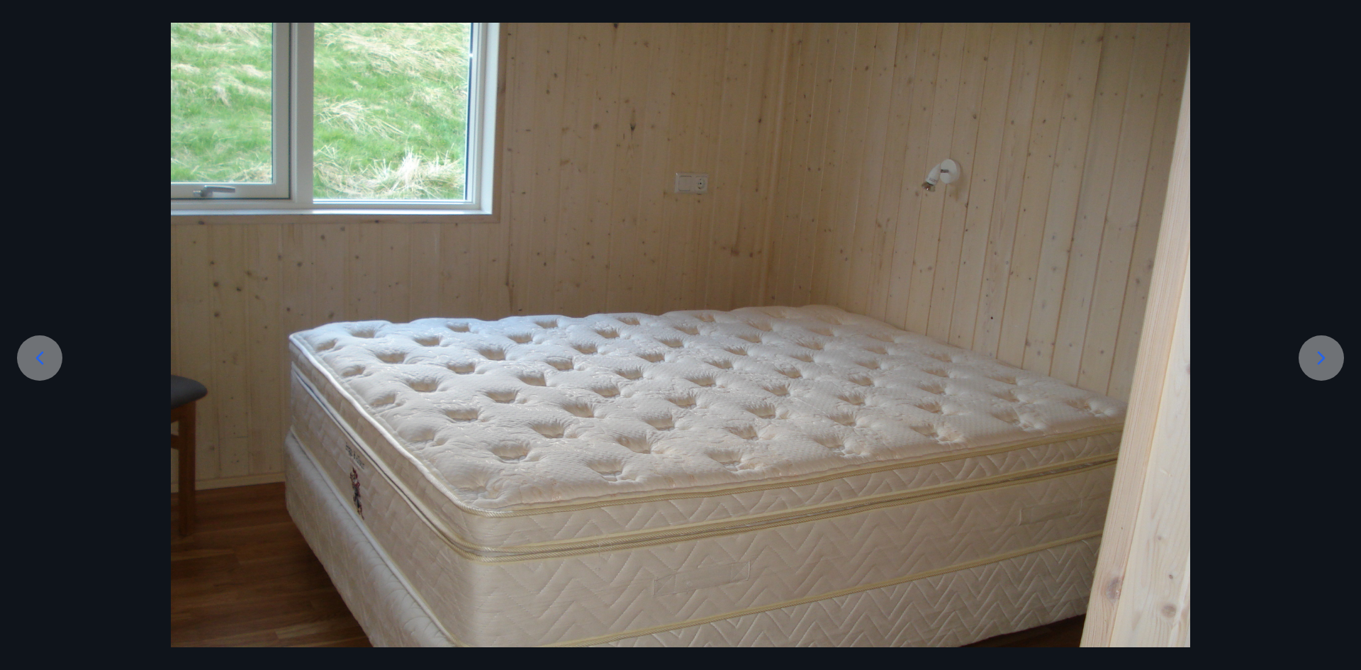
click at [43, 417] on div at bounding box center [680, 405] width 1361 height 765
click at [29, 369] on icon at bounding box center [39, 358] width 23 height 23
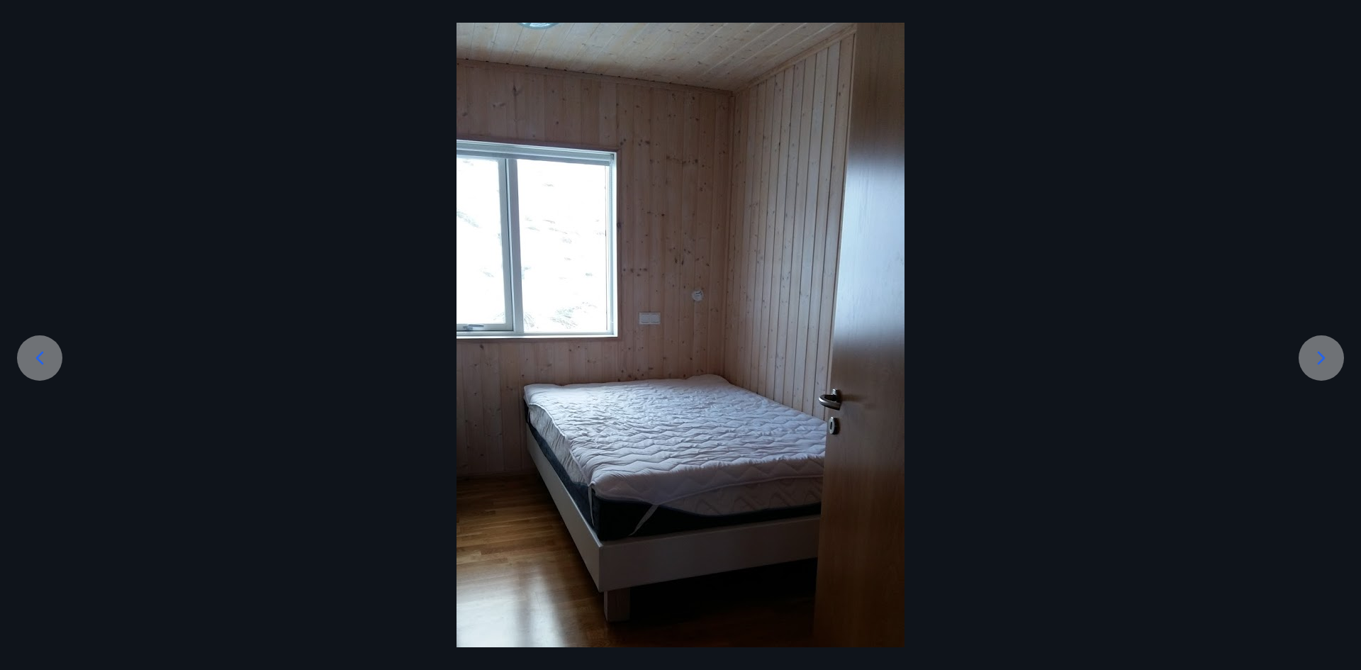
click at [23, 362] on div at bounding box center [39, 357] width 45 height 45
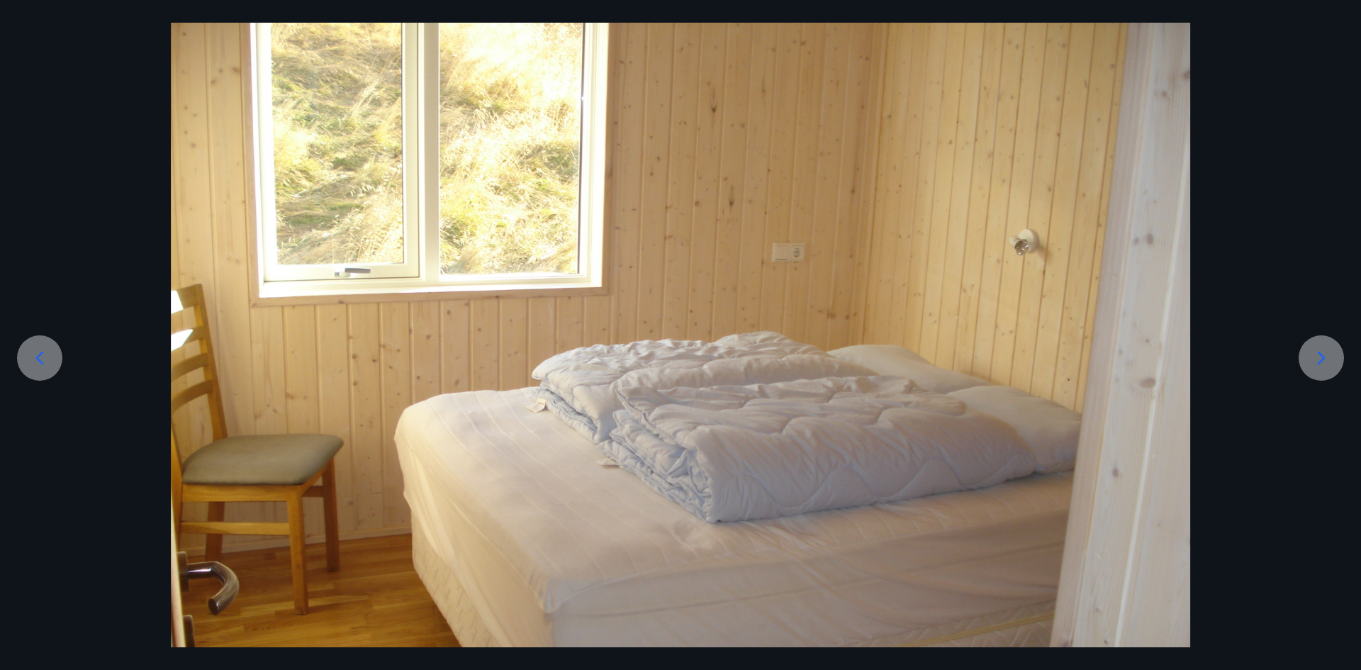
click at [1334, 372] on div at bounding box center [1321, 357] width 45 height 45
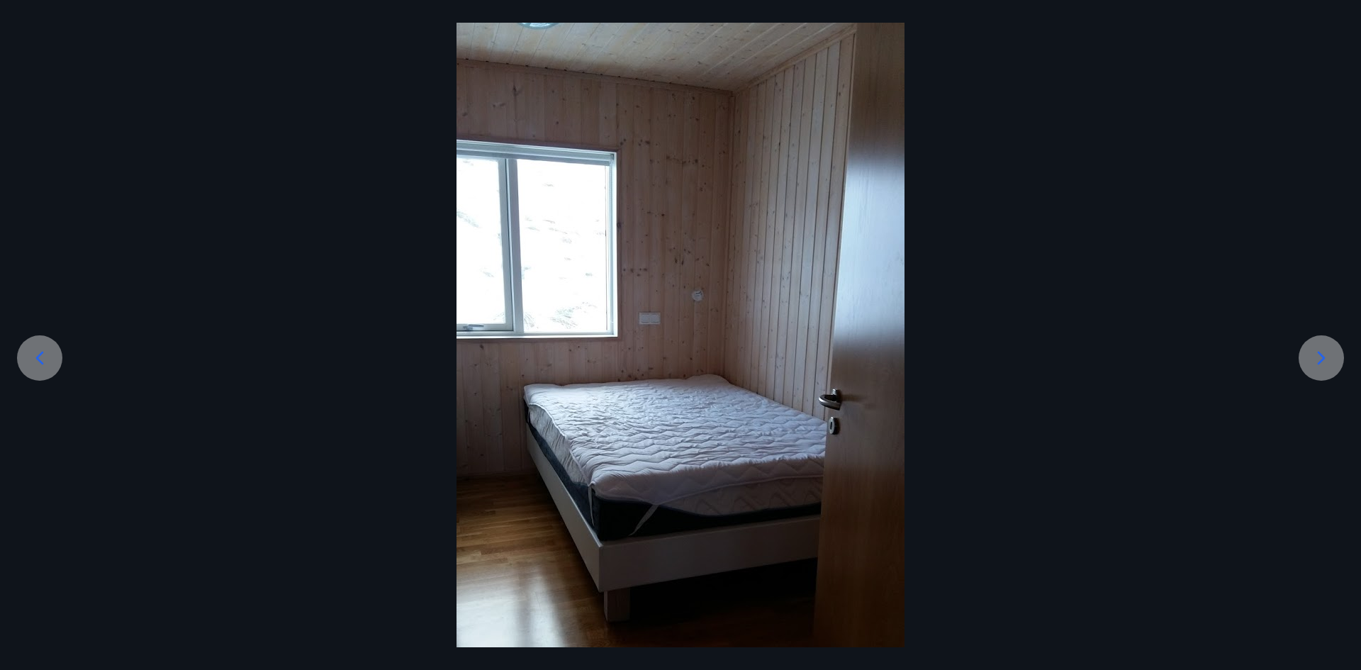
click at [1327, 367] on icon at bounding box center [1321, 358] width 23 height 23
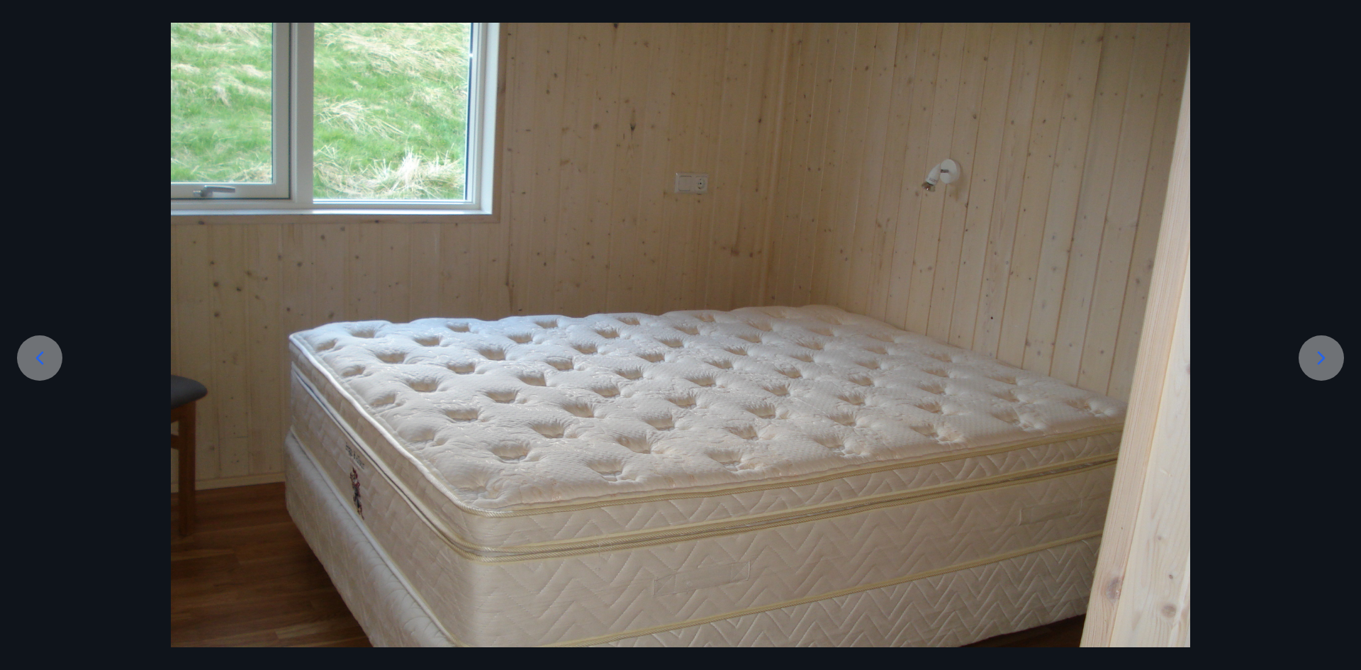
click at [1327, 367] on icon at bounding box center [1321, 358] width 23 height 23
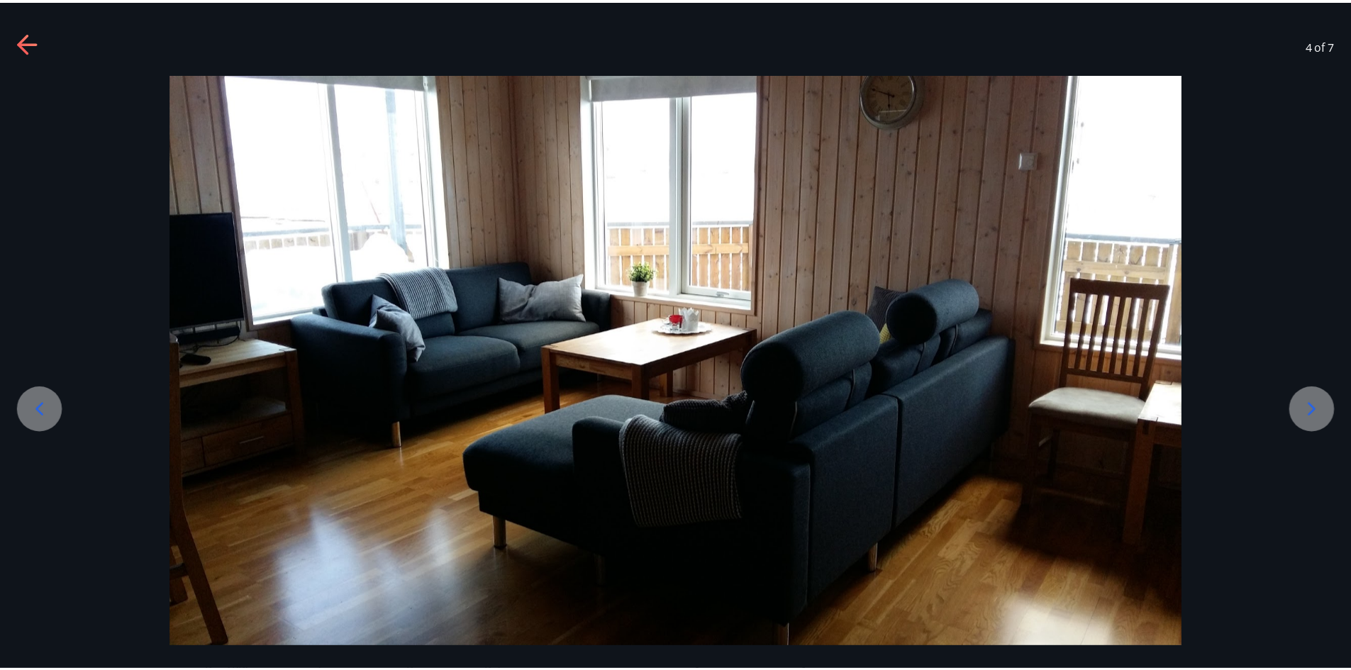
scroll to position [6, 0]
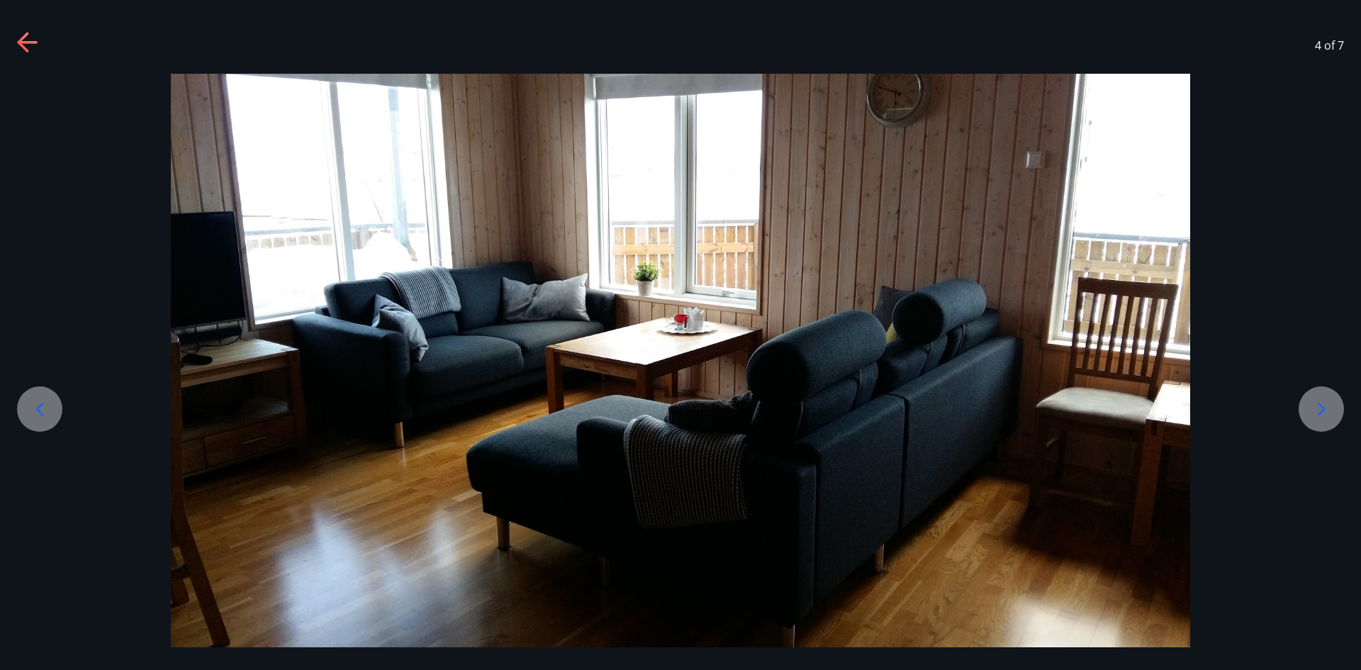
click at [1327, 367] on div at bounding box center [680, 361] width 1361 height 574
drag, startPoint x: 1305, startPoint y: 384, endPoint x: 1307, endPoint y: 397, distance: 13.5
click at [1306, 387] on div at bounding box center [680, 361] width 1361 height 574
click at [1312, 404] on icon at bounding box center [1321, 409] width 23 height 23
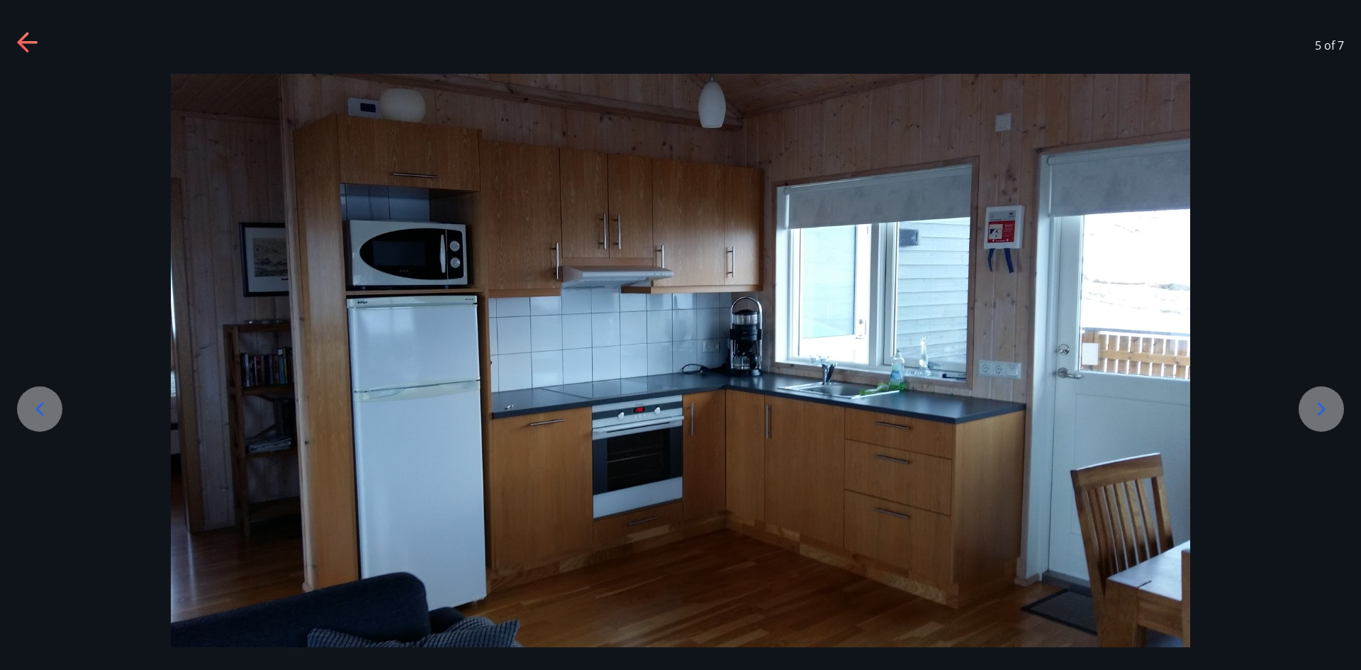
click at [1314, 405] on icon at bounding box center [1321, 409] width 23 height 23
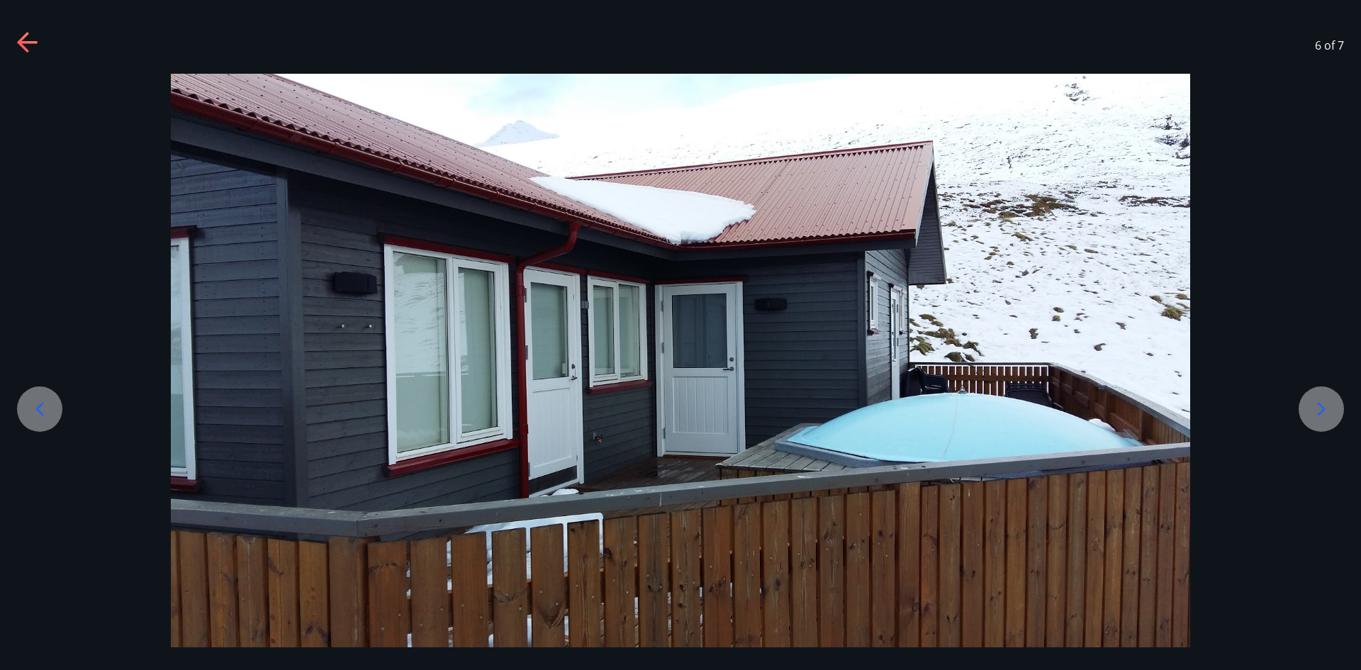
click at [1322, 421] on div at bounding box center [1321, 408] width 45 height 45
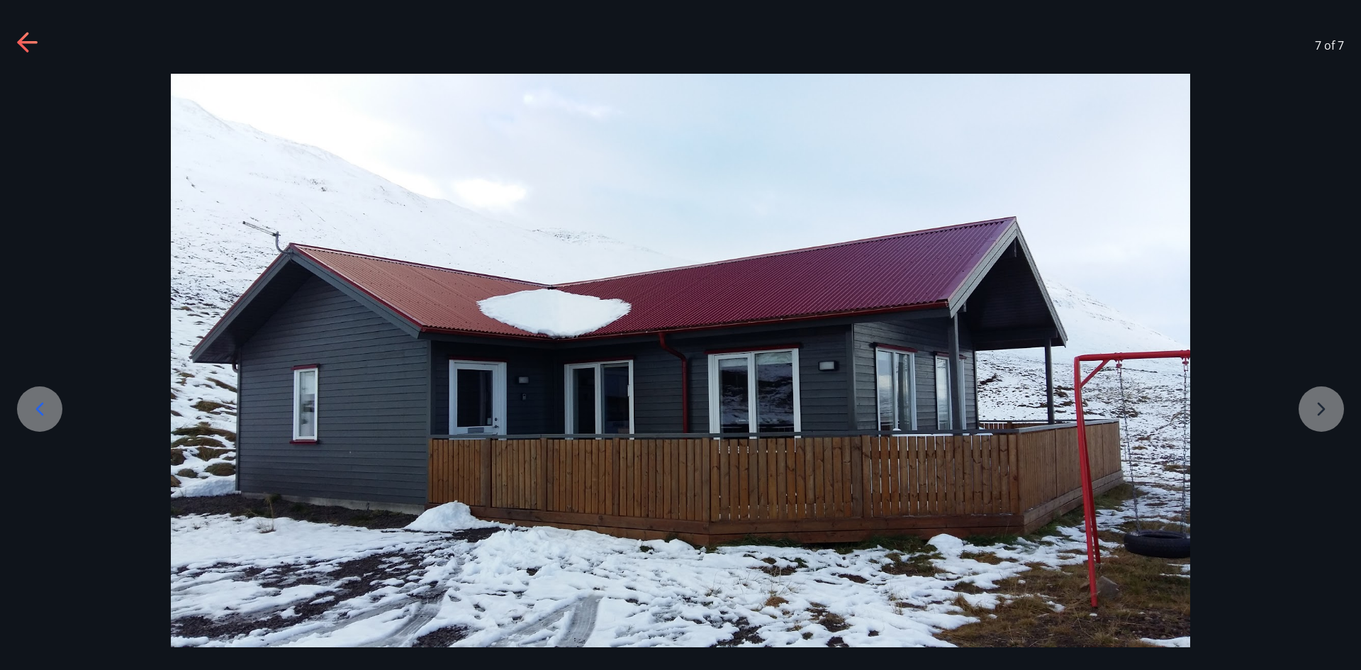
click at [26, 48] on icon at bounding box center [22, 42] width 11 height 20
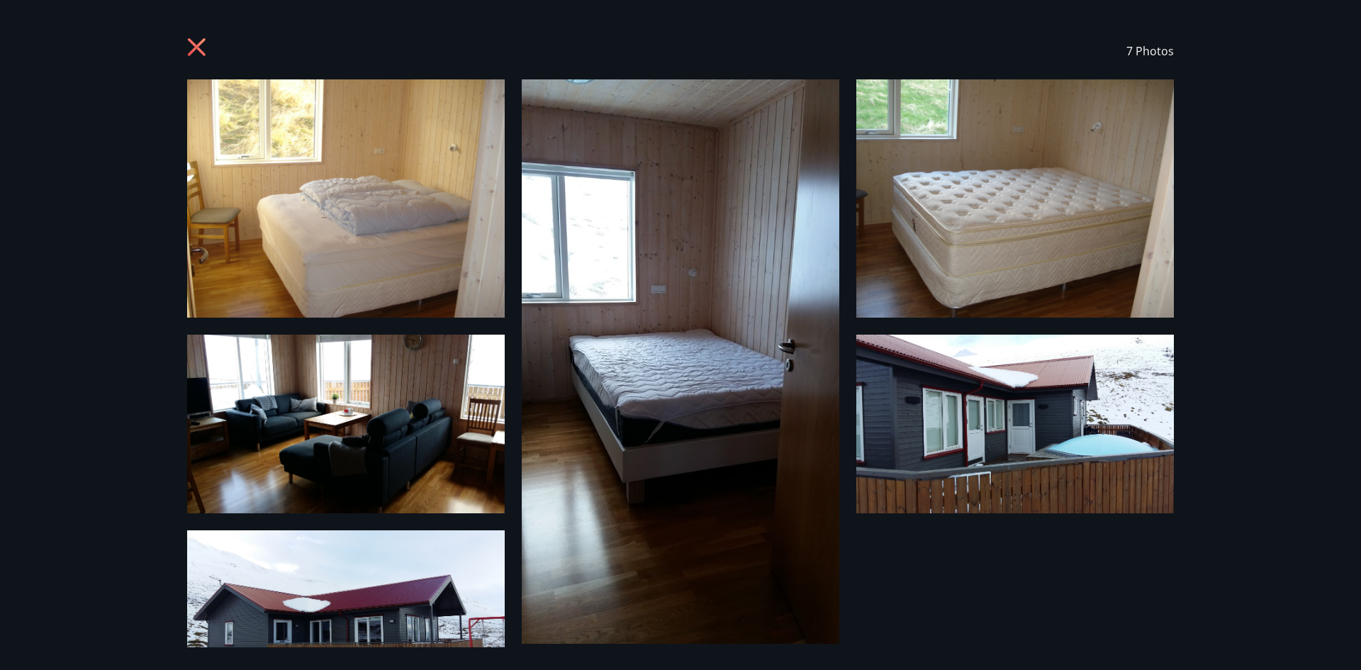
click at [194, 52] on icon at bounding box center [198, 49] width 23 height 23
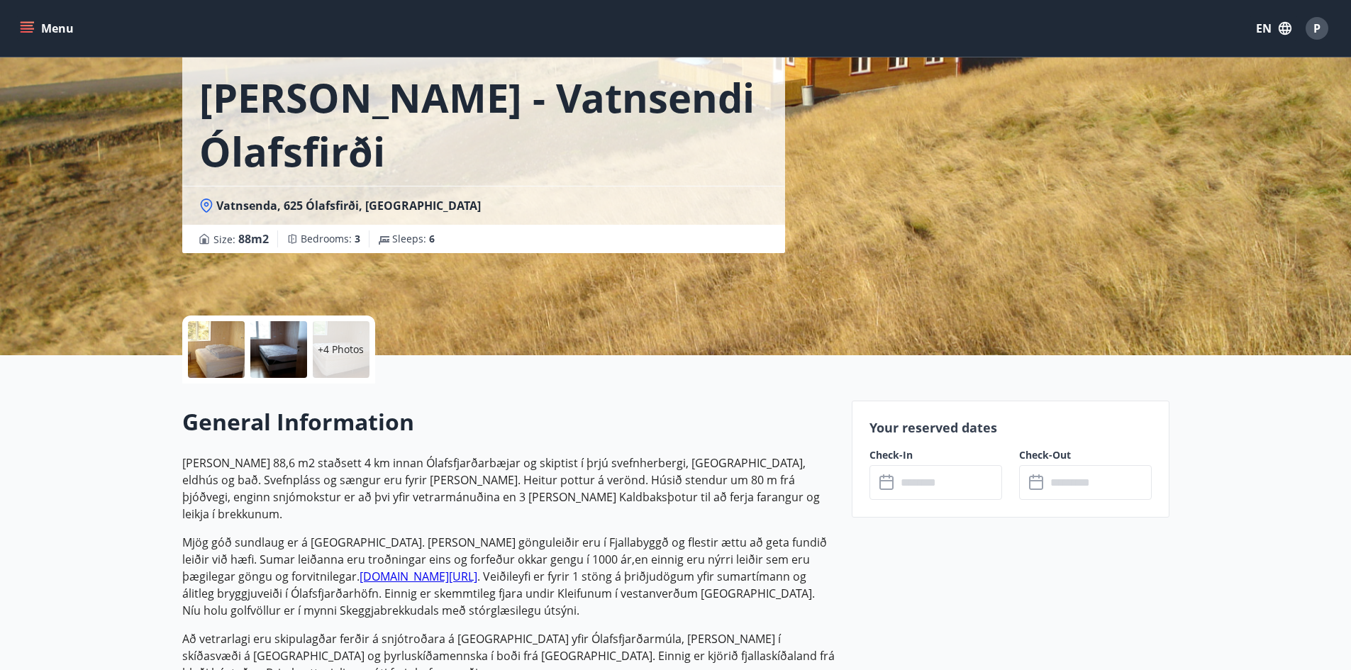
scroll to position [71, 0]
click at [947, 486] on input "text" at bounding box center [949, 481] width 106 height 35
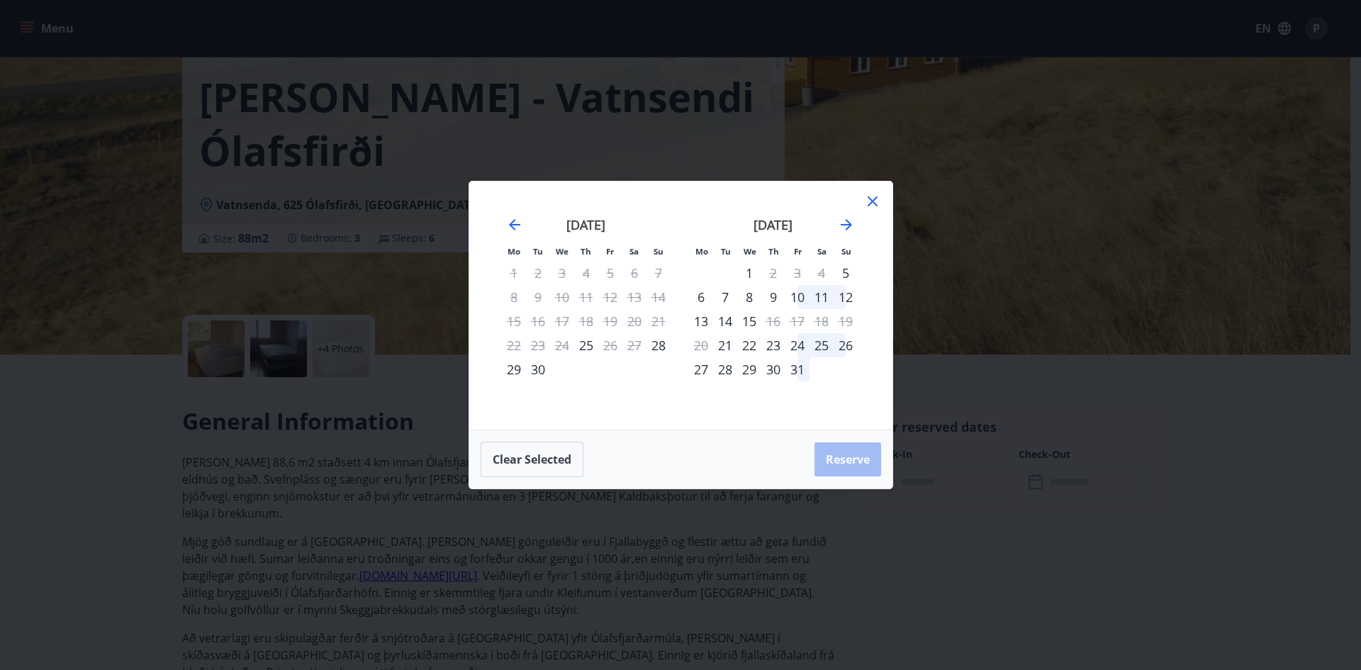
click at [869, 199] on icon at bounding box center [873, 201] width 10 height 10
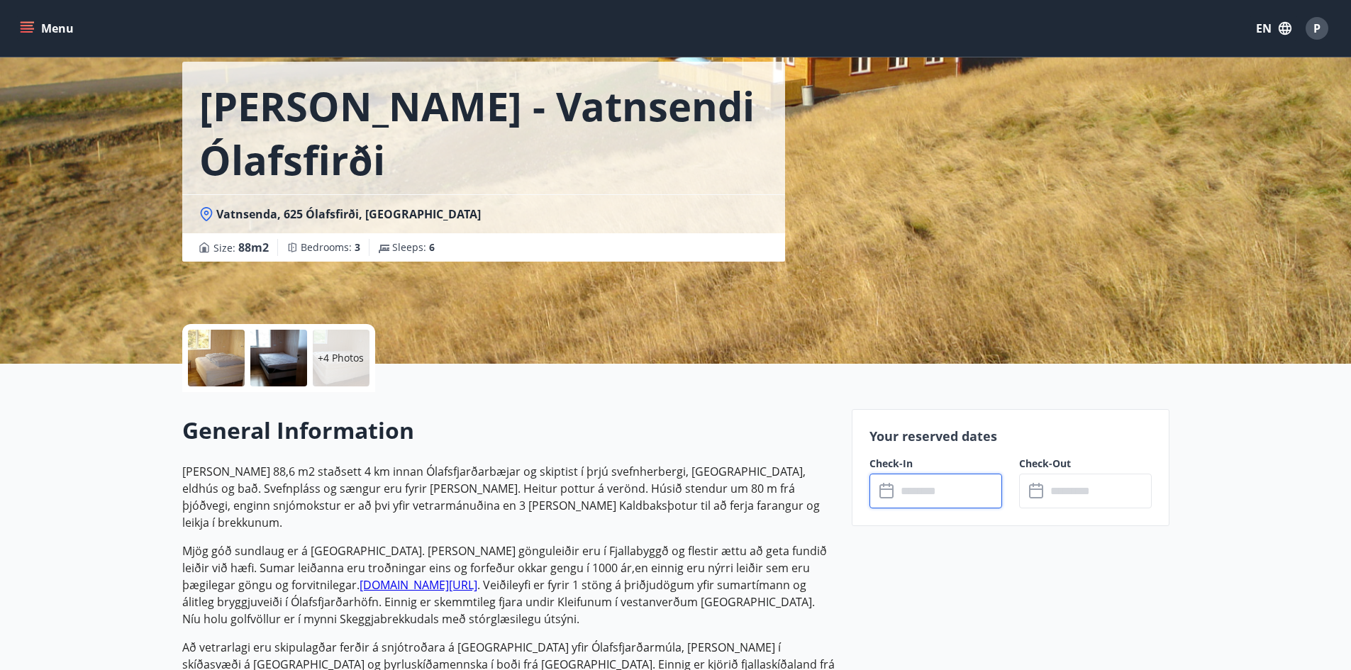
scroll to position [0, 0]
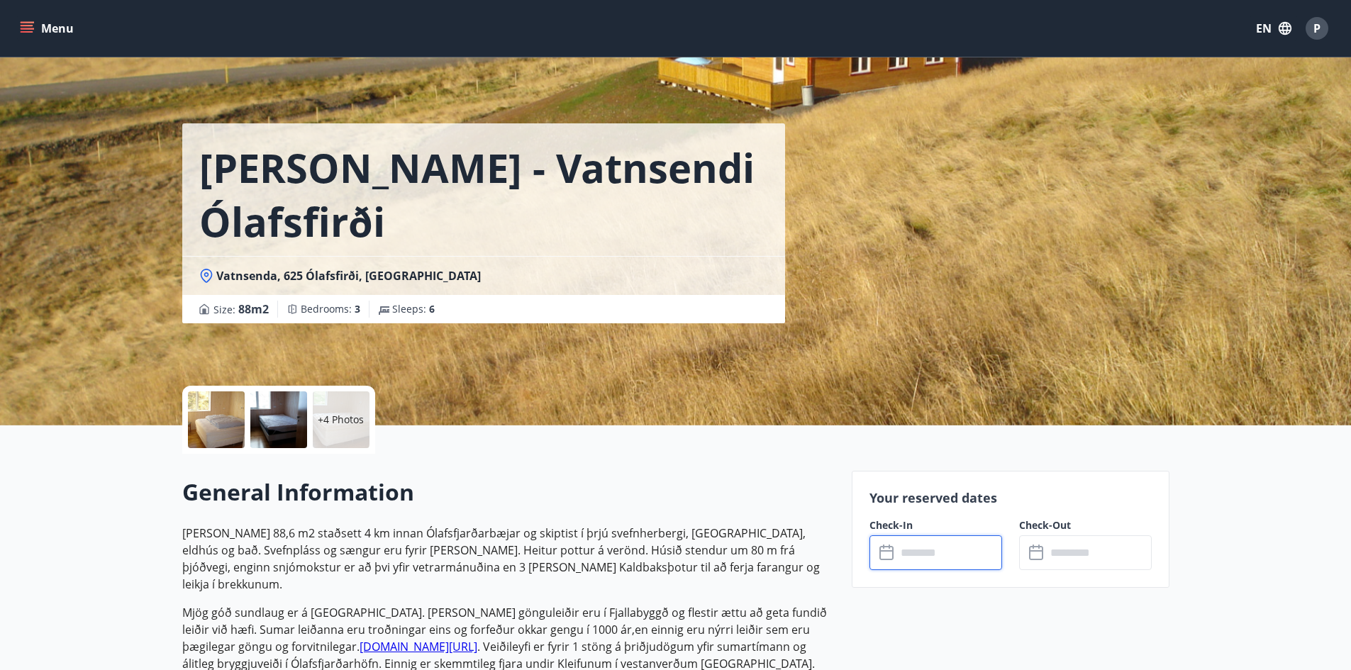
click at [964, 556] on input "text" at bounding box center [949, 552] width 106 height 35
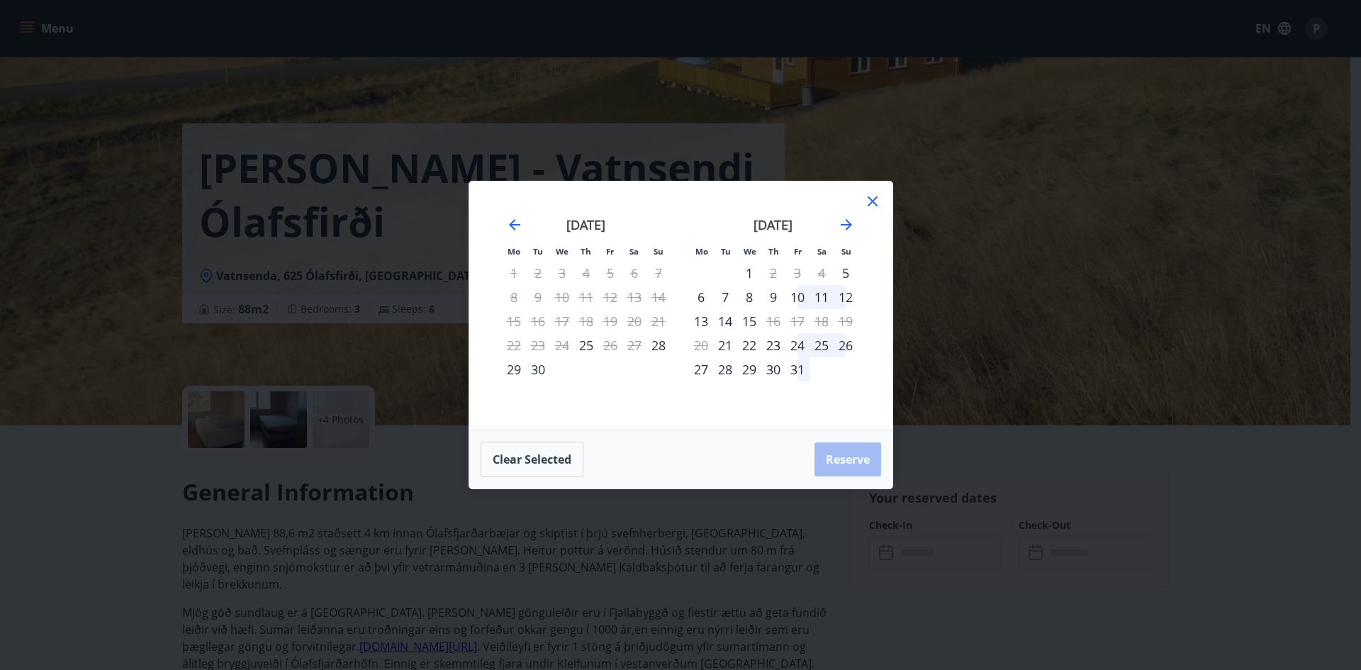
click at [518, 369] on div "29" at bounding box center [514, 369] width 24 height 24
click at [744, 277] on div "1" at bounding box center [749, 273] width 24 height 24
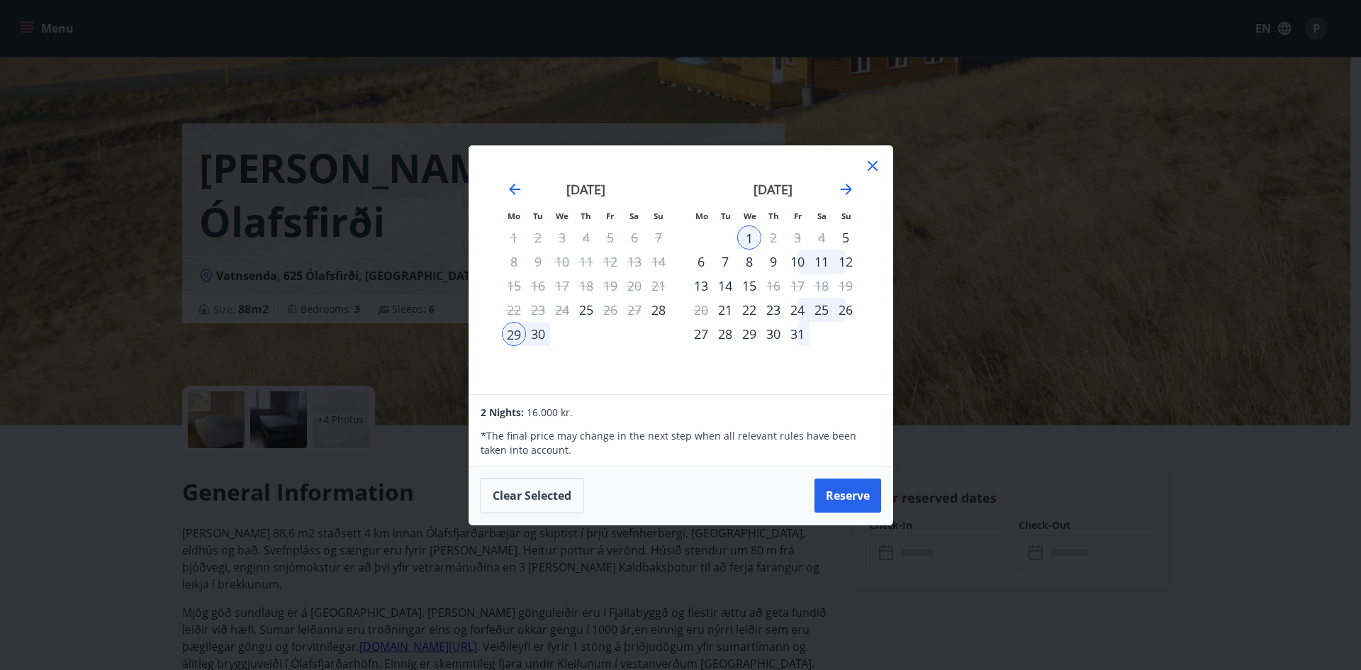
click at [515, 336] on div "29" at bounding box center [514, 334] width 24 height 24
click at [541, 335] on div "30" at bounding box center [538, 334] width 24 height 24
click at [520, 335] on div "29" at bounding box center [514, 334] width 24 height 24
click at [512, 335] on div "29" at bounding box center [514, 334] width 24 height 24
click at [749, 233] on div "1" at bounding box center [749, 237] width 24 height 24
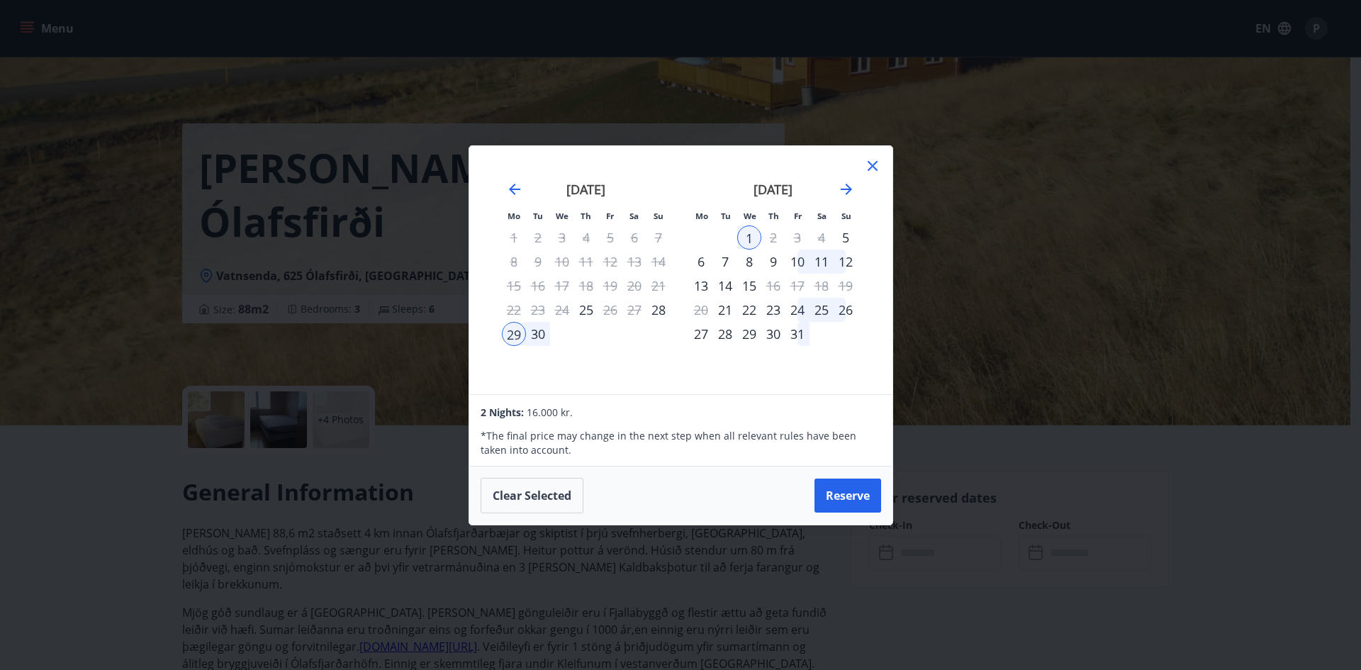
click at [870, 162] on icon at bounding box center [872, 165] width 17 height 17
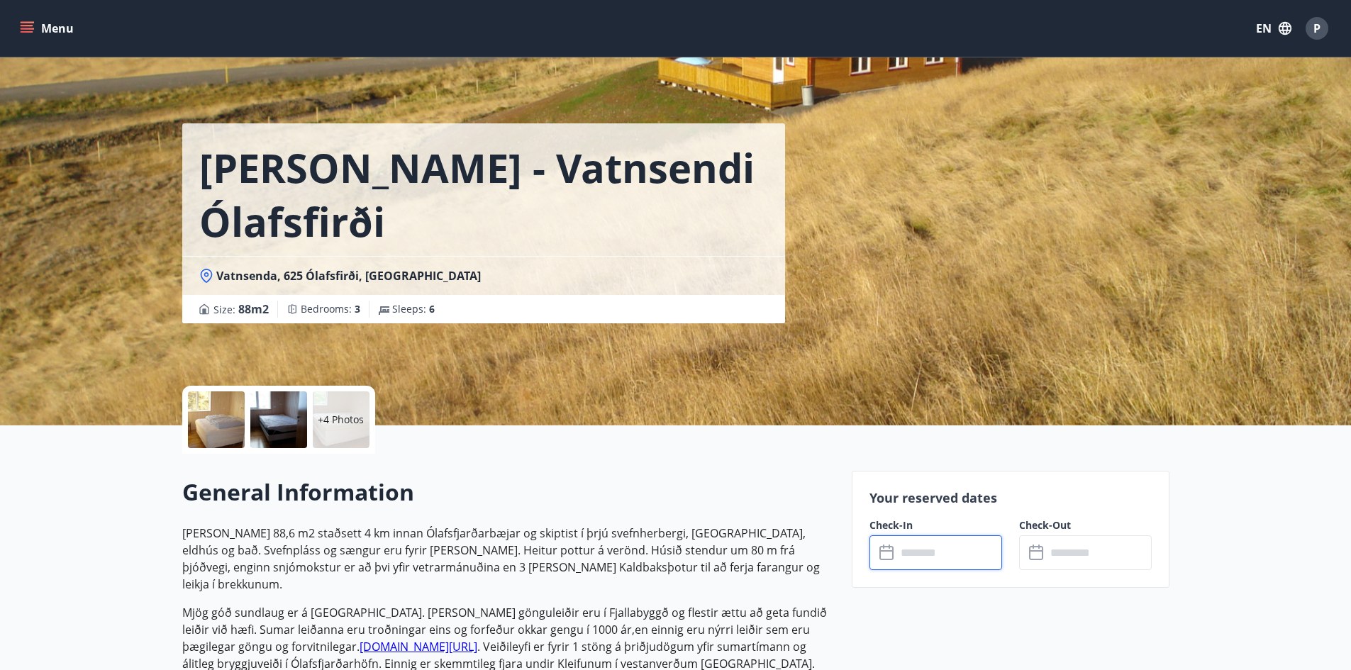
click at [944, 549] on input "text" at bounding box center [949, 552] width 106 height 35
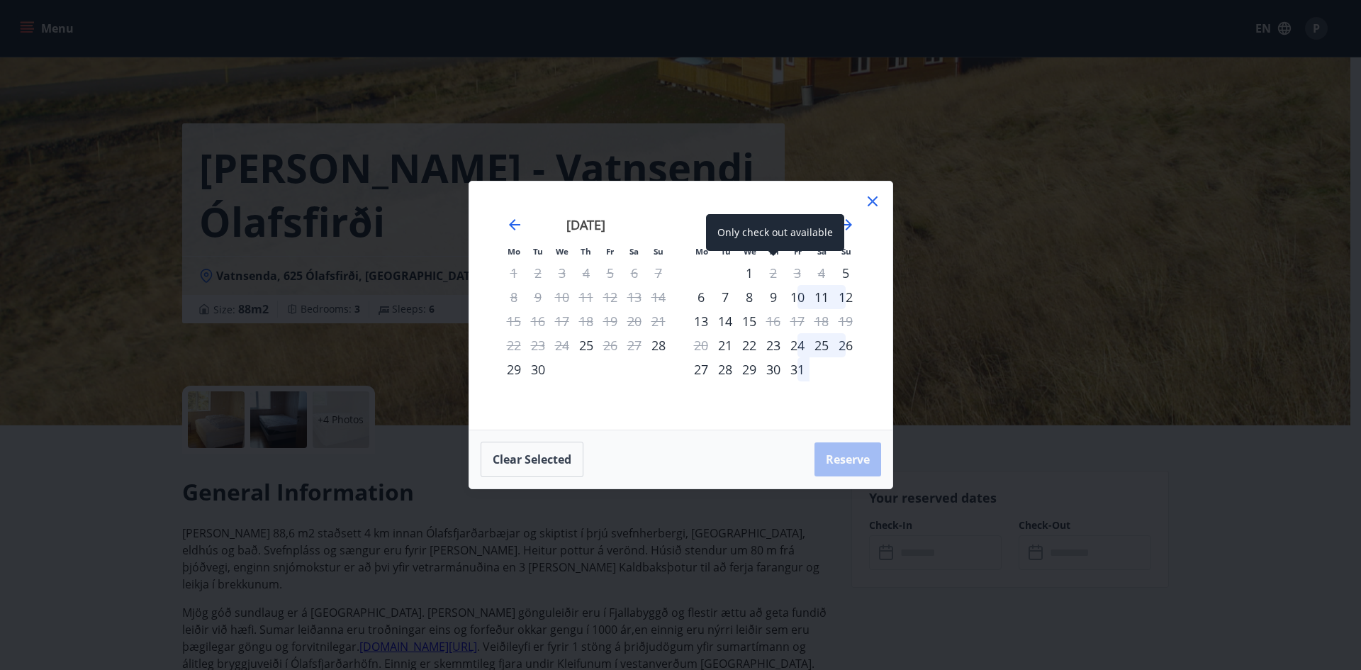
click at [779, 270] on div "2" at bounding box center [773, 273] width 24 height 24
click at [523, 371] on div "29" at bounding box center [514, 369] width 24 height 24
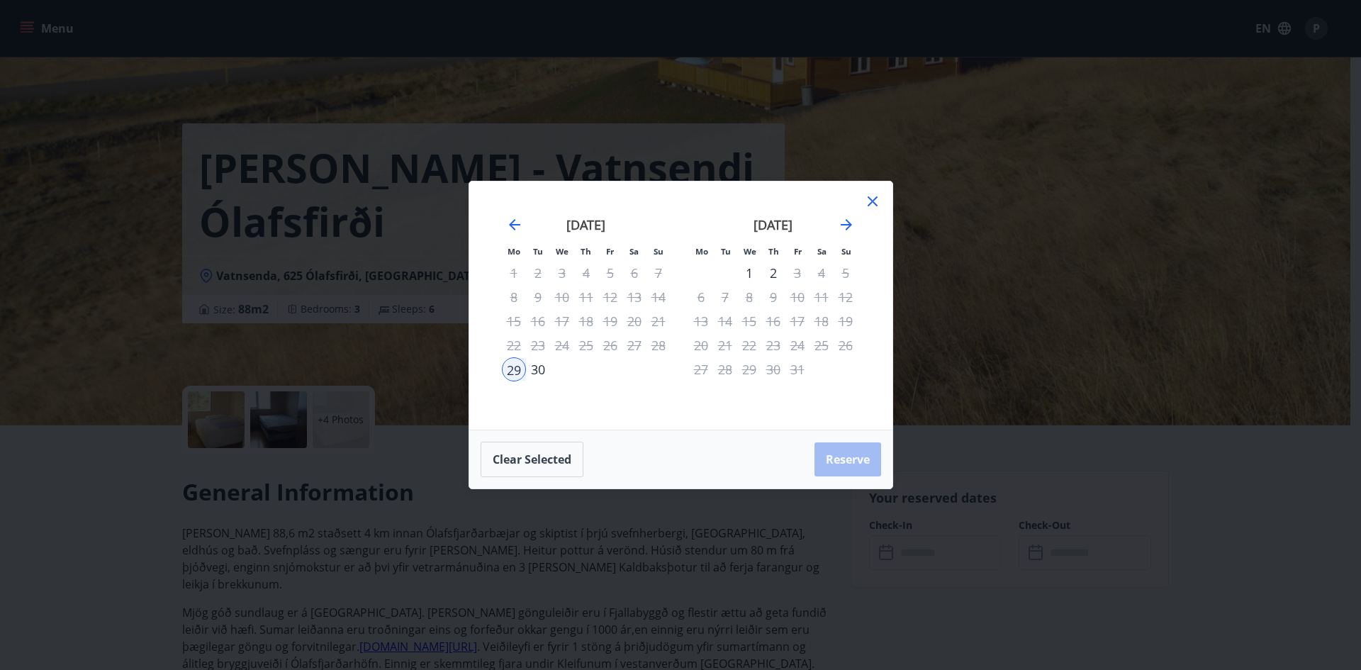
click at [745, 272] on div "1" at bounding box center [749, 273] width 24 height 24
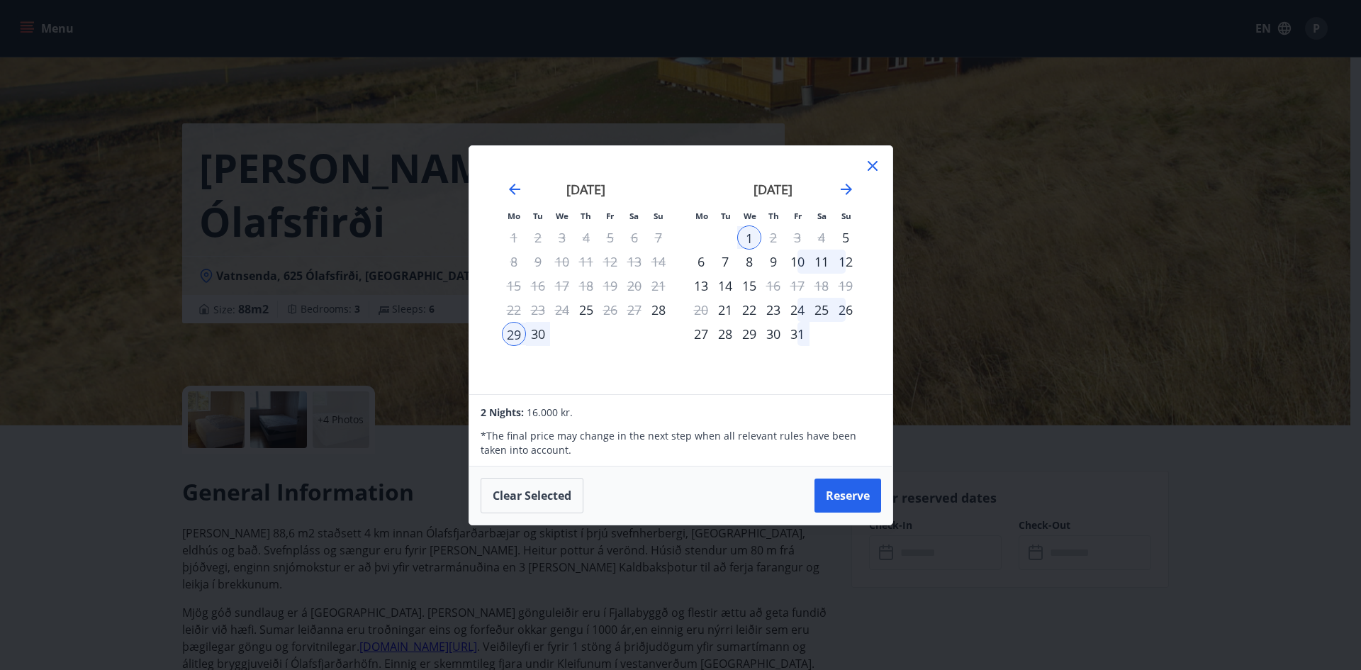
click at [878, 166] on icon at bounding box center [872, 165] width 17 height 17
